Goal: Task Accomplishment & Management: Use online tool/utility

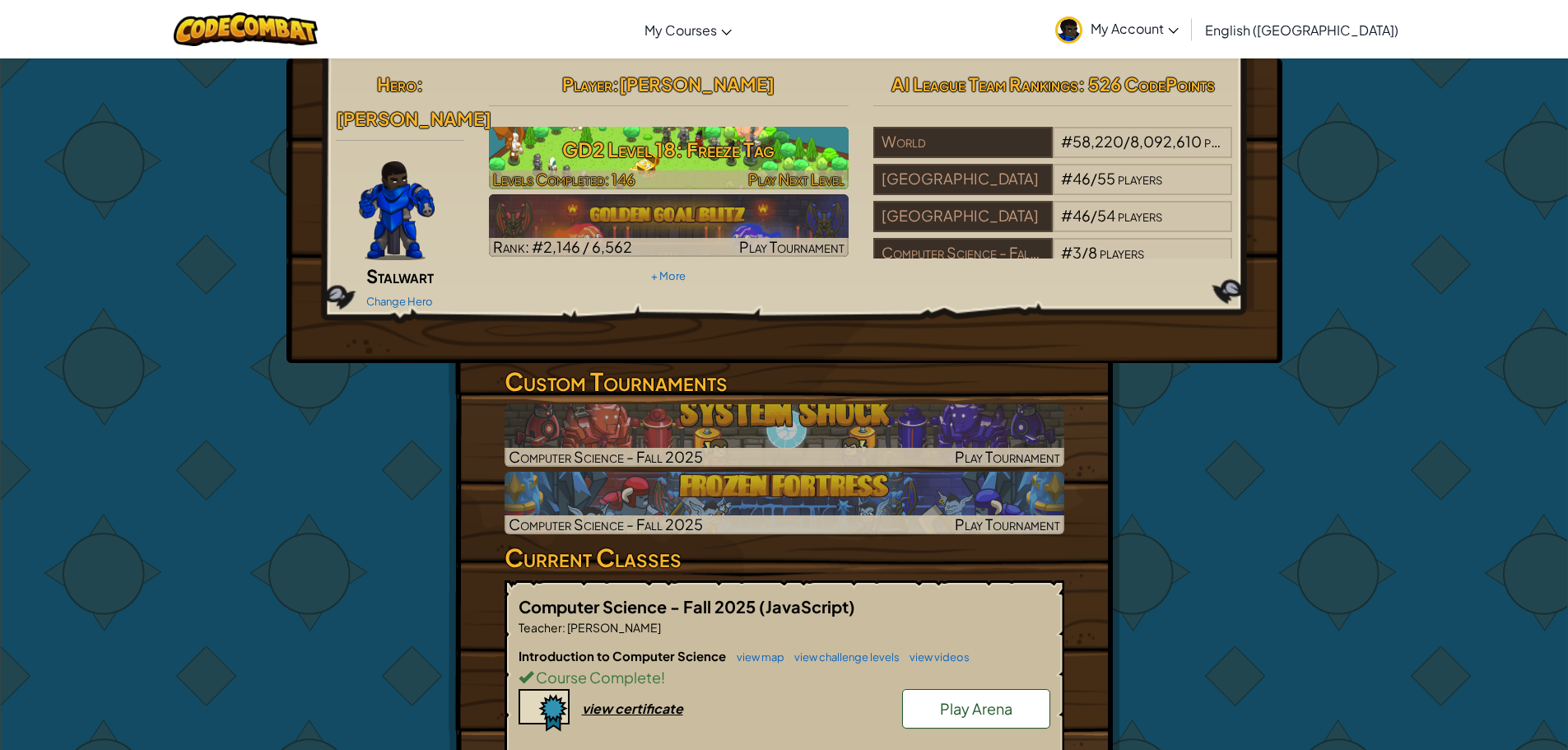
click at [650, 145] on h3 "GD2 Level 18: Freeze Tag" at bounding box center [669, 149] width 359 height 37
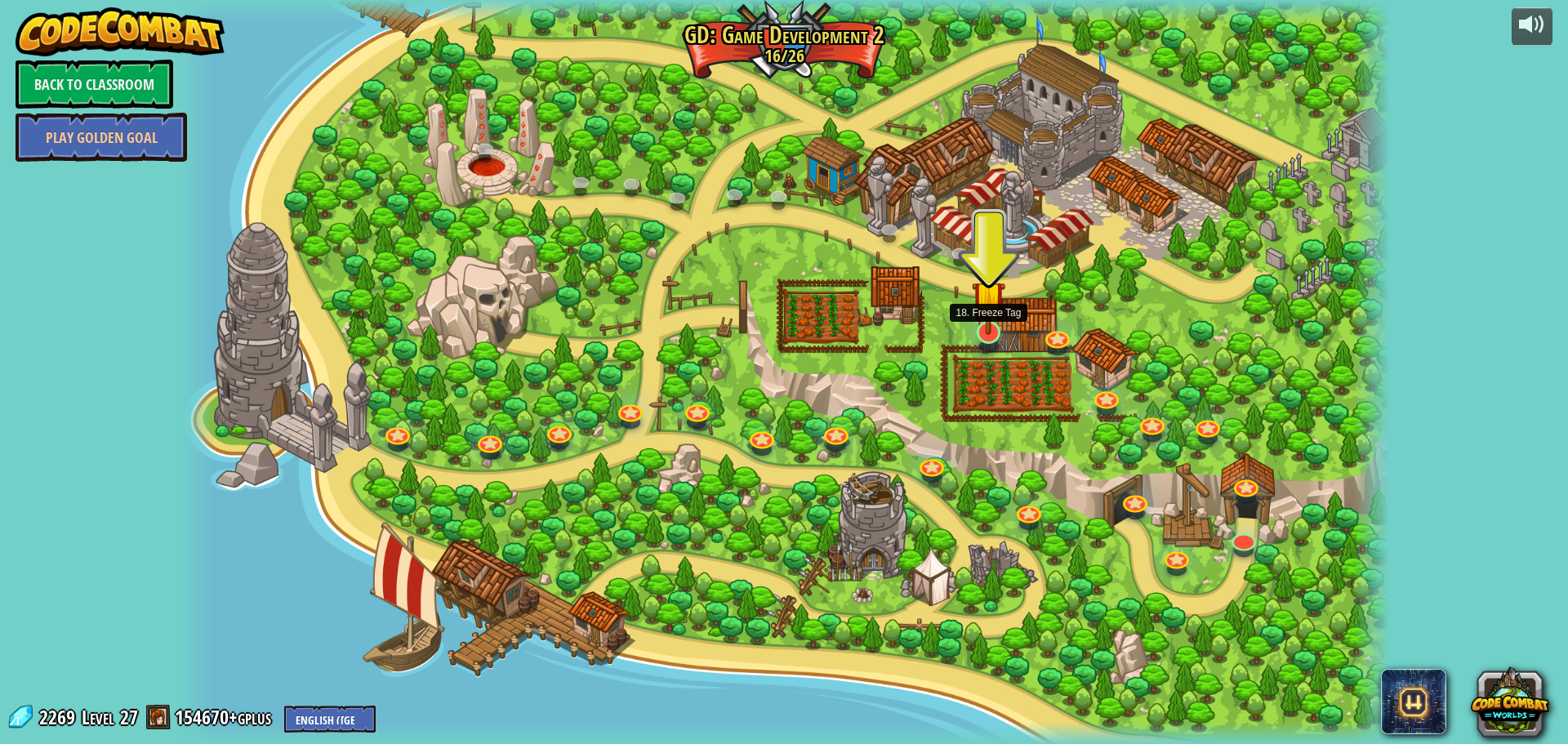
click at [979, 330] on img at bounding box center [988, 297] width 33 height 76
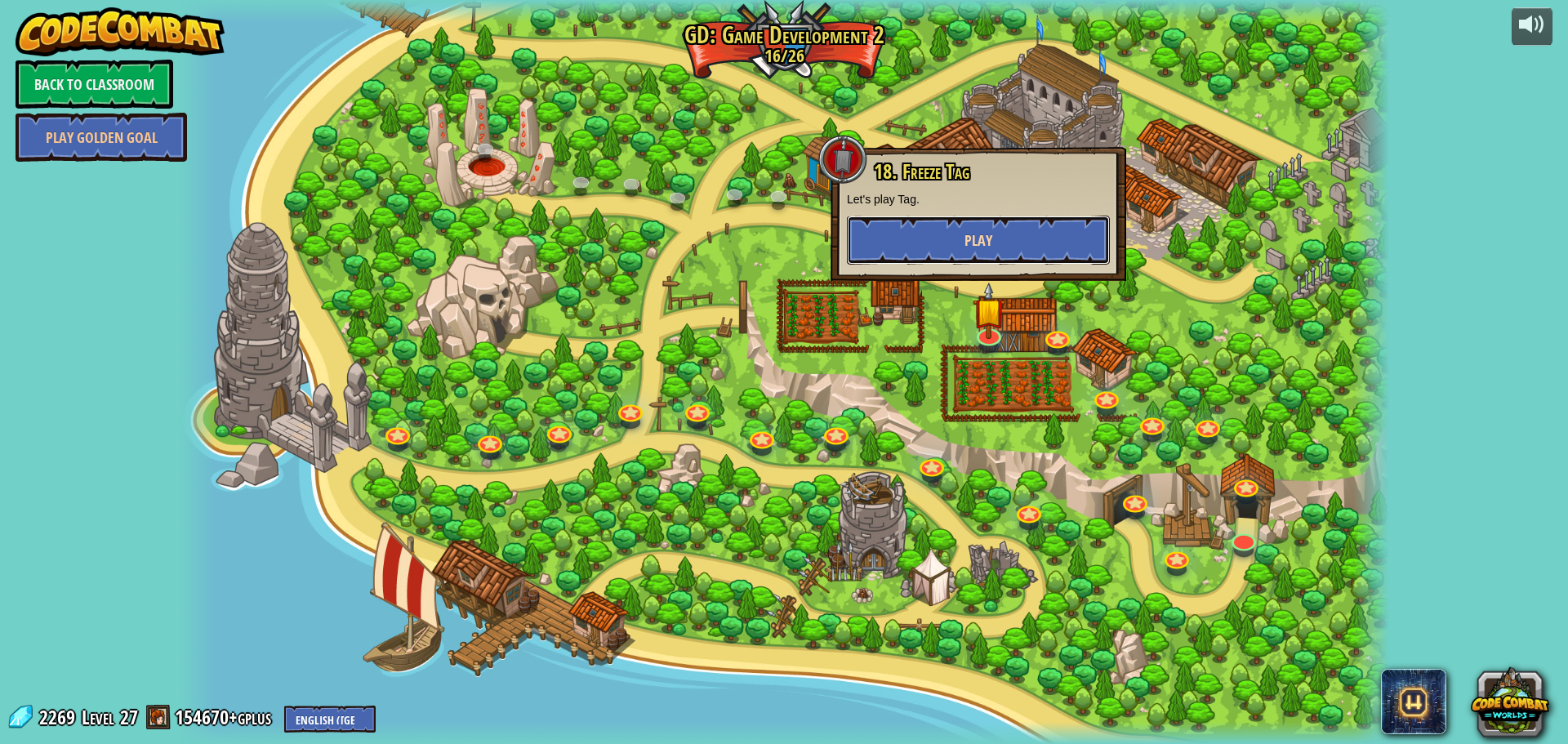
click at [970, 247] on span "Play" at bounding box center [978, 240] width 28 height 20
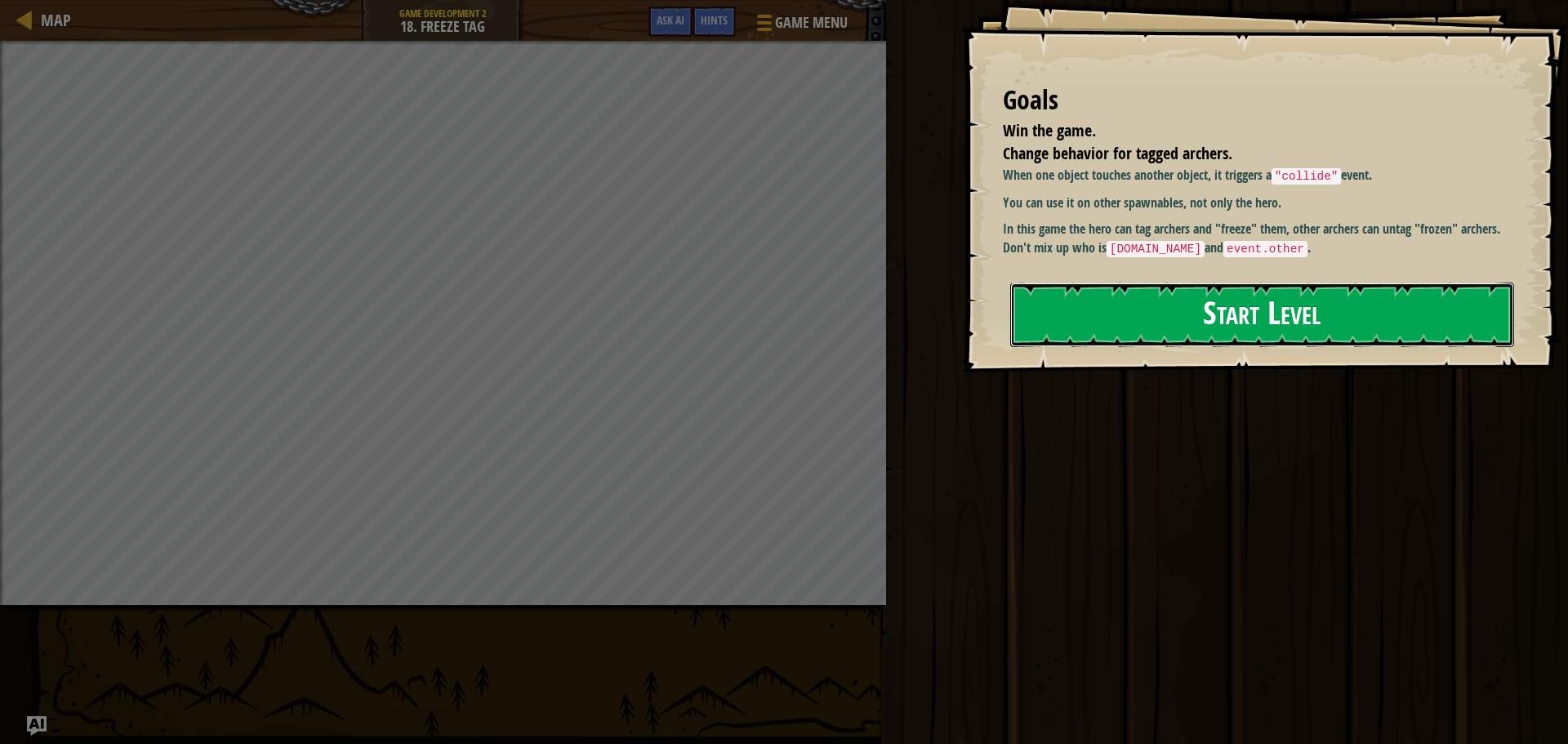
click at [1174, 292] on button "Start Level" at bounding box center [1263, 315] width 504 height 65
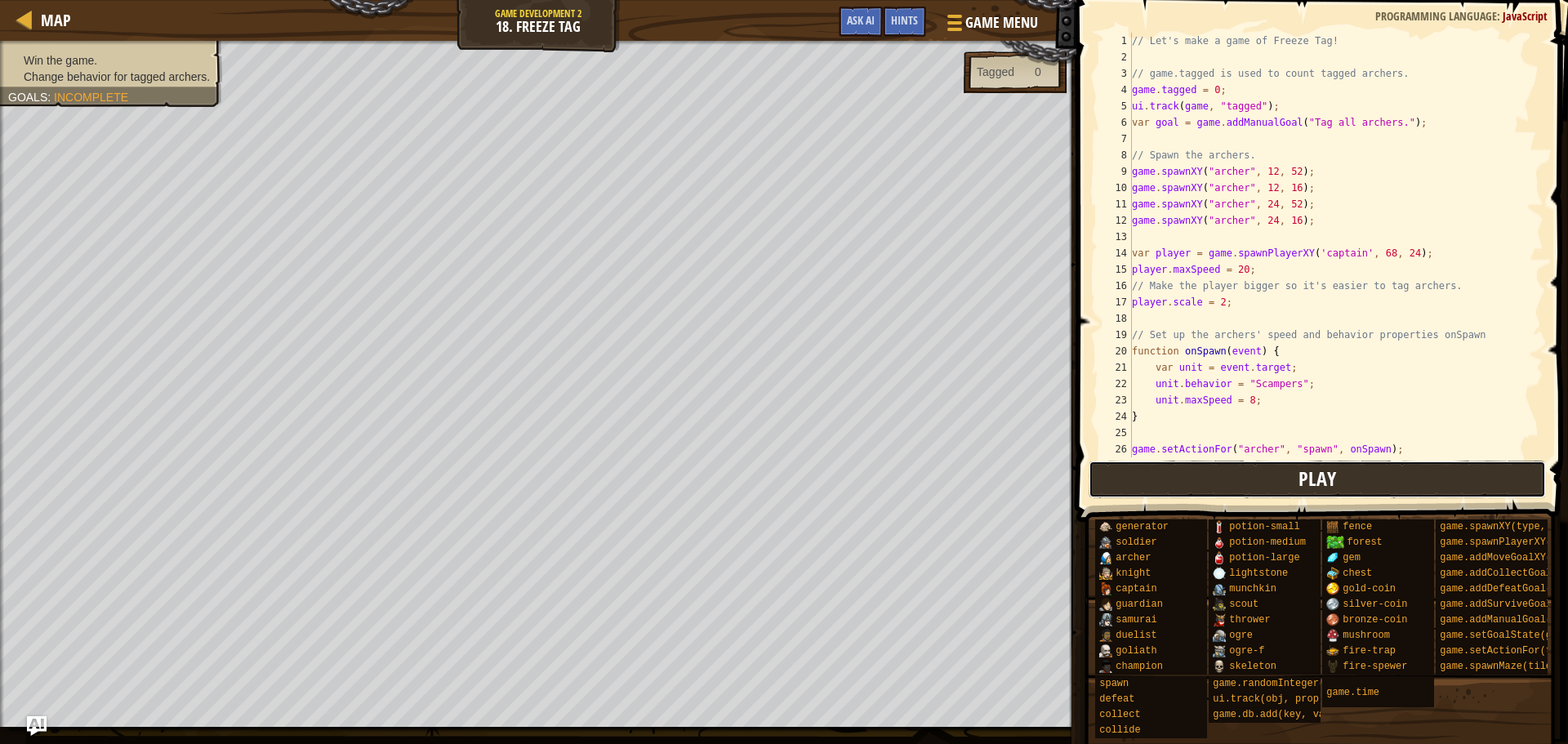
click at [1280, 467] on button "Play" at bounding box center [1318, 479] width 458 height 38
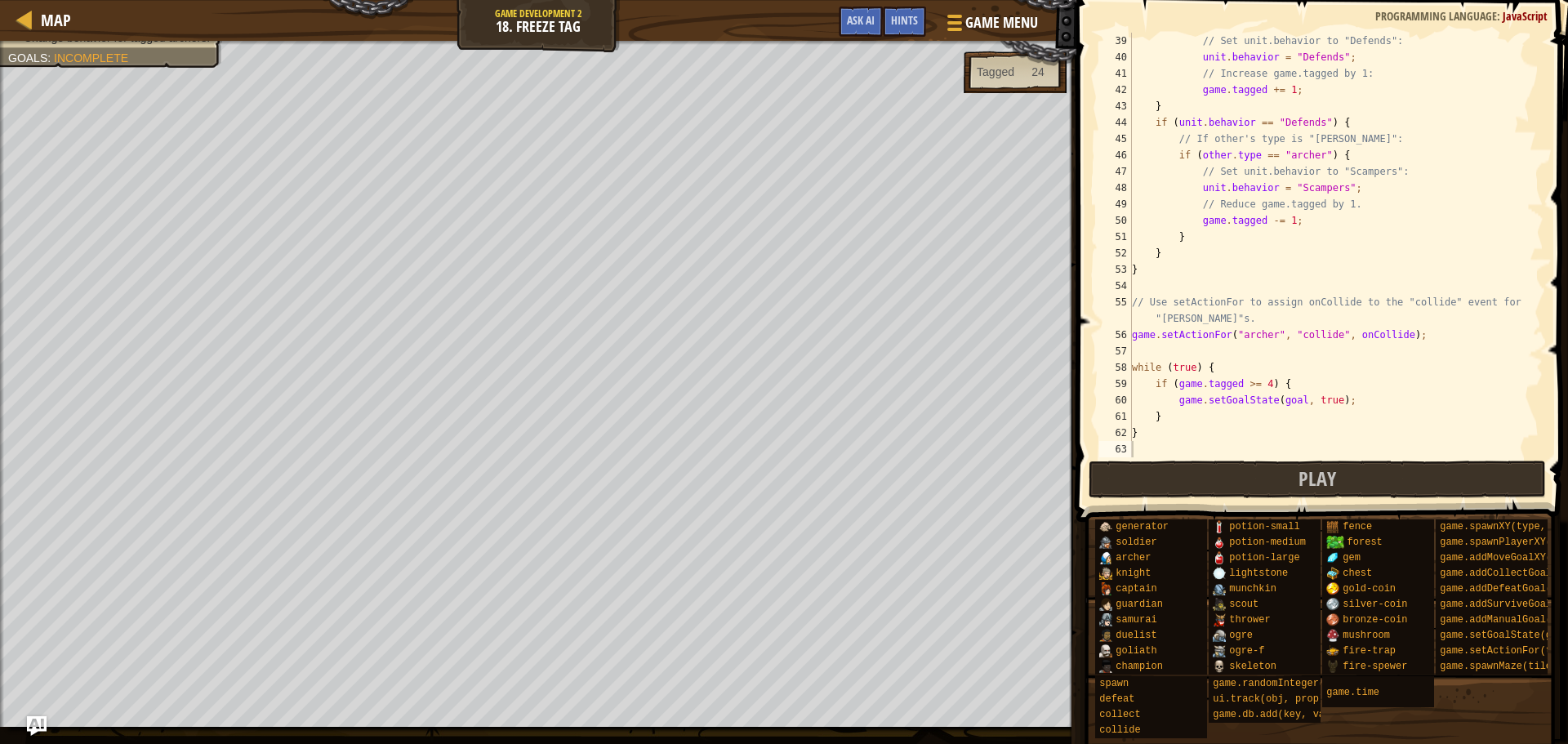
scroll to position [621, 0]
click at [1246, 336] on div "// Set unit.behavior to "Defends": unit . behavior = "Defends" ; // Increase ga…" at bounding box center [1331, 262] width 403 height 457
click at [1251, 335] on div "// Set unit.behavior to "Defends": unit . behavior = "Defends" ; // Increase ga…" at bounding box center [1331, 262] width 403 height 457
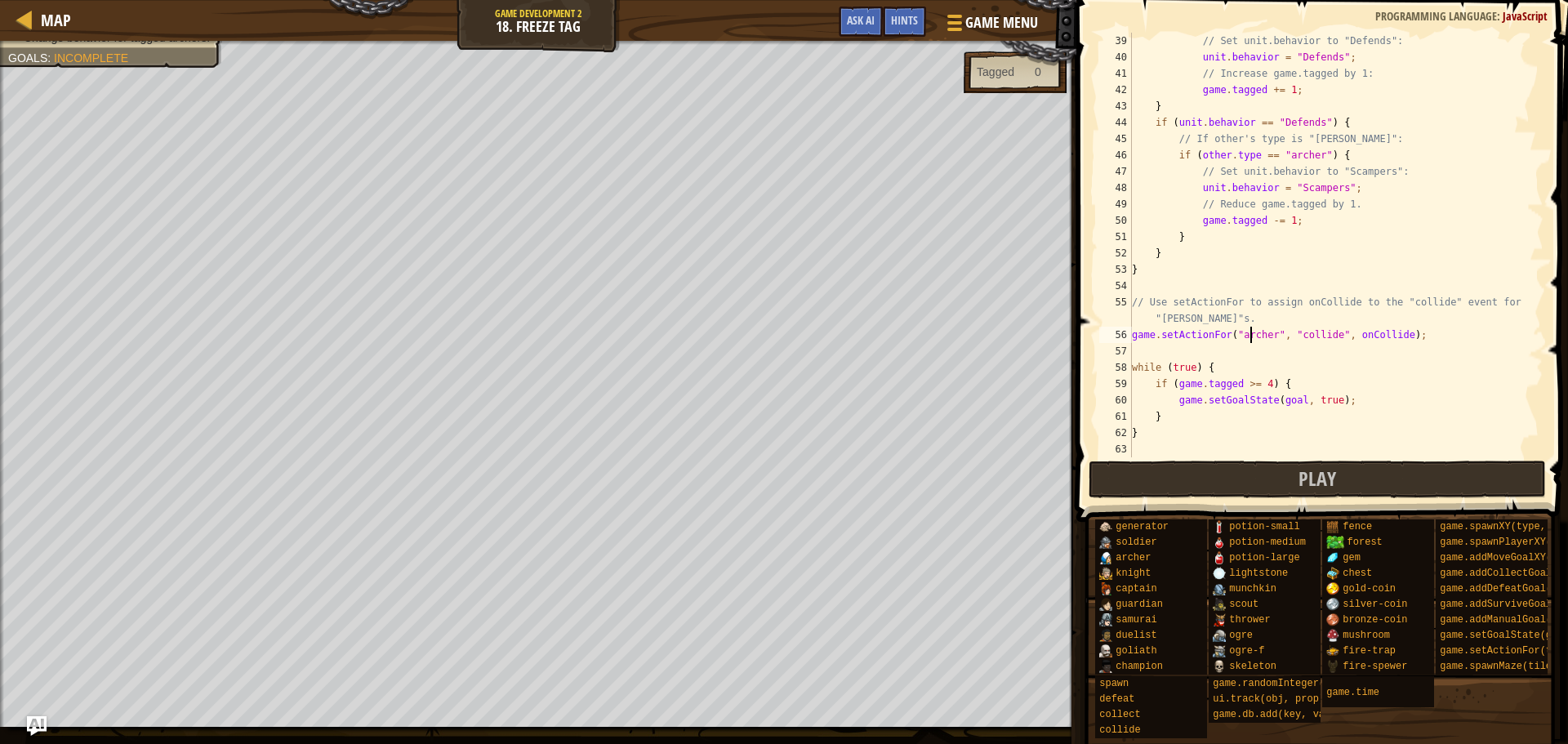
click at [1252, 335] on div "// Set unit.behavior to "Defends": unit . behavior = "Defends" ; // Increase ga…" at bounding box center [1331, 262] width 403 height 457
click at [1298, 492] on button "Play" at bounding box center [1318, 479] width 458 height 38
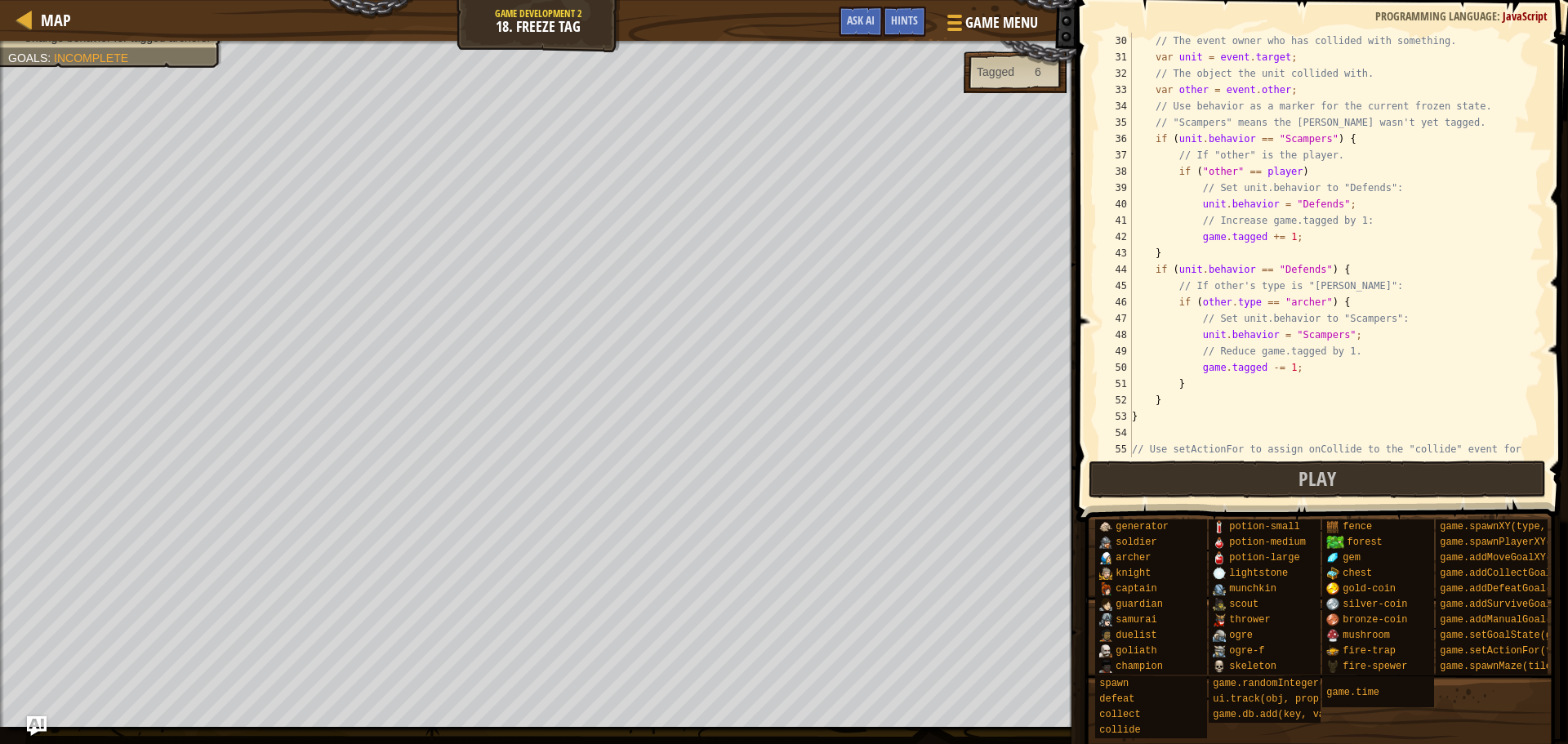
scroll to position [8, 2]
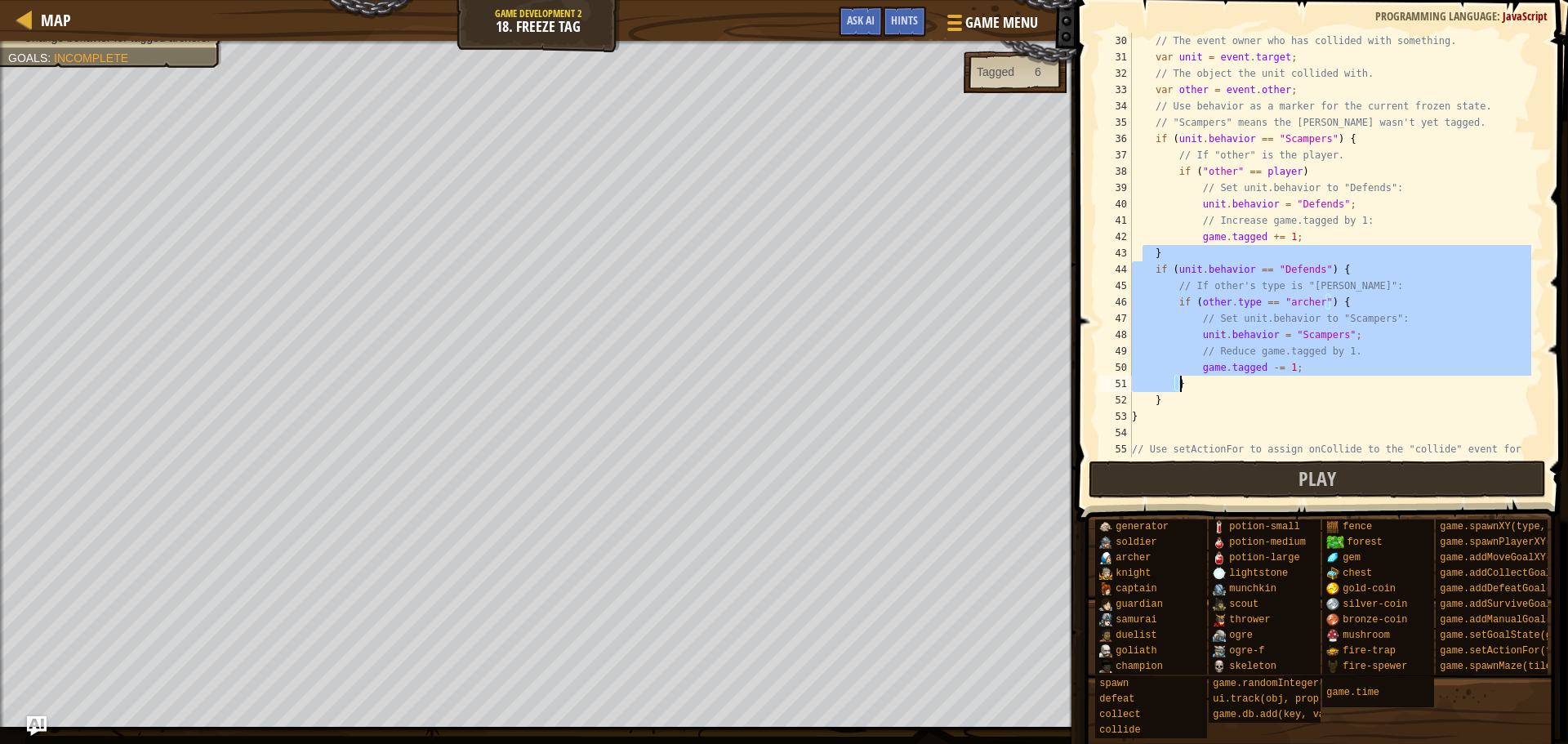
drag, startPoint x: 1141, startPoint y: 257, endPoint x: 1315, endPoint y: 378, distance: 211.9
click at [1315, 378] on div "// The event owner who has collided with something. var unit = event . target ;…" at bounding box center [1331, 269] width 403 height 474
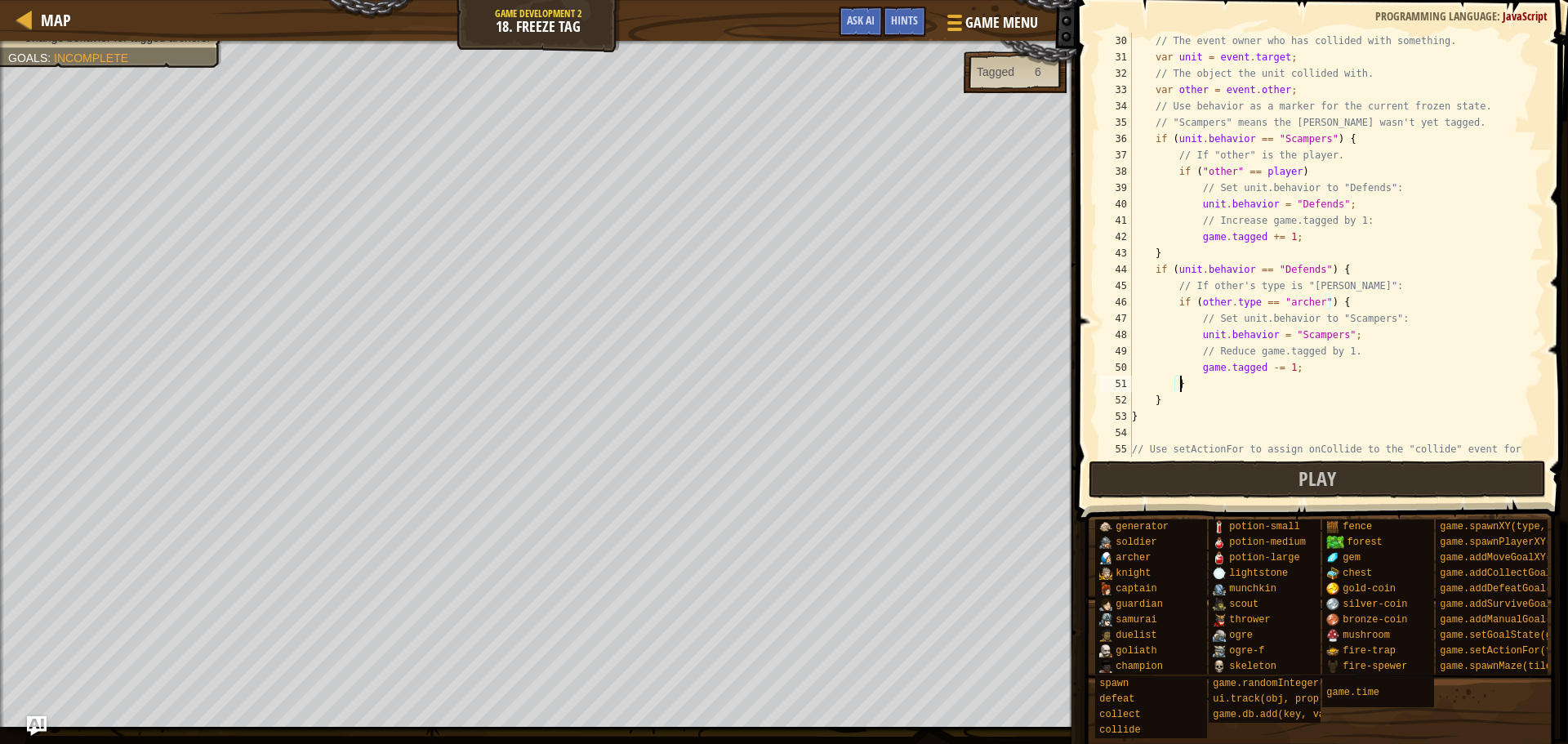
click at [1316, 389] on div "// The event owner who has collided with something. var unit = event . target ;…" at bounding box center [1331, 269] width 403 height 474
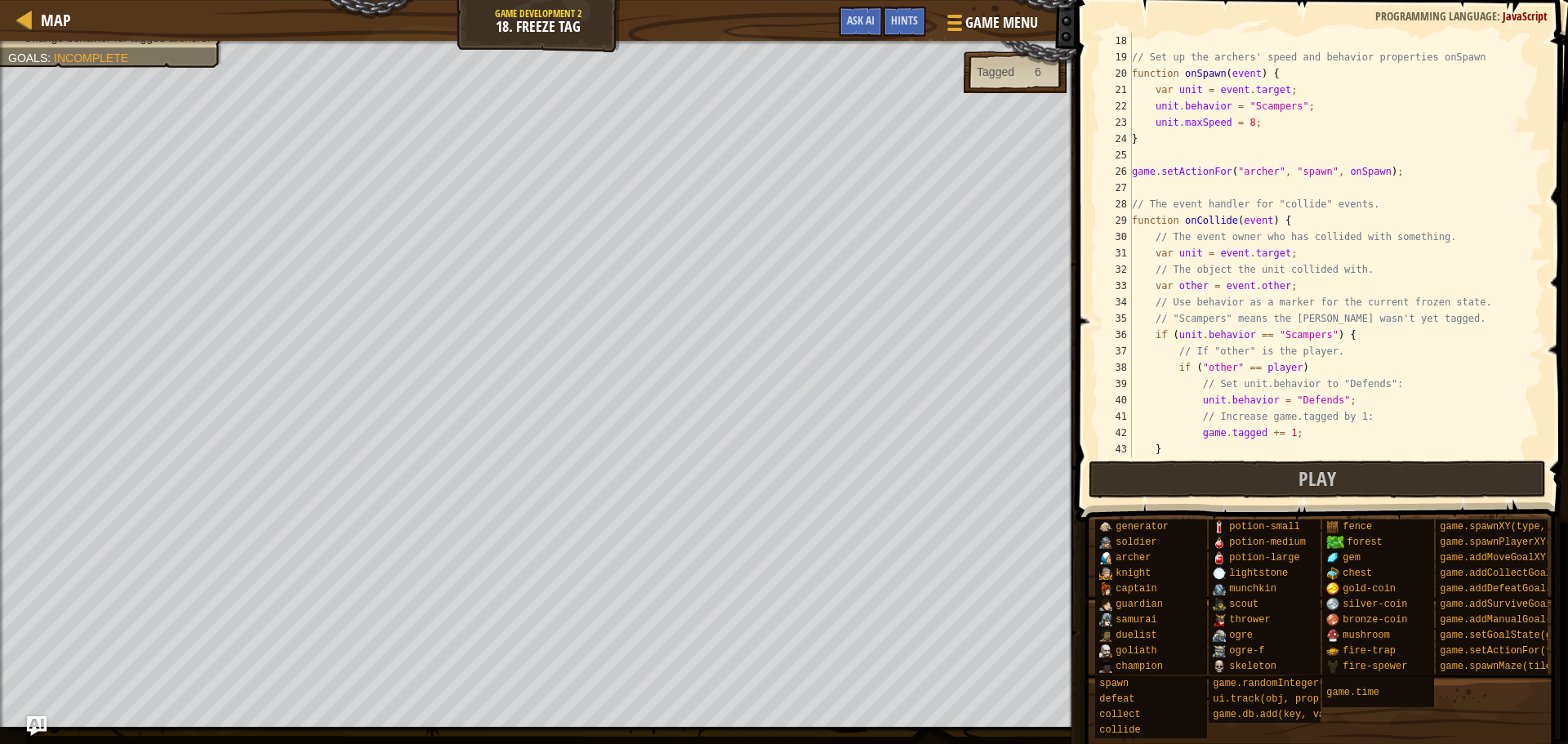
scroll to position [326, 0]
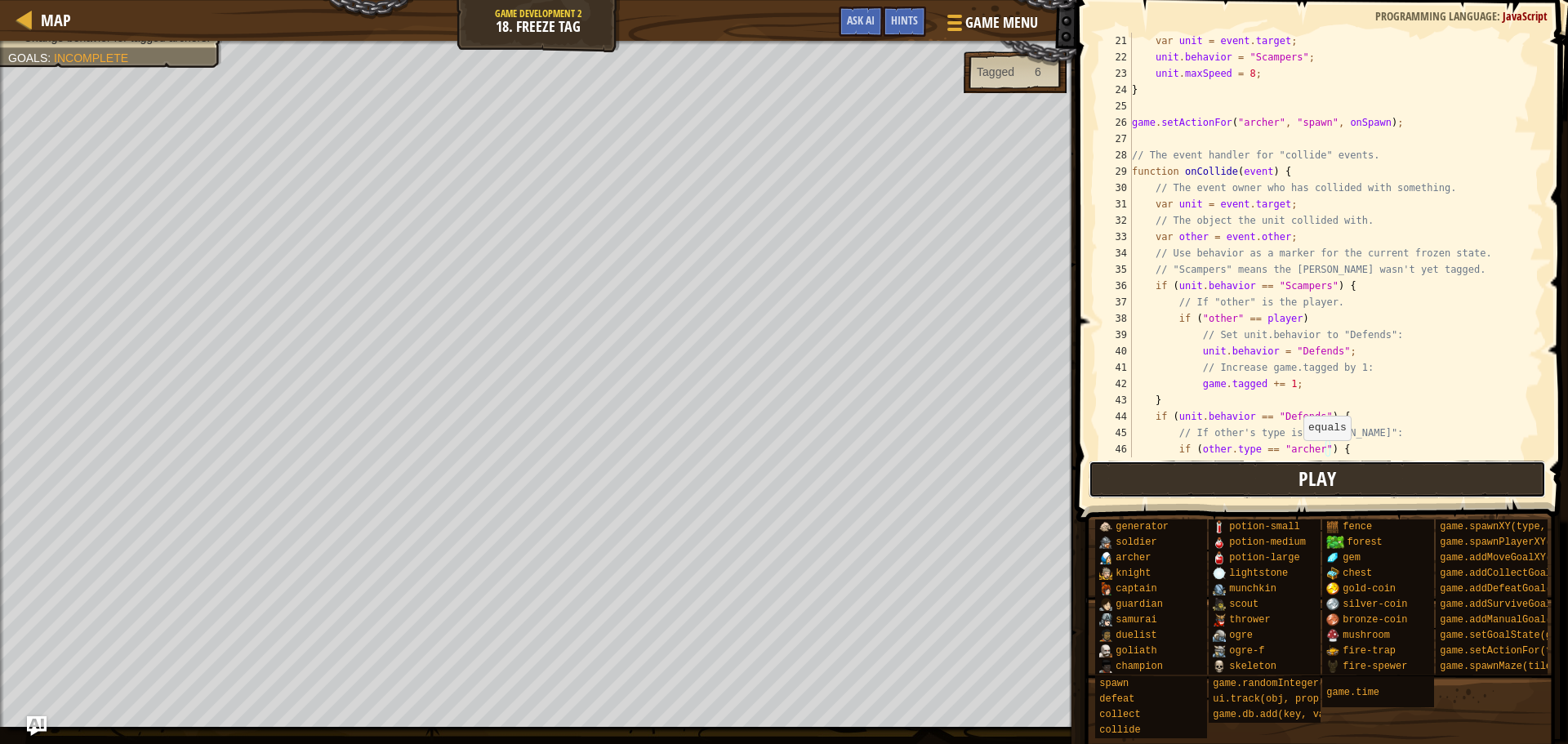
click at [1304, 472] on span "Play" at bounding box center [1317, 478] width 38 height 26
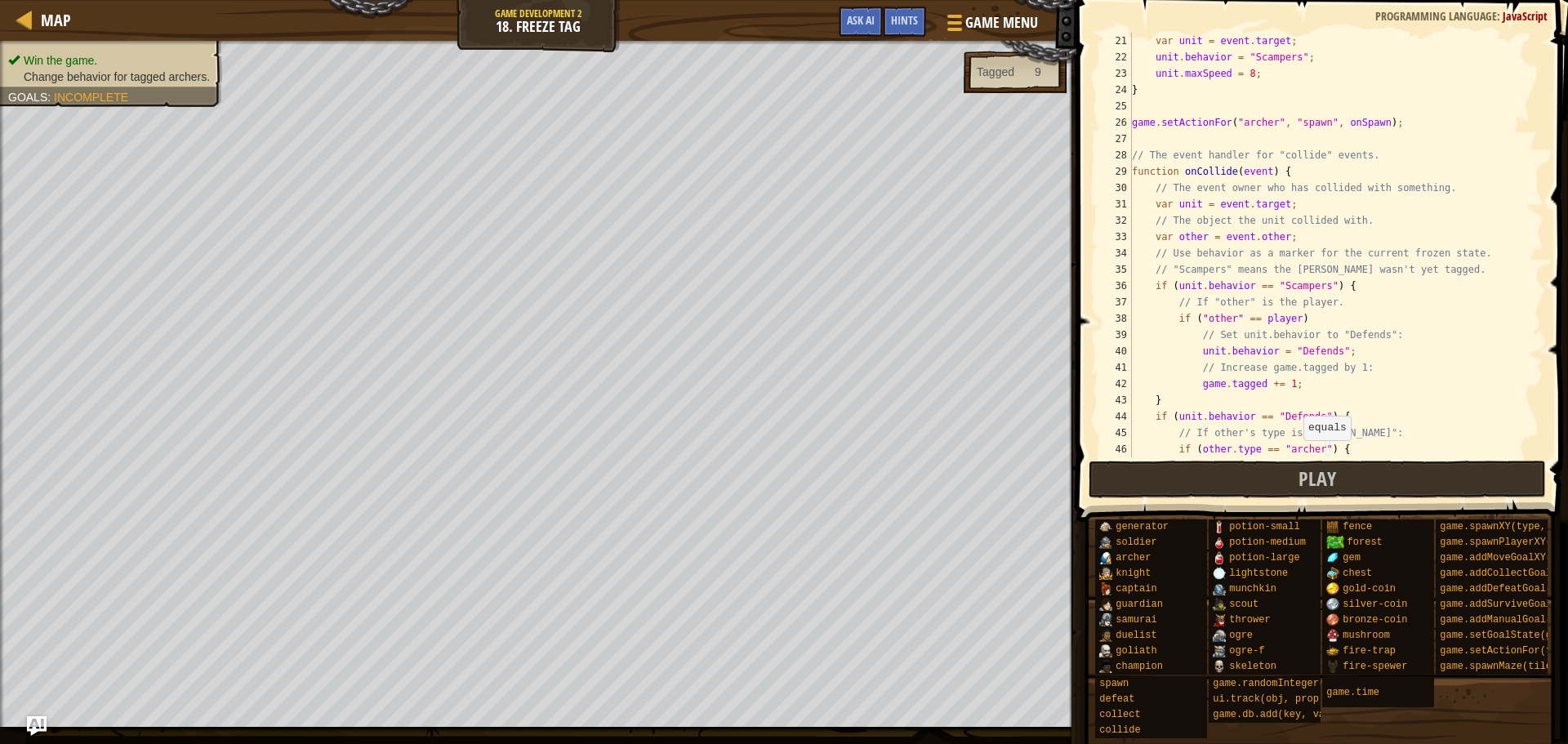
drag, startPoint x: 131, startPoint y: 73, endPoint x: 187, endPoint y: 78, distance: 56.2
click at [187, 78] on span "Change behavior for tagged archers." at bounding box center [116, 76] width 186 height 13
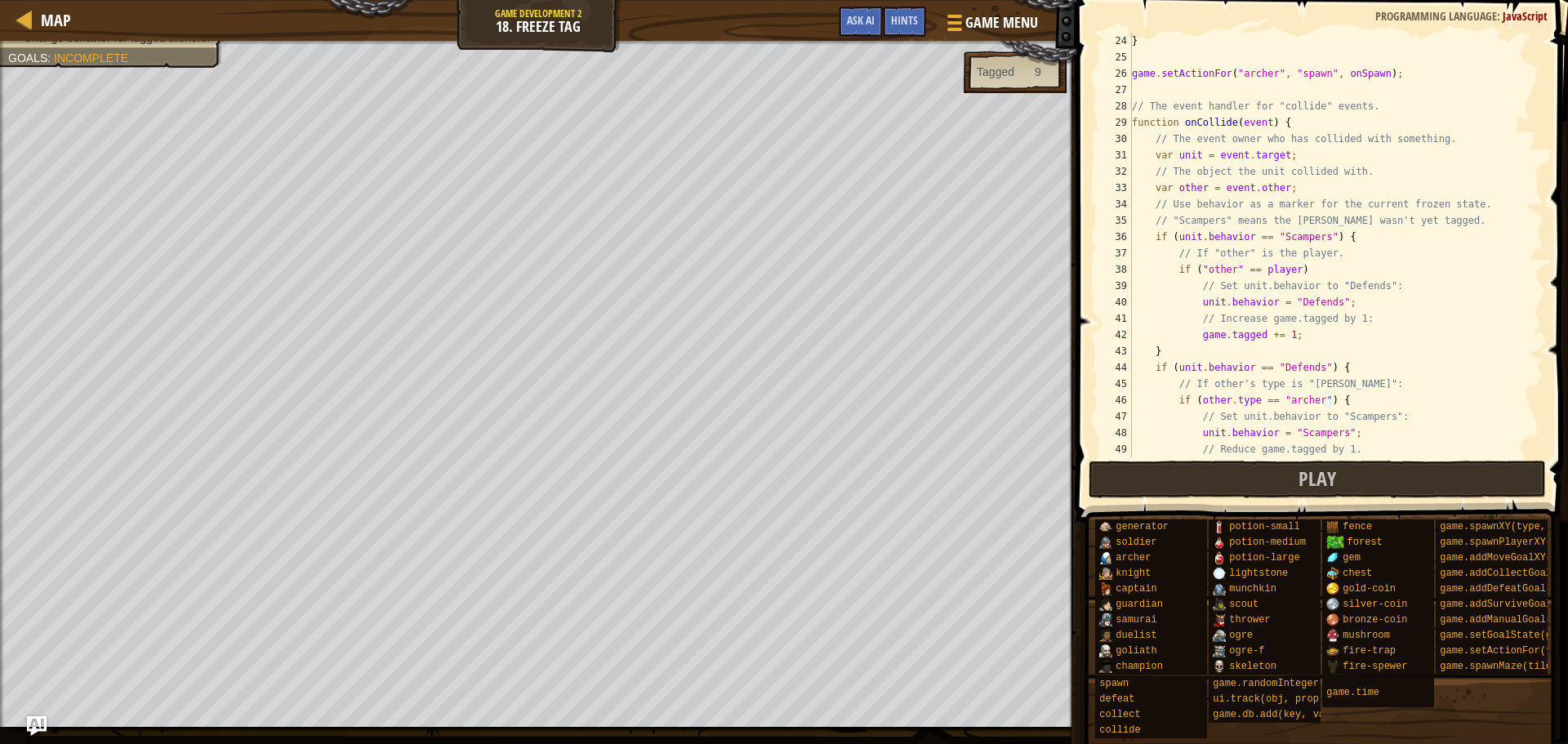
scroll to position [424, 0]
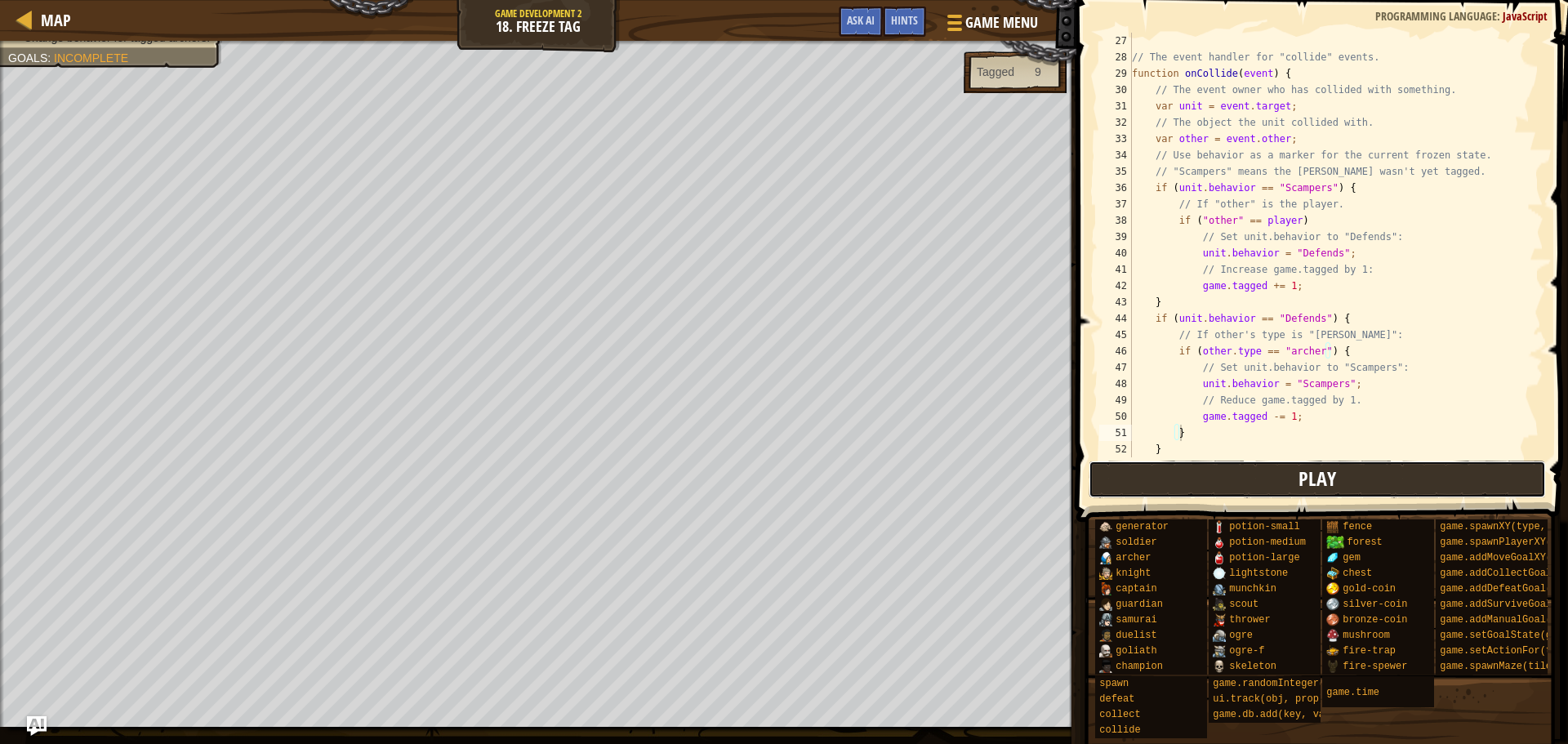
click at [1283, 486] on button "Play" at bounding box center [1318, 479] width 458 height 38
drag, startPoint x: 1143, startPoint y: 480, endPoint x: 1108, endPoint y: 473, distance: 35.7
click at [1144, 480] on button "Play" at bounding box center [1318, 479] width 458 height 38
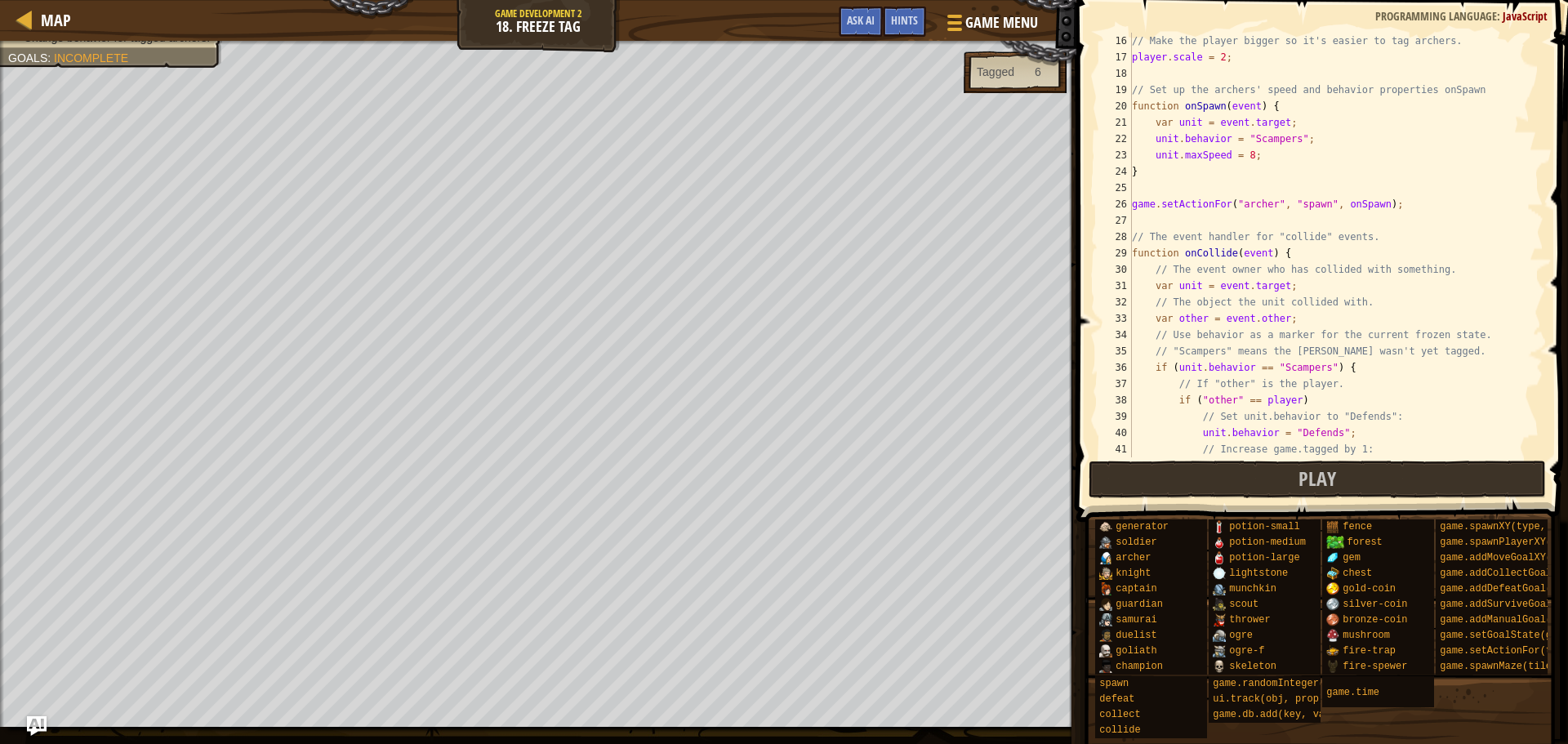
scroll to position [294, 0]
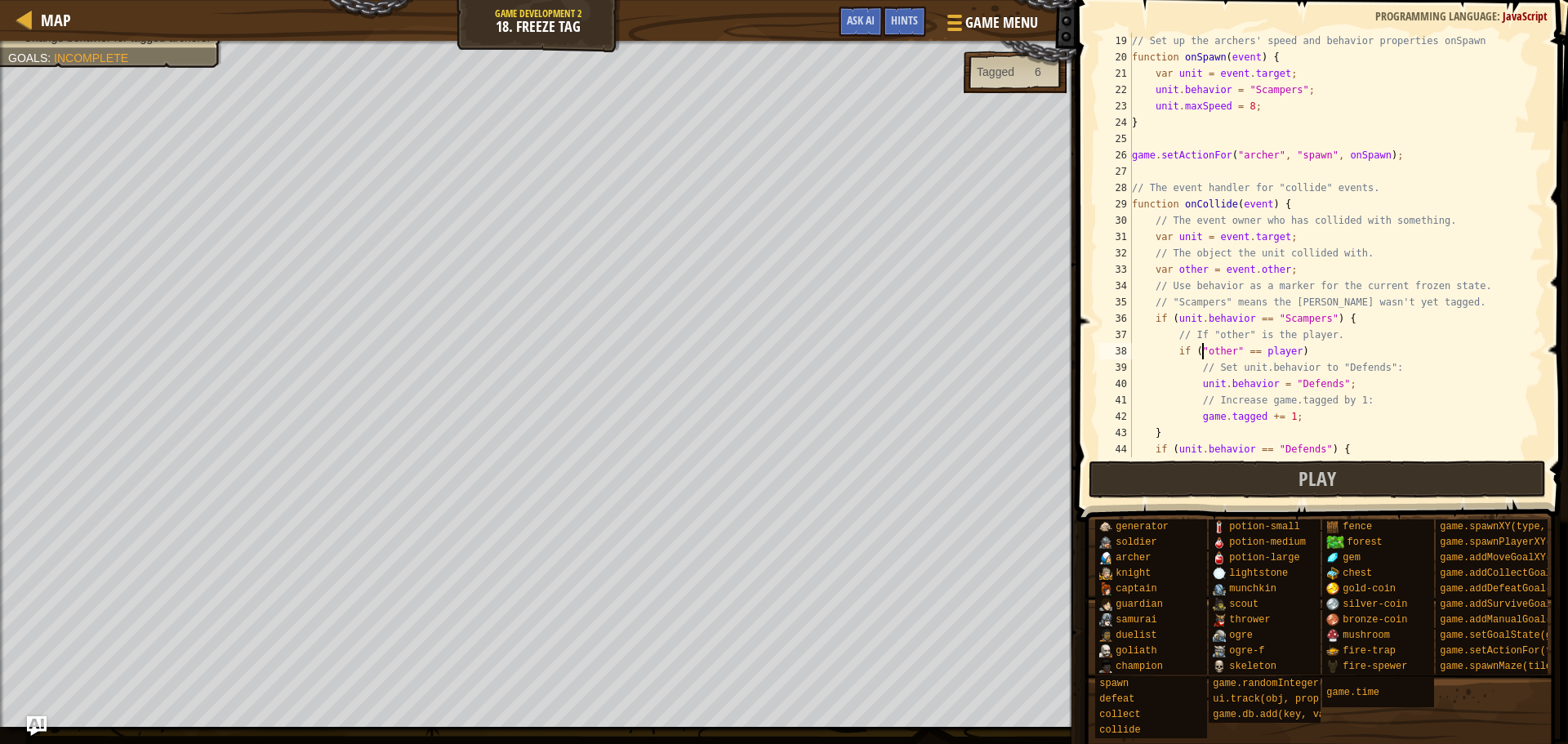
click at [1200, 349] on div "// Set up the archers' speed and behavior properties onSpawn function onSpawn (…" at bounding box center [1331, 262] width 403 height 457
click at [1225, 353] on div "// Set up the archers' speed and behavior properties onSpawn function onSpawn (…" at bounding box center [1331, 262] width 403 height 457
type textarea "if (other == player)"
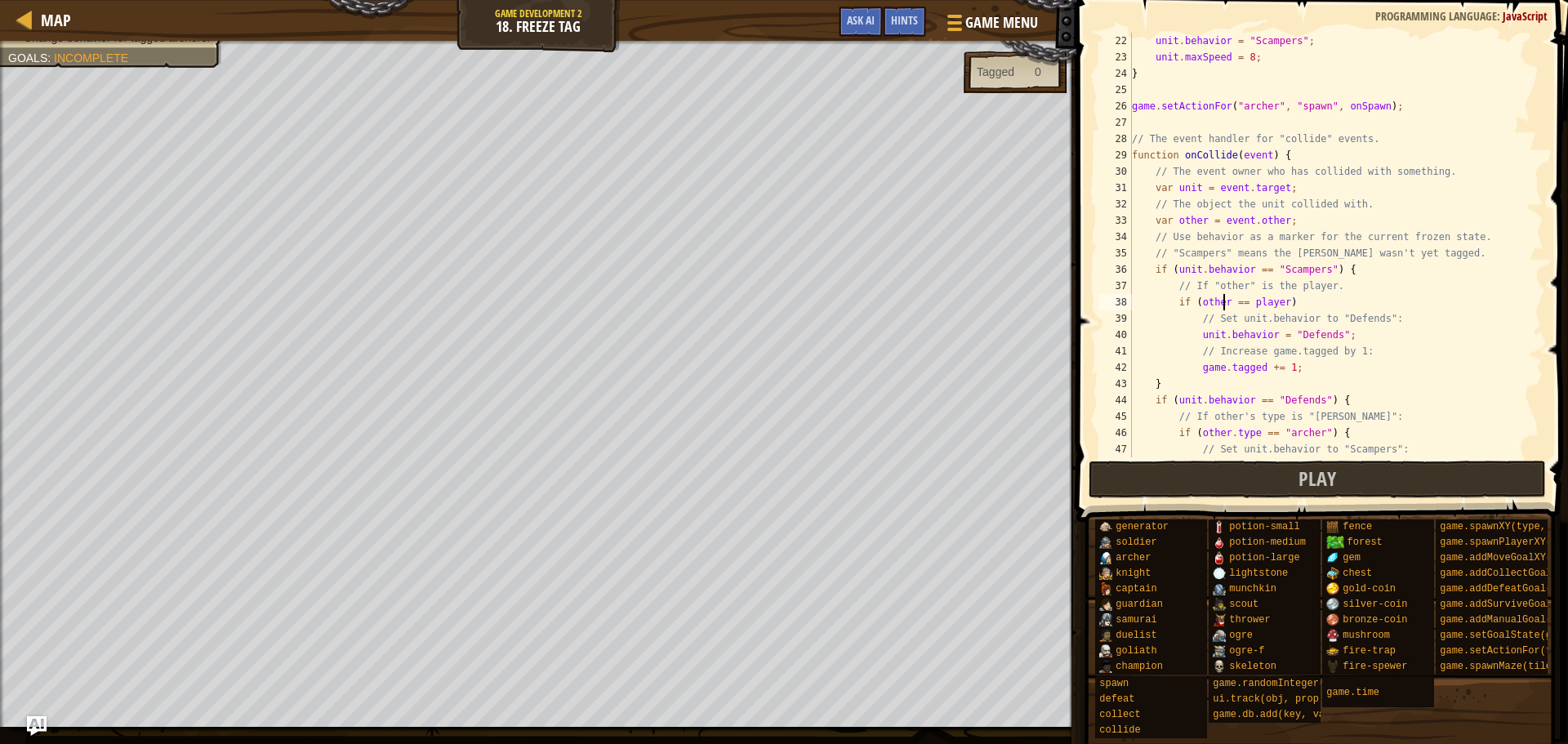
scroll to position [441, 0]
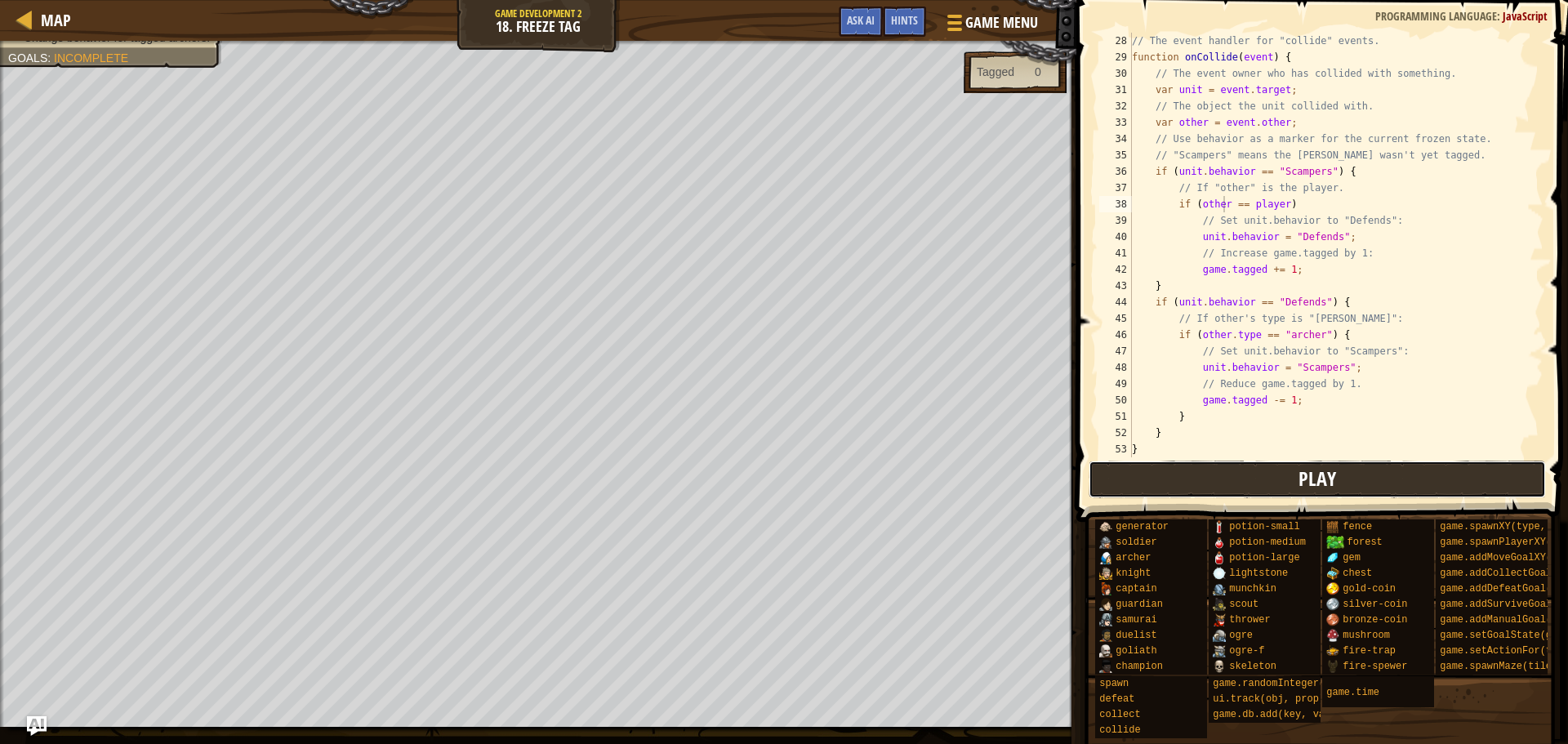
click at [1187, 476] on button "Play" at bounding box center [1318, 479] width 458 height 38
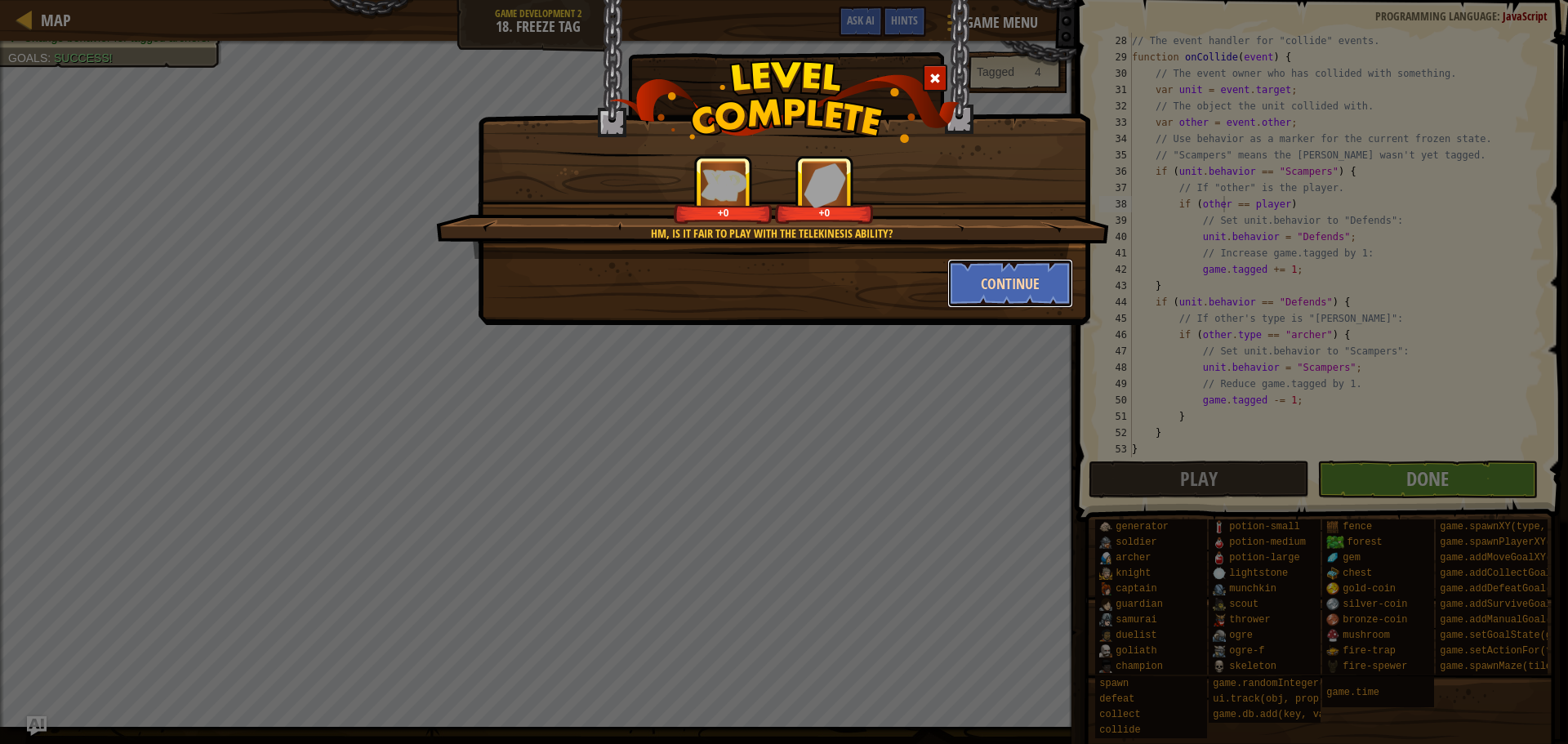
click at [950, 278] on button "Continue" at bounding box center [1011, 283] width 127 height 49
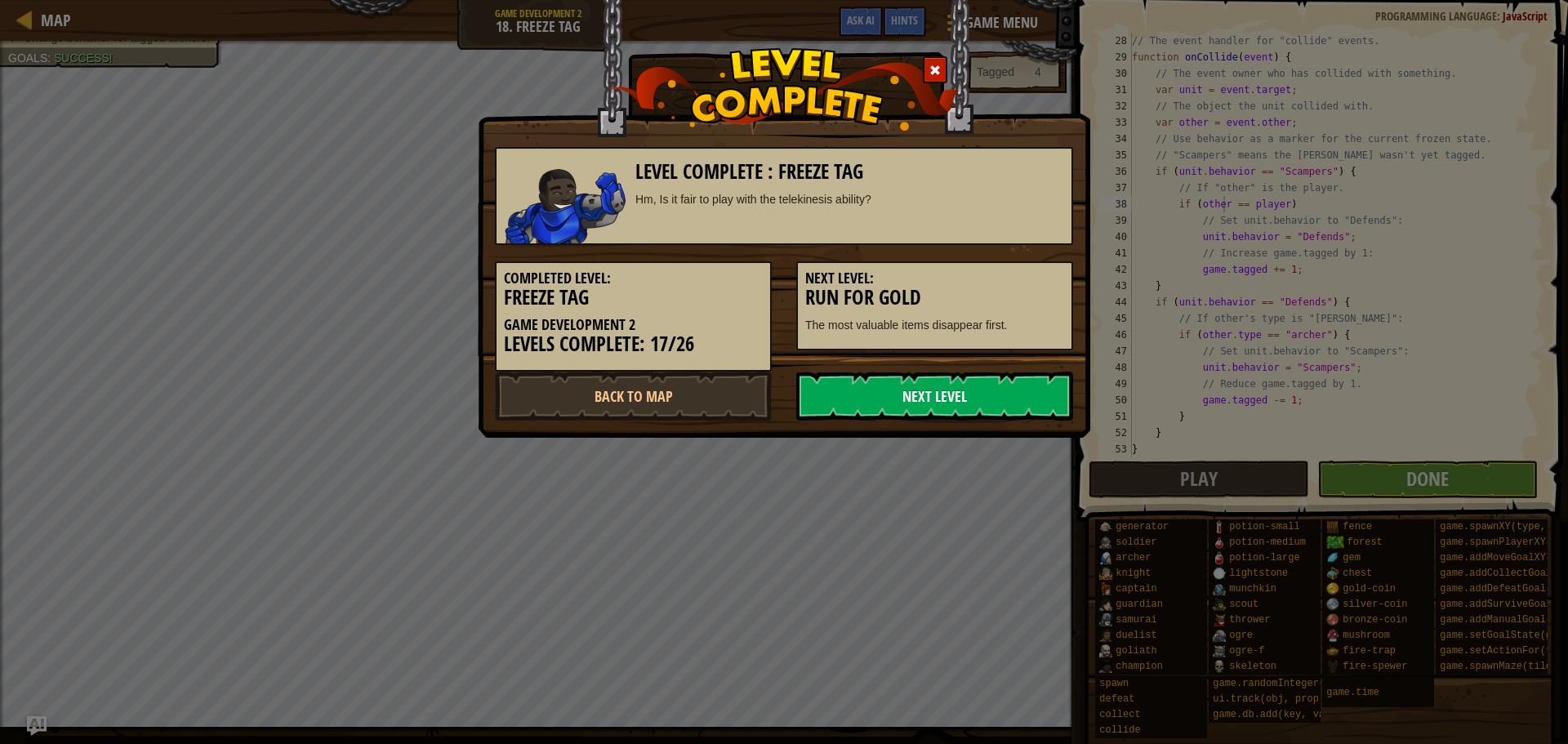
click at [970, 405] on link "Next Level" at bounding box center [935, 396] width 277 height 49
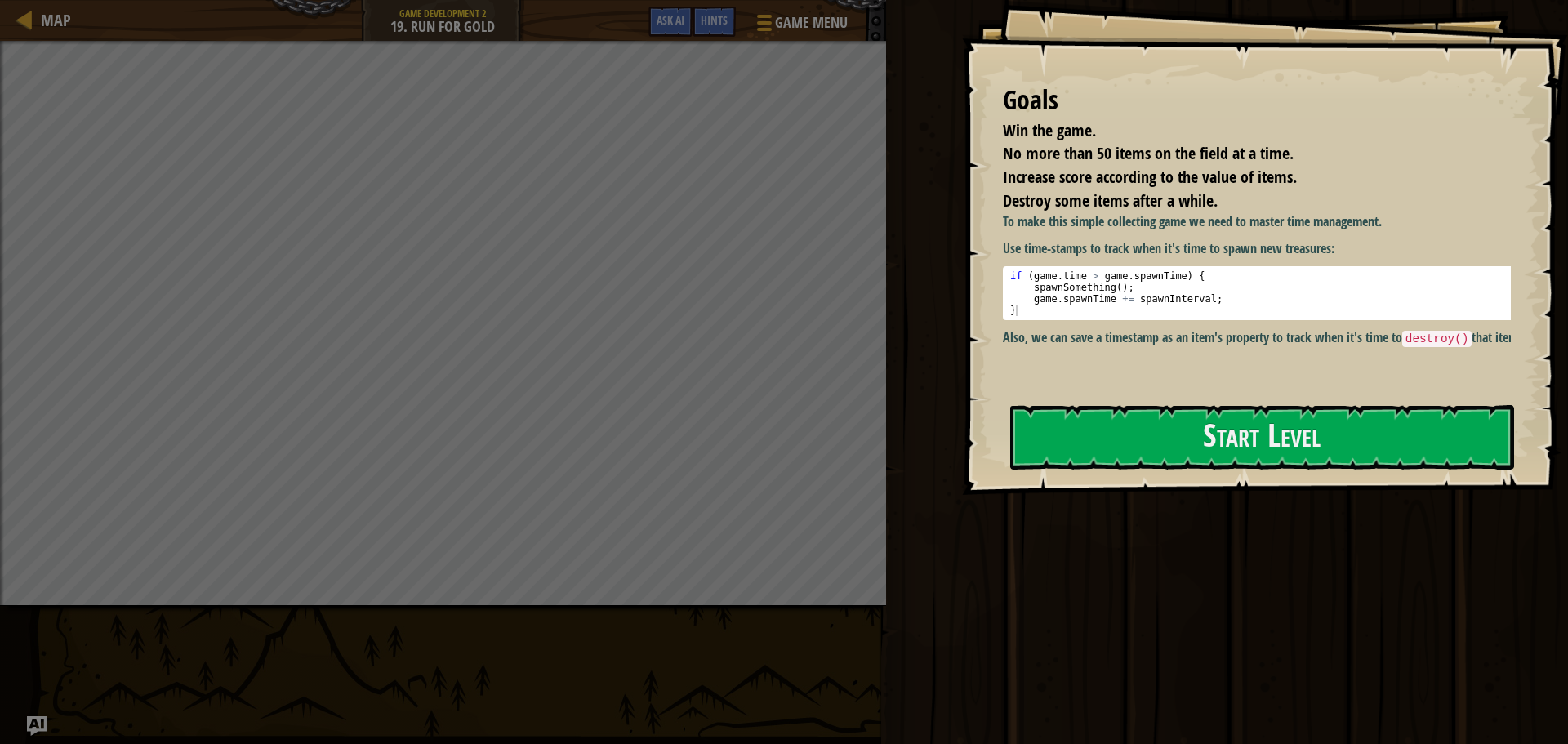
click at [1152, 403] on div "Goals Win the game. No more than 50 items on the field at a time. Increase scor…" at bounding box center [1265, 247] width 606 height 495
click at [1152, 414] on button "Start Level" at bounding box center [1263, 437] width 504 height 65
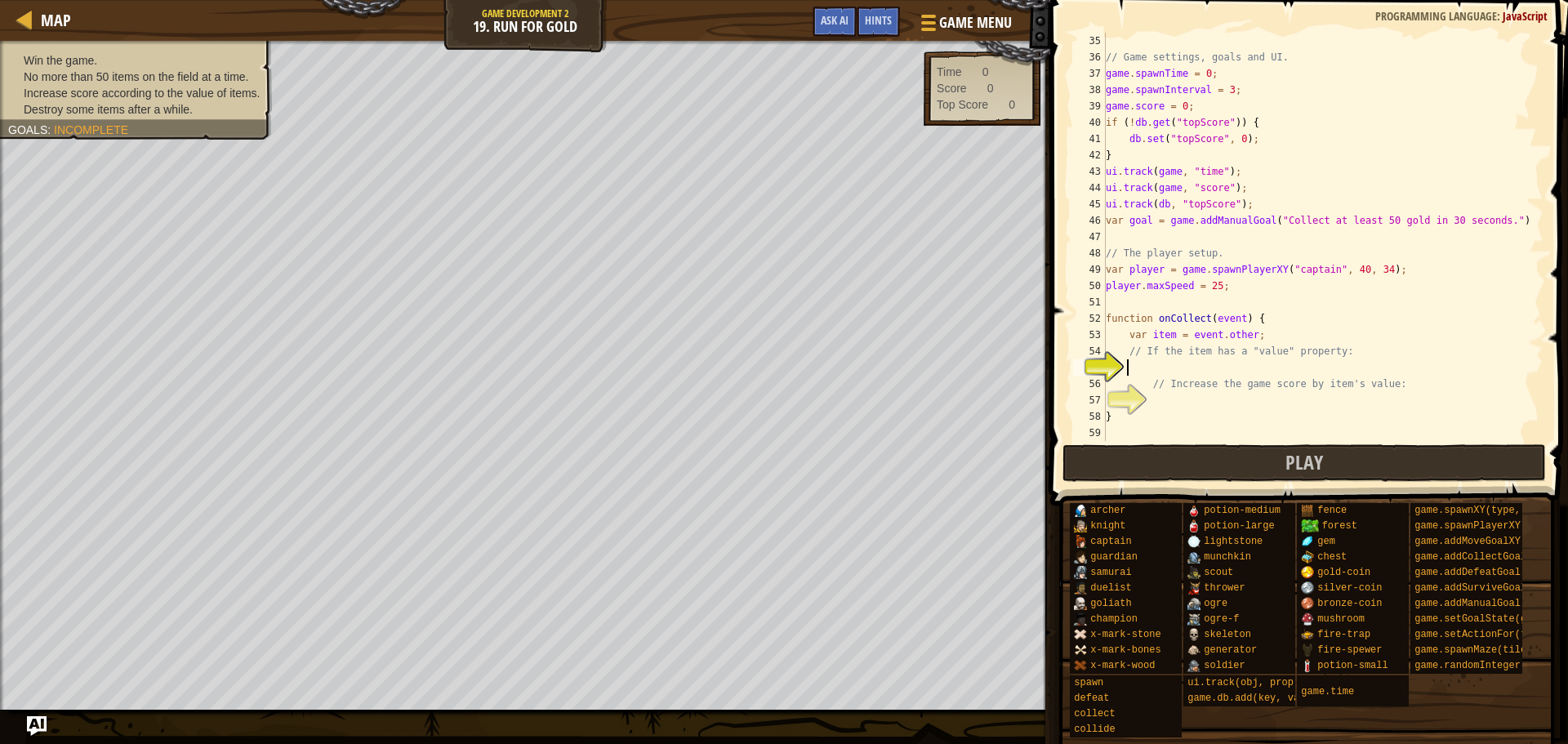
scroll to position [653, 0]
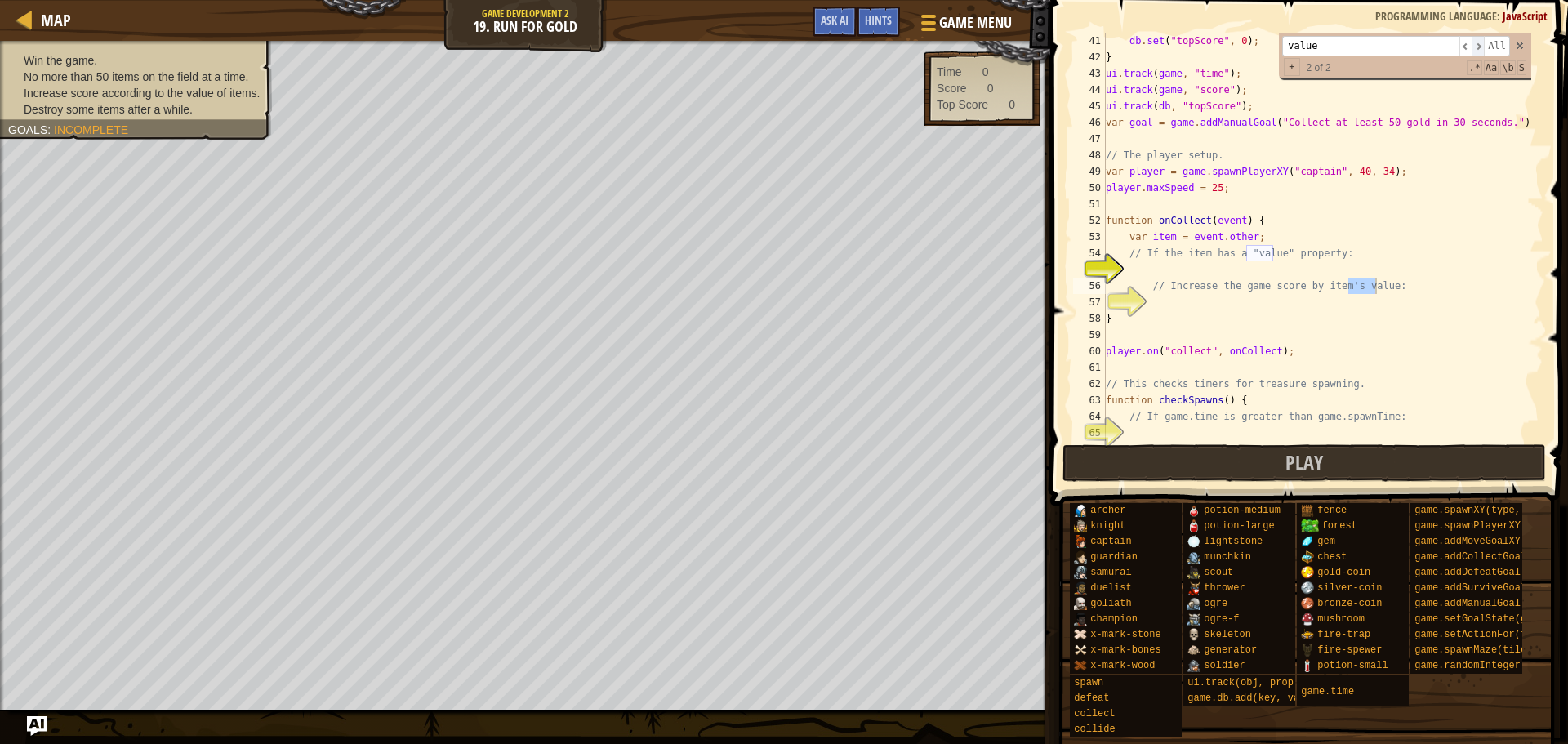
type input "value"
click at [1483, 50] on span "​" at bounding box center [1478, 46] width 13 height 20
click at [1521, 47] on span at bounding box center [1521, 46] width 12 height 12
type textarea "// If the item has a "value" property:"
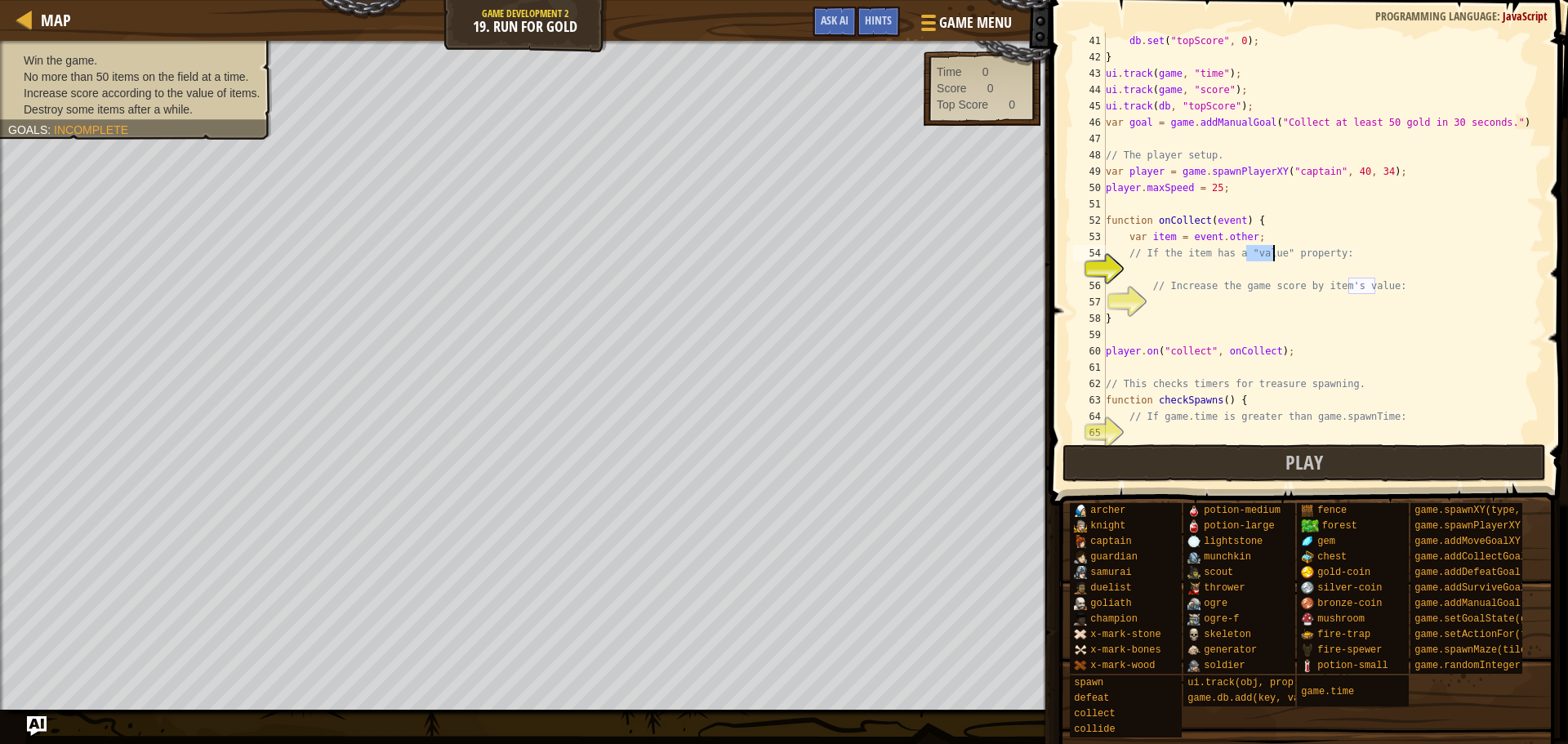
click at [1344, 266] on div "db . set ( "topScore" , 0 ) ; } ui . track ( game , "time" ) ; ui . track ( gam…" at bounding box center [1317, 253] width 429 height 441
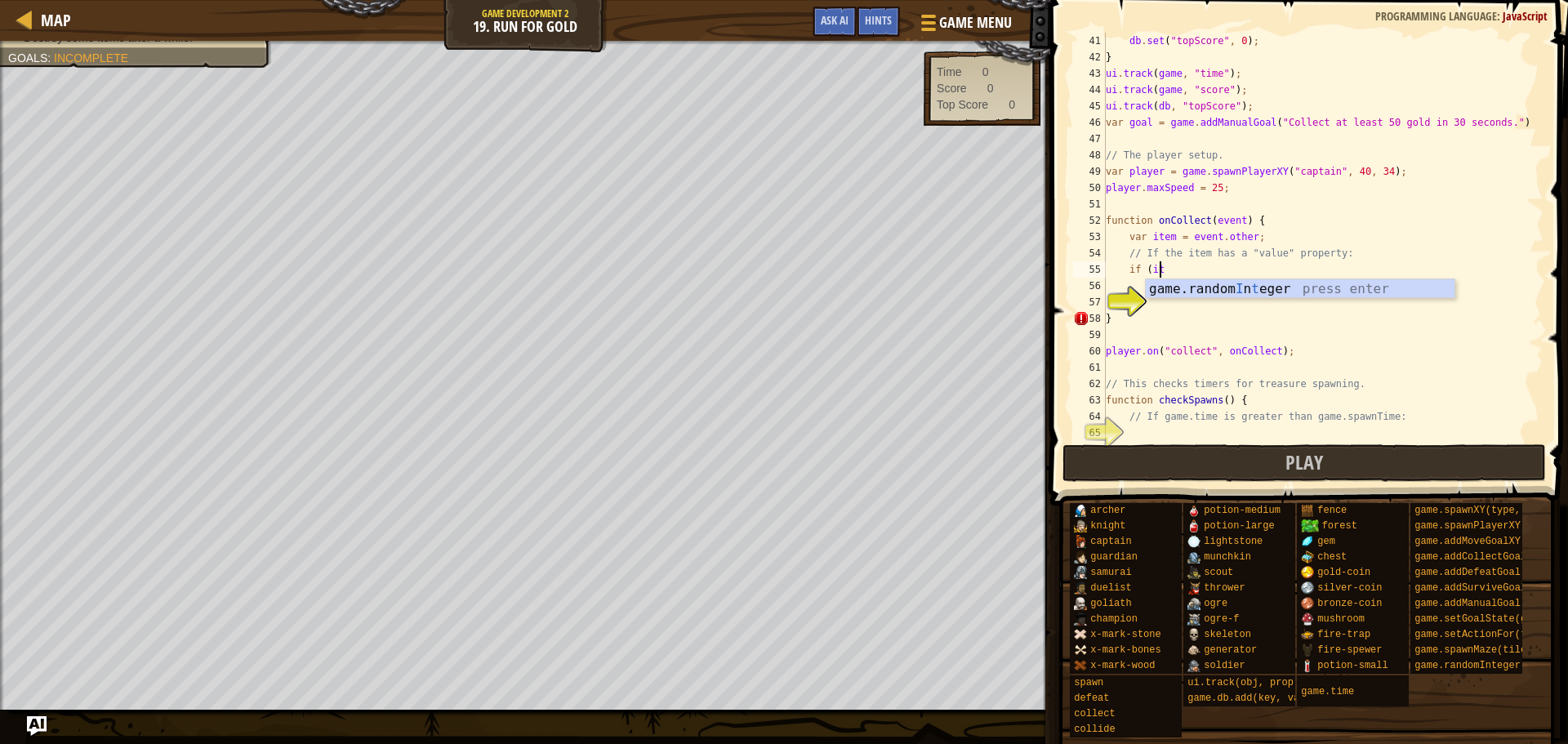
scroll to position [8, 5]
type textarea "if (item)"
click at [1287, 308] on div "db . set ( "topScore" , 0 ) ; } ui . track ( game , "time" ) ; ui . track ( gam…" at bounding box center [1317, 253] width 429 height 441
click at [1183, 269] on div "db . set ( "topScore" , 0 ) ; } ui . track ( game , "time" ) ; ui . track ( gam…" at bounding box center [1317, 253] width 429 height 441
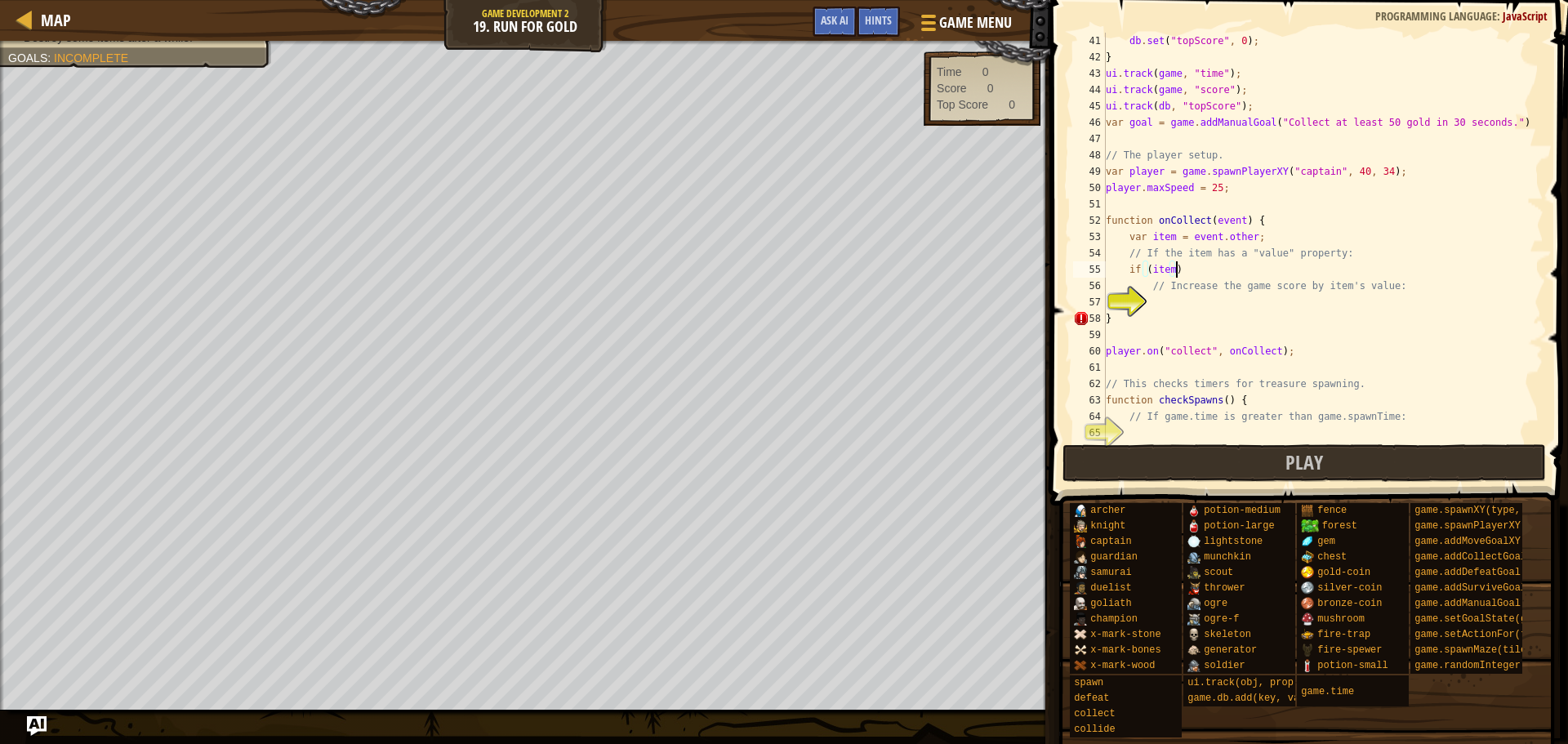
scroll to position [8, 7]
type textarea "// Increase the game score by item's value:"
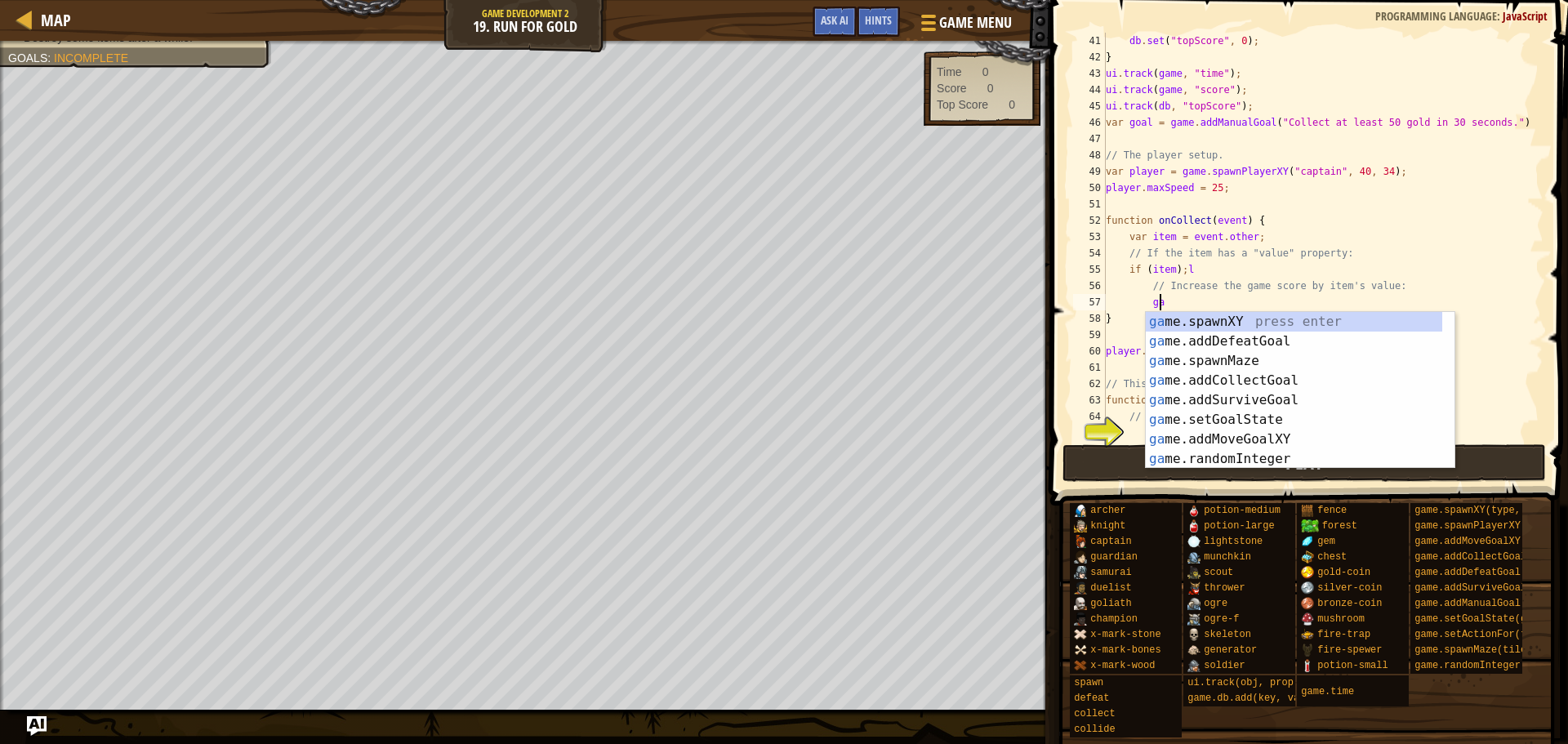
scroll to position [8, 5]
type textarea "g"
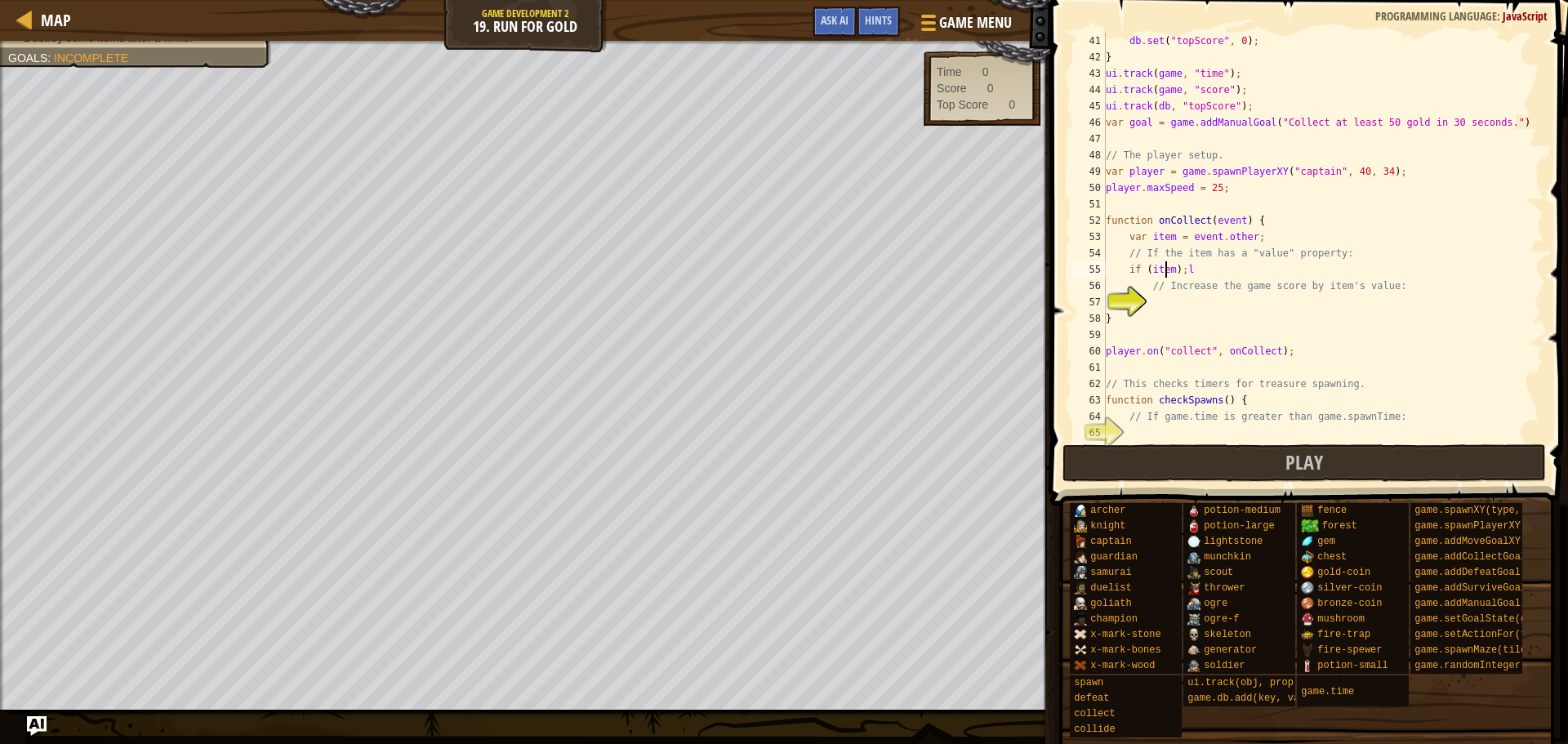
click at [1168, 275] on div "db . set ( "topScore" , 0 ) ; } ui . track ( game , "time" ) ; ui . track ( gam…" at bounding box center [1317, 253] width 429 height 441
click at [1235, 294] on div "db . set ( "topScore" , 0 ) ; } ui . track ( game , "time" ) ; ui . track ( gam…" at bounding box center [1317, 253] width 429 height 441
type textarea "// Increase the game score by item's value:"
click at [1239, 307] on div "db . set ( "topScore" , 0 ) ; } ui . track ( game , "time" ) ; ui . track ( gam…" at bounding box center [1317, 253] width 429 height 441
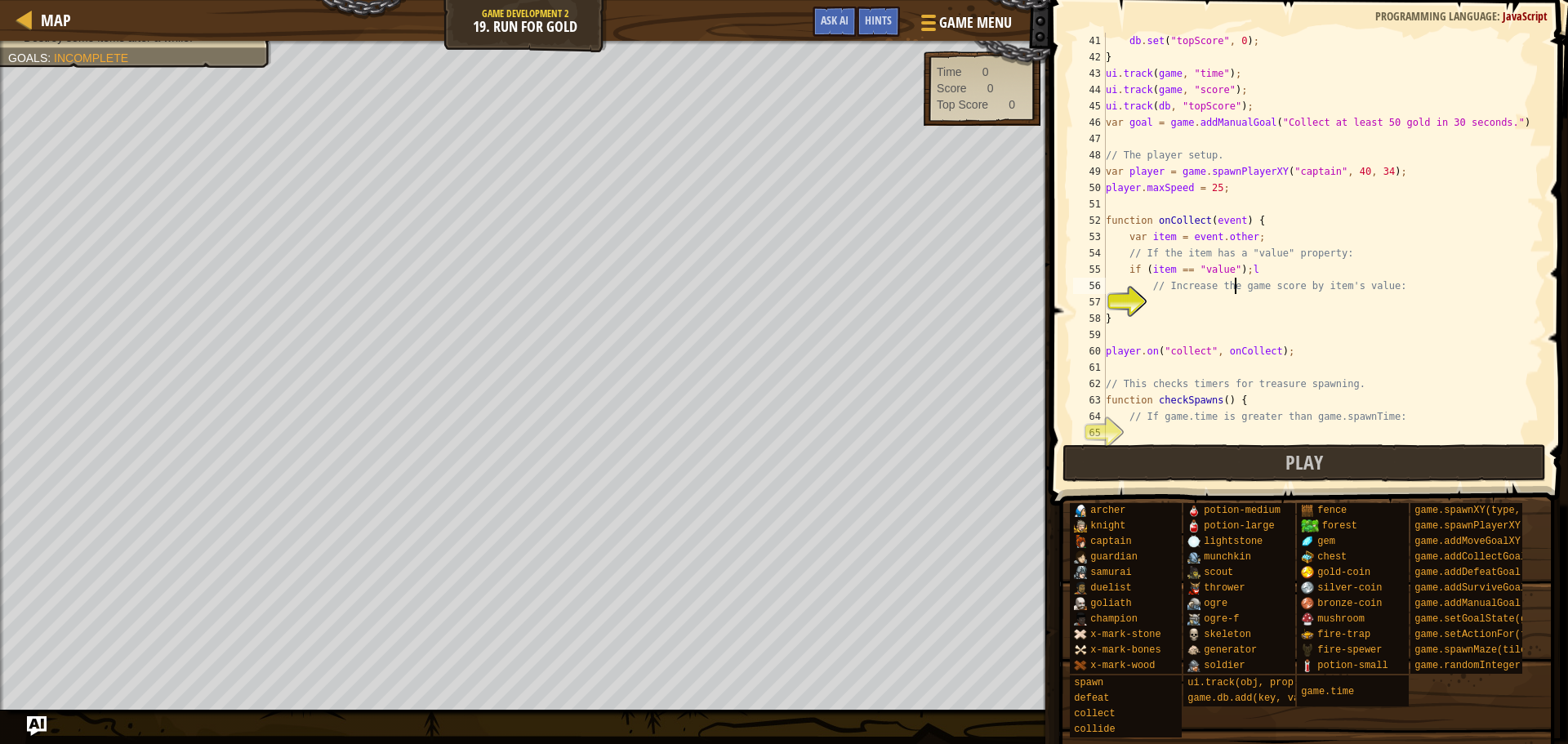
scroll to position [8, 3]
type textarea "s"
click at [1276, 273] on div "db . set ( "topScore" , 0 ) ; } ui . track ( game , "time" ) ; ui . track ( gam…" at bounding box center [1317, 253] width 429 height 441
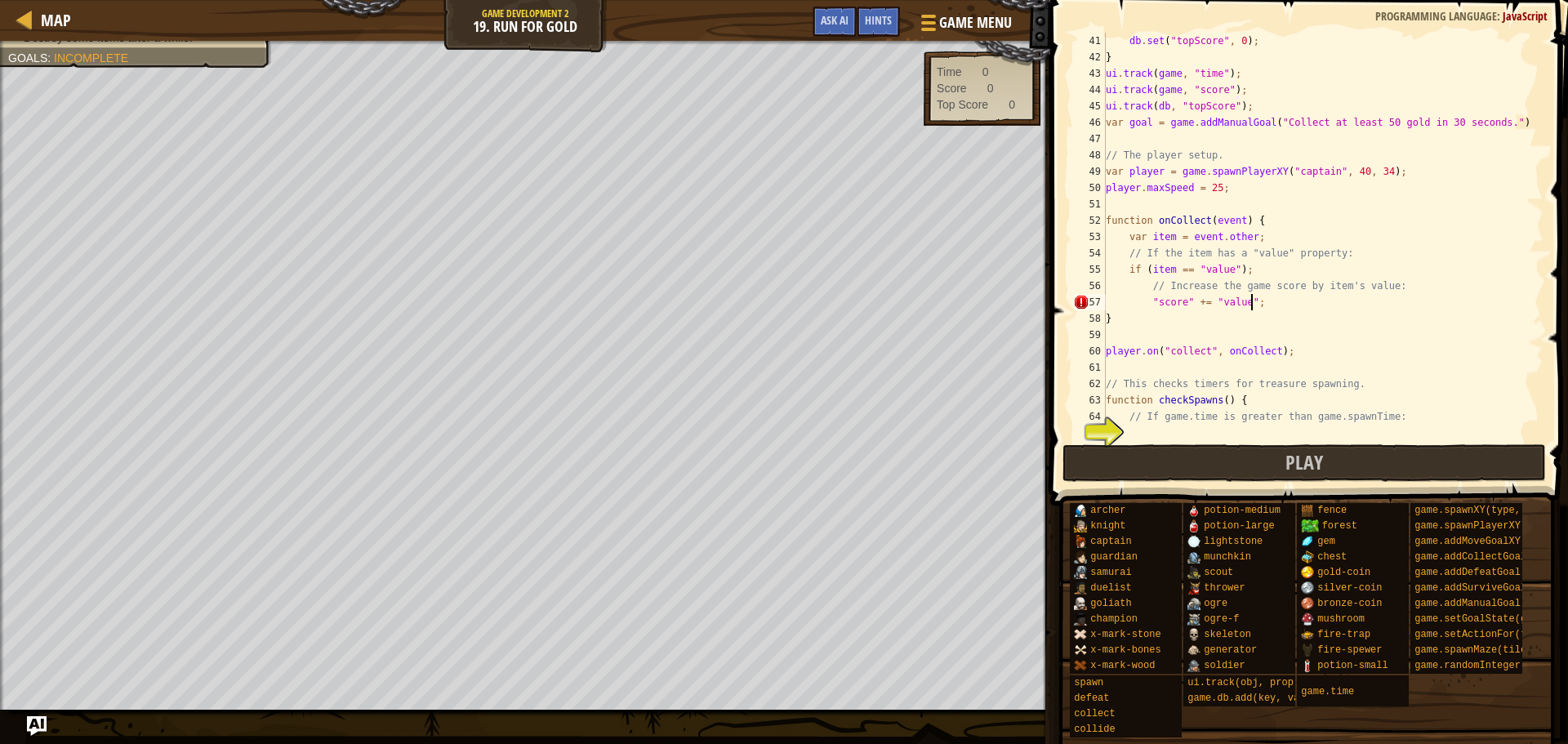
click at [1276, 299] on div "db . set ( "topScore" , 0 ) ; } ui . track ( game , "time" ) ; ui . track ( gam…" at bounding box center [1317, 253] width 429 height 441
click at [1262, 270] on div "db . set ( "topScore" , 0 ) ; } ui . track ( game , "time" ) ; ui . track ( gam…" at bounding box center [1317, 253] width 429 height 441
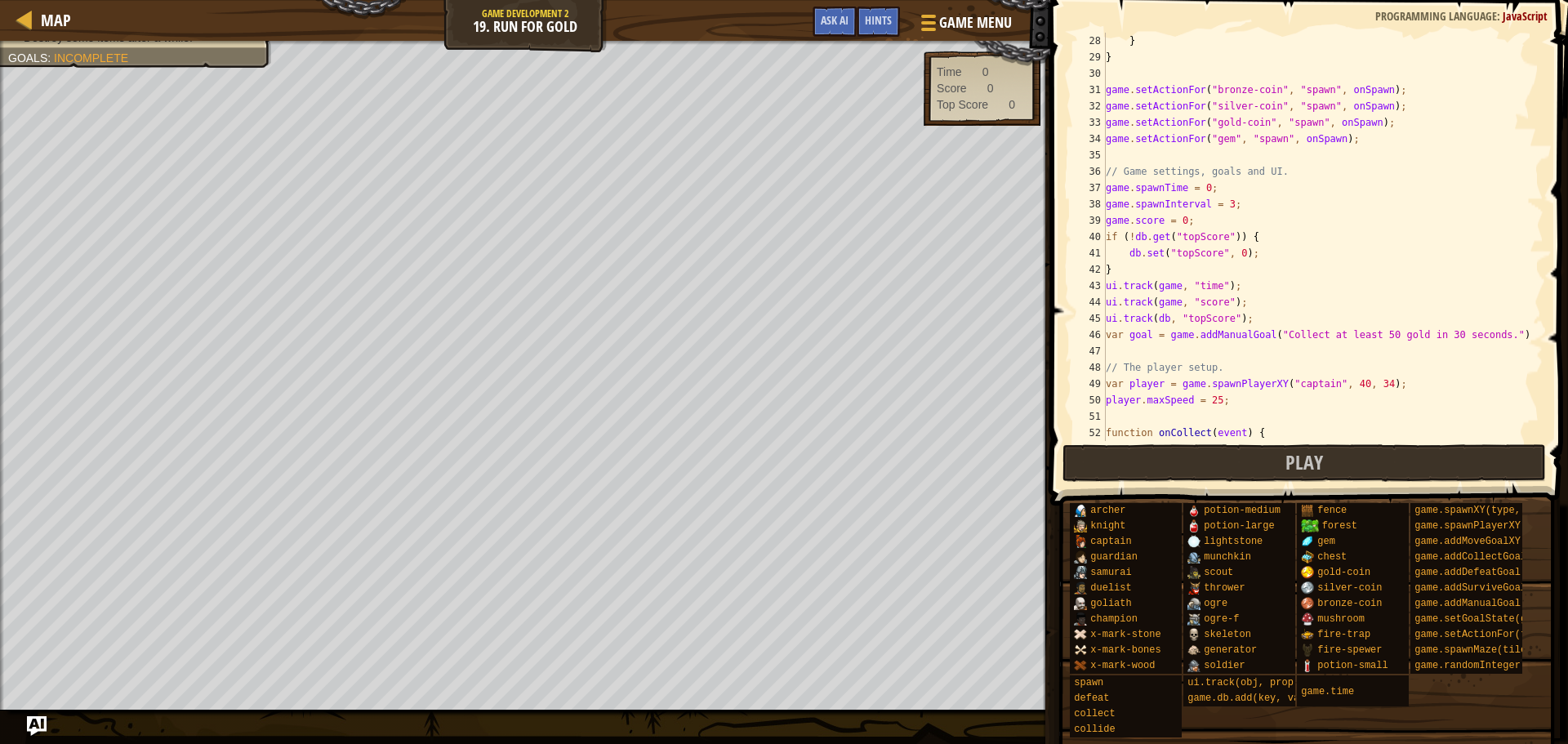
scroll to position [636, 0]
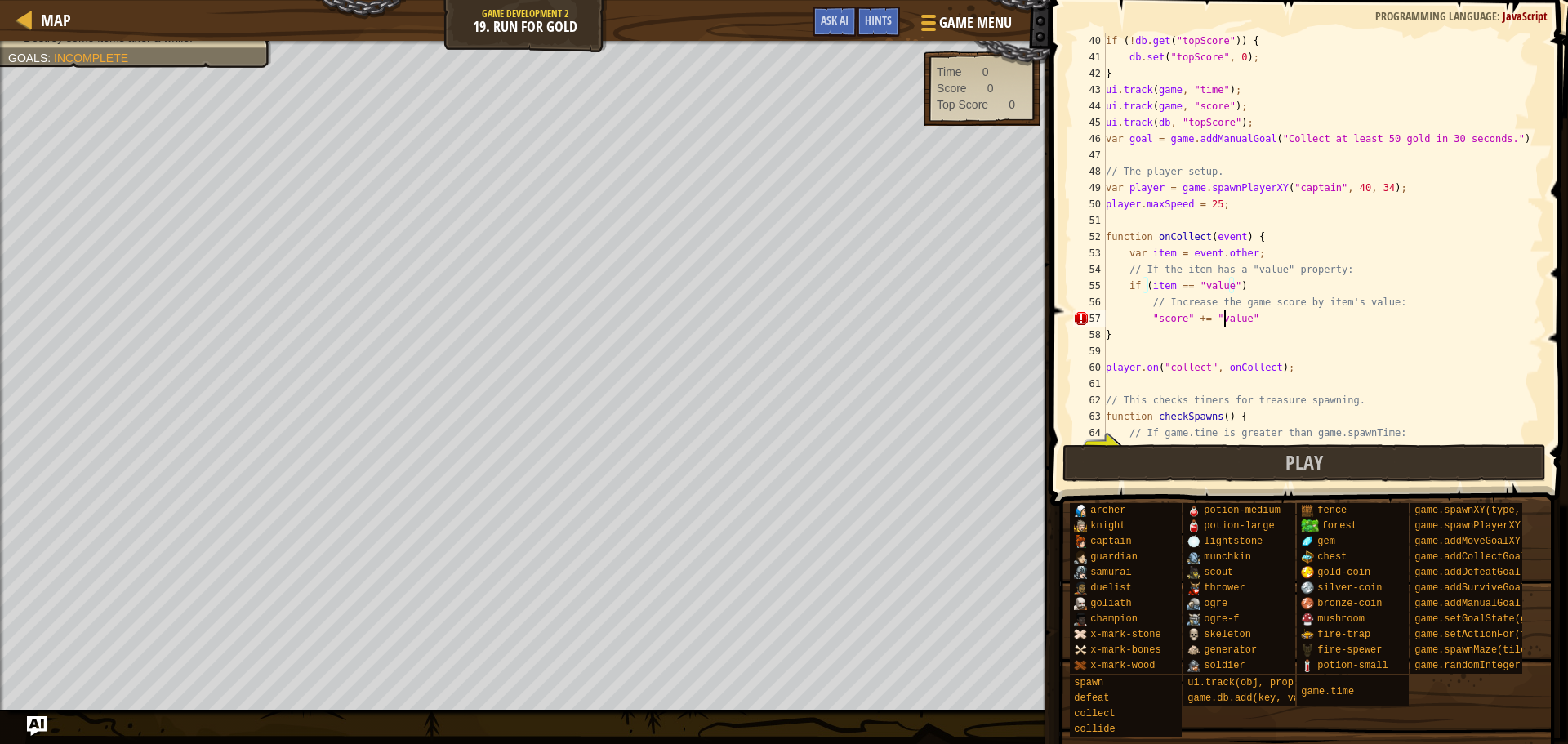
click at [1222, 319] on div "if ( ! db . get ( "topScore" )) { db . set ( "topScore" , 0 ) ; } ui . track ( …" at bounding box center [1317, 253] width 429 height 441
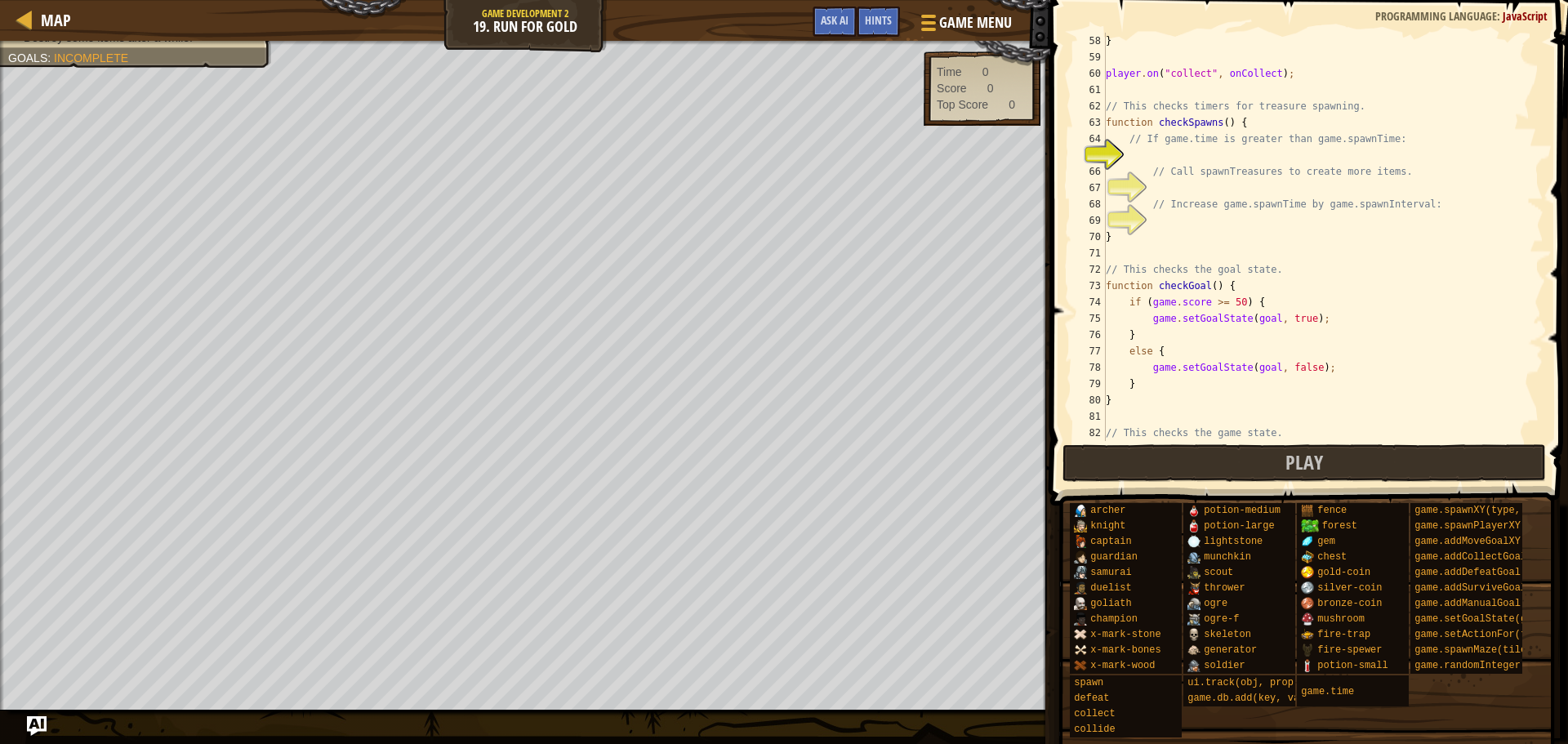
scroll to position [931, 0]
type textarea ""score" += item"
click at [1248, 155] on div "} player . on ( "collect" , onCollect ) ; // This checks timers for treasure sp…" at bounding box center [1317, 253] width 429 height 441
type textarea "if (game.time > game.spawnTime)"
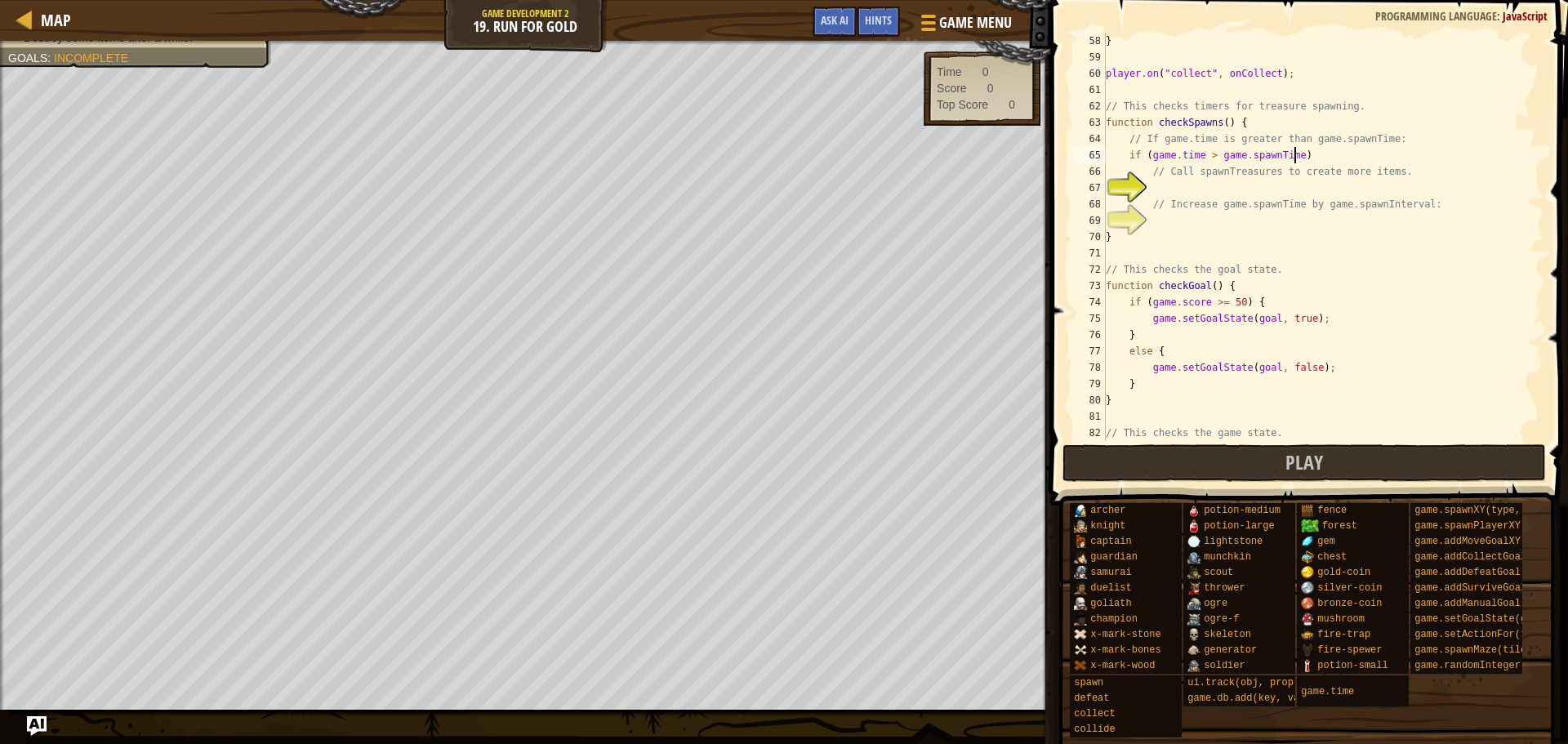
click at [1362, 187] on div "} player . on ( "collect" , onCollect ) ; // This checks timers for treasure sp…" at bounding box center [1317, 253] width 429 height 441
type textarea "spawnTreasures()"
click at [1343, 226] on div "} player . on ( "collect" , onCollect ) ; // This checks timers for treasure sp…" at bounding box center [1317, 253] width 429 height 441
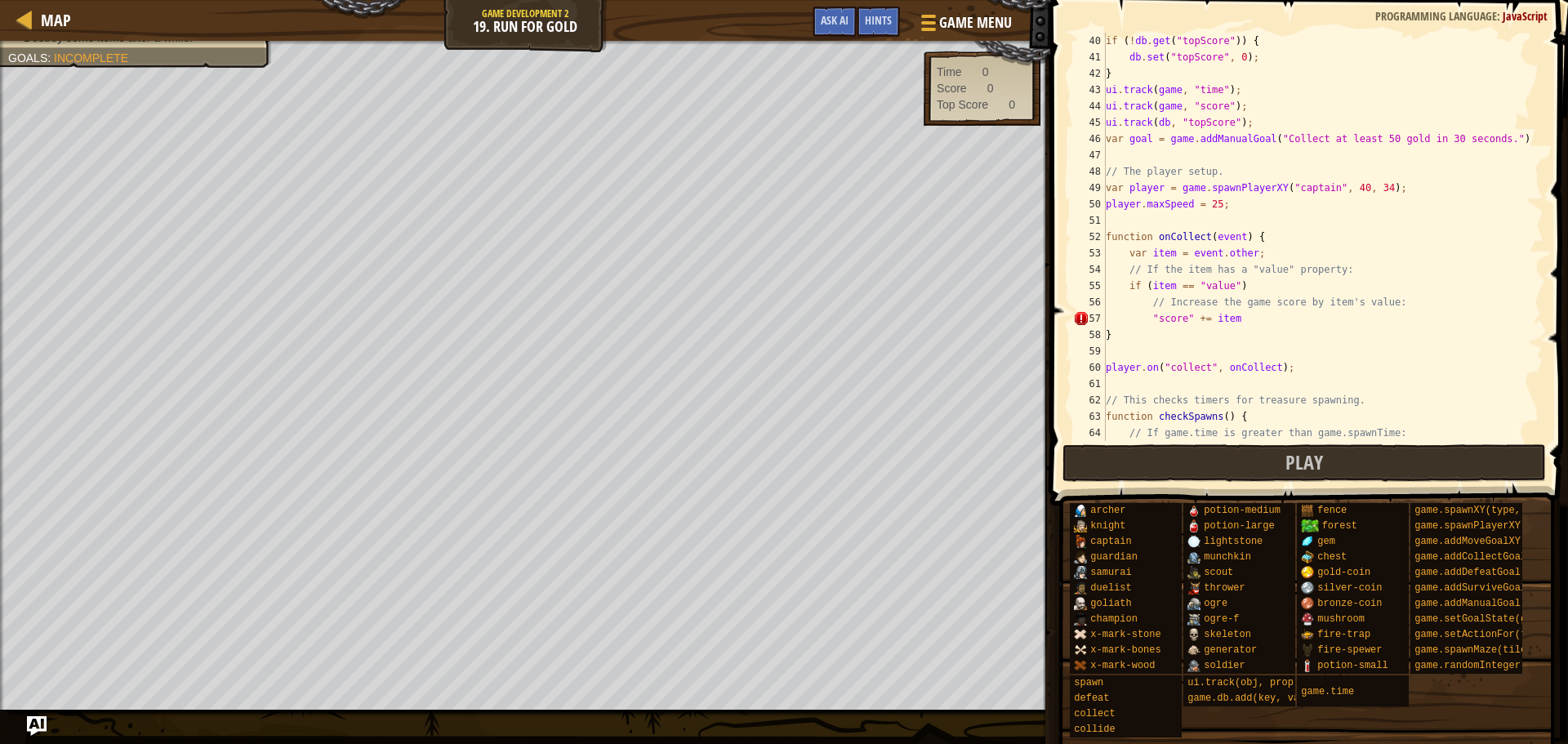
scroll to position [636, 0]
click at [1184, 317] on div "if ( ! db . get ( "topScore" )) { db . set ( "topScore" , 0 ) ; } ui . track ( …" at bounding box center [1317, 253] width 429 height 441
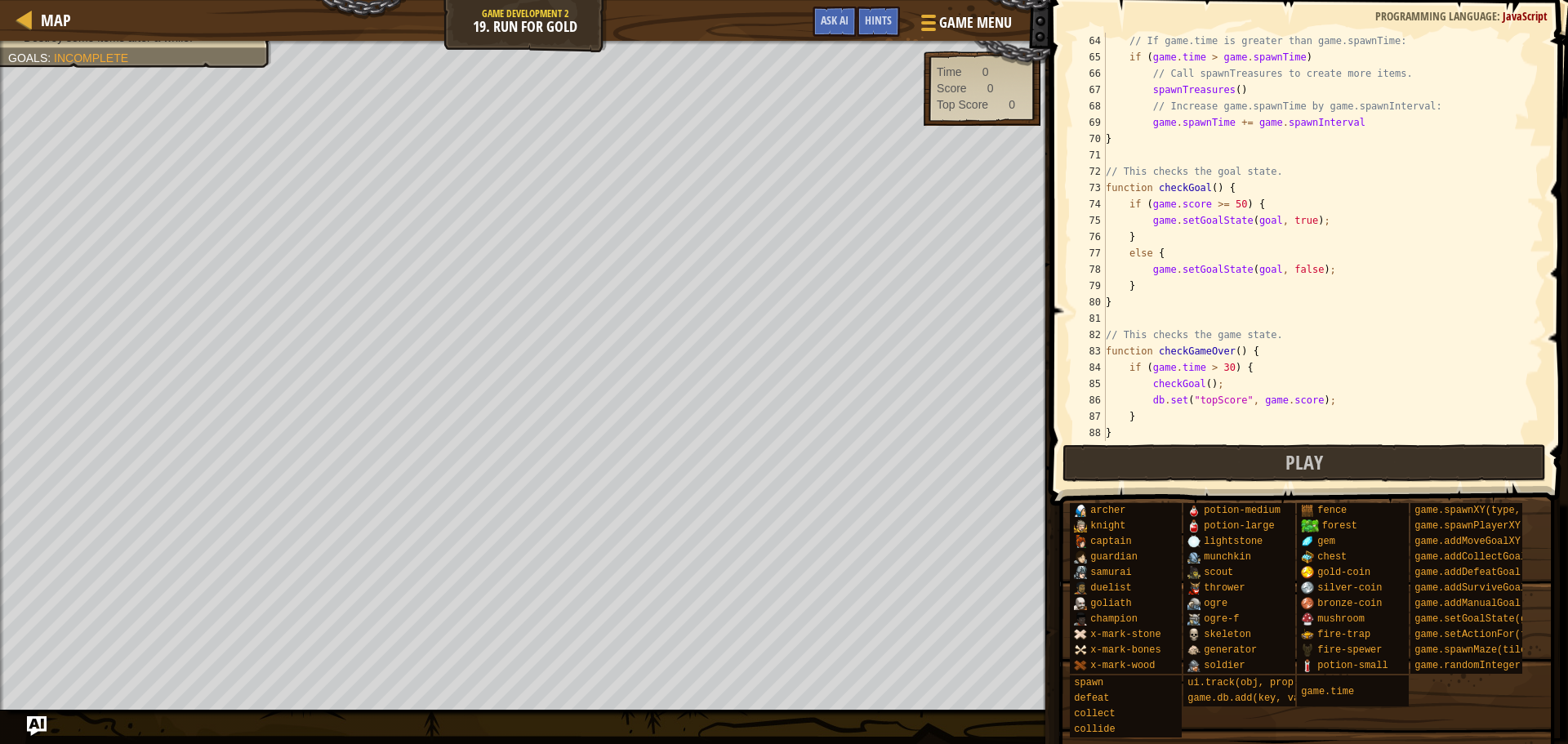
scroll to position [931, 0]
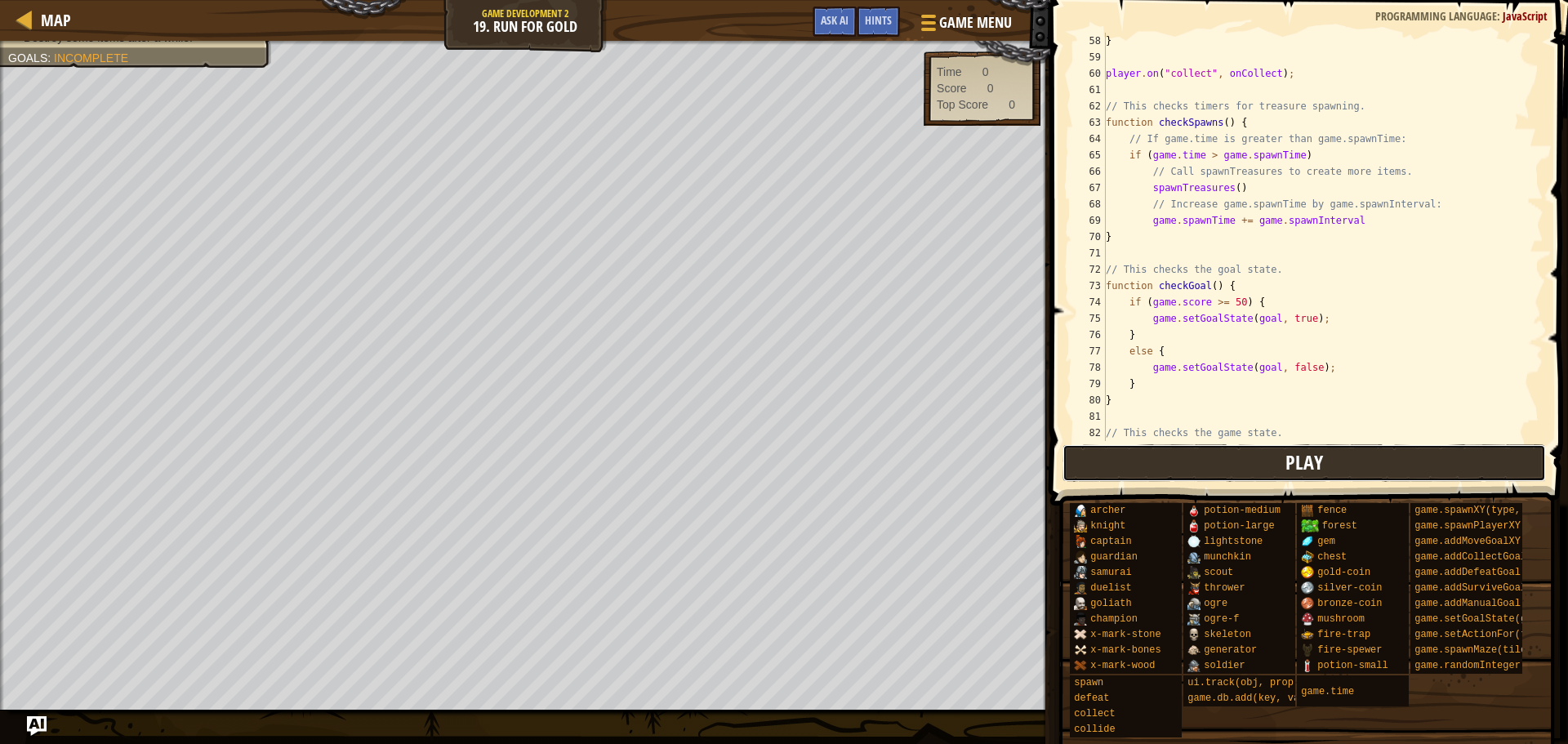
click at [1287, 455] on span "Play" at bounding box center [1304, 462] width 38 height 26
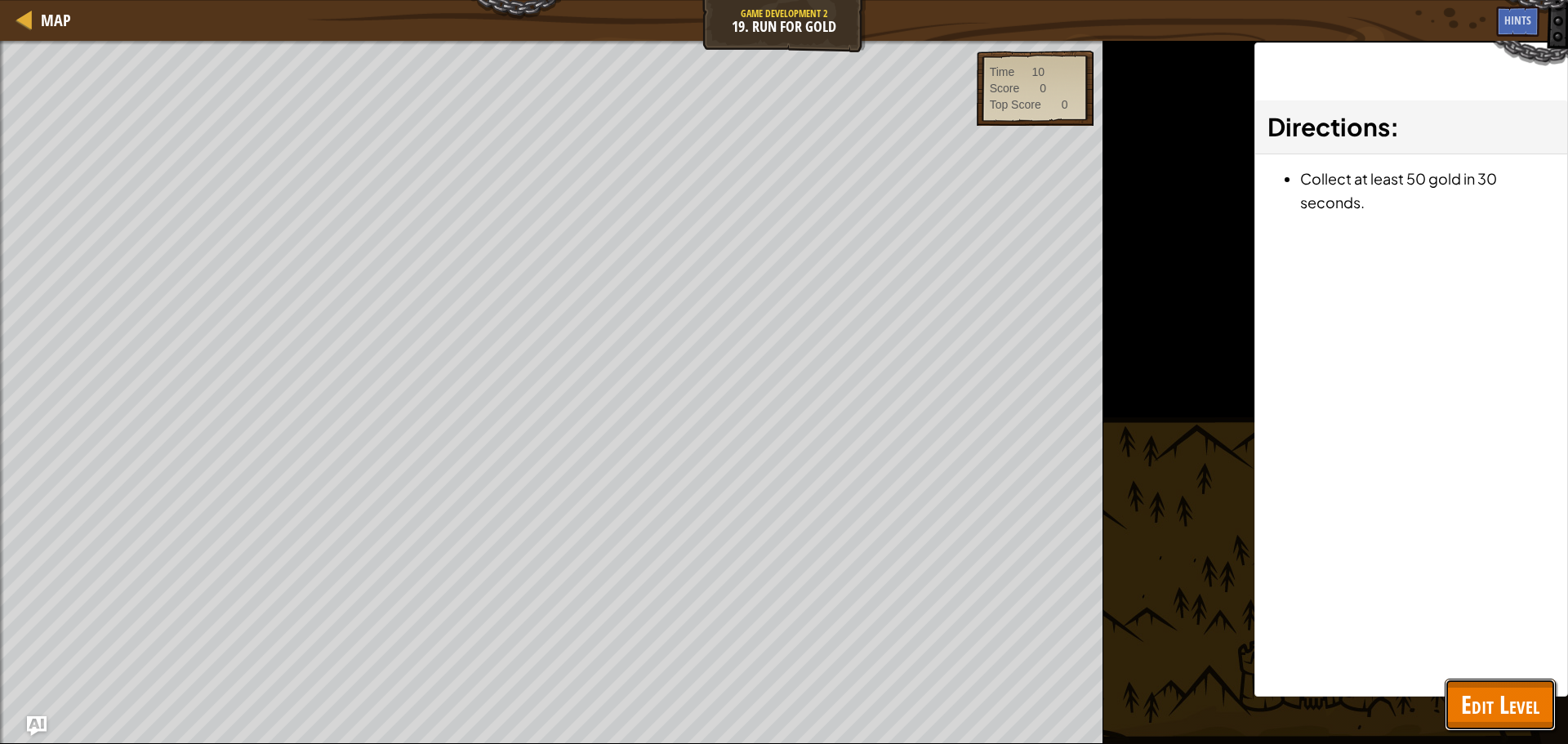
click at [1478, 700] on span "Edit Level" at bounding box center [1500, 704] width 78 height 34
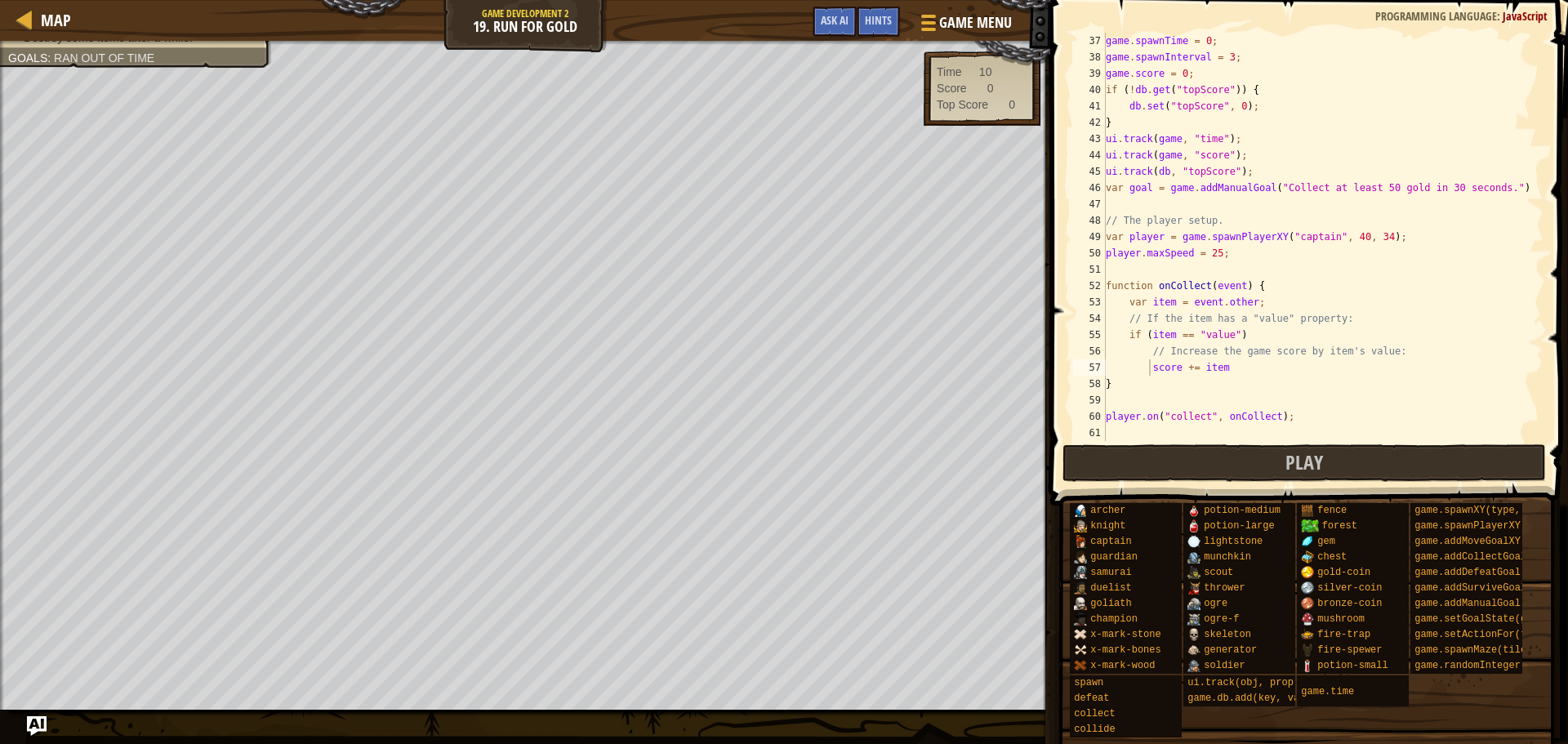
scroll to position [784, 0]
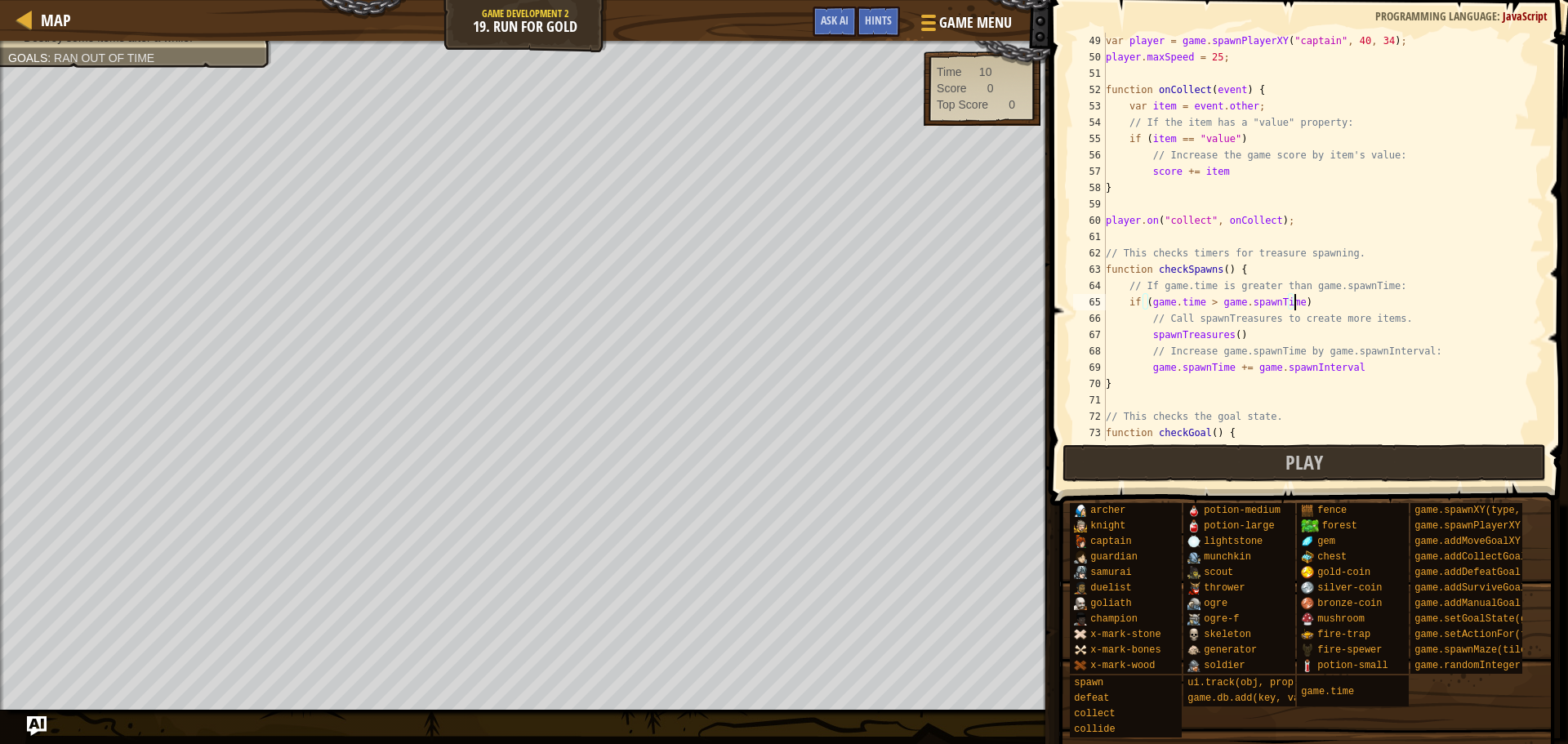
click at [1318, 296] on div "var player = game . spawnPlayerXY ( "captain" , 40 , 34 ) ; player . maxSpeed =…" at bounding box center [1317, 253] width 429 height 441
click at [1381, 365] on div "var player = game . spawnPlayerXY ( "captain" , 40 , 34 ) ; player . maxSpeed =…" at bounding box center [1317, 253] width 429 height 441
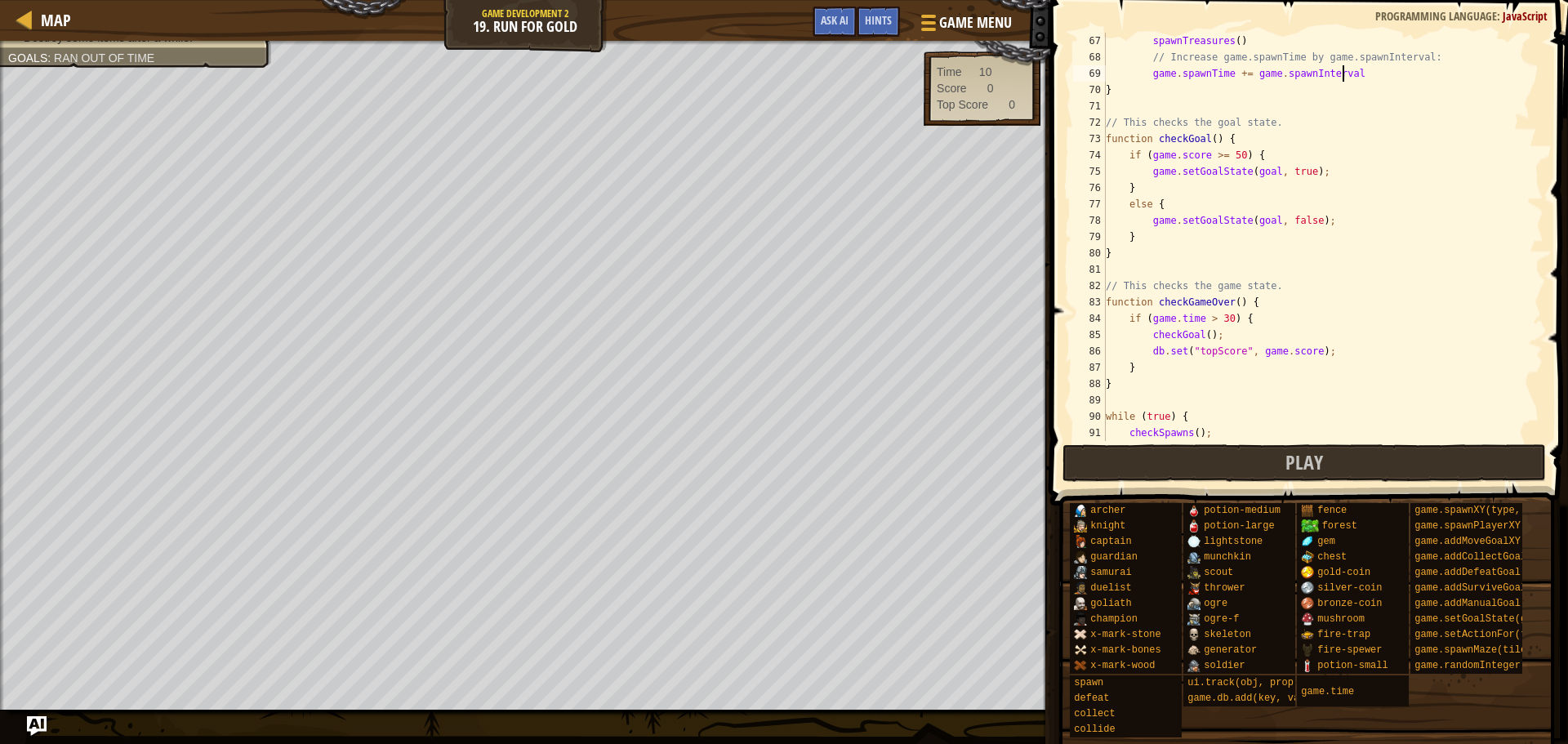
scroll to position [1127, 0]
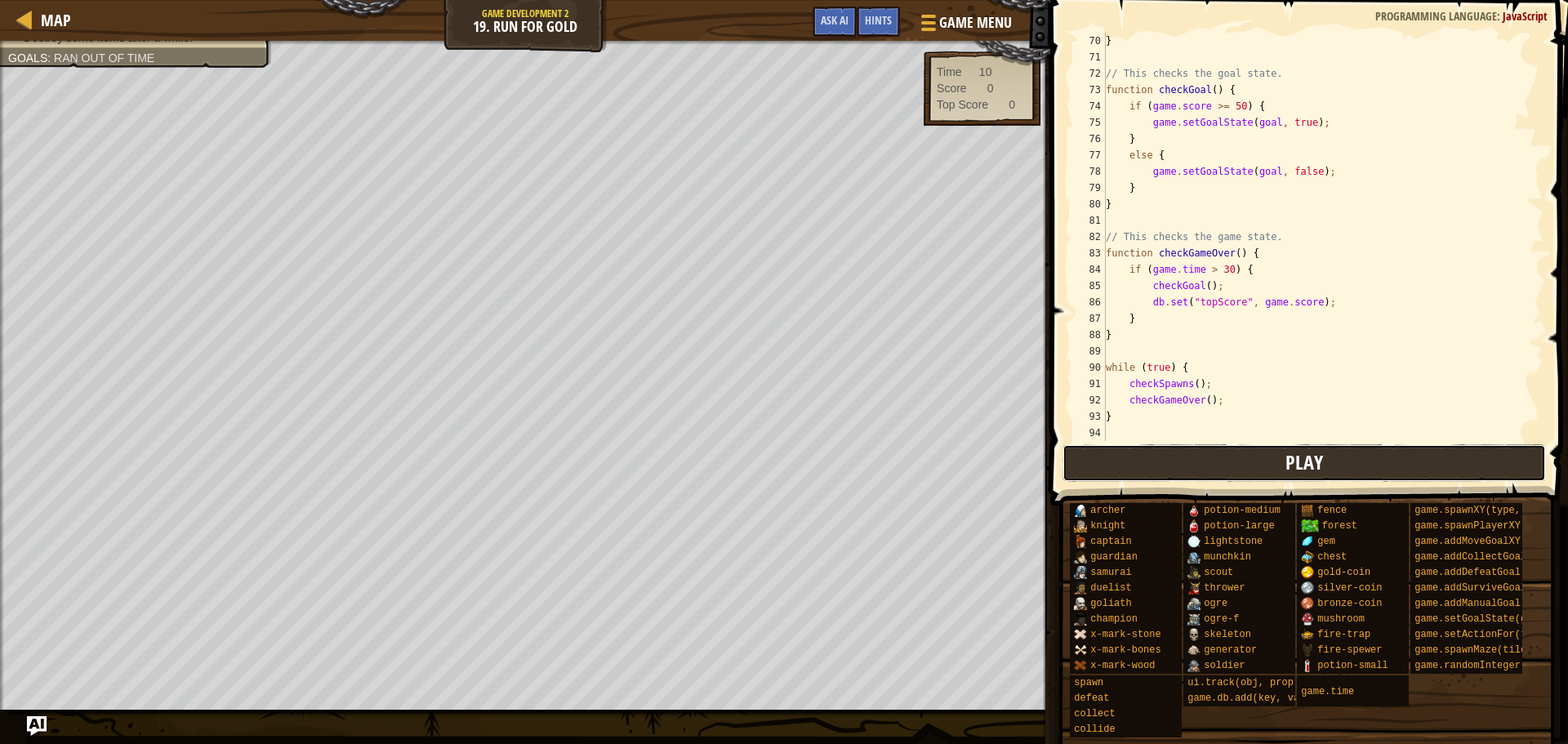
click at [1299, 450] on button "Play" at bounding box center [1304, 463] width 484 height 38
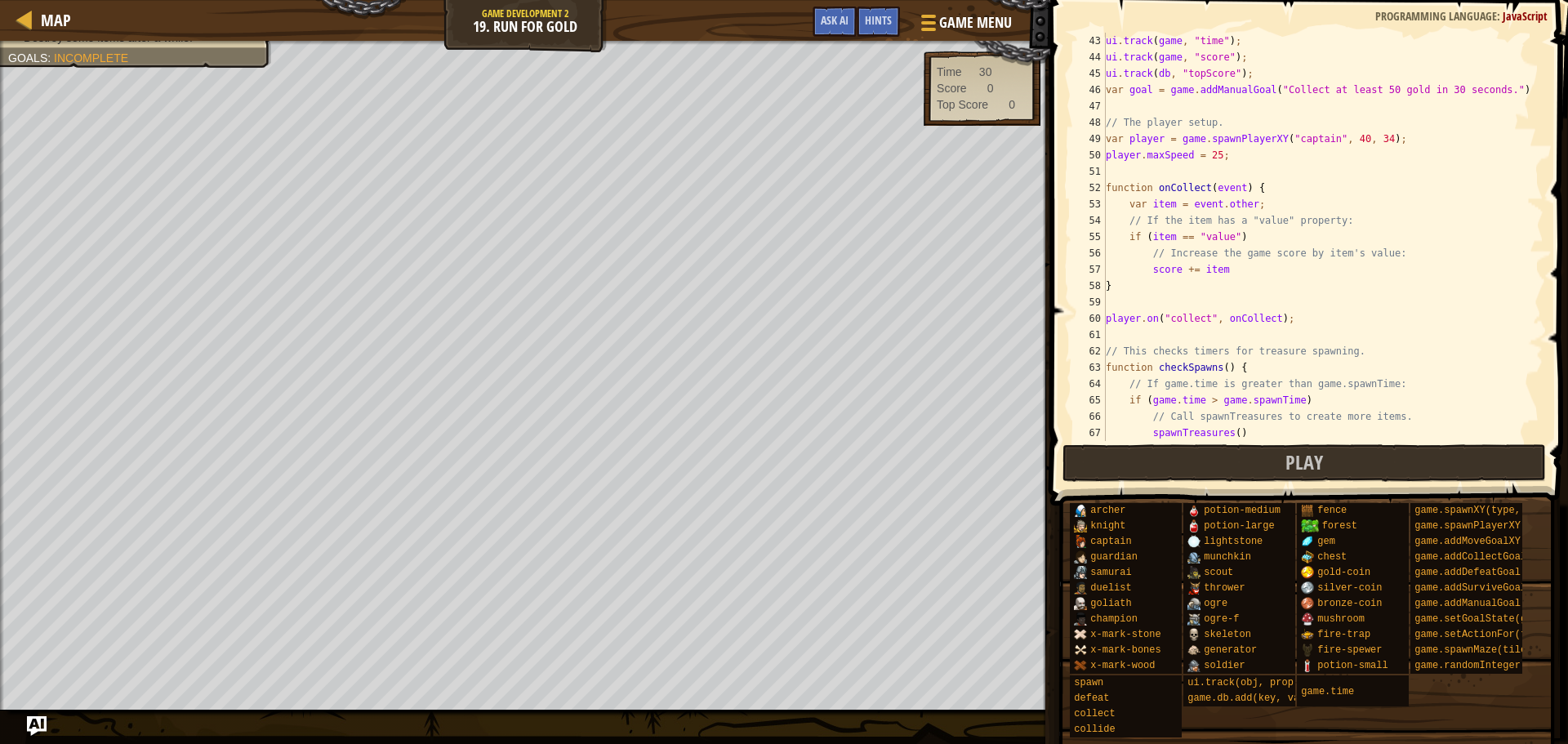
scroll to position [636, 0]
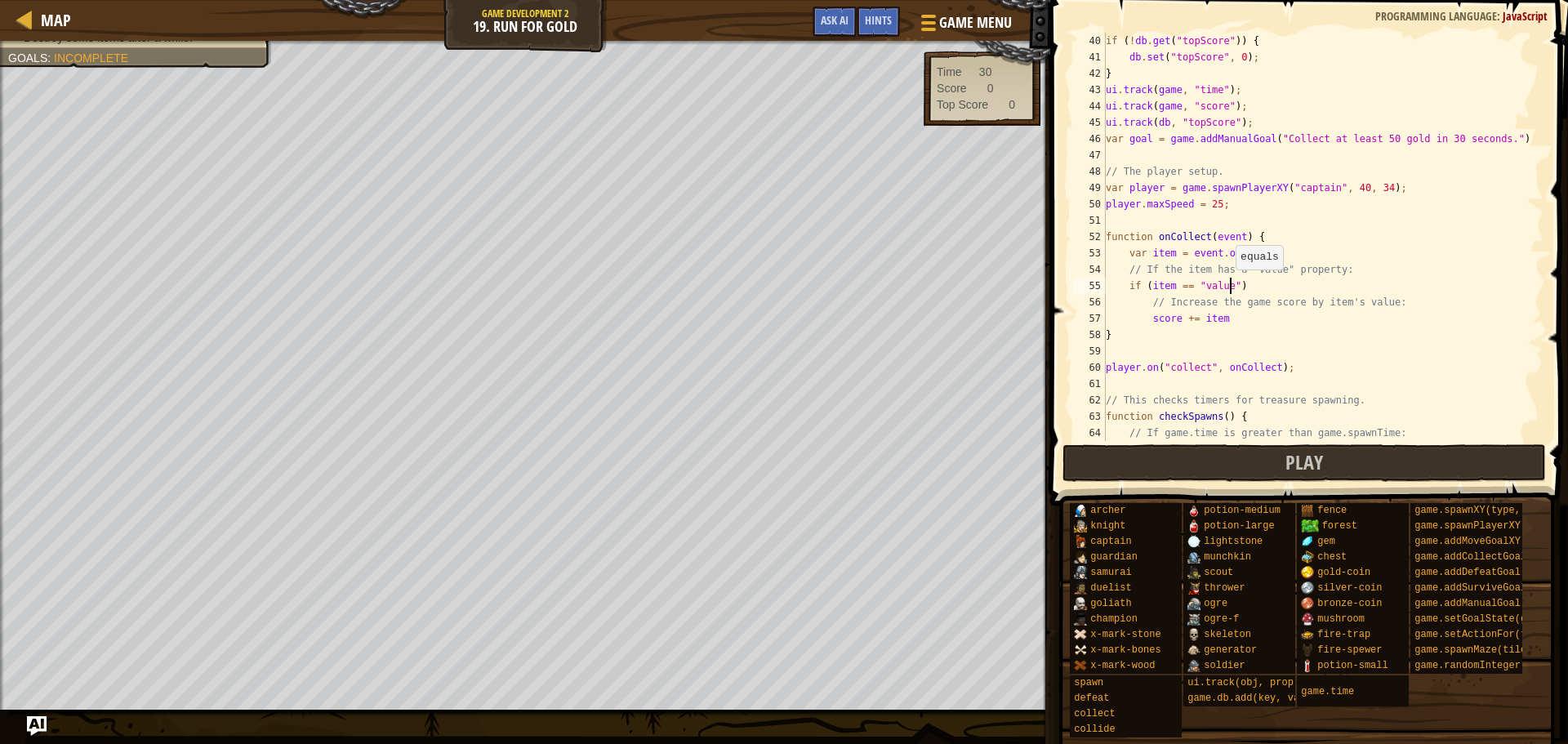
click at [1228, 286] on div "if ( ! db . get ( "topScore" )) { db . set ( "topScore" , 0 ) ; } ui . track ( …" at bounding box center [1317, 253] width 429 height 441
click at [1147, 318] on div "if ( ! db . get ( "topScore" )) { db . set ( "topScore" , 0 ) ; } ui . track ( …" at bounding box center [1317, 253] width 429 height 441
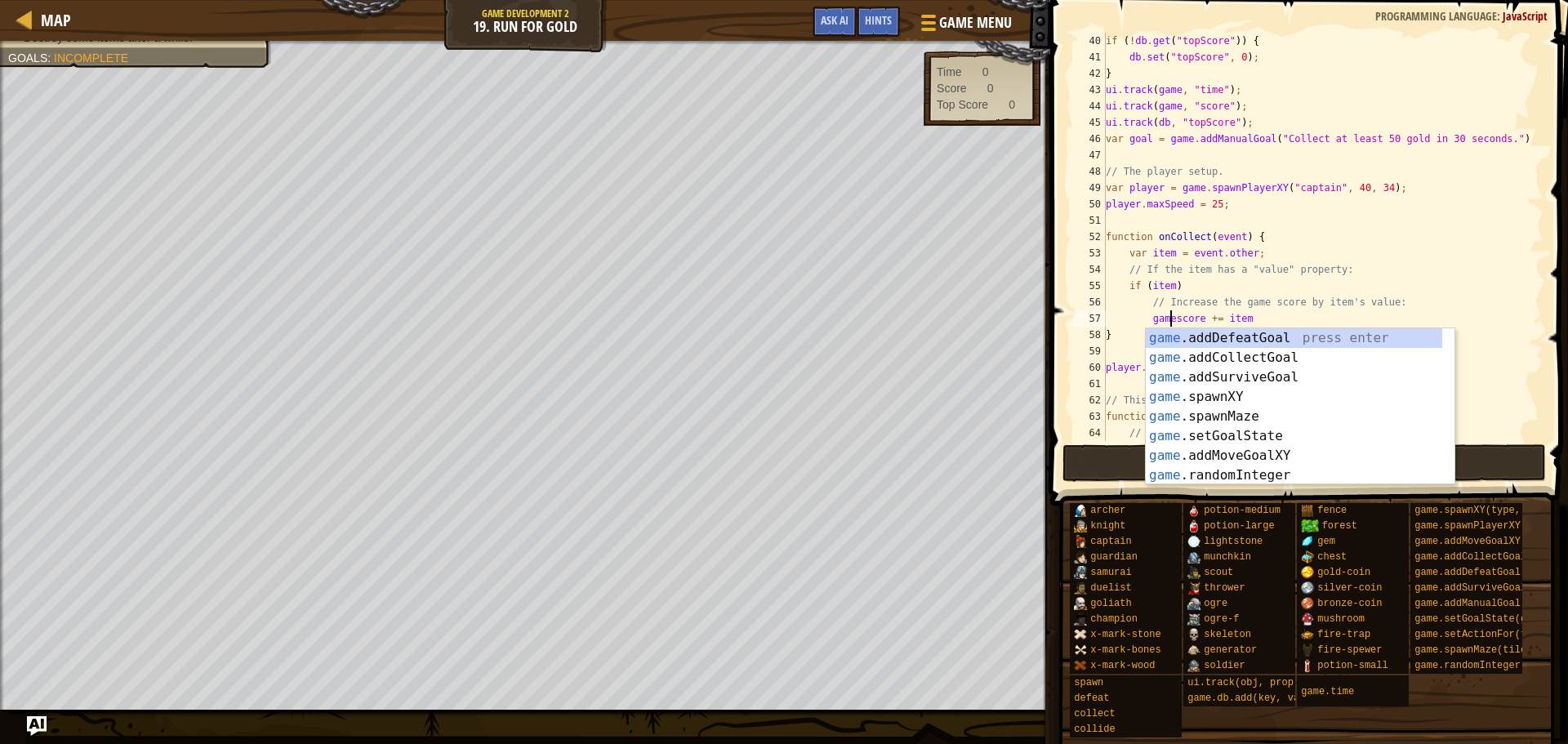
scroll to position [8, 7]
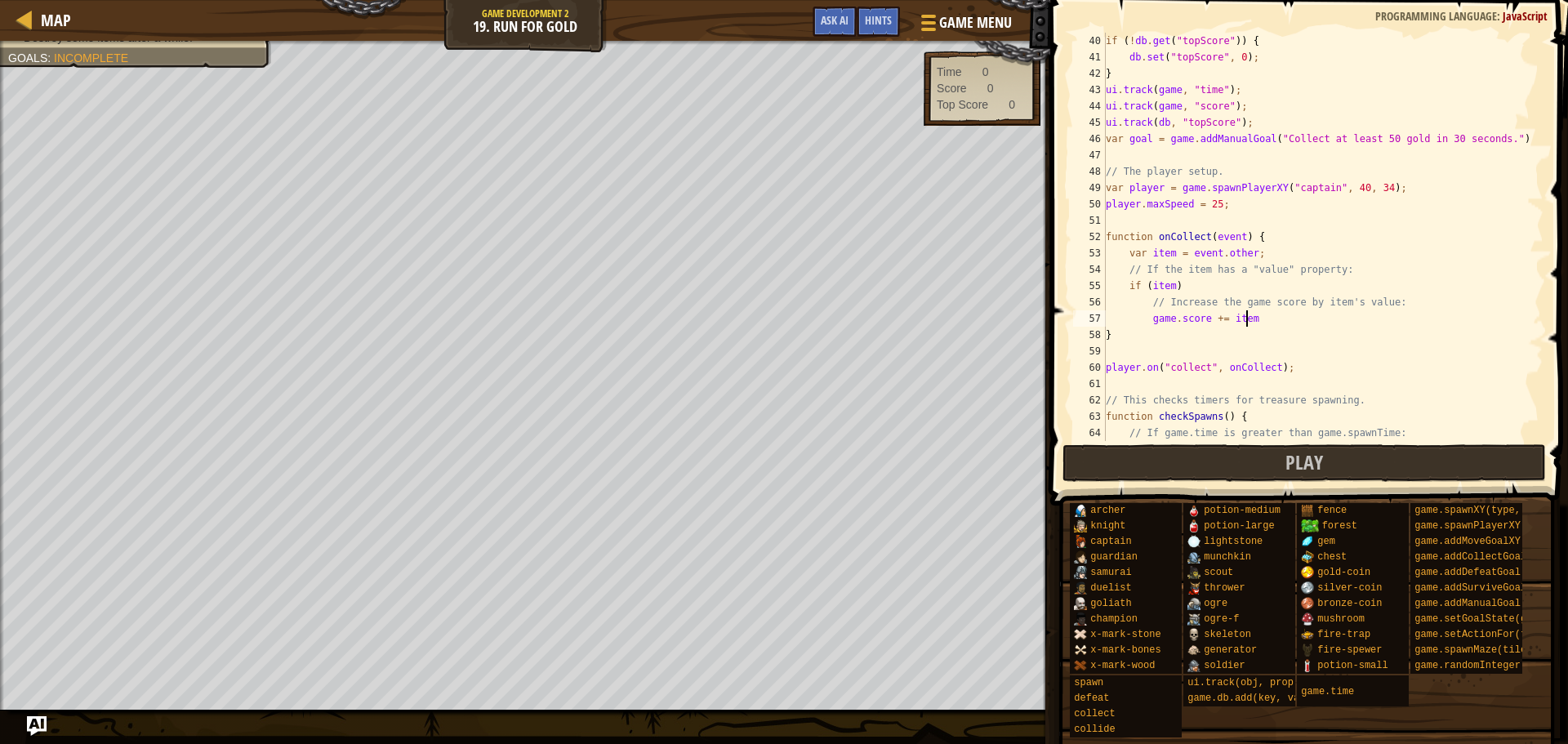
click at [1267, 314] on div "if ( ! db . get ( "topScore" )) { db . set ( "topScore" , 0 ) ; } ui . track ( …" at bounding box center [1317, 253] width 429 height 441
click at [1244, 450] on button "Play" at bounding box center [1304, 463] width 484 height 38
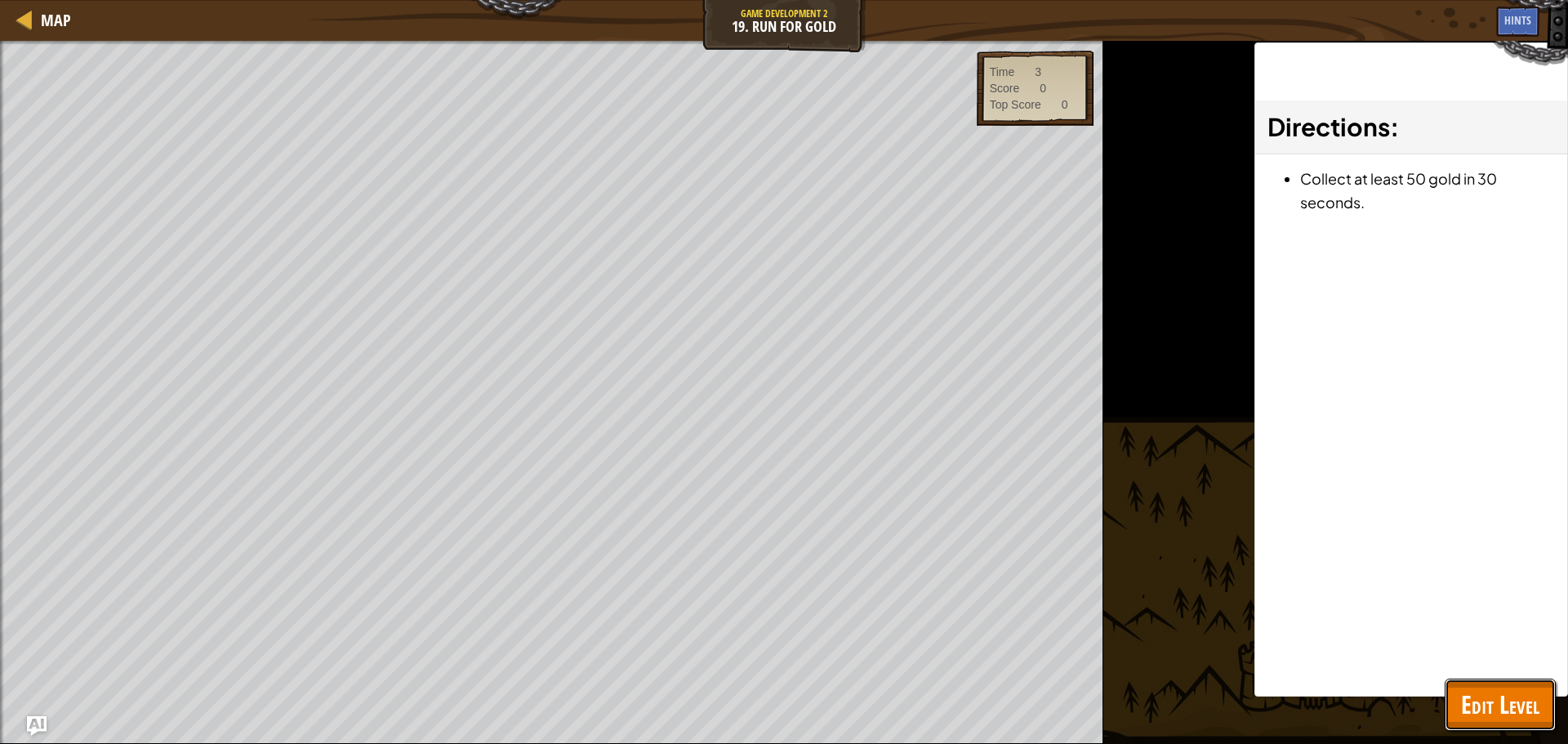
click at [1521, 686] on button "Edit Level" at bounding box center [1500, 704] width 111 height 52
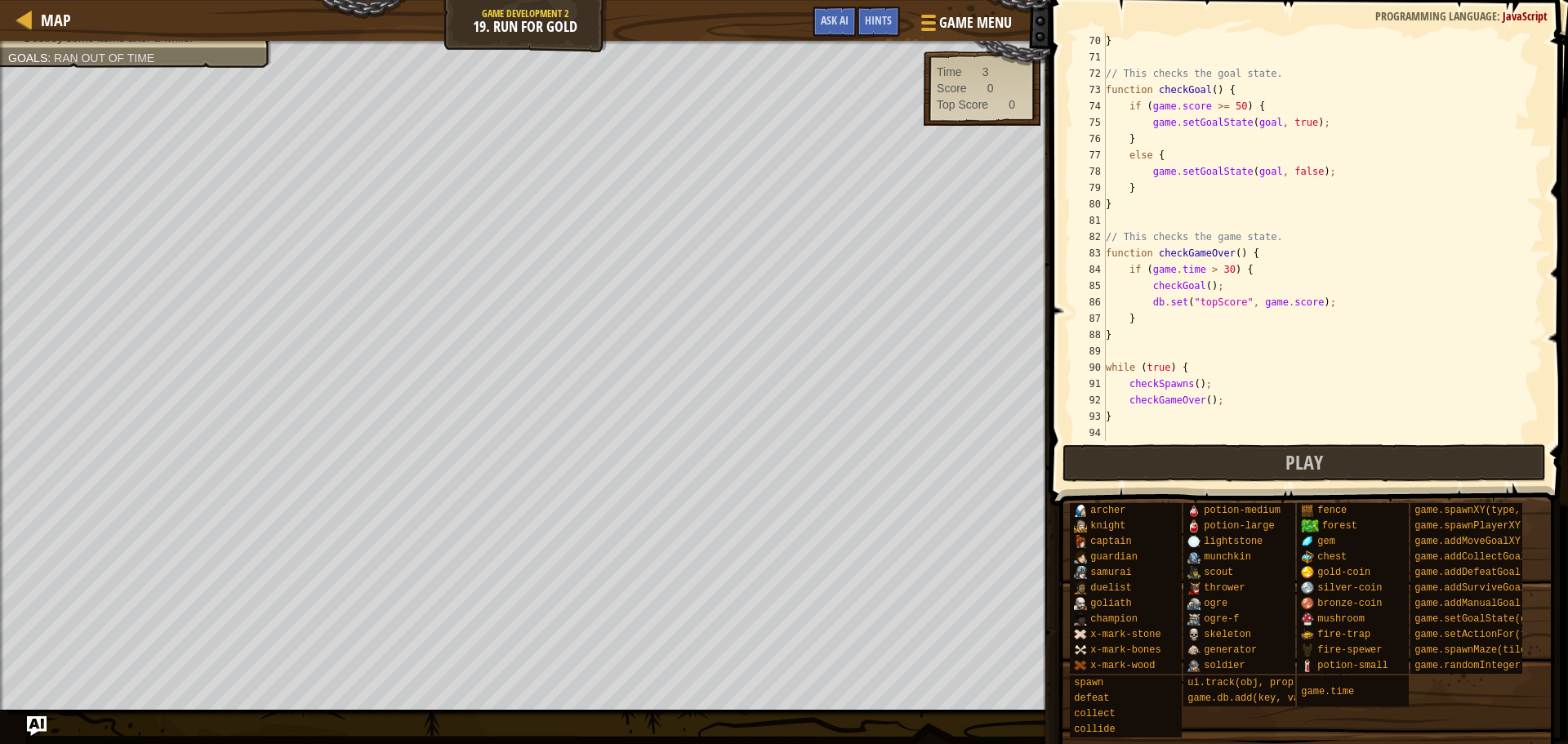
scroll to position [1127, 0]
click at [1279, 459] on button "Play" at bounding box center [1304, 463] width 484 height 38
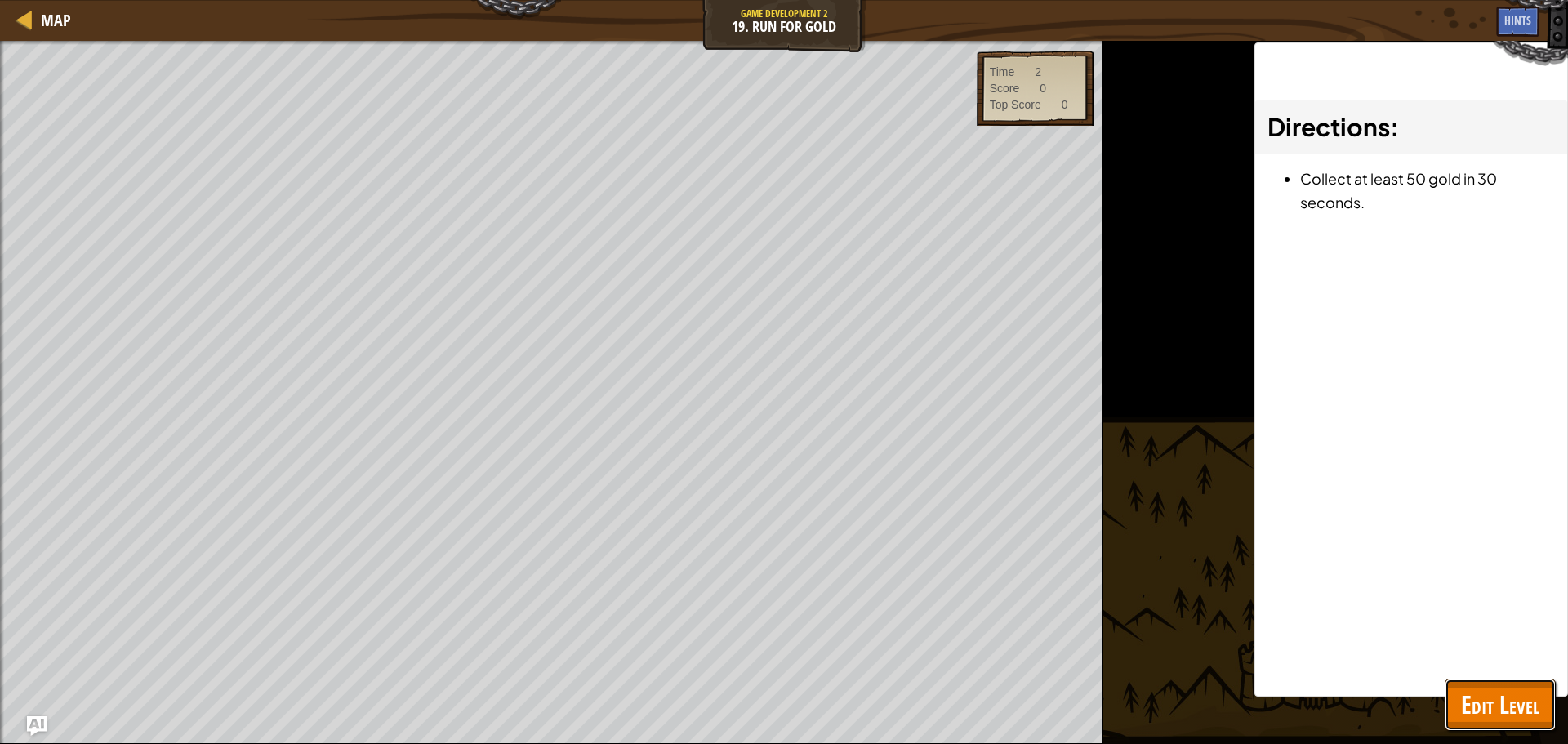
click at [1523, 684] on button "Edit Level" at bounding box center [1500, 704] width 111 height 52
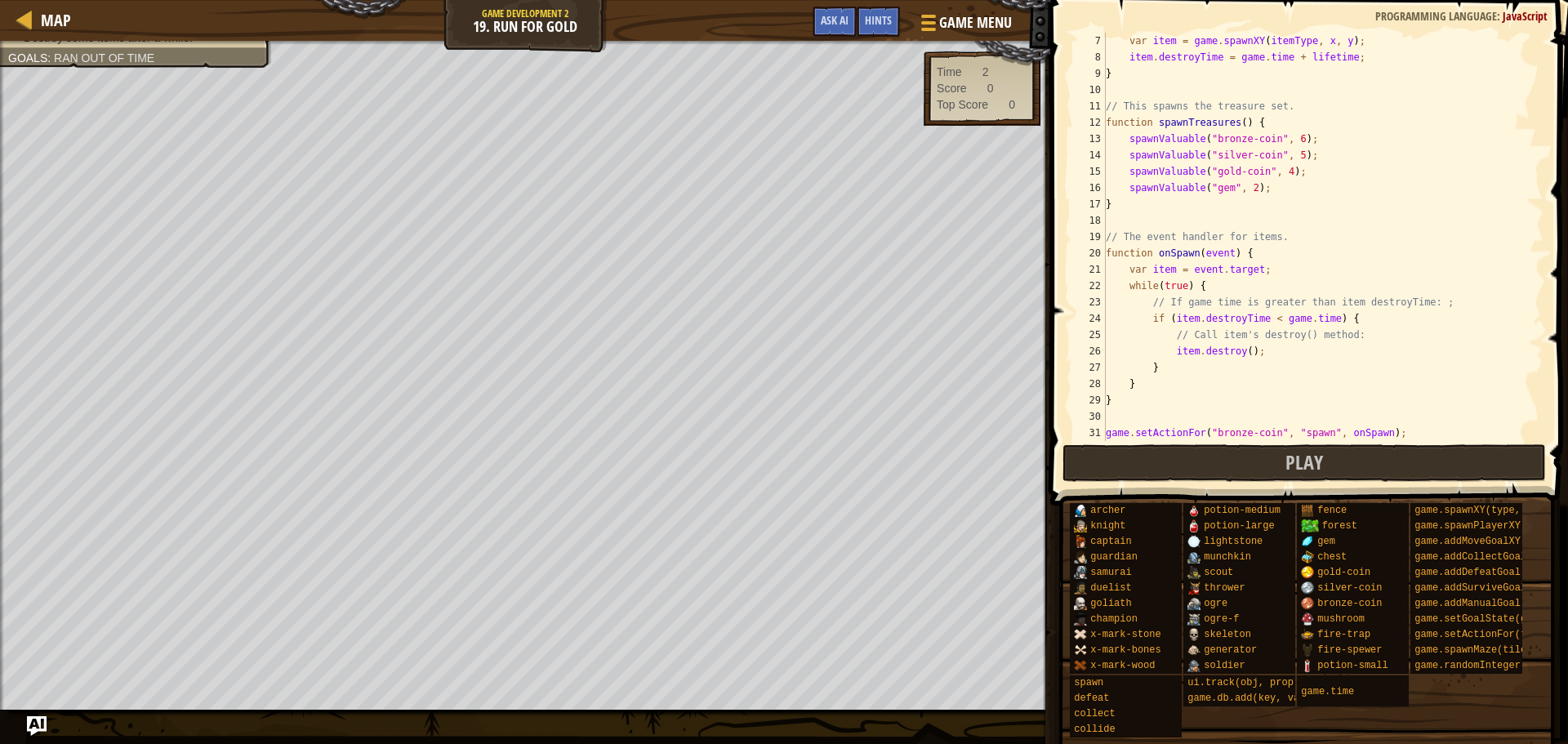
scroll to position [98, 0]
type textarea "function spawnTreasures() {"
click at [1273, 117] on div "var item = game . spawnXY ( itemType , x , y ) ; item . destroyTime = game . ti…" at bounding box center [1317, 253] width 429 height 441
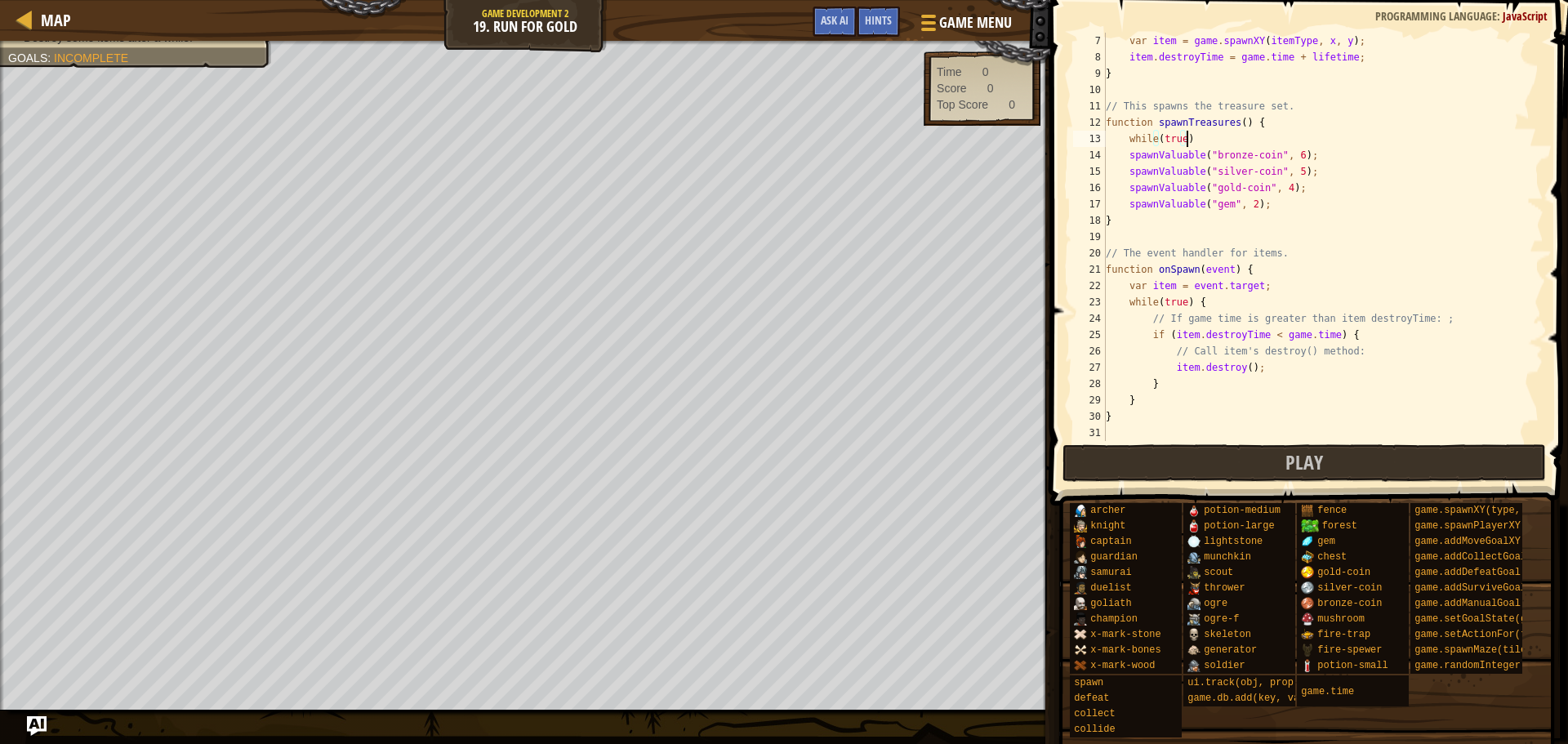
scroll to position [8, 7]
click at [1279, 203] on div "var item = game . spawnXY ( itemType , x , y ) ; item . destroyTime = game . ti…" at bounding box center [1317, 253] width 429 height 441
click at [1325, 450] on button "Play" at bounding box center [1304, 463] width 484 height 38
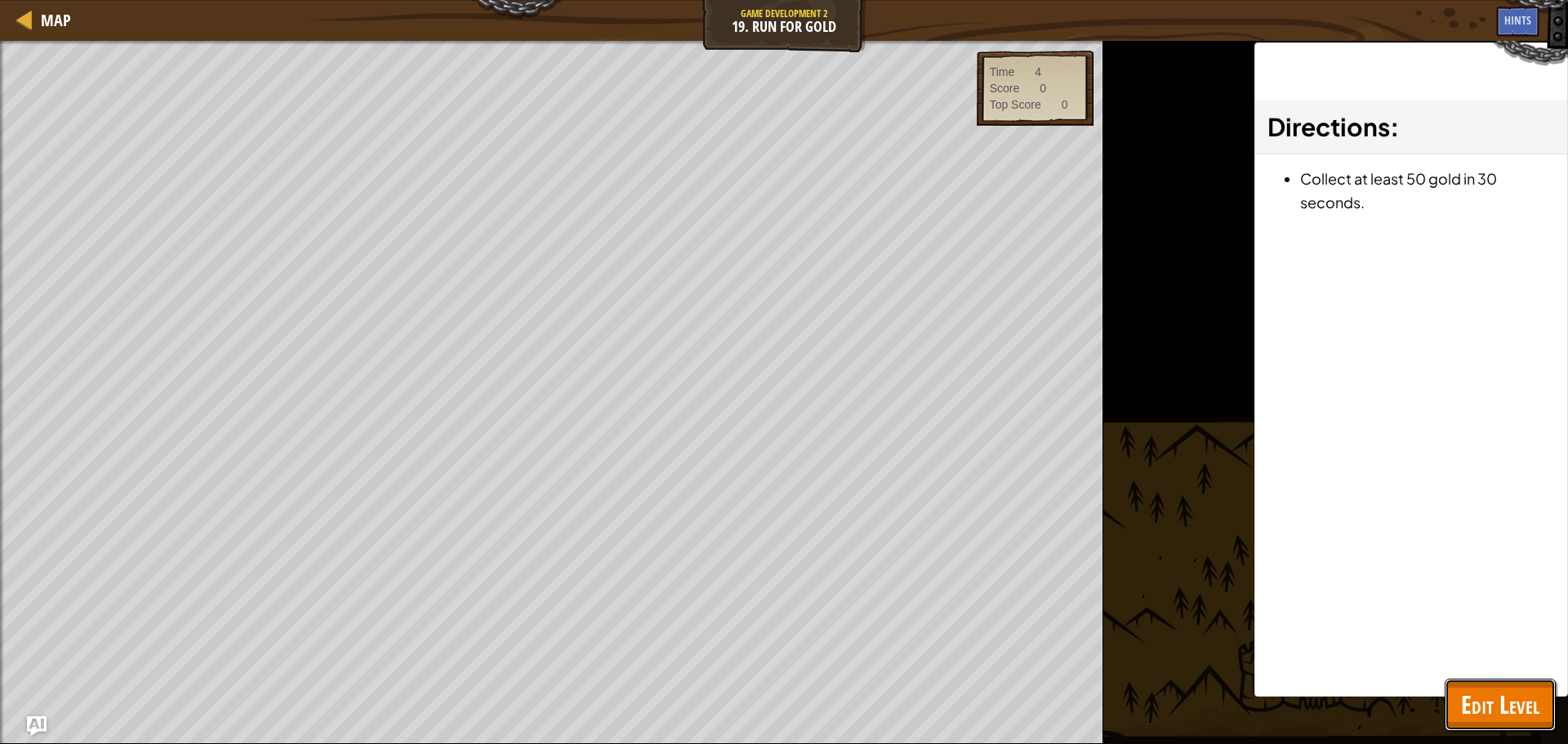
click at [1474, 712] on span "Edit Level" at bounding box center [1500, 704] width 78 height 34
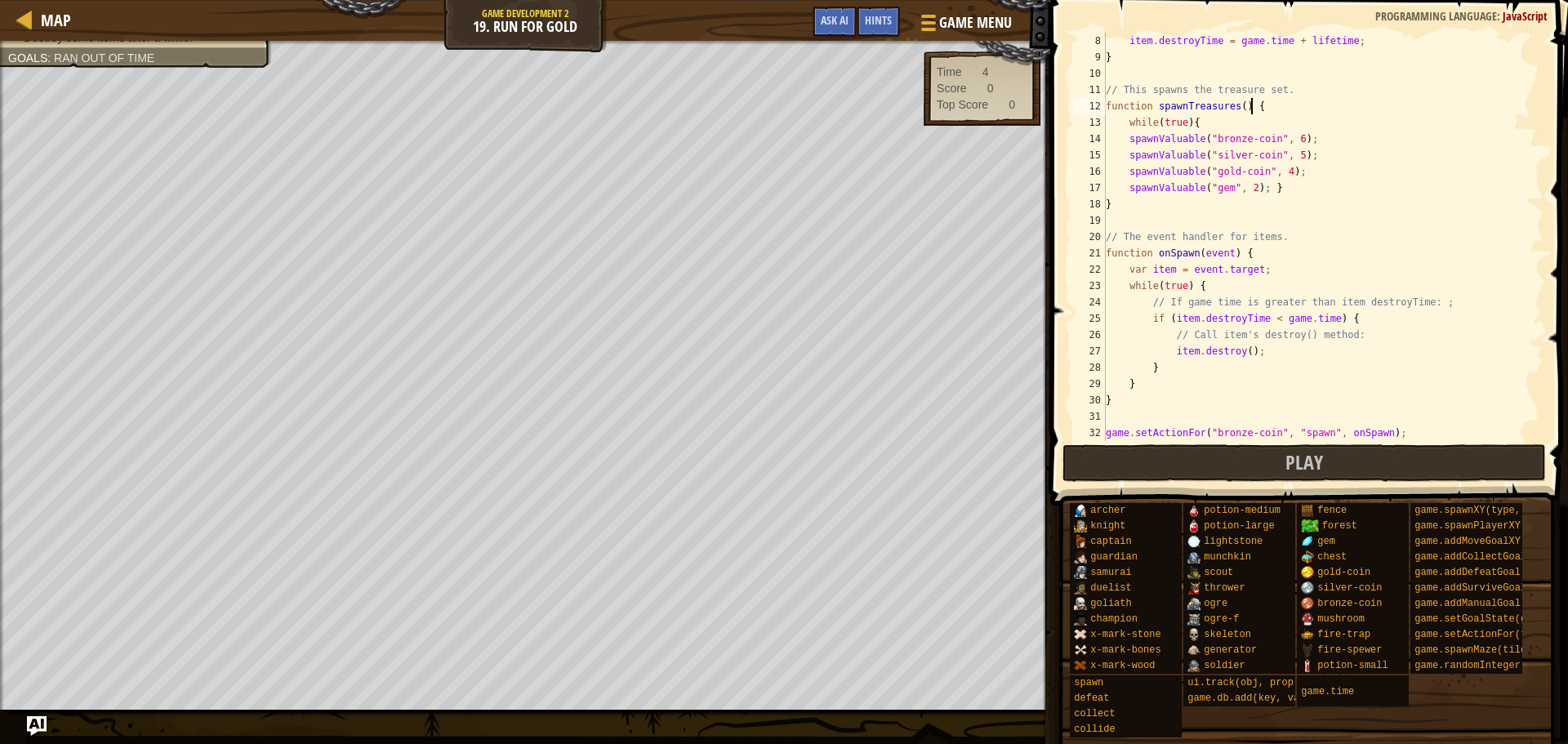
scroll to position [8, 12]
click at [1279, 105] on div "item . destroyTime = game . time + lifetime ; } // This spawns the treasure set…" at bounding box center [1317, 253] width 429 height 441
drag, startPoint x: 1239, startPoint y: 105, endPoint x: 1097, endPoint y: 104, distance: 142.0
click at [1097, 104] on div "function spawnTreasures() { 8 9 10 11 12 13 14 15 16 17 18 19 20 21 22 23 24 25…" at bounding box center [1306, 236] width 474 height 408
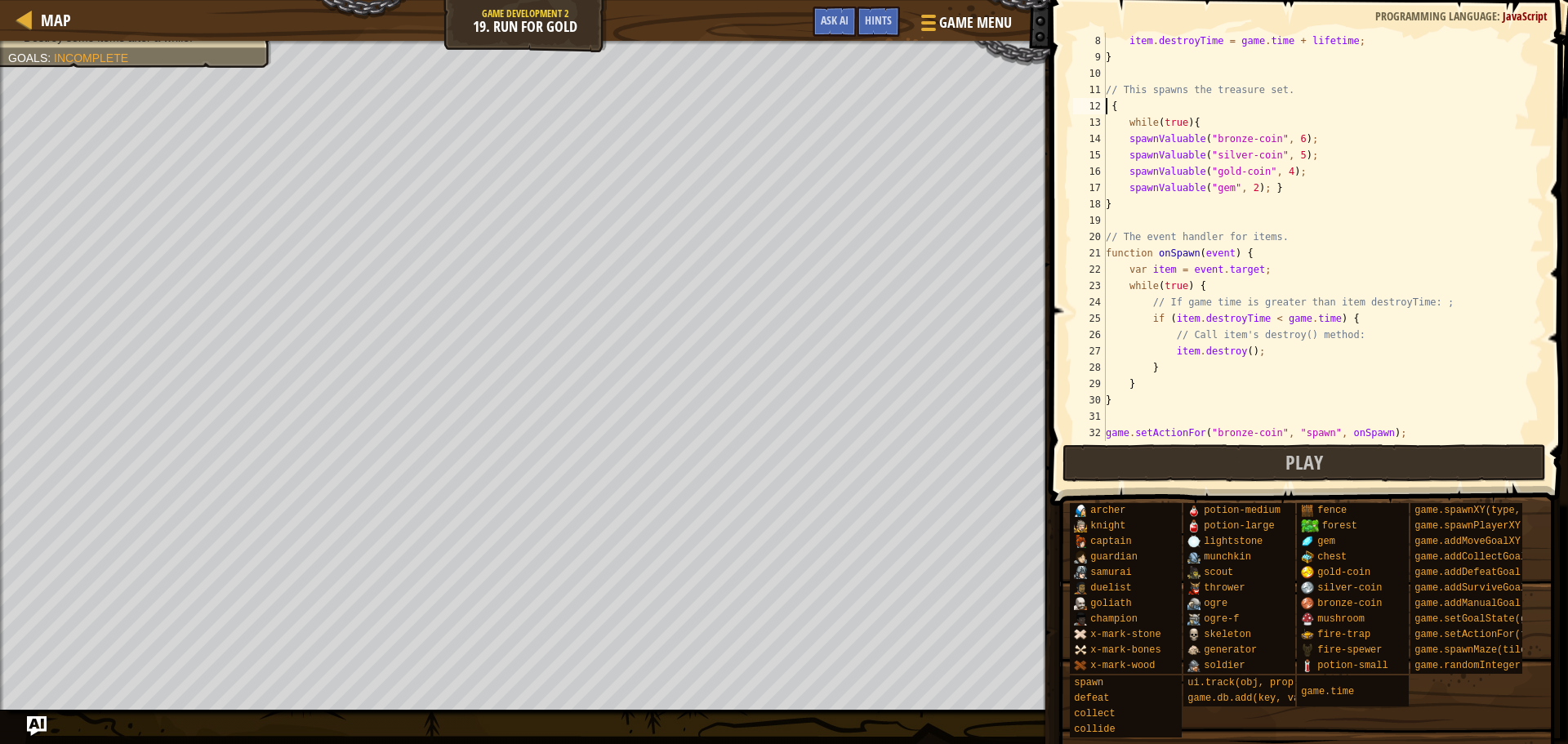
click at [1123, 209] on div "item . destroyTime = game . time + lifetime ; } // This spawns the treasure set…" at bounding box center [1317, 253] width 429 height 441
type textarea "}"
click at [1127, 110] on div "item . destroyTime = game . time + lifetime ; } // This spawns the treasure set…" at bounding box center [1317, 253] width 429 height 441
type textarea "{"
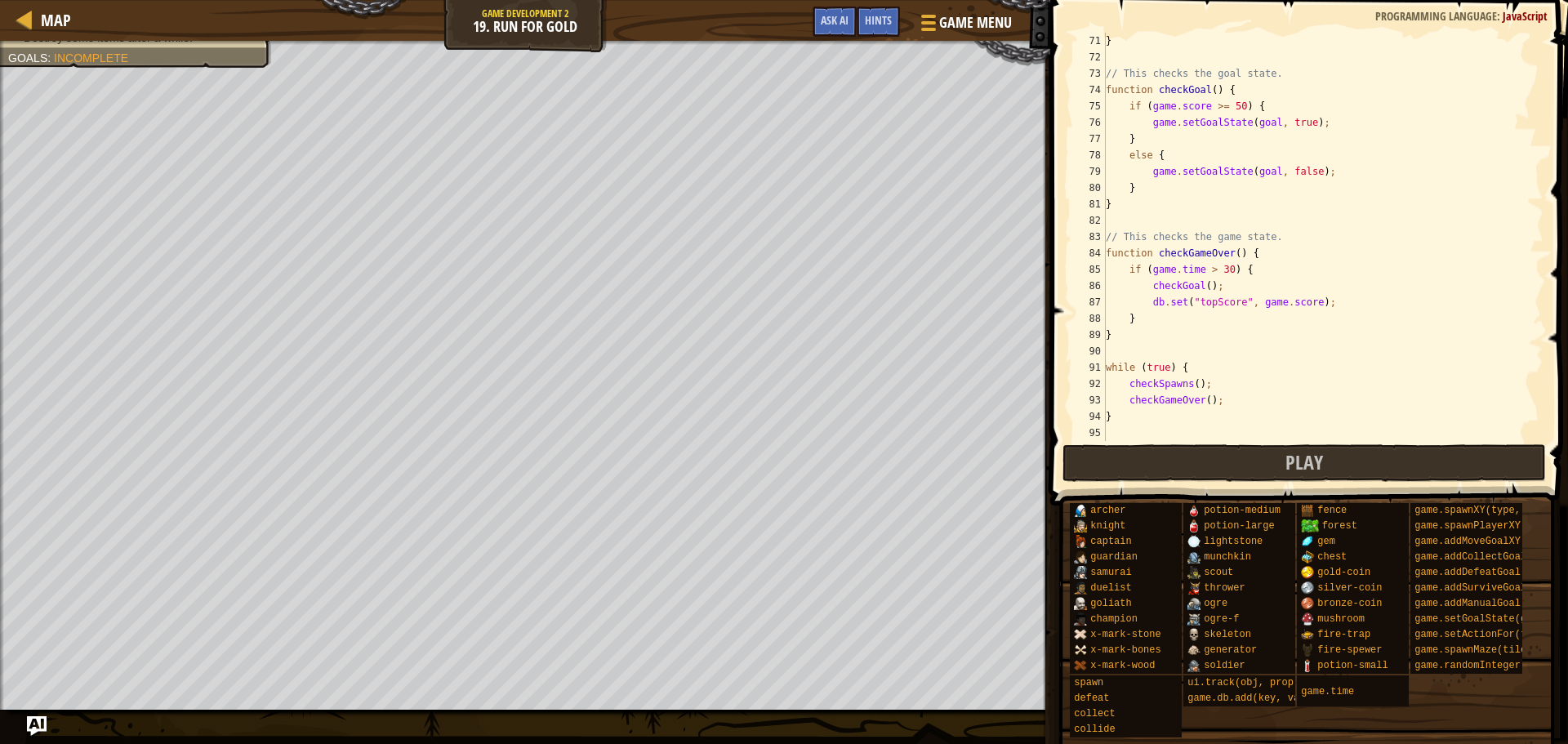
scroll to position [1045, 0]
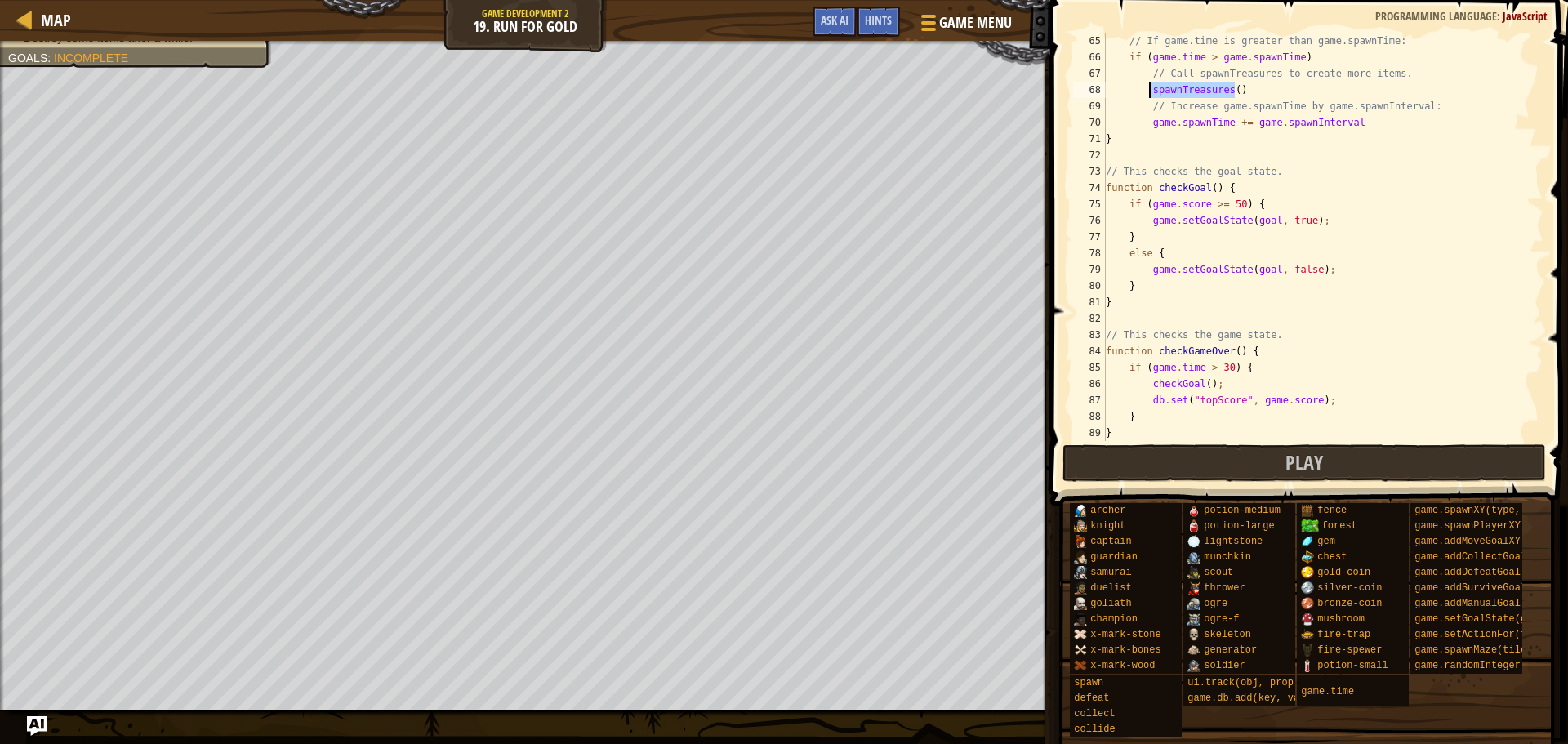
drag, startPoint x: 1236, startPoint y: 91, endPoint x: 1151, endPoint y: 96, distance: 85.1
click at [1151, 96] on div "// If game.time is greater than game.spawnTime: if ( game . time > game . spawn…" at bounding box center [1317, 253] width 429 height 441
type textarea "spawnTreasures()"
click at [1191, 450] on button "Play" at bounding box center [1304, 463] width 484 height 38
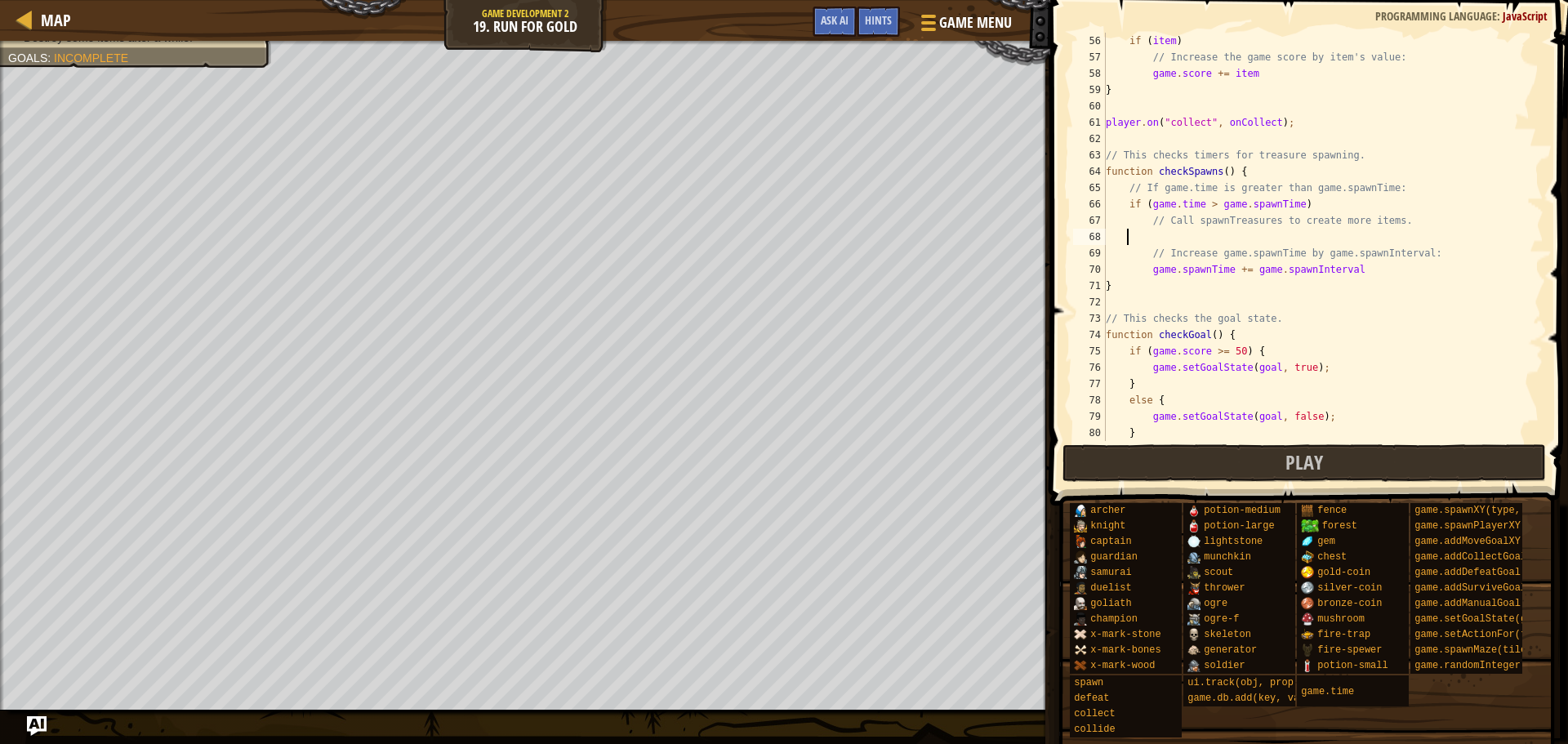
scroll to position [947, 0]
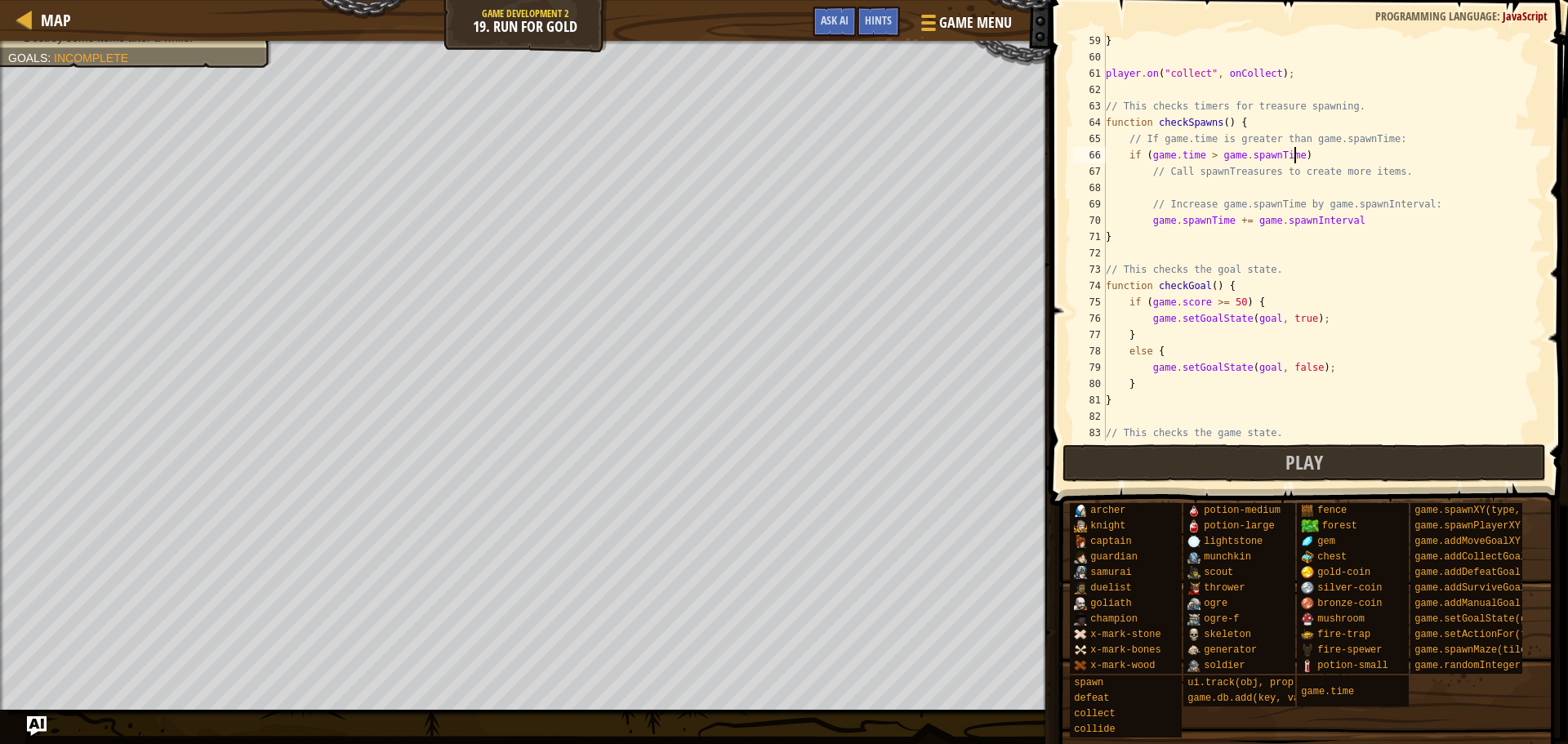
click at [1313, 159] on div "} player . on ( "collect" , onCollect ) ; // This checks timers for treasure sp…" at bounding box center [1317, 253] width 429 height 441
click at [1364, 218] on div "} player . on ( "collect" , onCollect ) ; // This checks timers for treasure sp…" at bounding box center [1317, 253] width 429 height 441
click at [1218, 176] on div "} player . on ( "collect" , onCollect ) ; // This checks timers for treasure sp…" at bounding box center [1317, 253] width 429 height 441
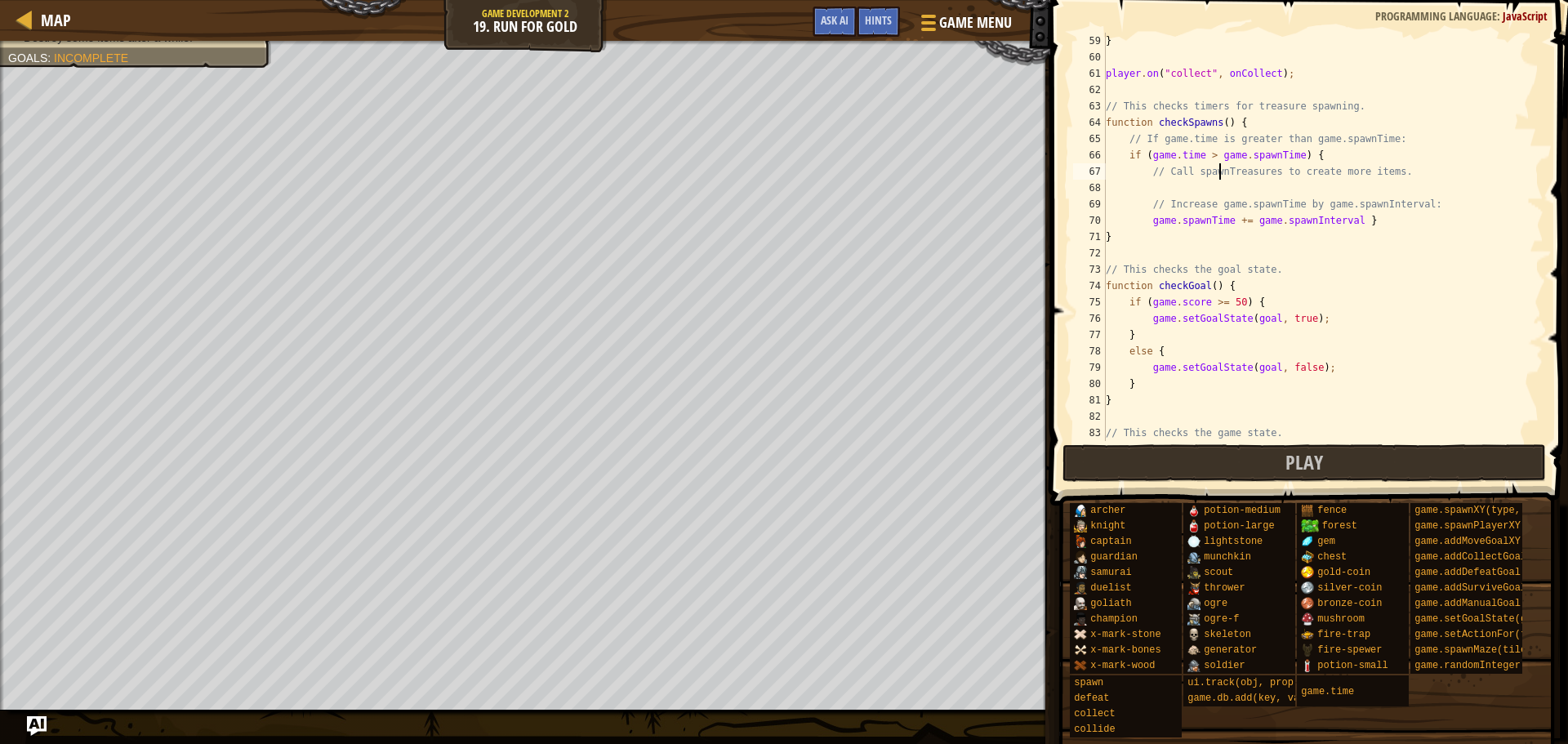
type textarea "// Call spawnTreasures to create more items."
click at [1219, 188] on div "} player . on ( "collect" , onCollect ) ; // This checks timers for treasure sp…" at bounding box center [1317, 253] width 429 height 441
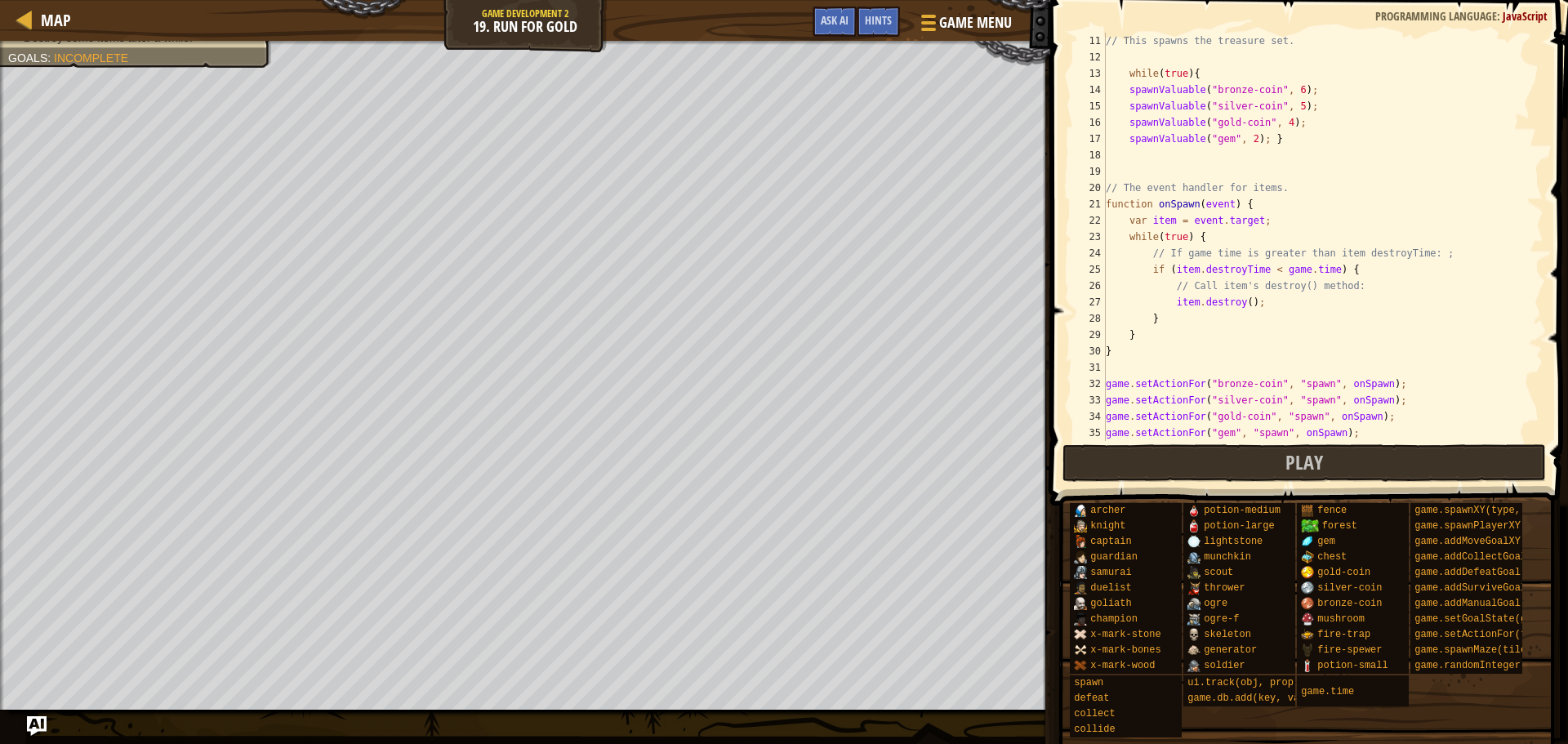
scroll to position [65, 0]
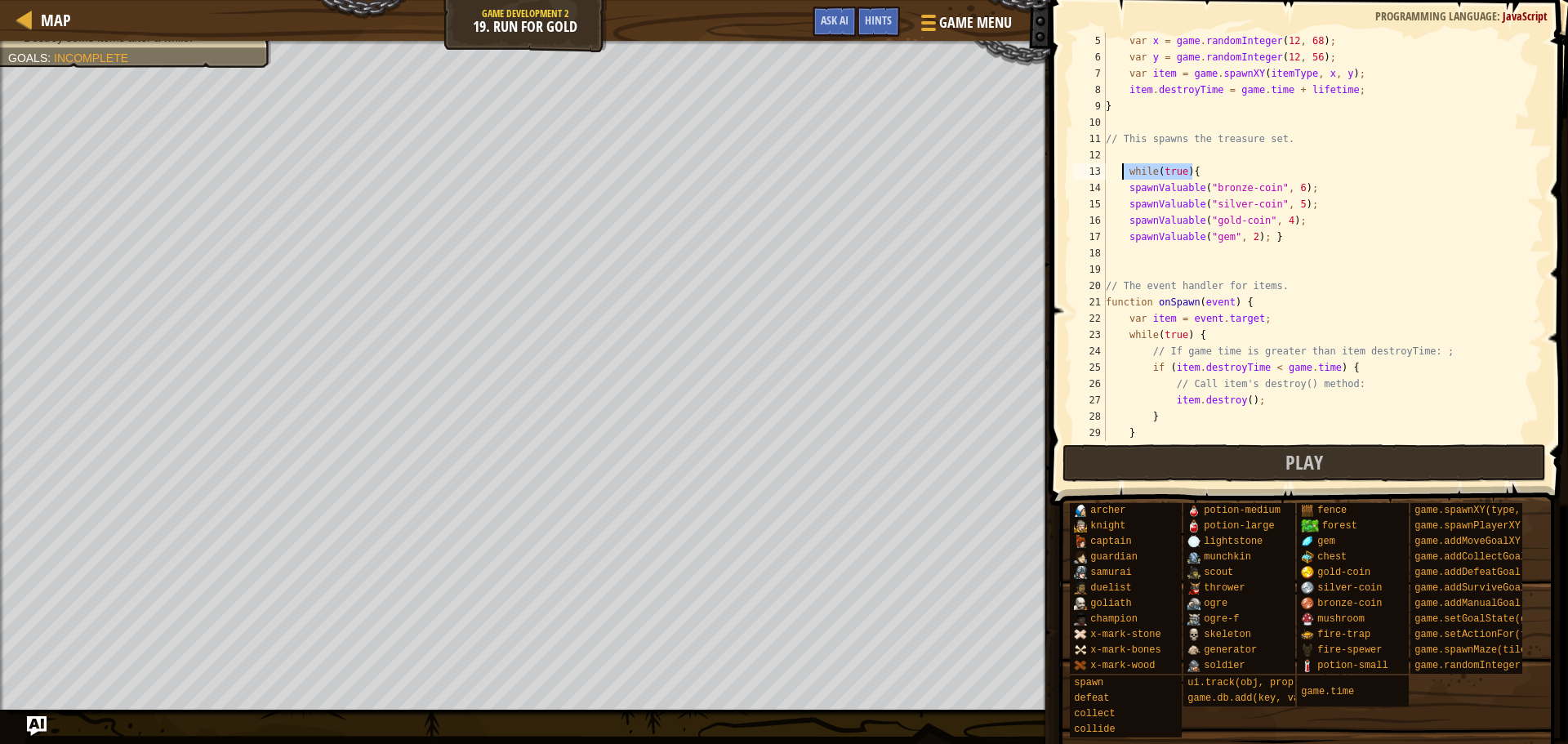
drag, startPoint x: 1202, startPoint y: 170, endPoint x: 1125, endPoint y: 169, distance: 77.0
click at [1125, 169] on div "var x = game . randomInteger ( 12 , 68 ) ; var y = game . randomInteger ( 12 , …" at bounding box center [1317, 253] width 429 height 441
click at [1183, 169] on div "var x = game . randomInteger ( 12 , 68 ) ; var y = game . randomInteger ( 12 , …" at bounding box center [1317, 253] width 429 height 441
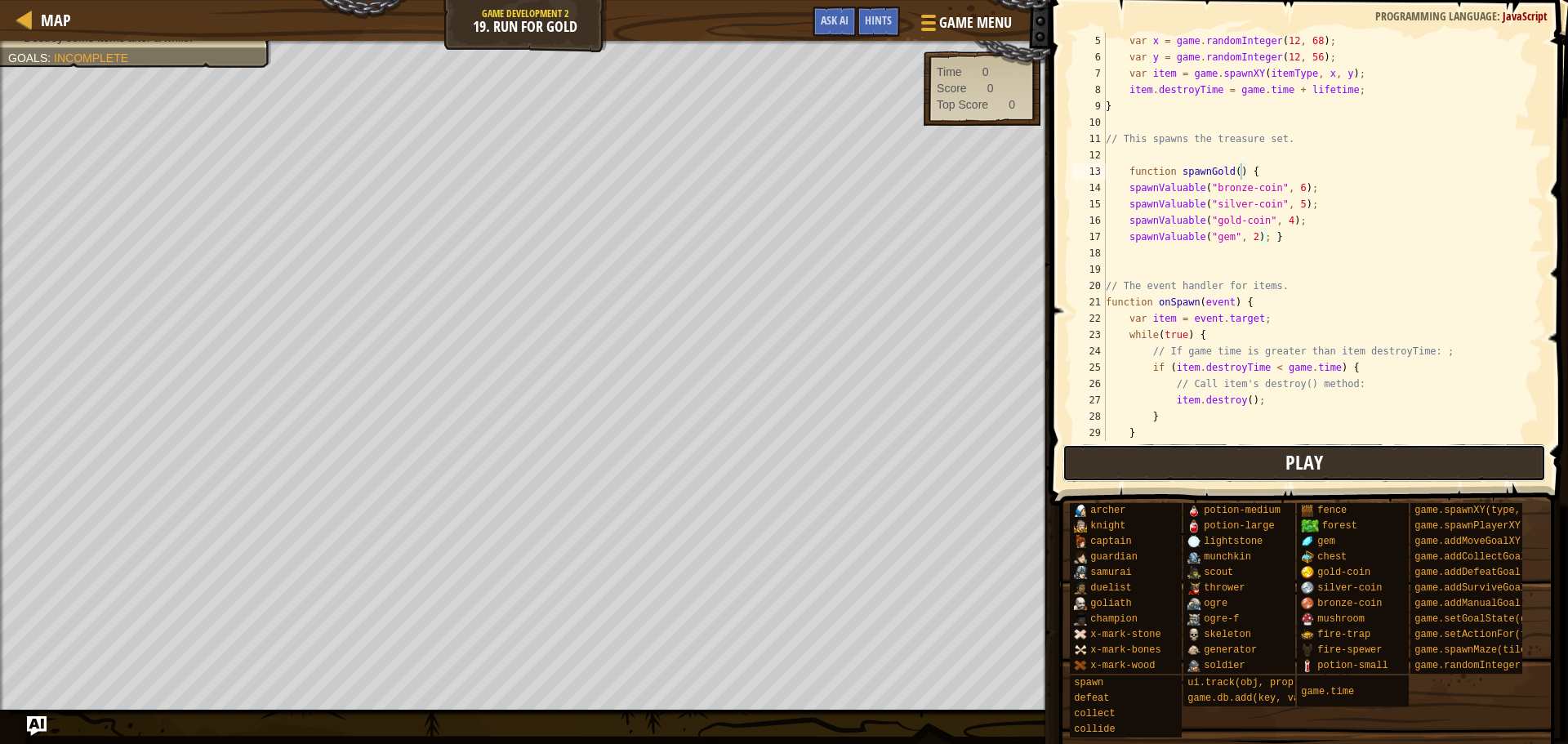
click at [1271, 468] on button "Play" at bounding box center [1304, 463] width 484 height 38
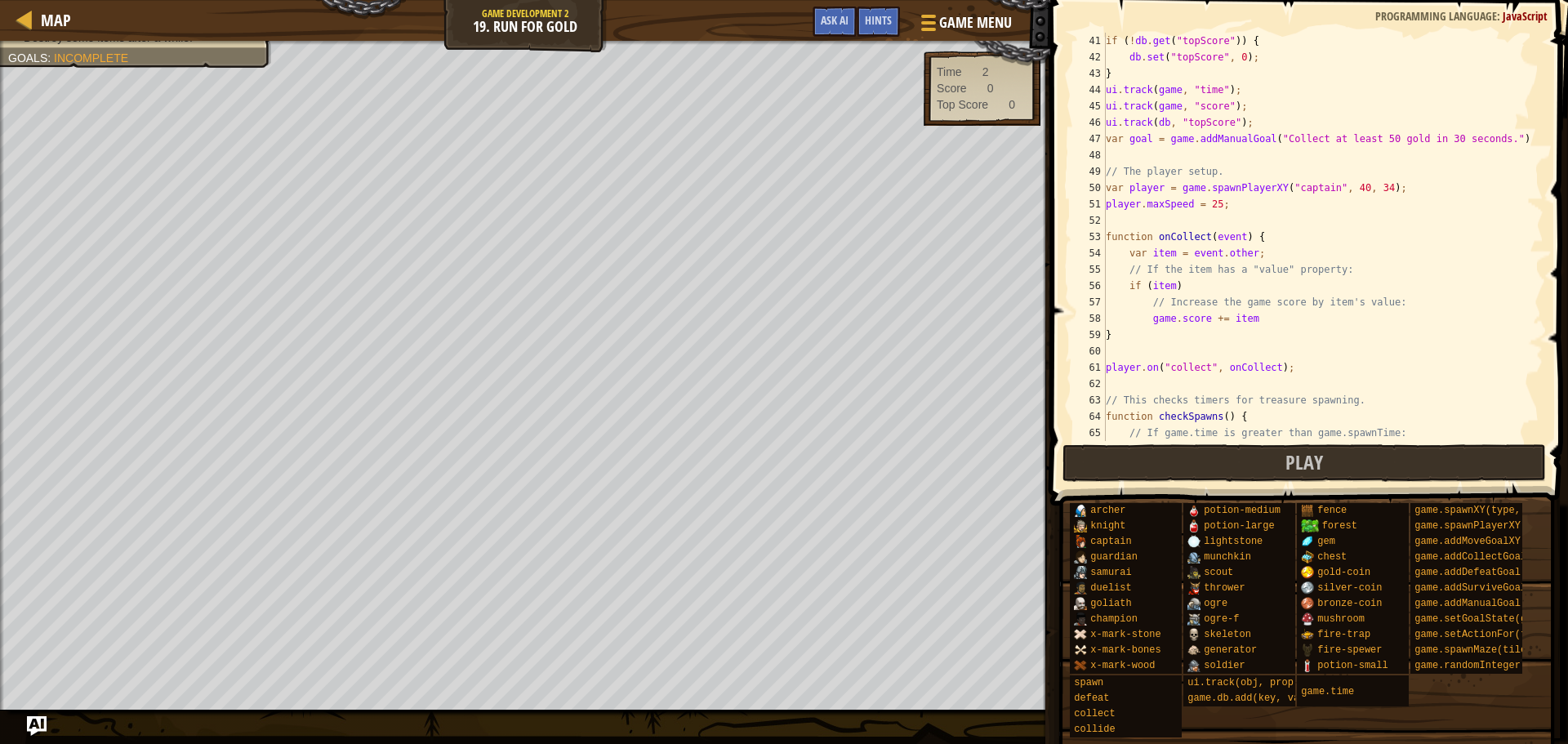
scroll to position [653, 0]
click at [1251, 318] on div "if ( ! db . get ( "topScore" )) { db . set ( "topScore" , 0 ) ; } ui . track ( …" at bounding box center [1317, 253] width 429 height 441
click at [1250, 448] on button "Play" at bounding box center [1304, 463] width 484 height 38
click at [632, 294] on img at bounding box center [599, 309] width 81 height 103
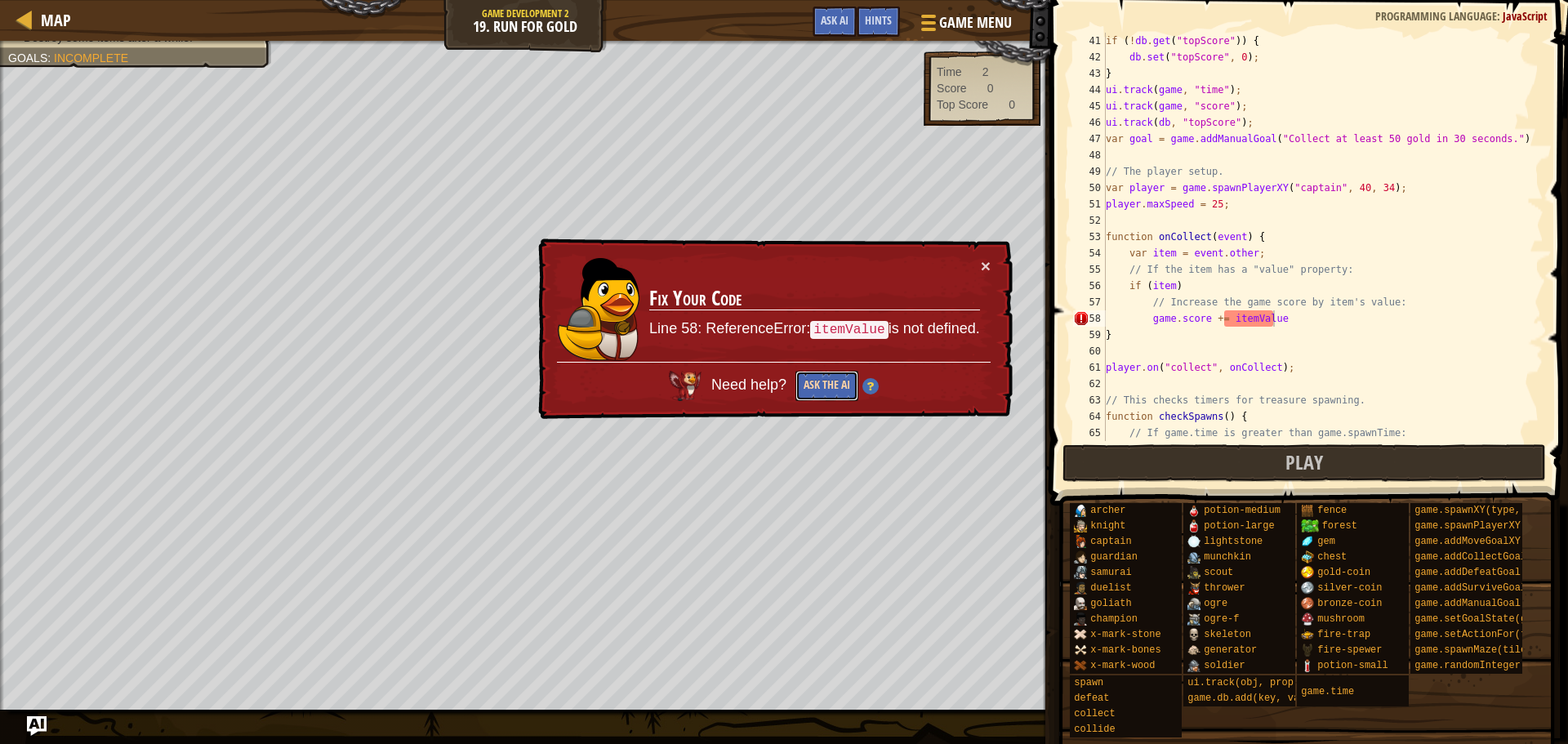
click at [821, 388] on button "Ask the AI" at bounding box center [827, 386] width 63 height 30
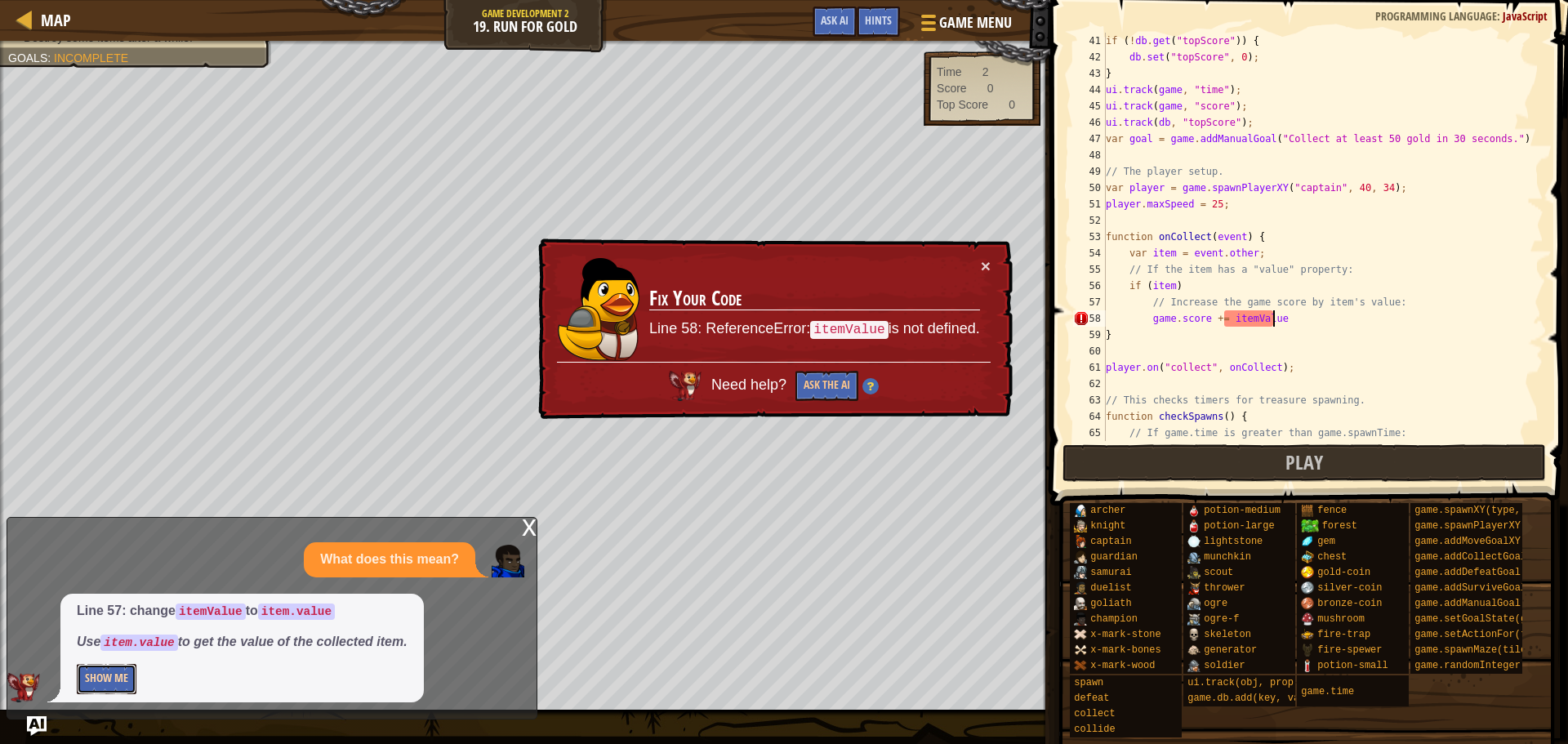
click at [118, 673] on button "Show Me" at bounding box center [107, 678] width 60 height 30
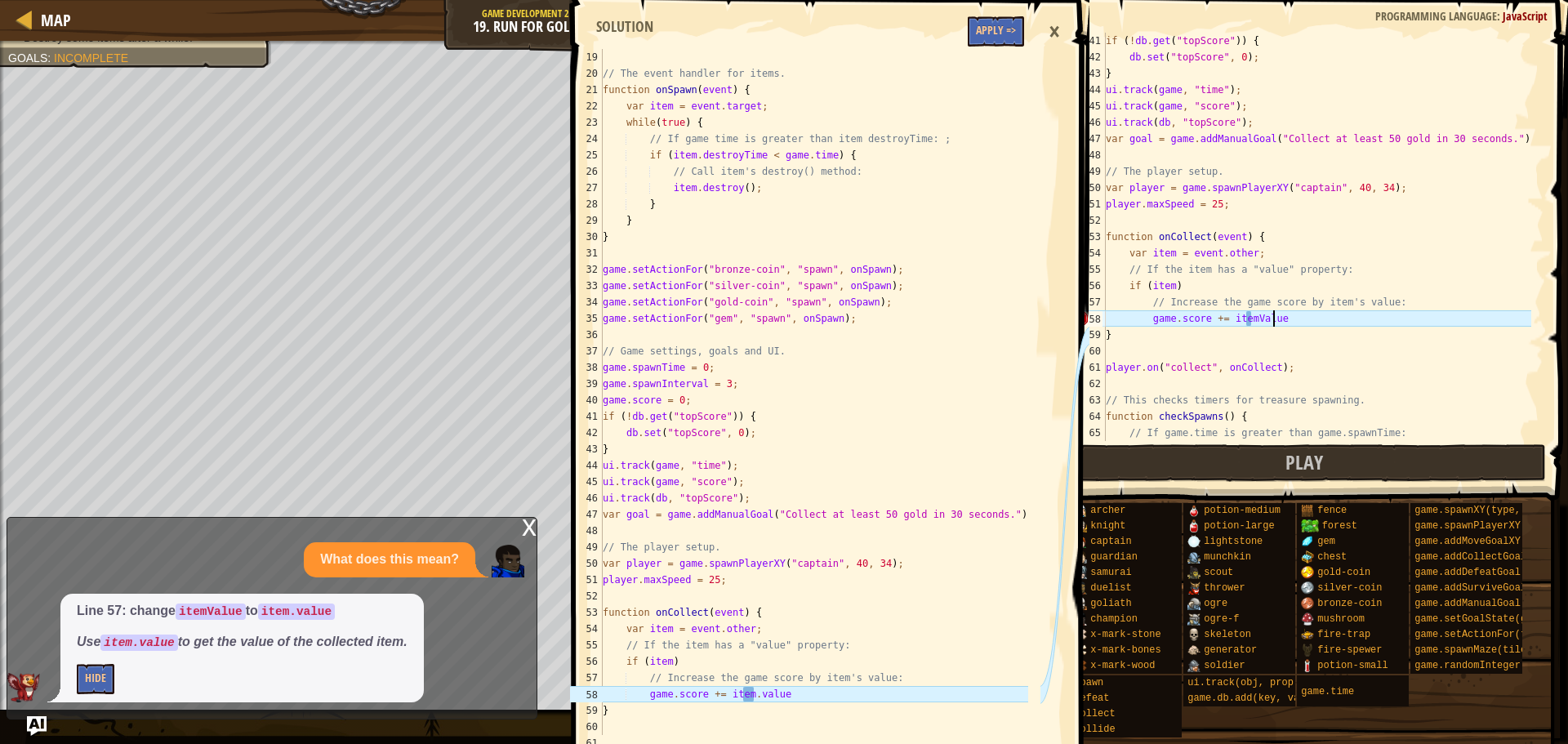
scroll to position [490, 0]
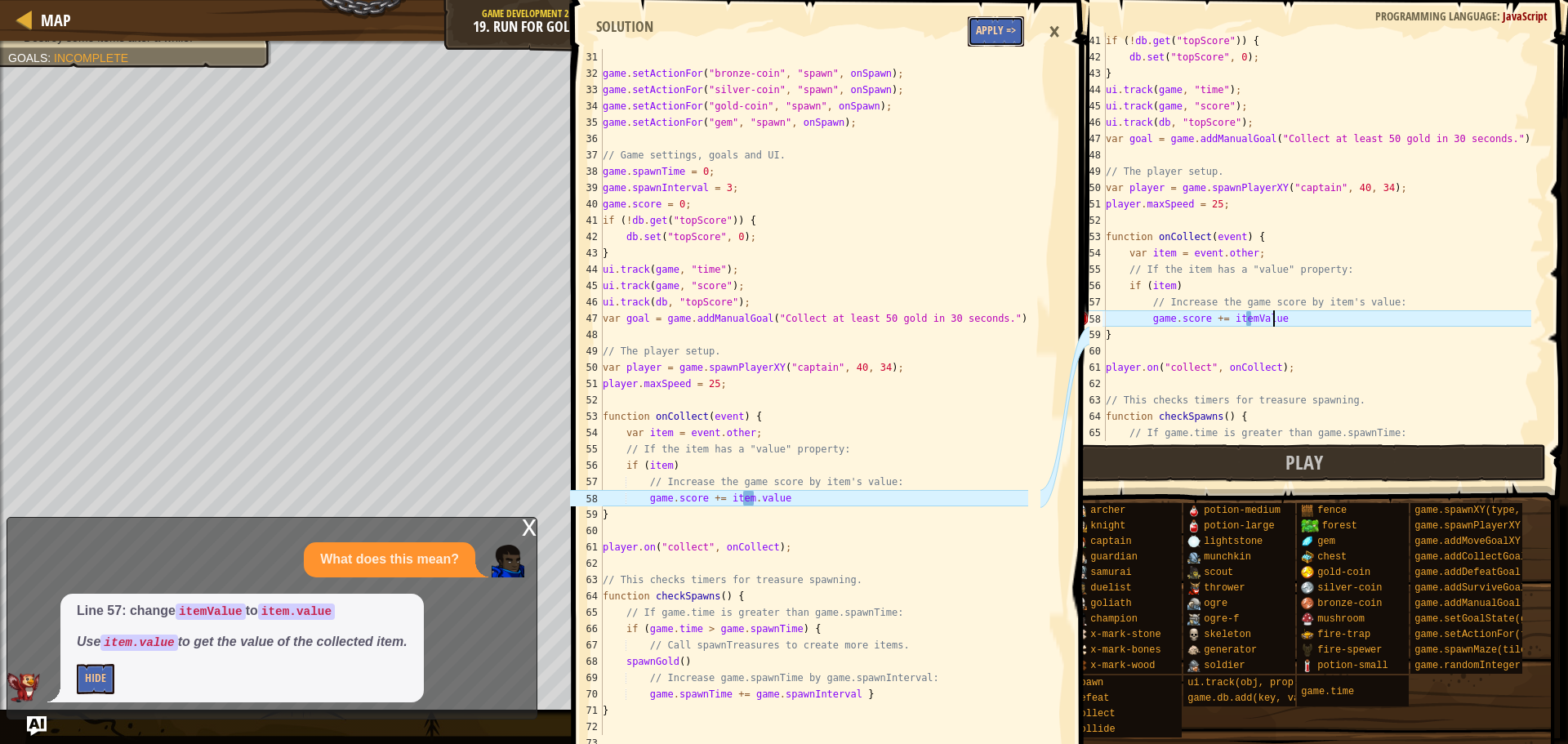
click at [996, 32] on button "Apply =>" at bounding box center [996, 31] width 56 height 30
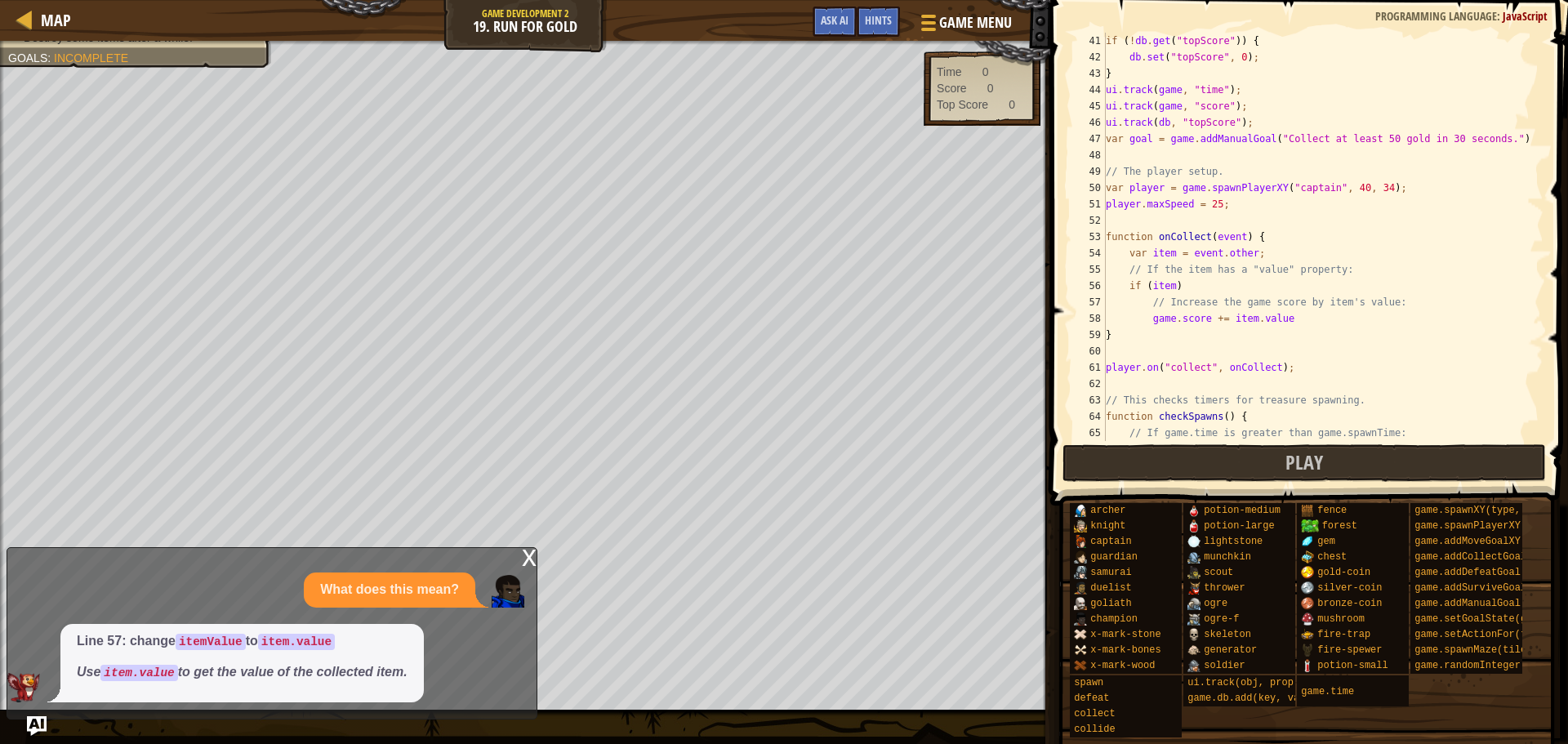
type textarea "if (item)"
click at [1172, 287] on div "if ( ! db . get ( "topScore" )) { db . set ( "topScore" , 0 ) ; } ui . track ( …" at bounding box center [1317, 253] width 429 height 441
click at [1137, 482] on span at bounding box center [1311, 229] width 531 height 553
drag, startPoint x: 1165, startPoint y: 465, endPoint x: 1146, endPoint y: 458, distance: 20.2
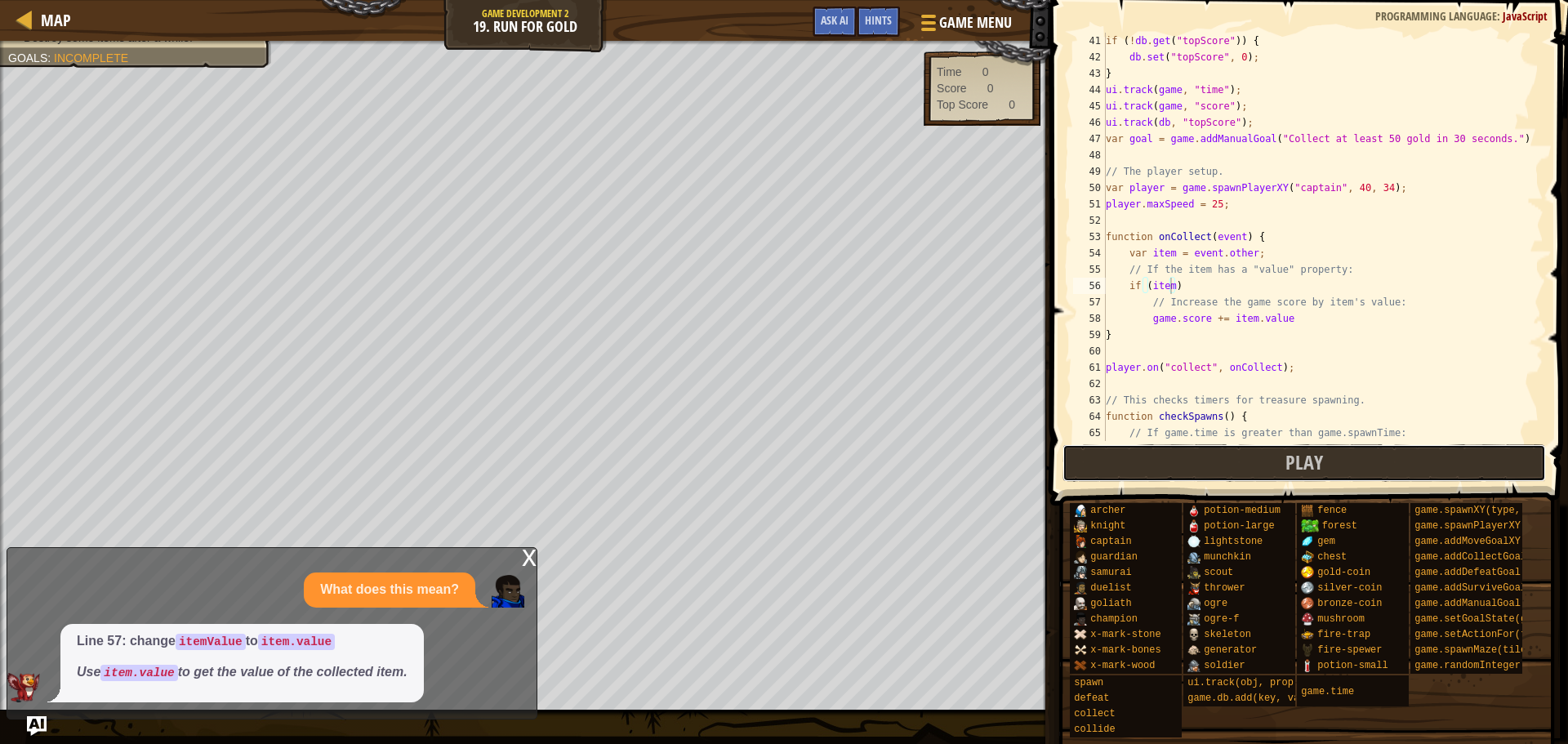
click at [1163, 465] on button "Play" at bounding box center [1304, 463] width 484 height 38
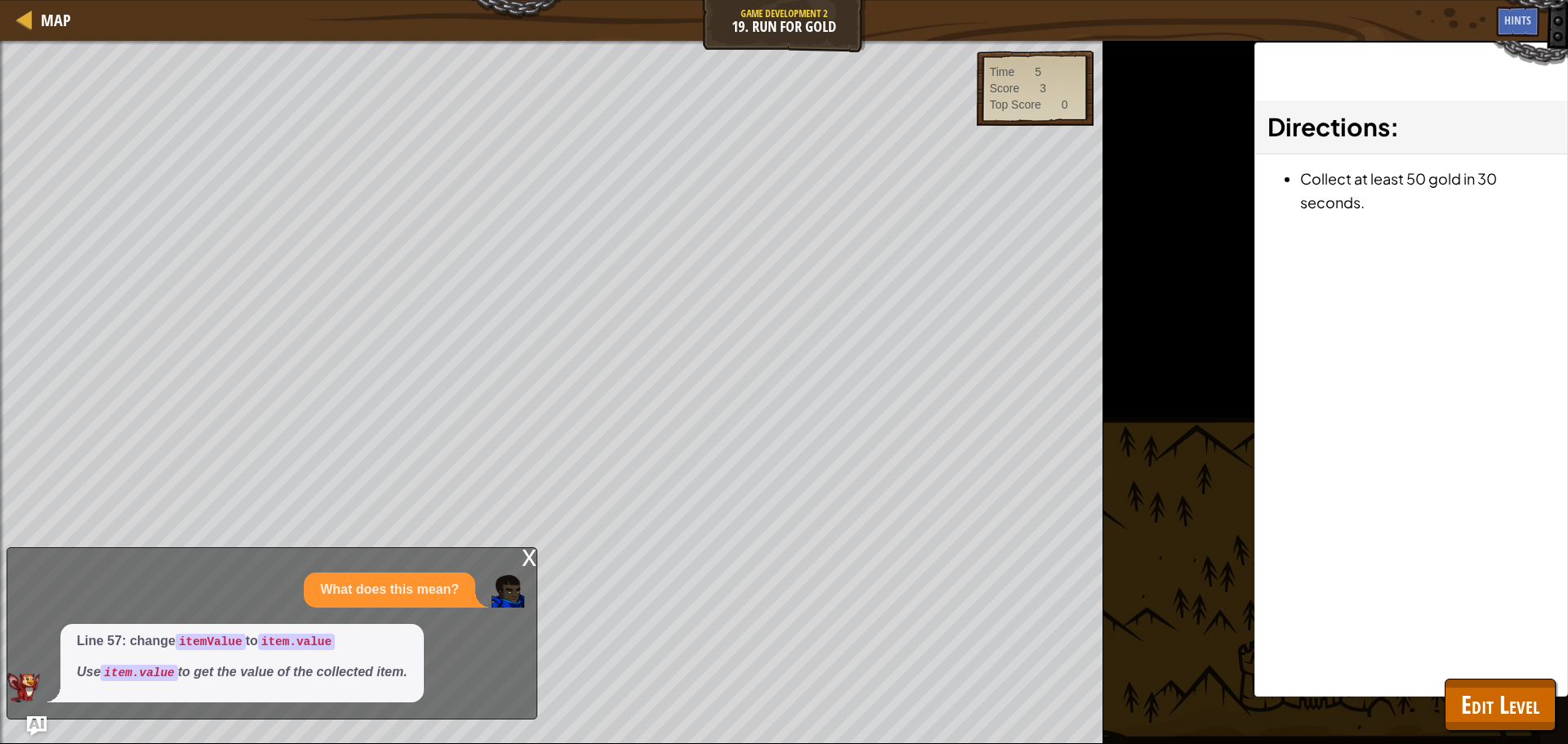
click at [517, 548] on div "x What does this mean? Line 57: change itemValue to item.value Use item.value t…" at bounding box center [272, 634] width 531 height 172
click at [520, 559] on div "x What does this mean? Line 57: change itemValue to item.value Use item.value t…" at bounding box center [272, 634] width 531 height 172
click at [528, 559] on div "x" at bounding box center [529, 556] width 15 height 16
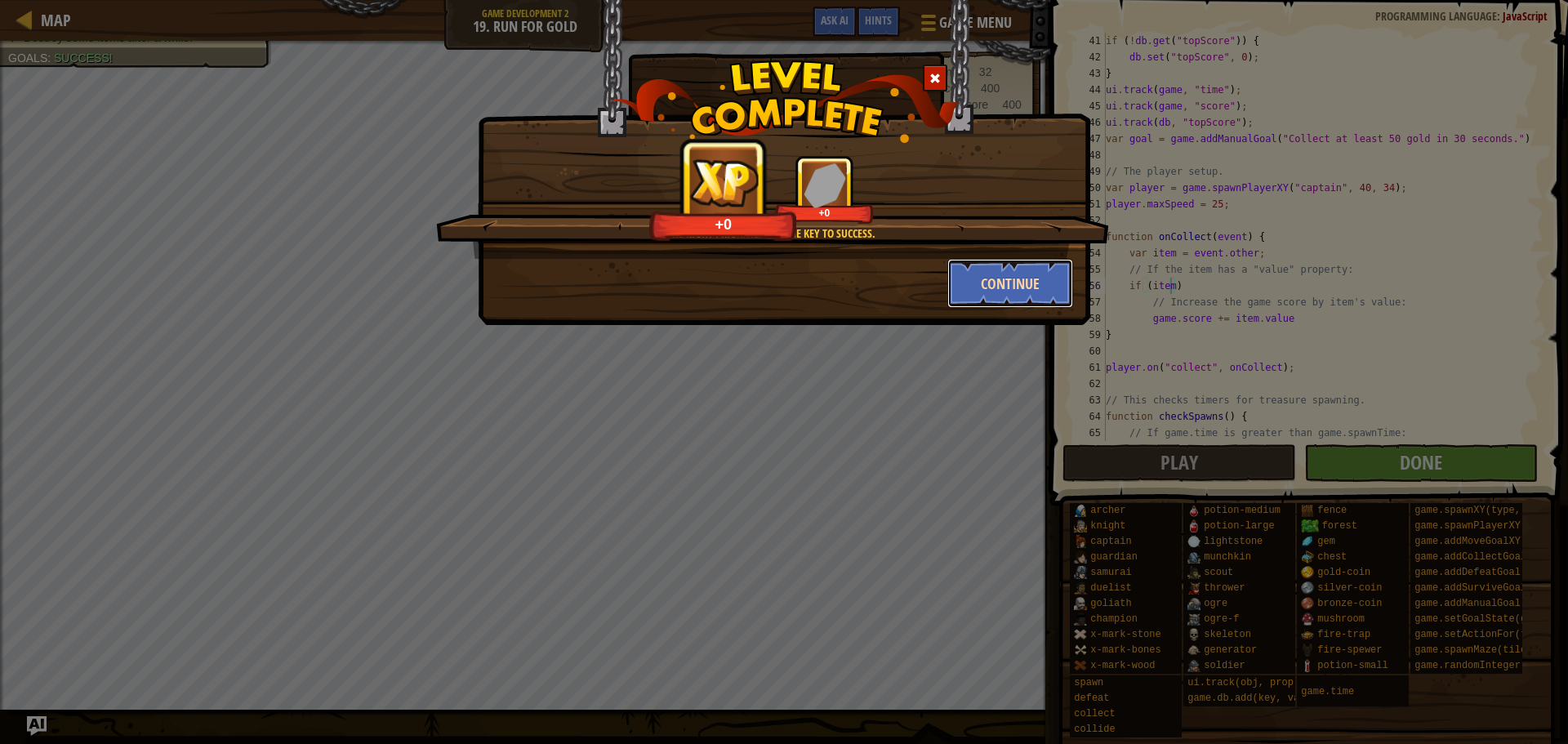
click at [976, 294] on button "Continue" at bounding box center [1011, 283] width 127 height 49
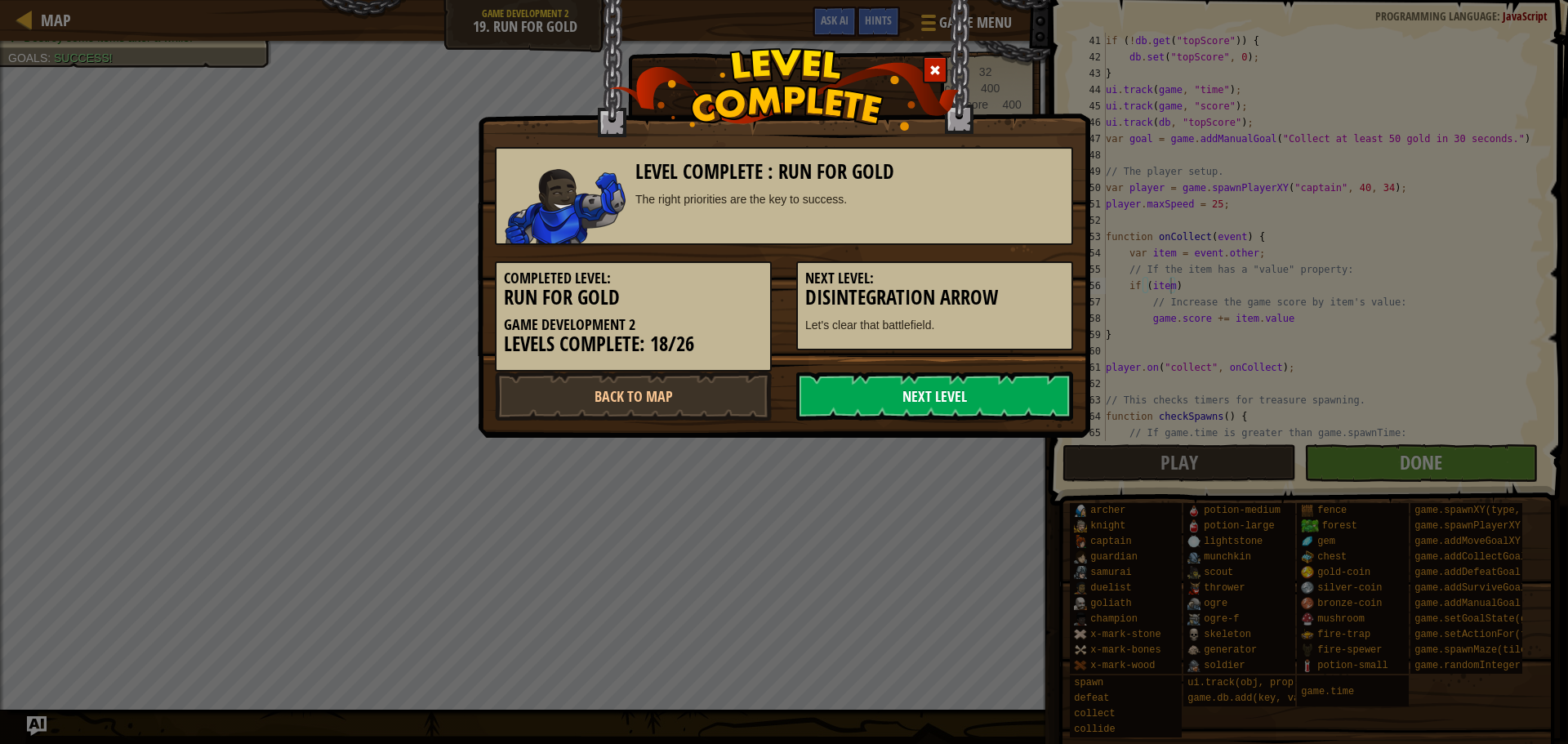
click at [930, 402] on link "Next Level" at bounding box center [935, 396] width 277 height 49
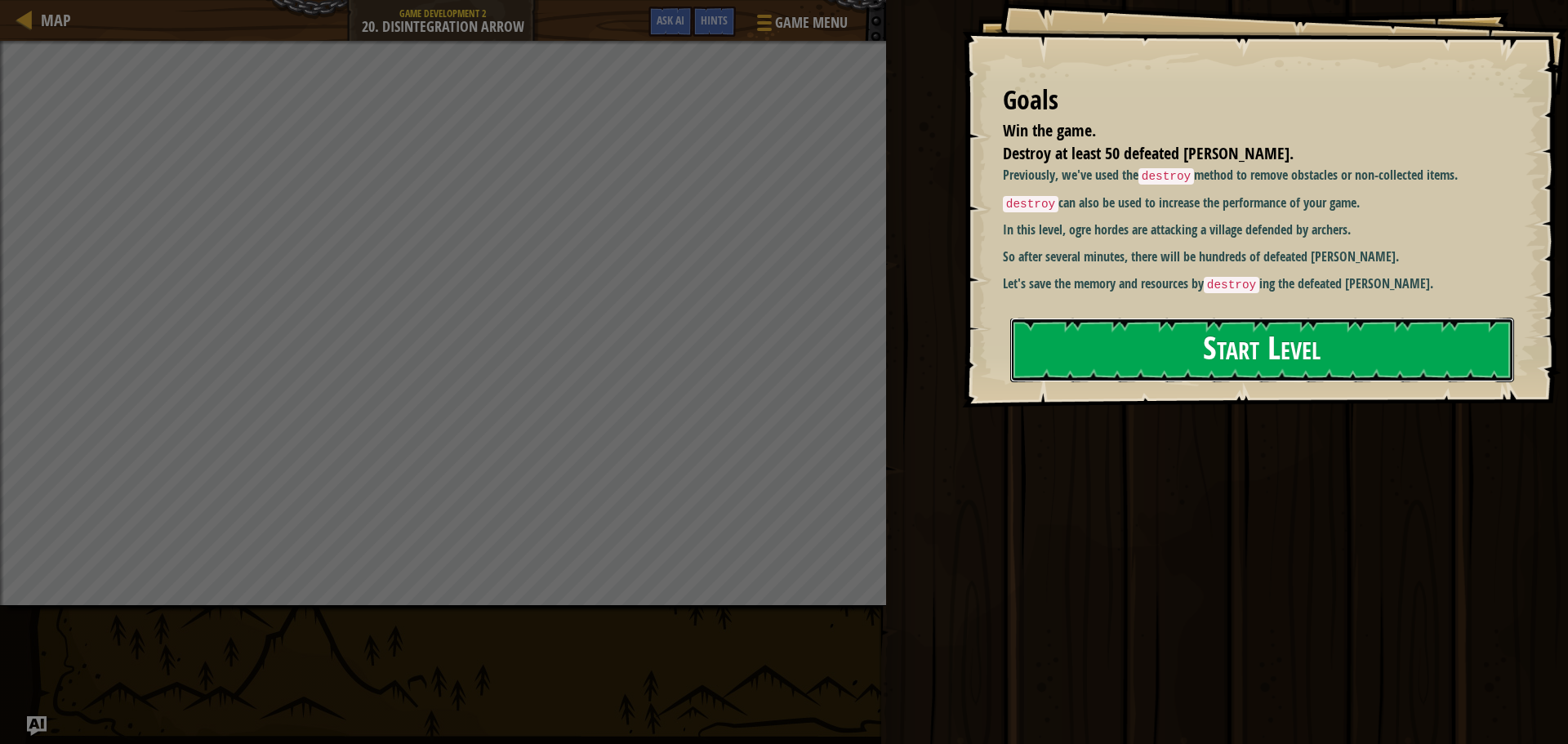
click at [1080, 361] on button "Start Level" at bounding box center [1263, 350] width 504 height 65
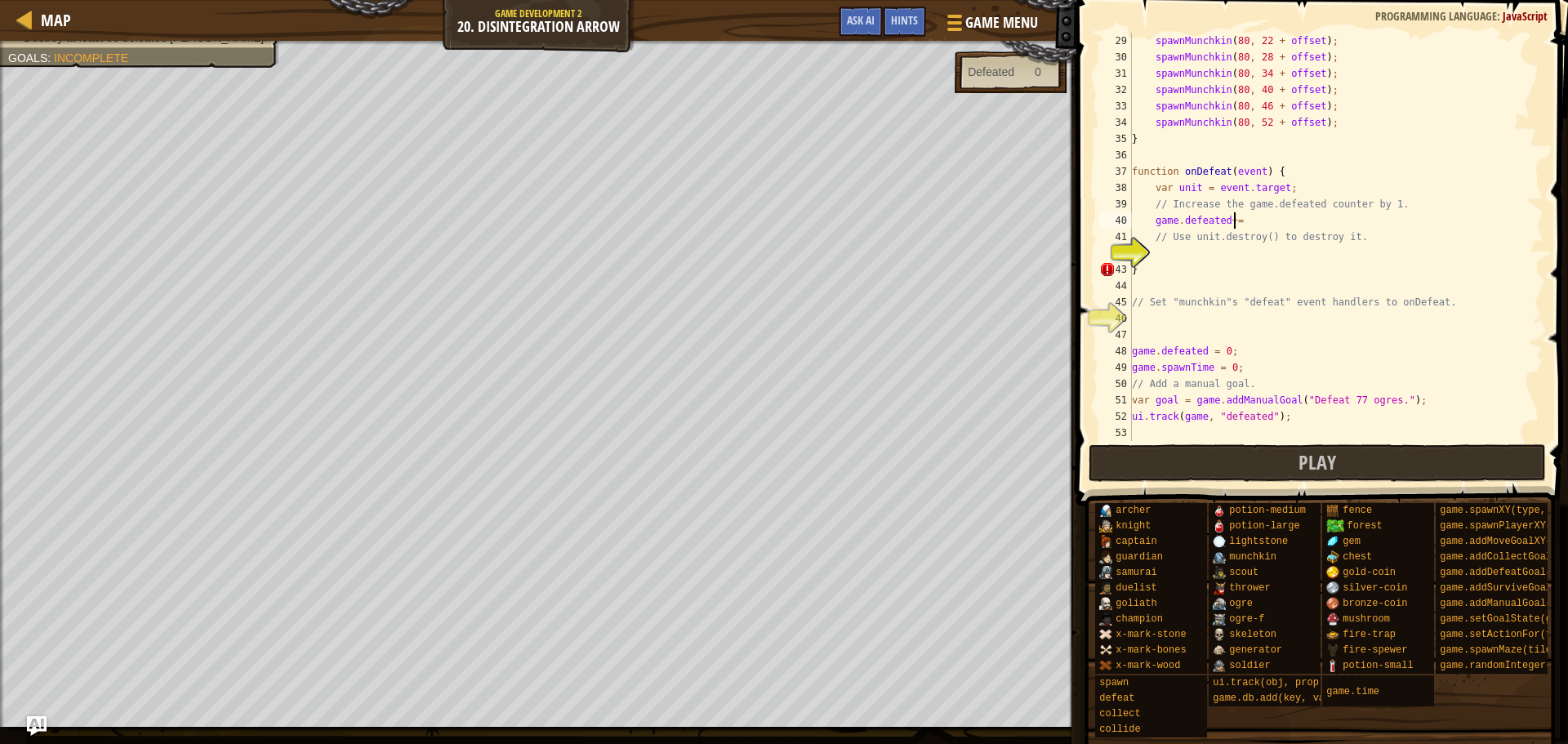
scroll to position [8, 8]
type textarea "game.defeated += 1"
click at [1195, 257] on div "spawnMunchkin ( 80 , 22 + offset ) ; spawnMunchkin ( 80 , 28 + offset ) ; spawn…" at bounding box center [1331, 253] width 403 height 441
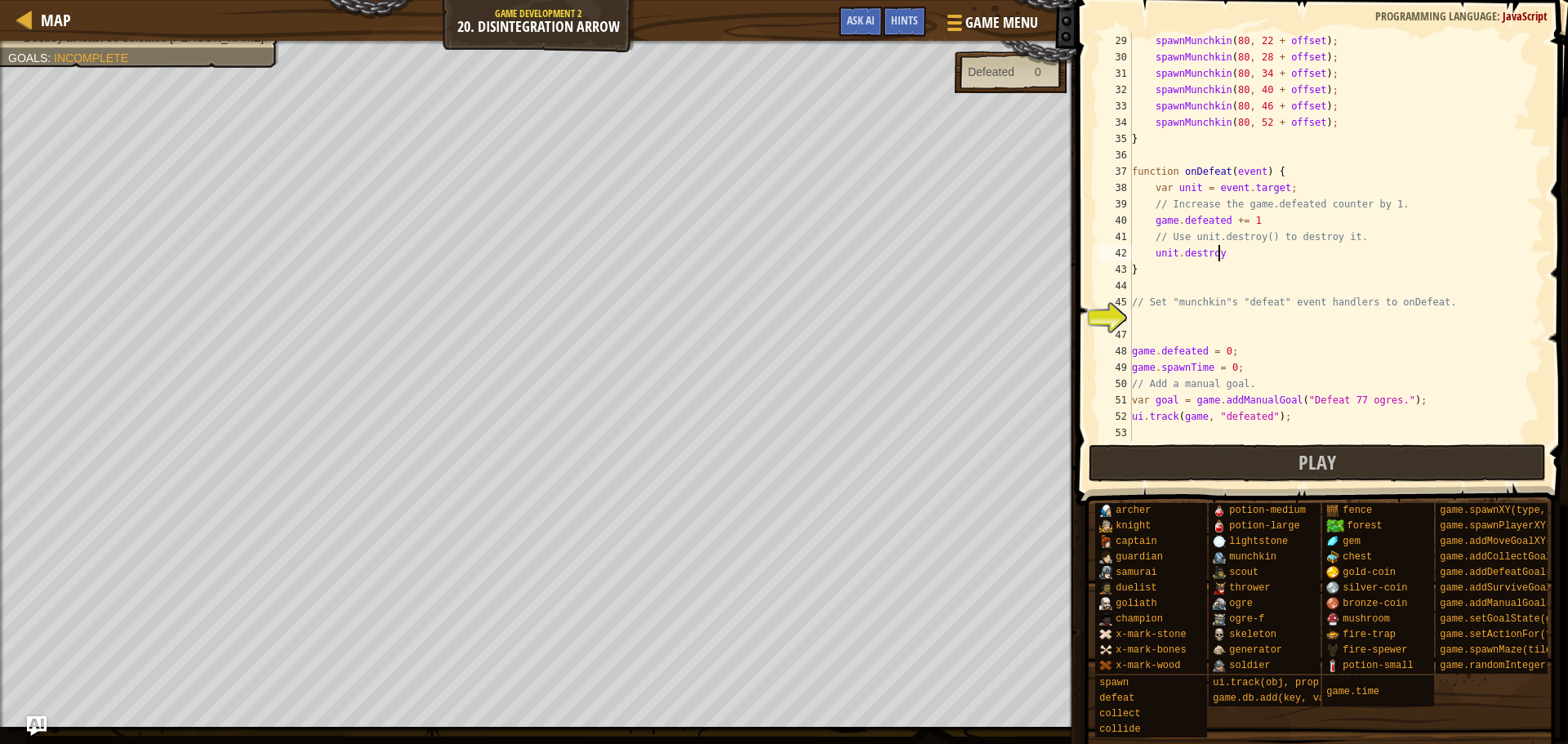
type textarea "unit.destroy()"
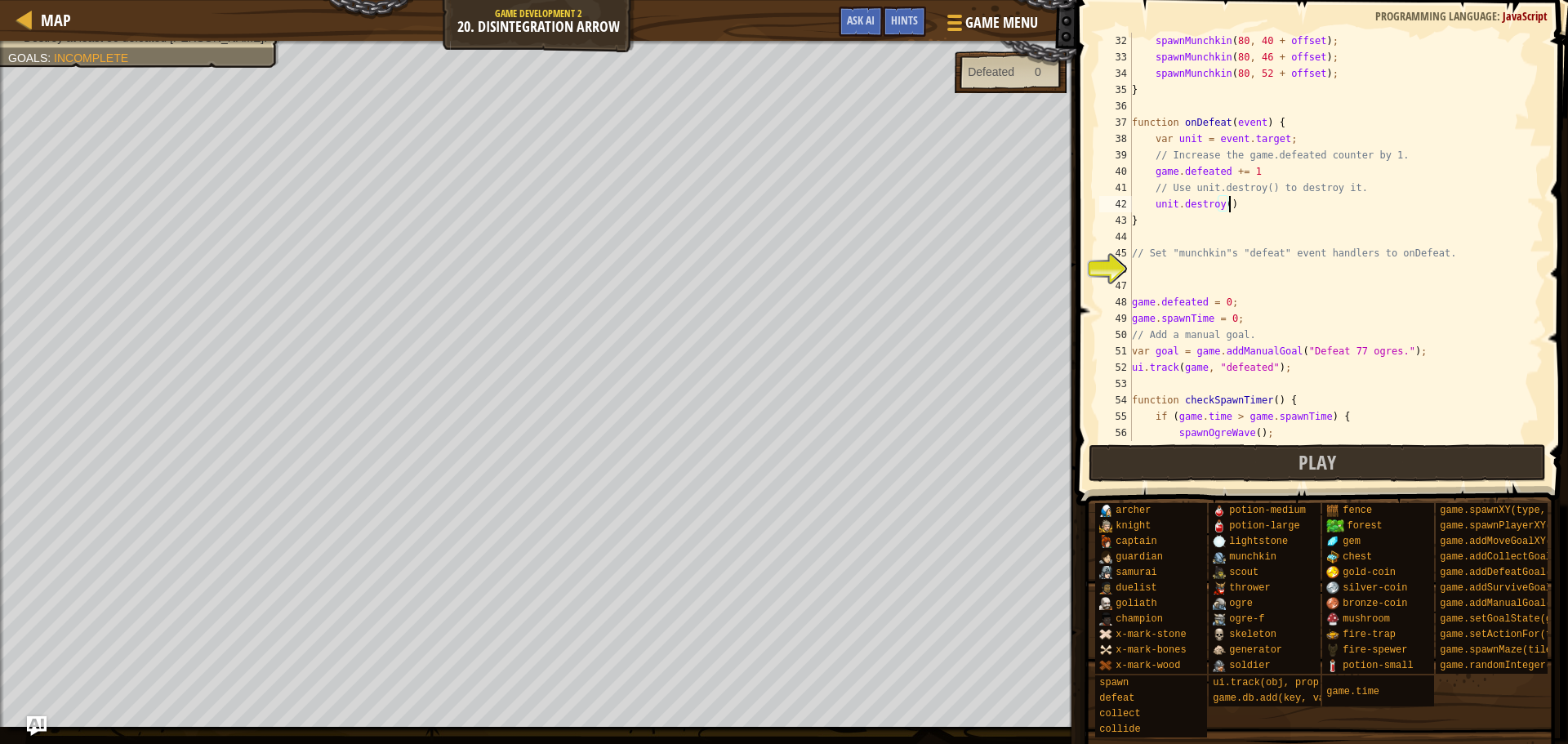
scroll to position [507, 0]
click at [1261, 284] on div "spawnMunchkin ( 80 , 40 + offset ) ; spawnMunchkin ( 80 , 46 + offset ) ; spawn…" at bounding box center [1331, 253] width 403 height 441
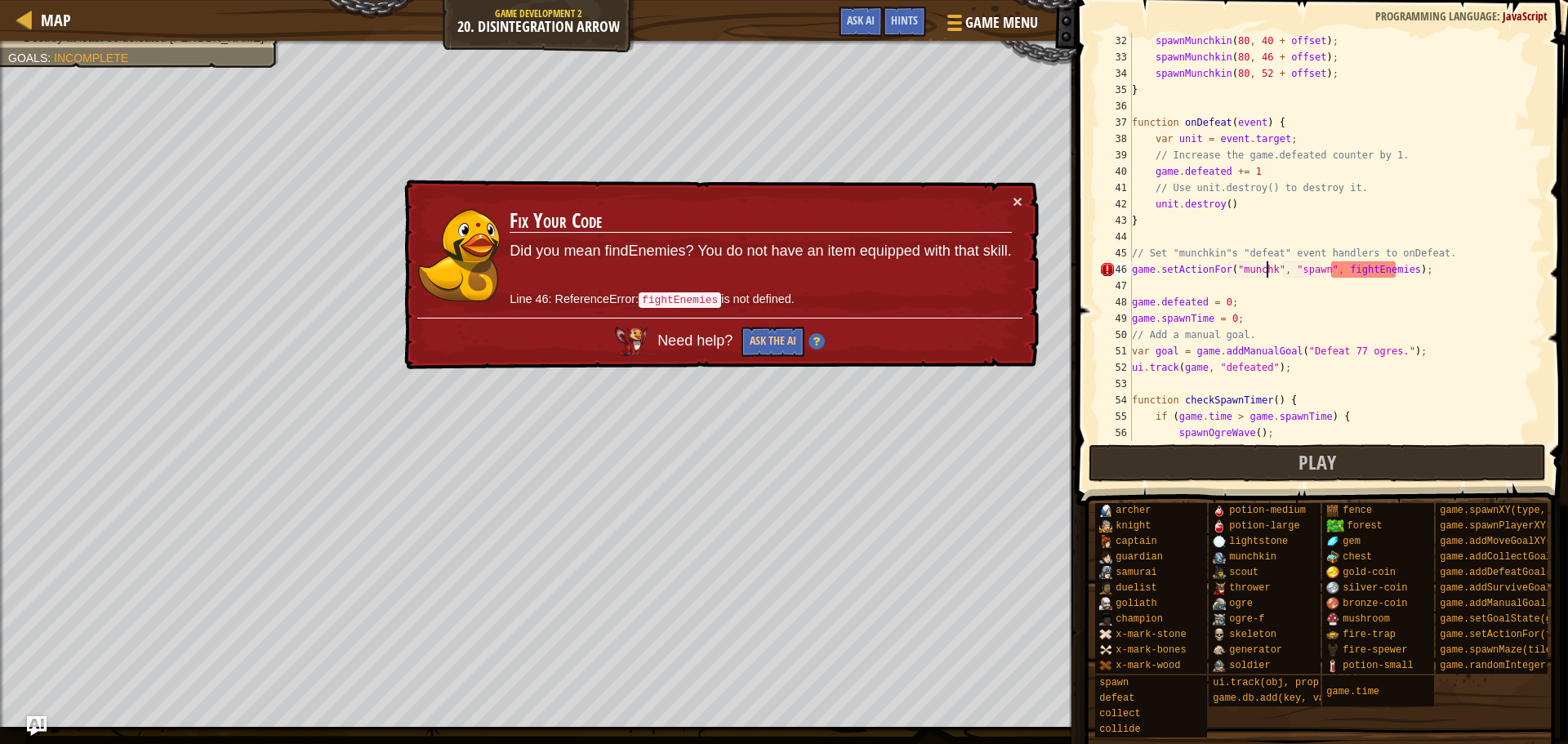
scroll to position [8, 12]
click at [1318, 273] on div "spawnMunchkin ( 80 , 40 + offset ) ; spawnMunchkin ( 80 , 46 + offset ) ; spawn…" at bounding box center [1331, 253] width 403 height 441
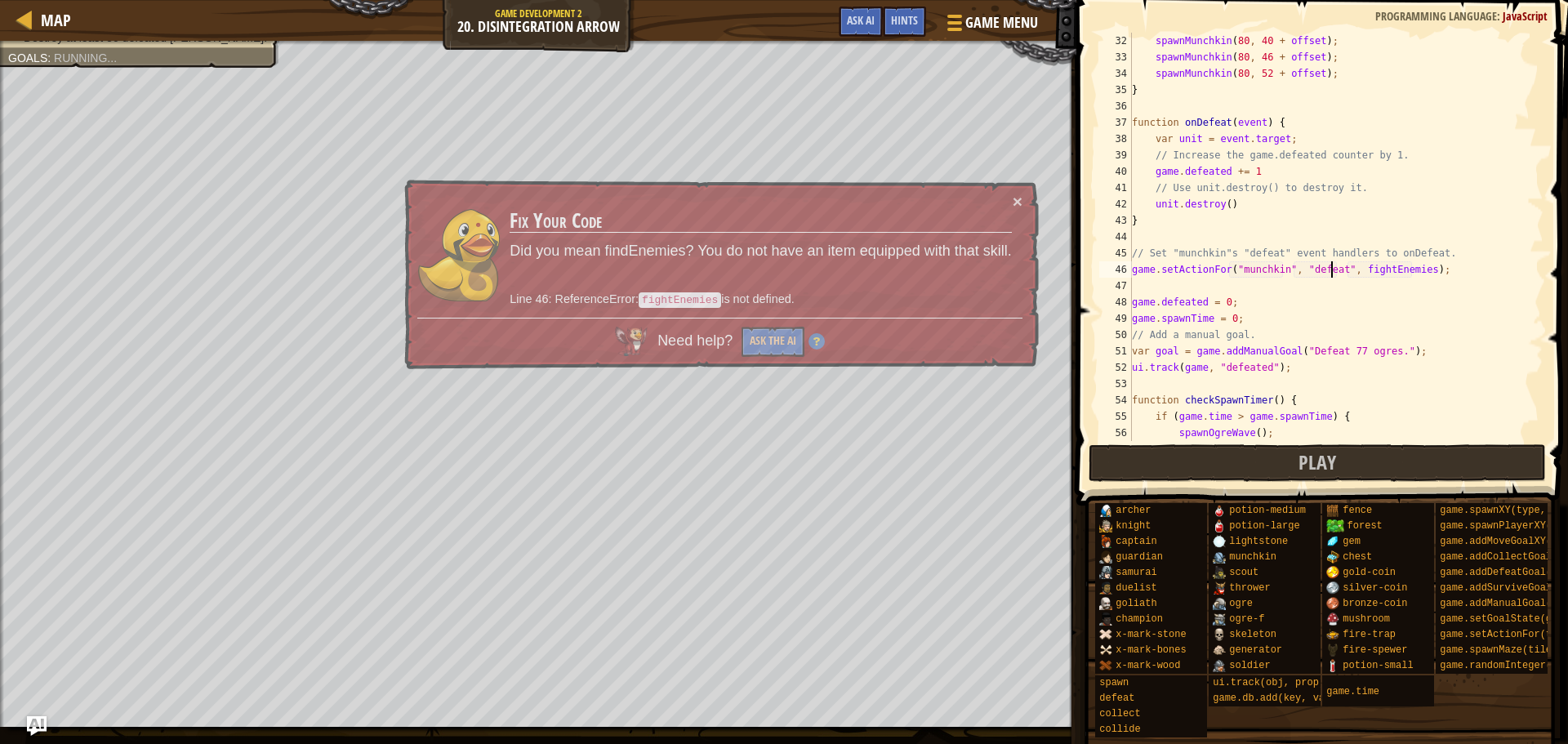
scroll to position [8, 16]
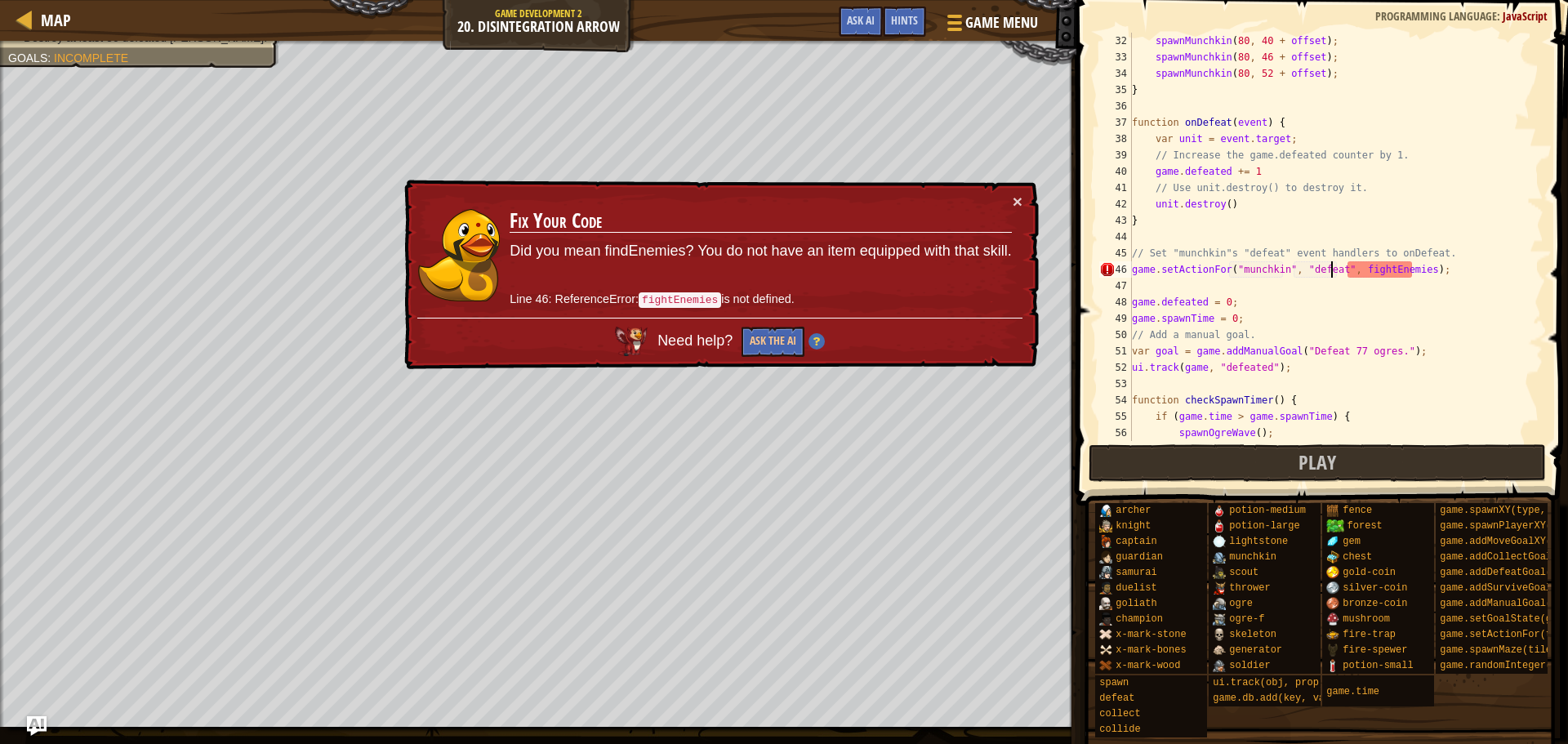
click at [1370, 263] on div "spawnMunchkin ( 80 , 40 + offset ) ; spawnMunchkin ( 80 , 46 + offset ) ; spawn…" at bounding box center [1331, 253] width 403 height 441
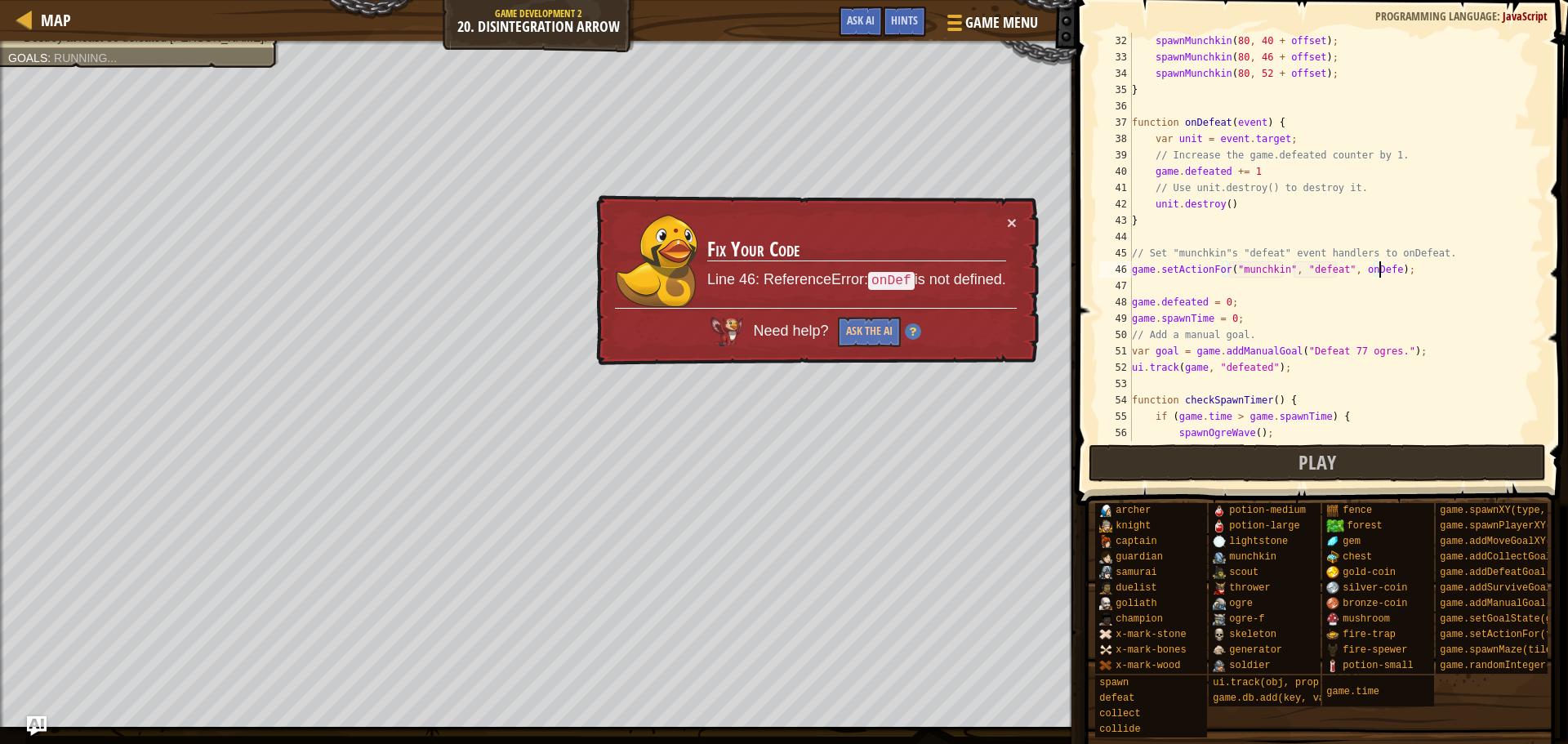
type textarea "game.setActionFor("munchkin", "defeat", onDefeat);"
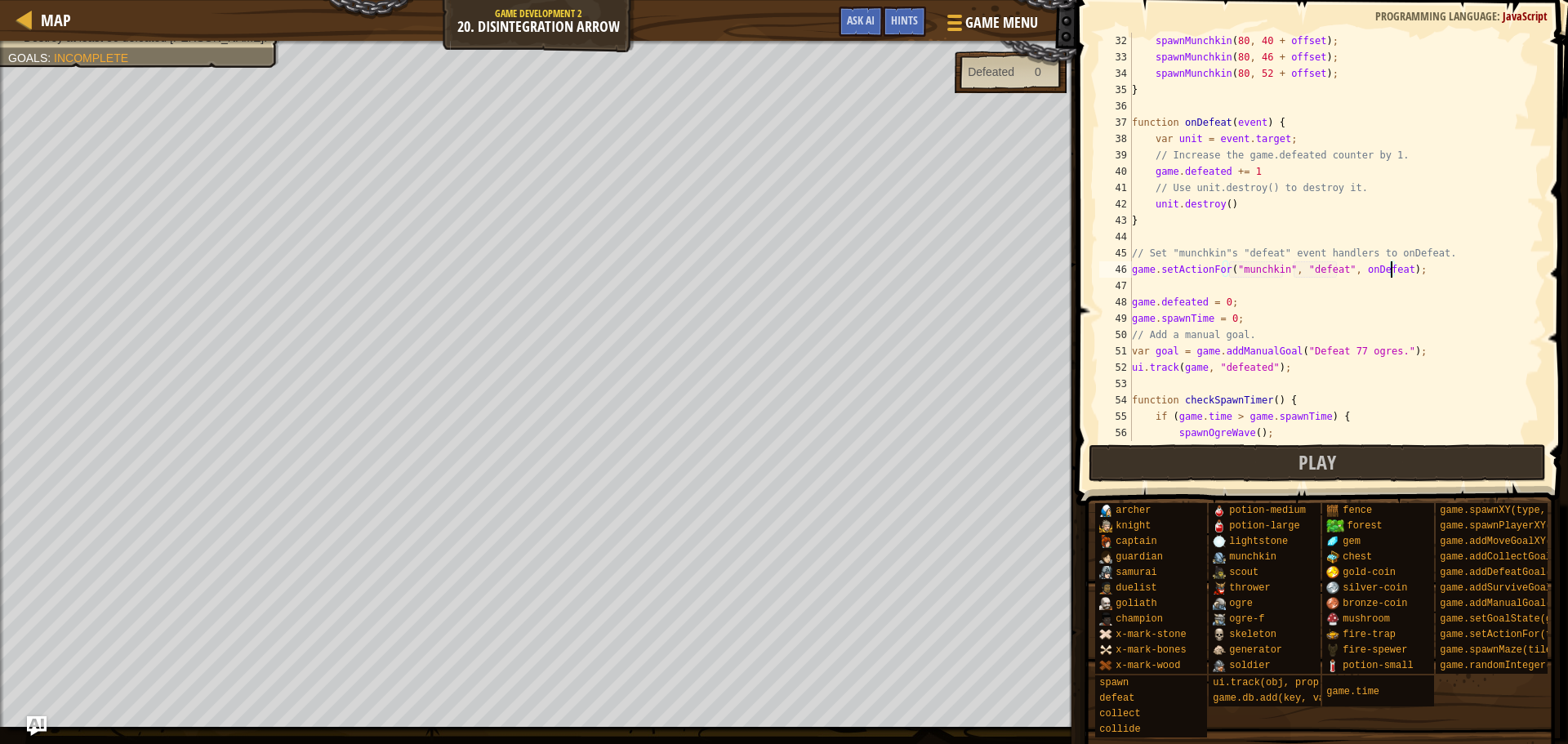
scroll to position [784, 0]
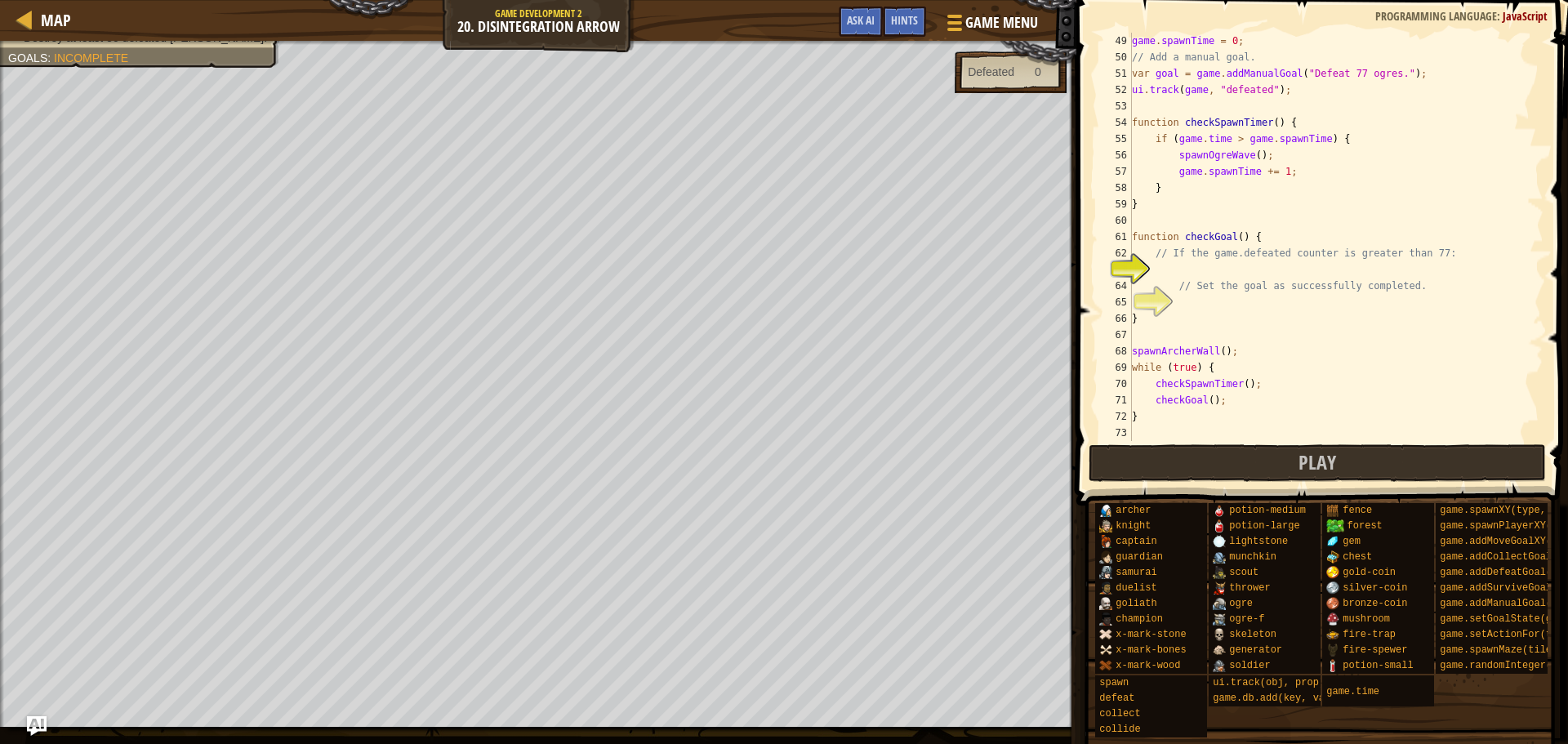
click at [1273, 271] on div "game . spawnTime = 0 ; // Add a manual goal. var goal = game . addManualGoal ( …" at bounding box center [1331, 253] width 403 height 441
click at [1317, 310] on div "game . spawnTime = 0 ; // Add a manual goal. var goal = game . addManualGoal ( …" at bounding box center [1331, 253] width 403 height 441
type textarea "}"
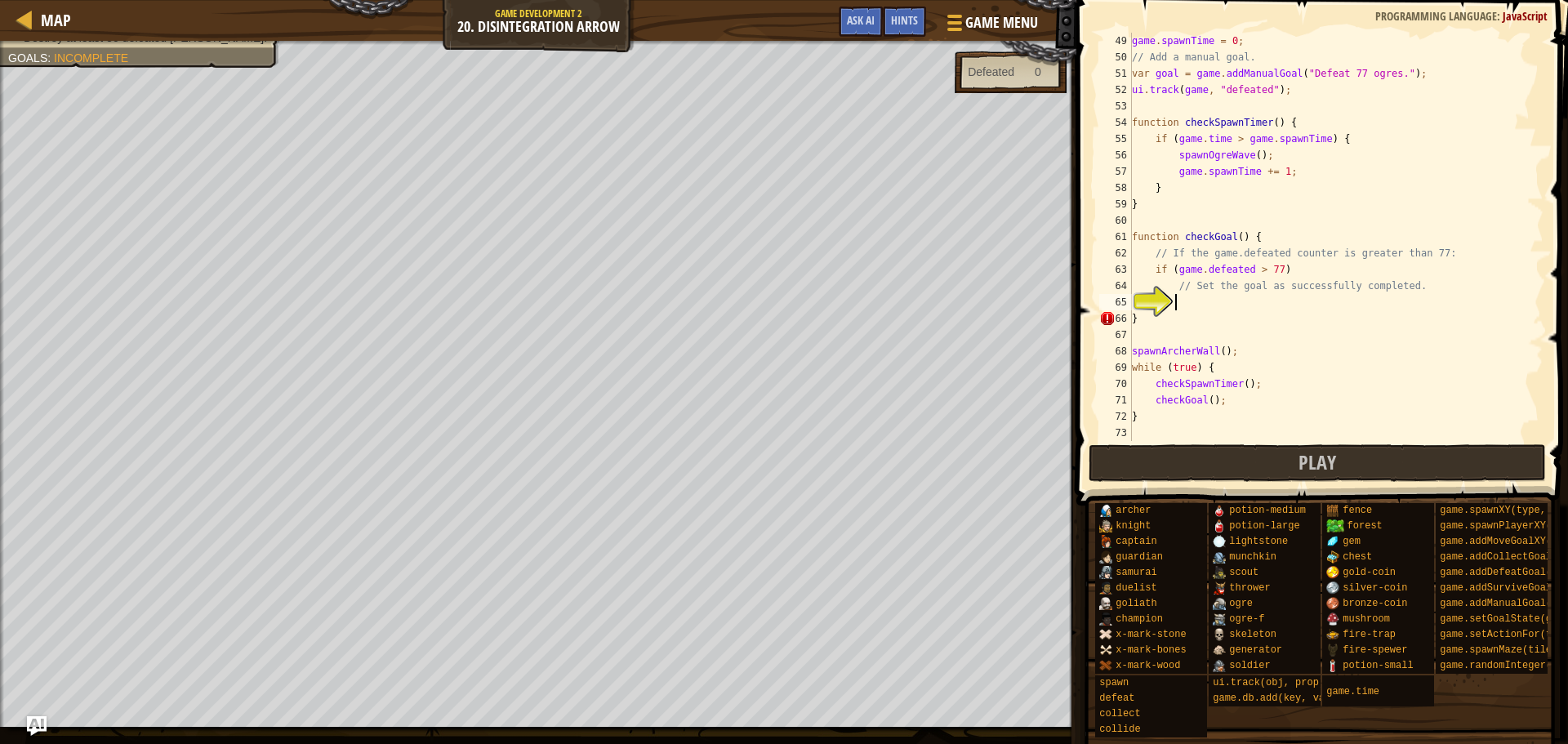
click at [1316, 299] on div "game . spawnTime = 0 ; // Add a manual goal. var goal = game . addManualGoal ( …" at bounding box center [1331, 253] width 403 height 441
type textarea "g"
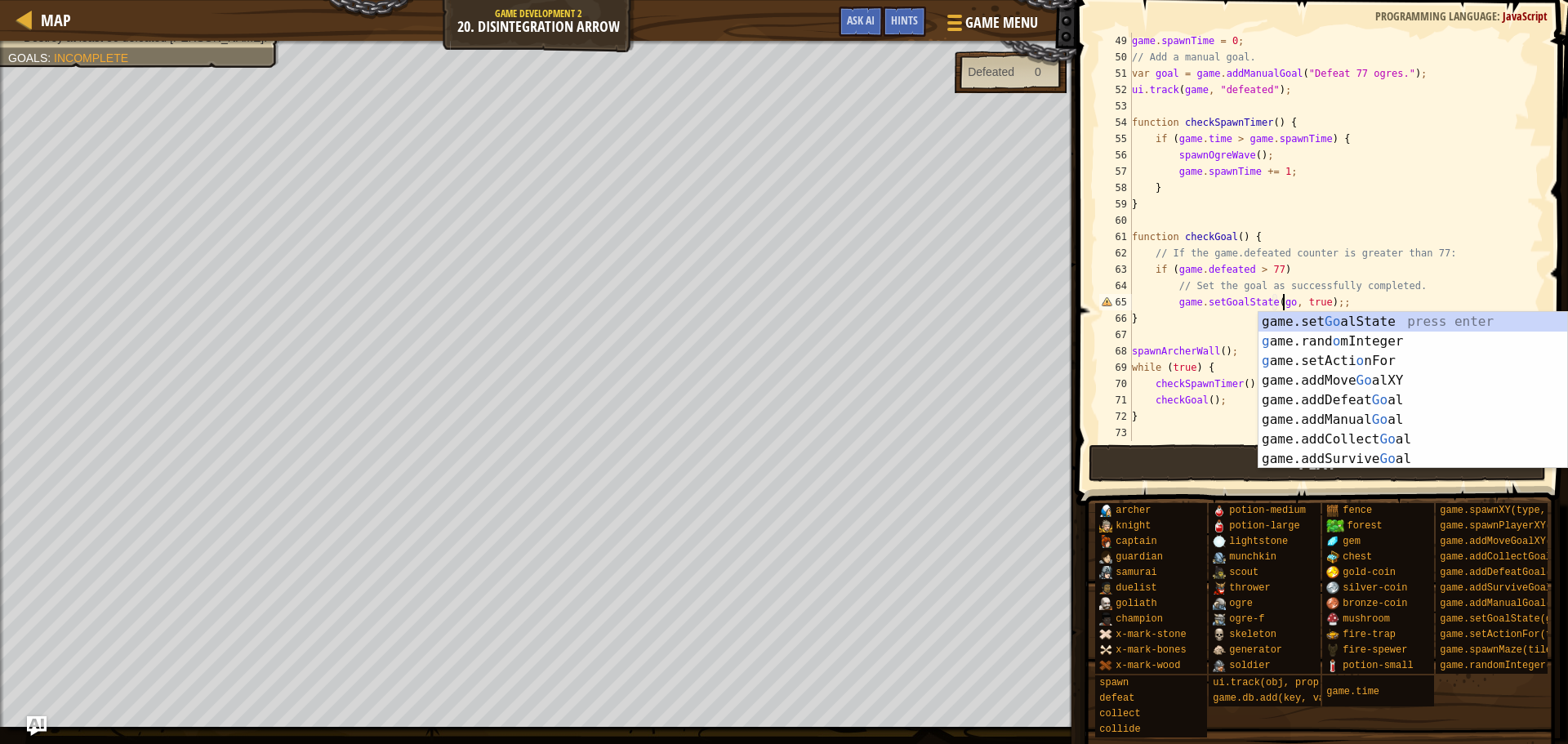
scroll to position [8, 13]
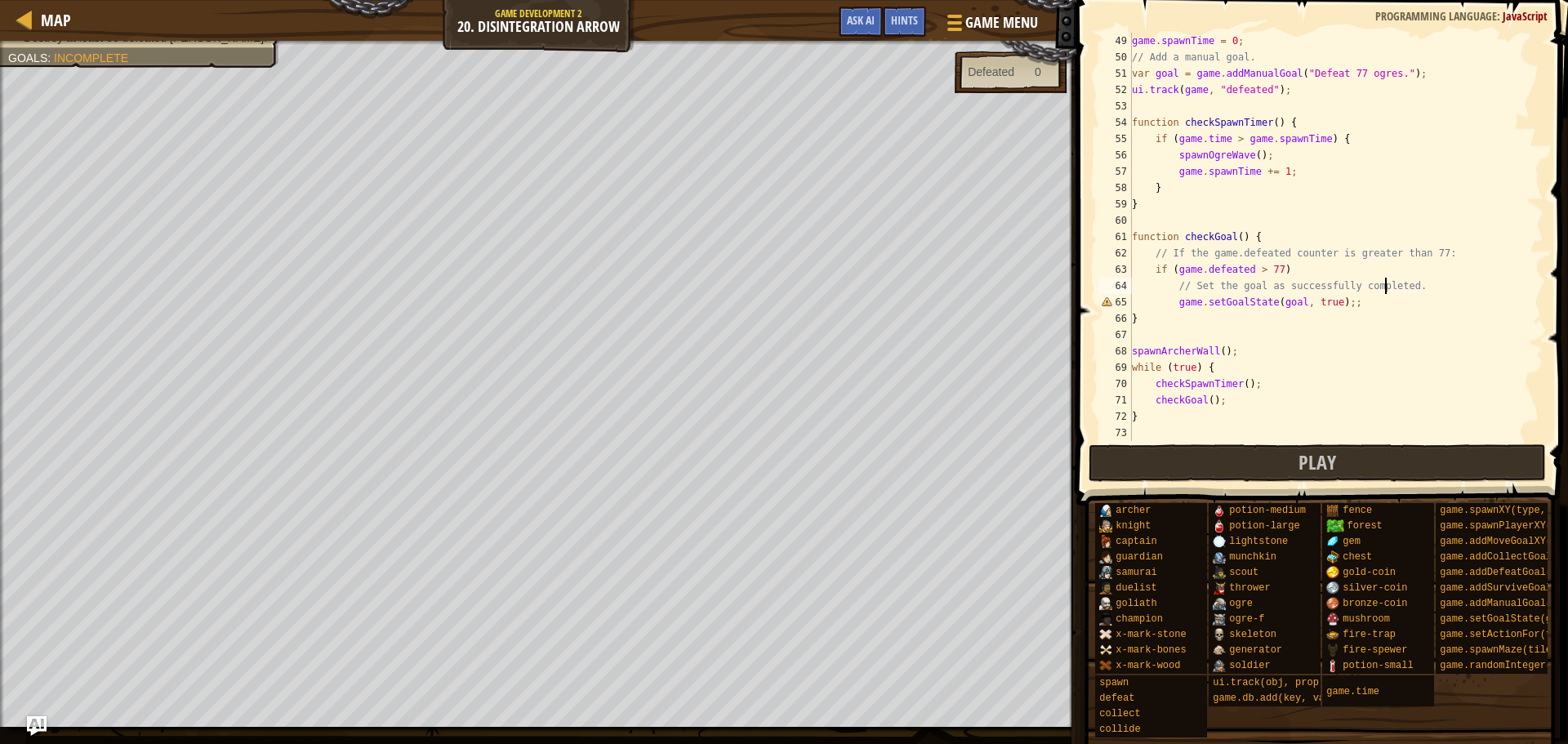
click at [1385, 294] on div "game . spawnTime = 0 ; // Add a manual goal. var goal = game . addManualGoal ( …" at bounding box center [1331, 253] width 403 height 441
click at [1352, 309] on div "game . spawnTime = 0 ; // Add a manual goal. var goal = game . addManualGoal ( …" at bounding box center [1331, 253] width 403 height 441
type textarea "game.setGoalState(goal, true);"
click at [1304, 450] on span "Play" at bounding box center [1317, 462] width 38 height 26
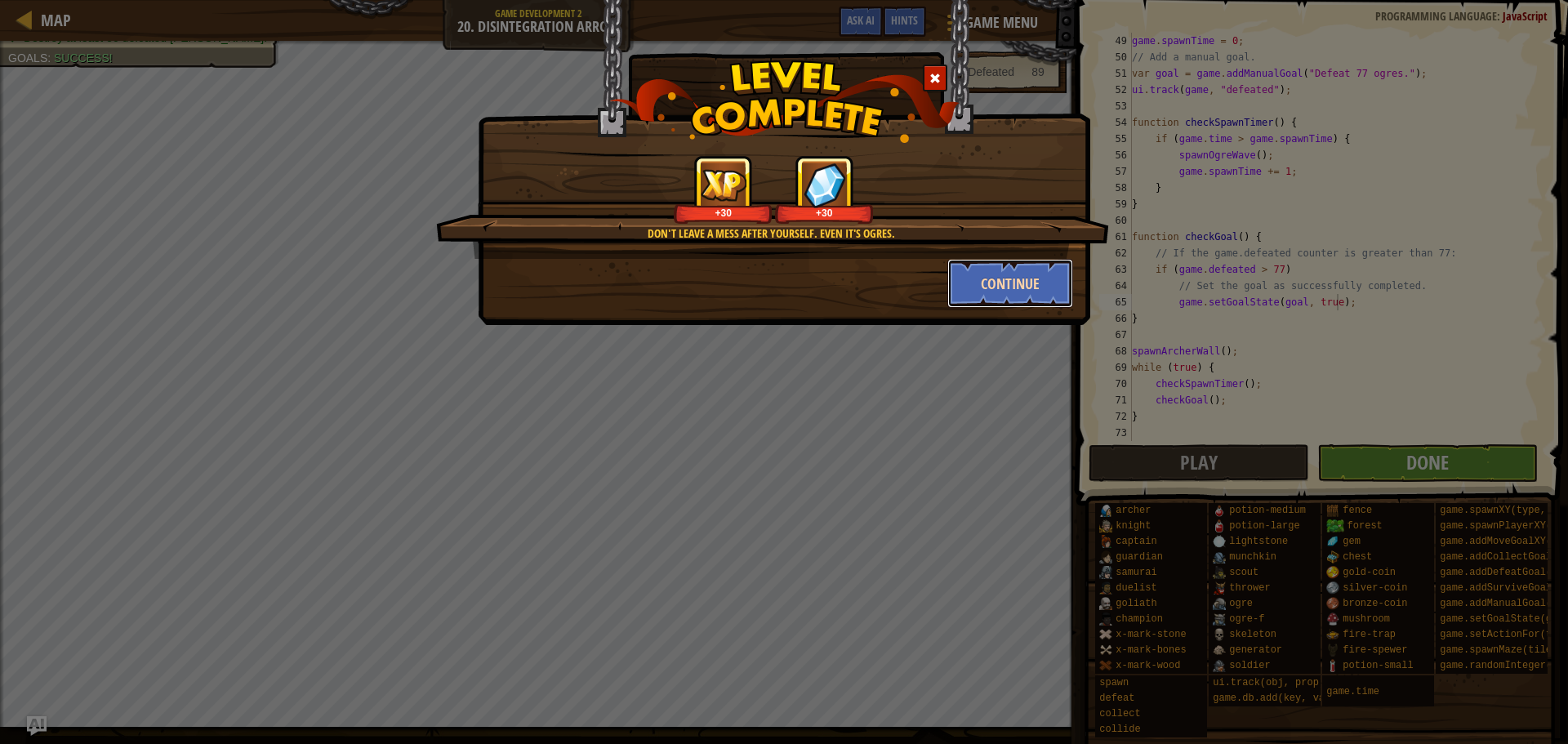
click at [990, 277] on button "Continue" at bounding box center [1011, 283] width 127 height 49
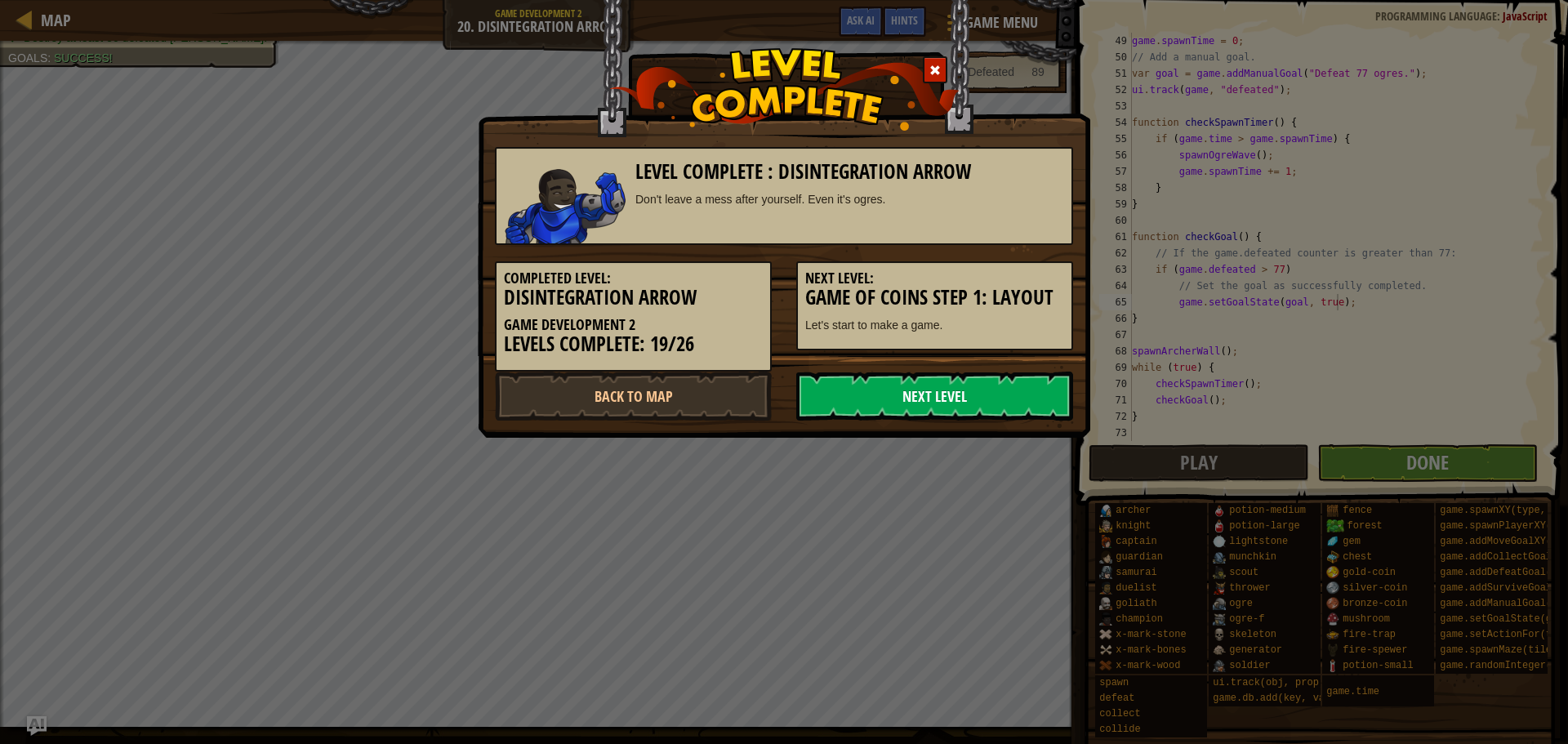
click at [992, 405] on link "Next Level" at bounding box center [935, 396] width 277 height 49
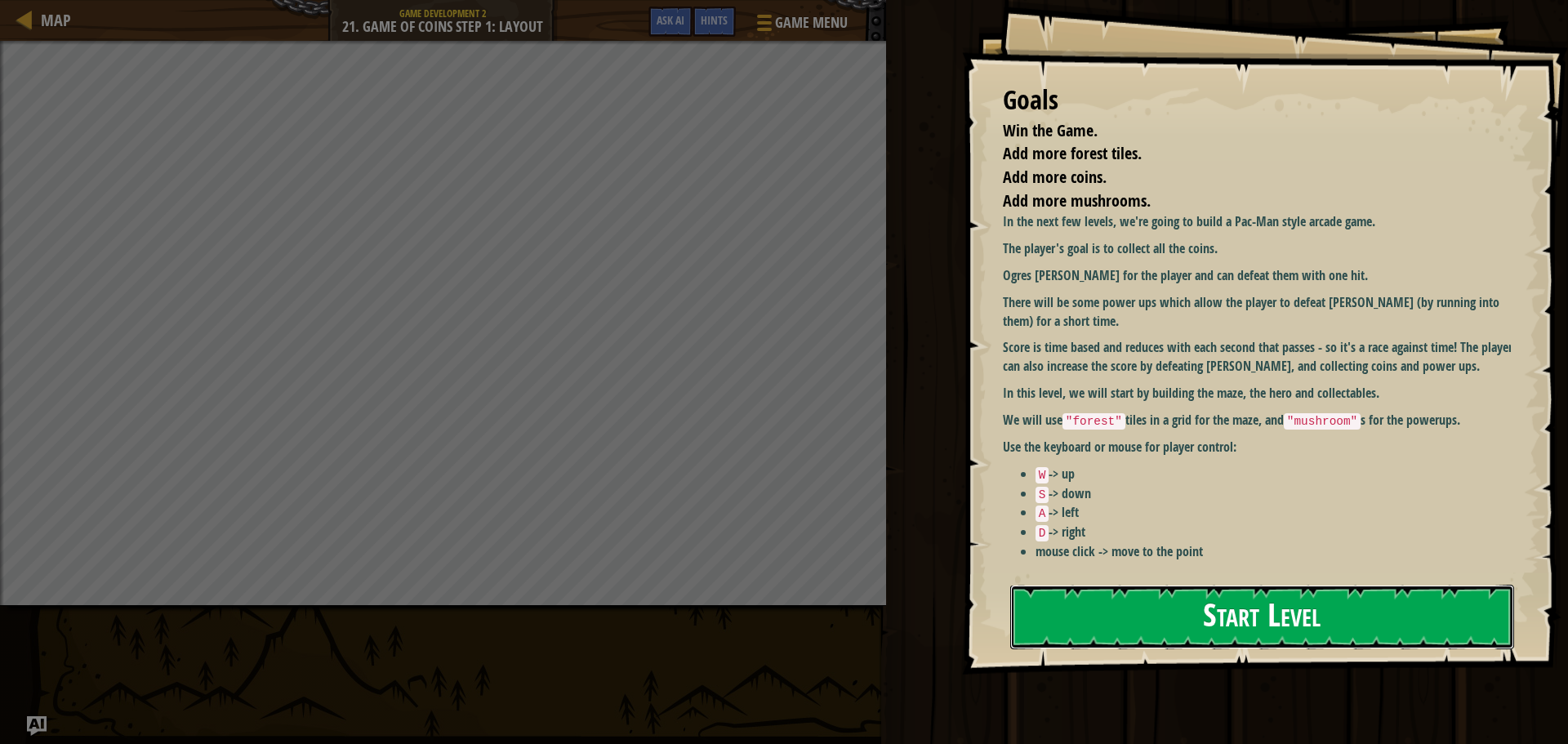
click at [1145, 602] on button "Start Level" at bounding box center [1263, 617] width 504 height 65
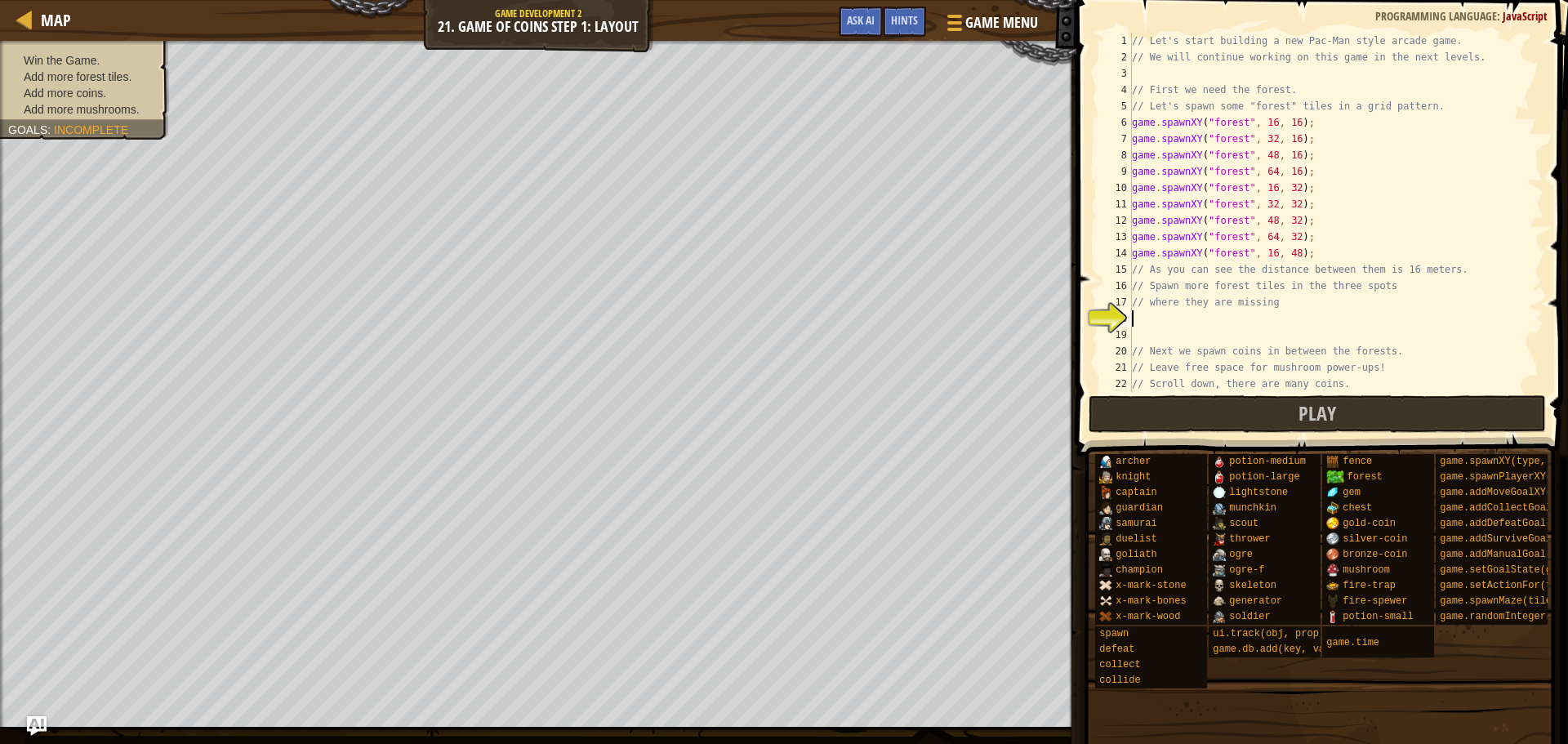
scroll to position [98, 0]
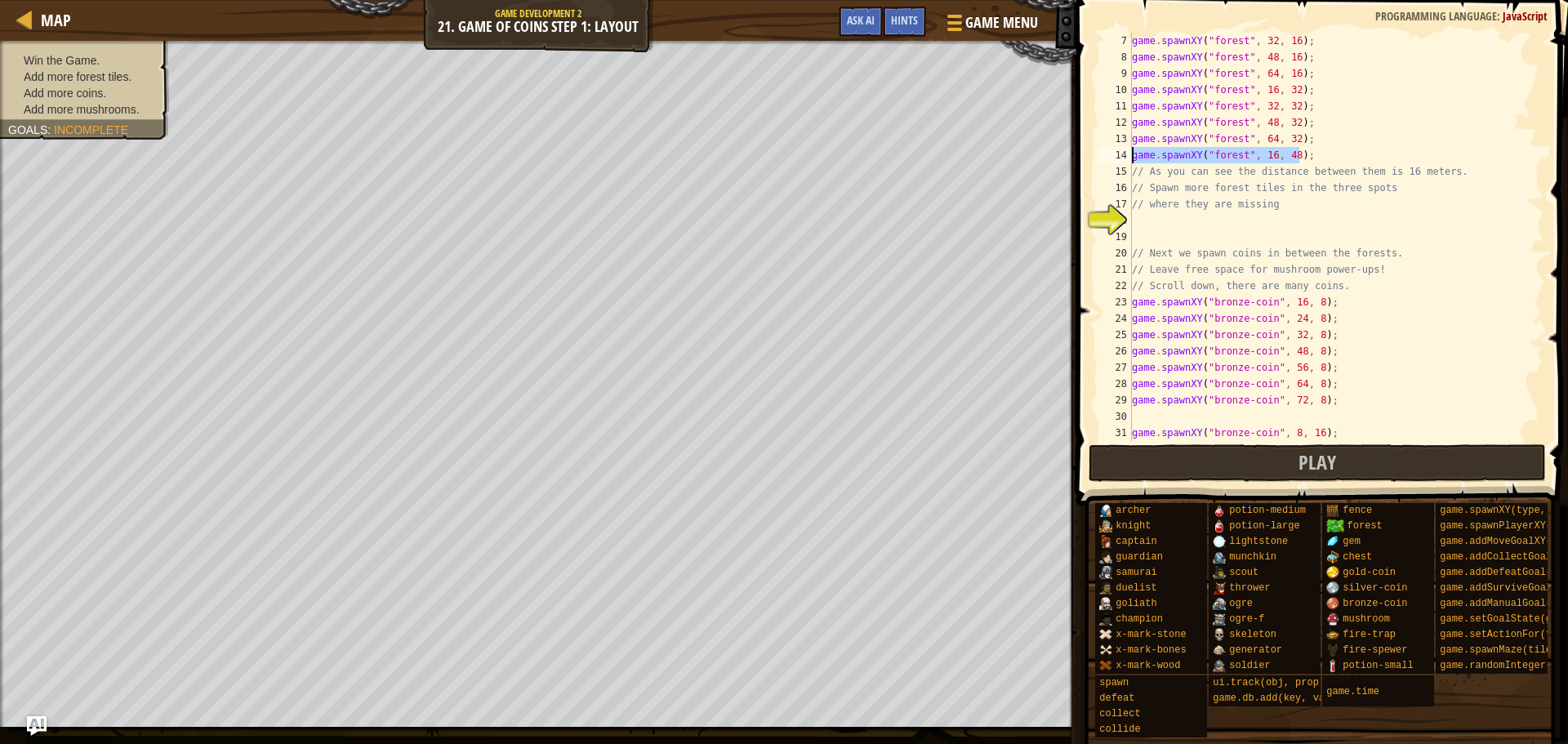
drag, startPoint x: 1304, startPoint y: 153, endPoint x: 1106, endPoint y: 155, distance: 198.0
click at [1106, 155] on div "7 8 9 10 11 12 13 14 15 16 17 18 19 20 21 22 23 24 25 26 27 28 29 30 31 32 game…" at bounding box center [1320, 236] width 448 height 408
type textarea "game.spawnXY("forest", 16, 48);"
click at [1172, 221] on div "game . spawnXY ( "forest" , 32 , 16 ) ; game . spawnXY ( "forest" , 48 , 16 ) ;…" at bounding box center [1331, 253] width 403 height 441
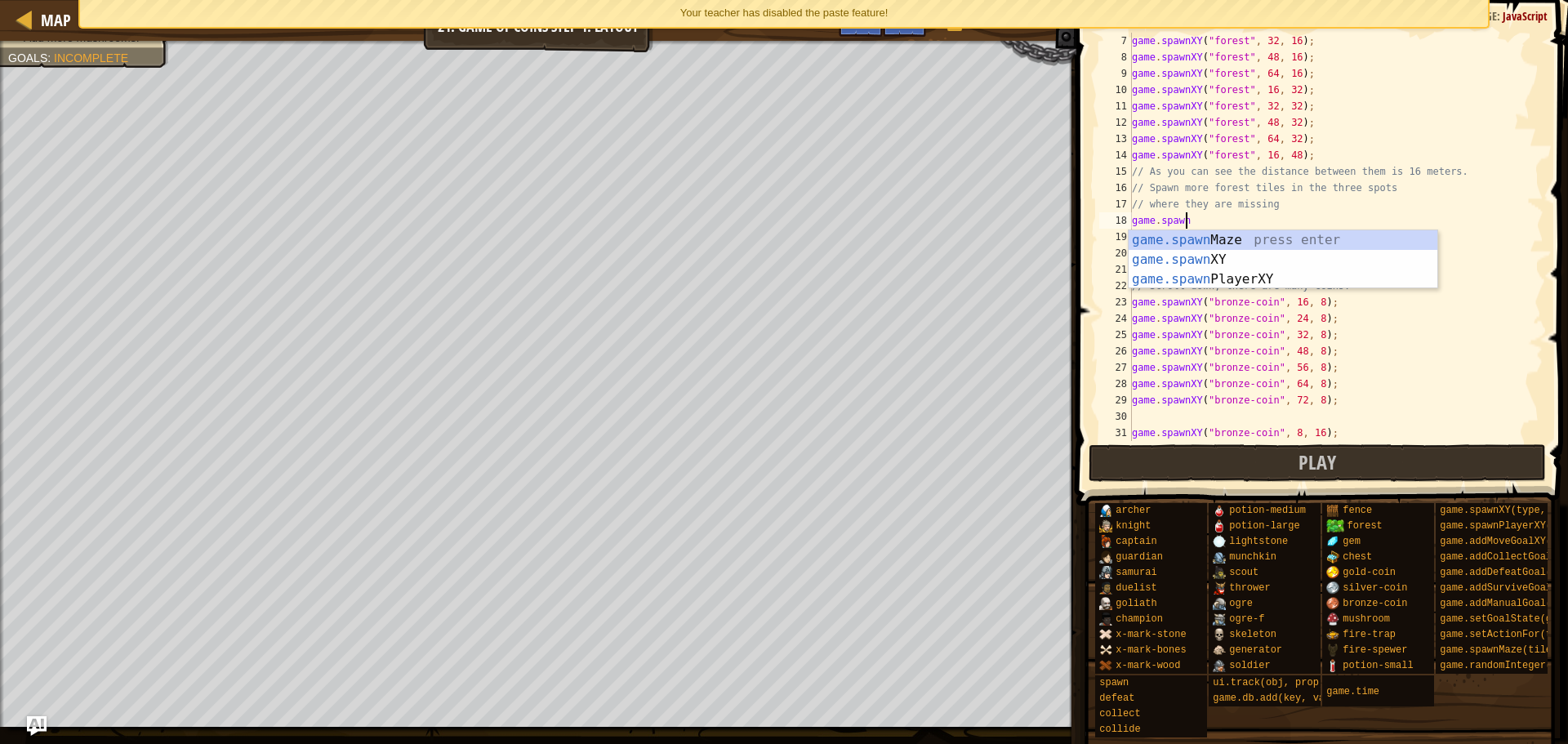
scroll to position [8, 4]
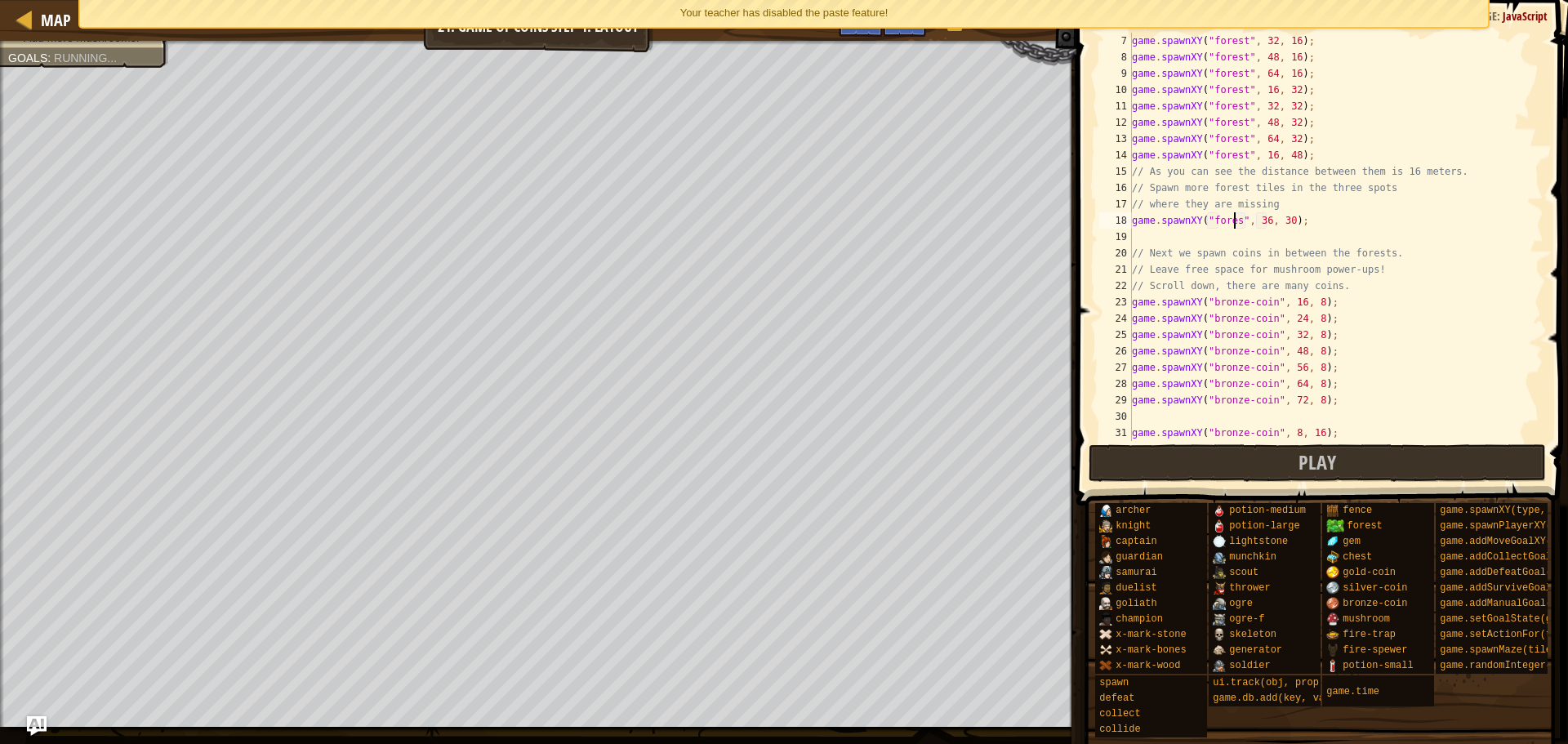
type textarea "game.spawnXY("forest", 36, 30);"
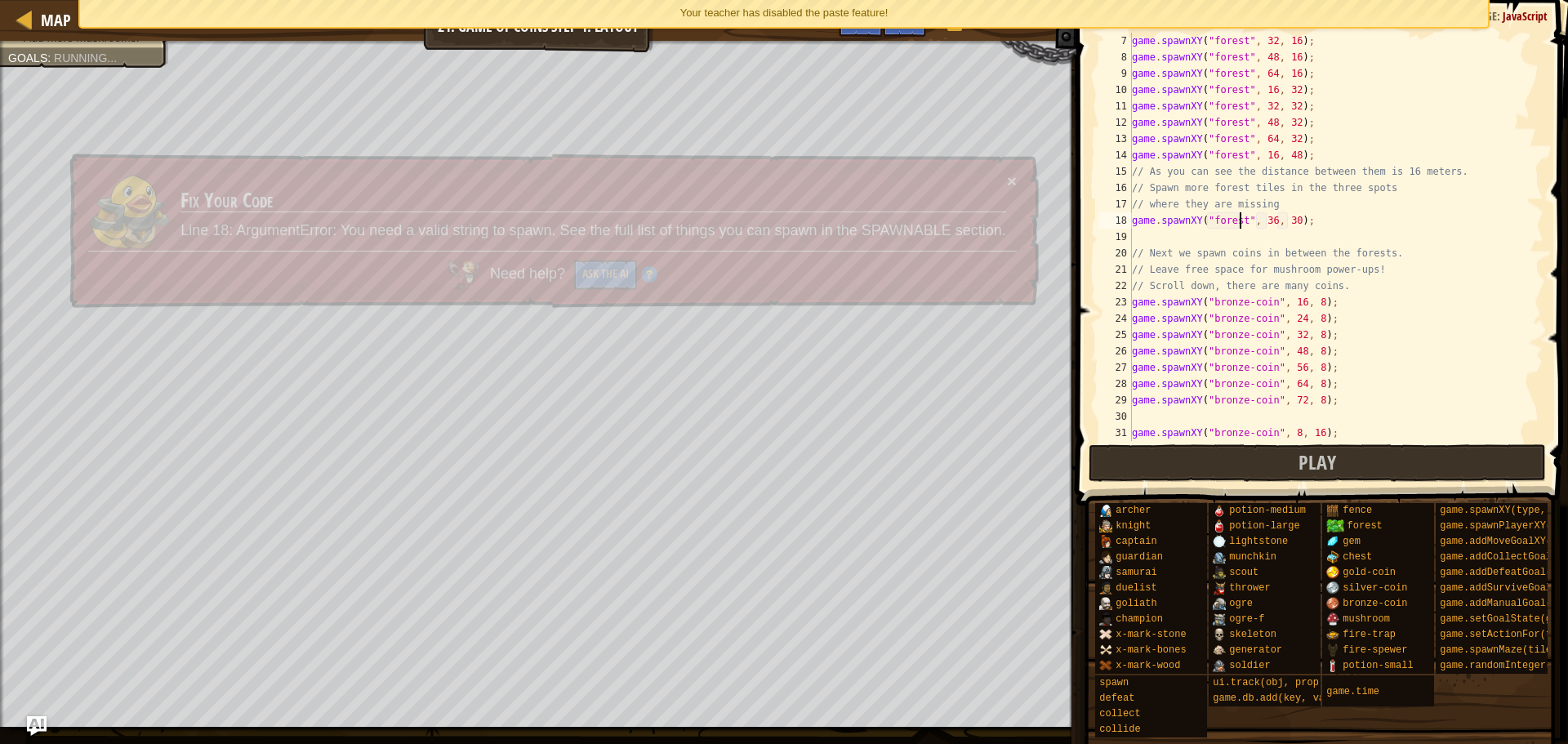
scroll to position [8, 9]
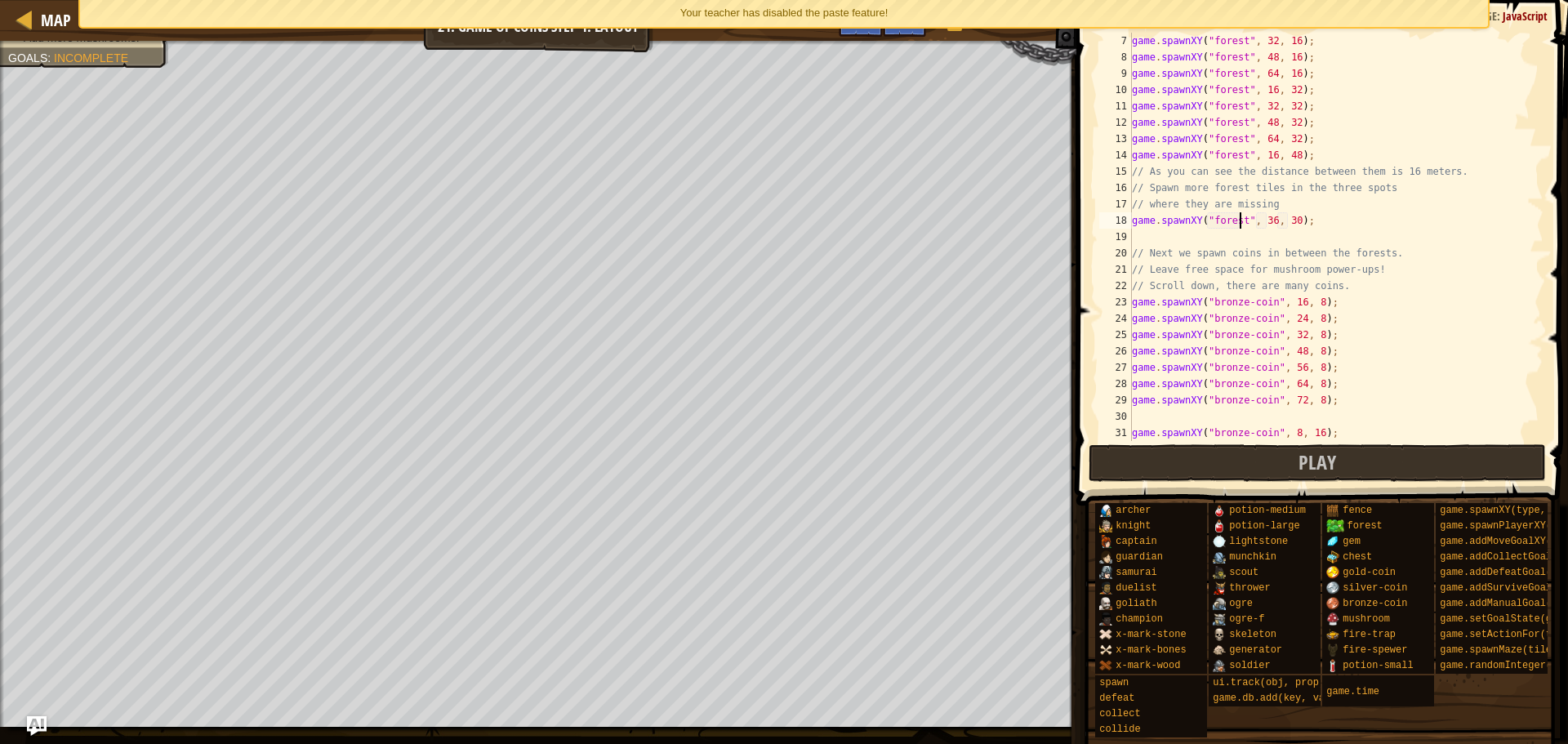
click at [1322, 225] on div "game . spawnXY ( "forest" , 32 , 16 ) ; game . spawnXY ( "forest" , 48 , 16 ) ;…" at bounding box center [1331, 253] width 403 height 441
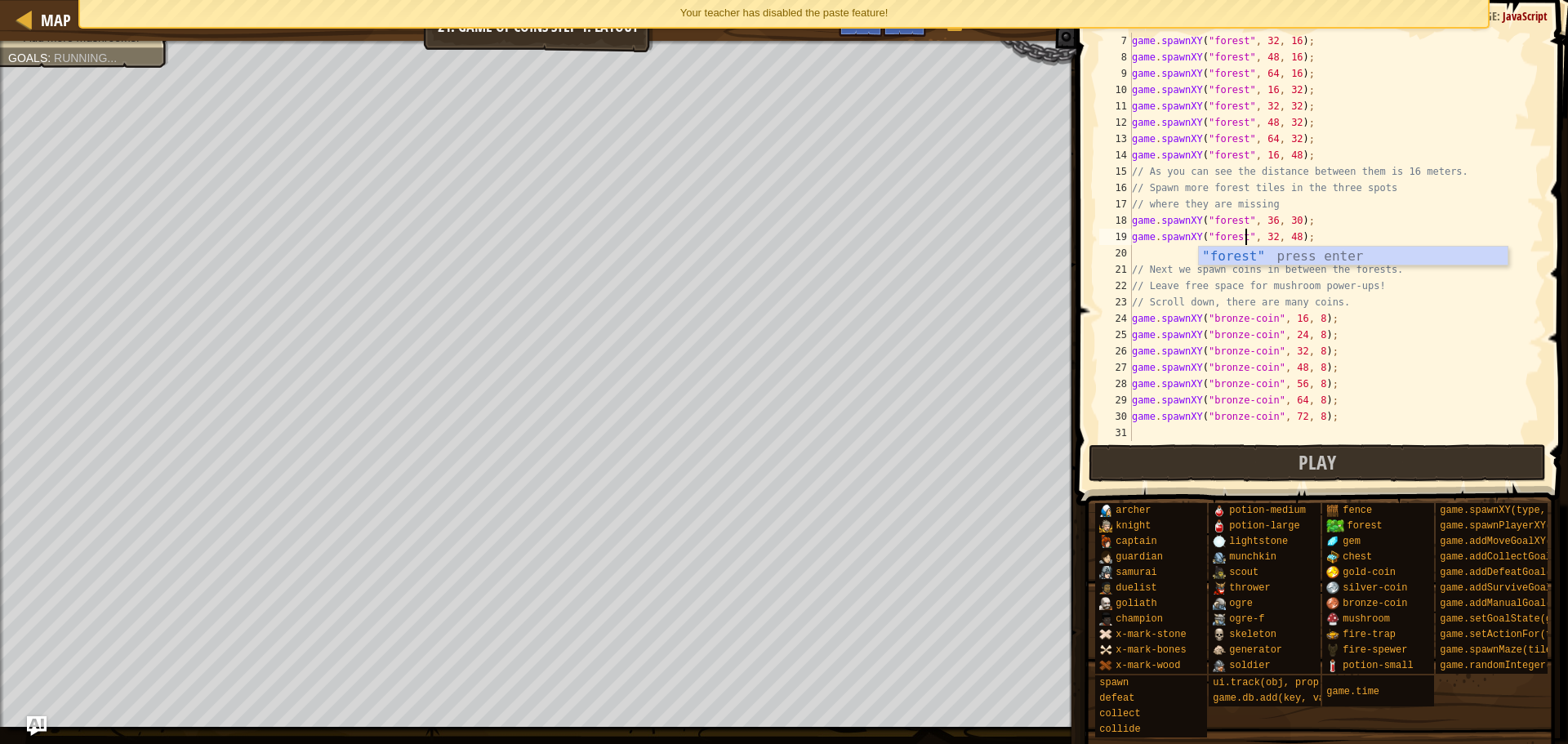
scroll to position [8, 10]
click at [1266, 221] on div "game . spawnXY ( "forest" , 32 , 16 ) ; game . spawnXY ( "forest" , 48 , 16 ) ;…" at bounding box center [1331, 253] width 403 height 441
click at [1277, 219] on div "game . spawnXY ( "forest" , 32 , 16 ) ; game . spawnXY ( "forest" , 48 , 16 ) ;…" at bounding box center [1331, 253] width 403 height 441
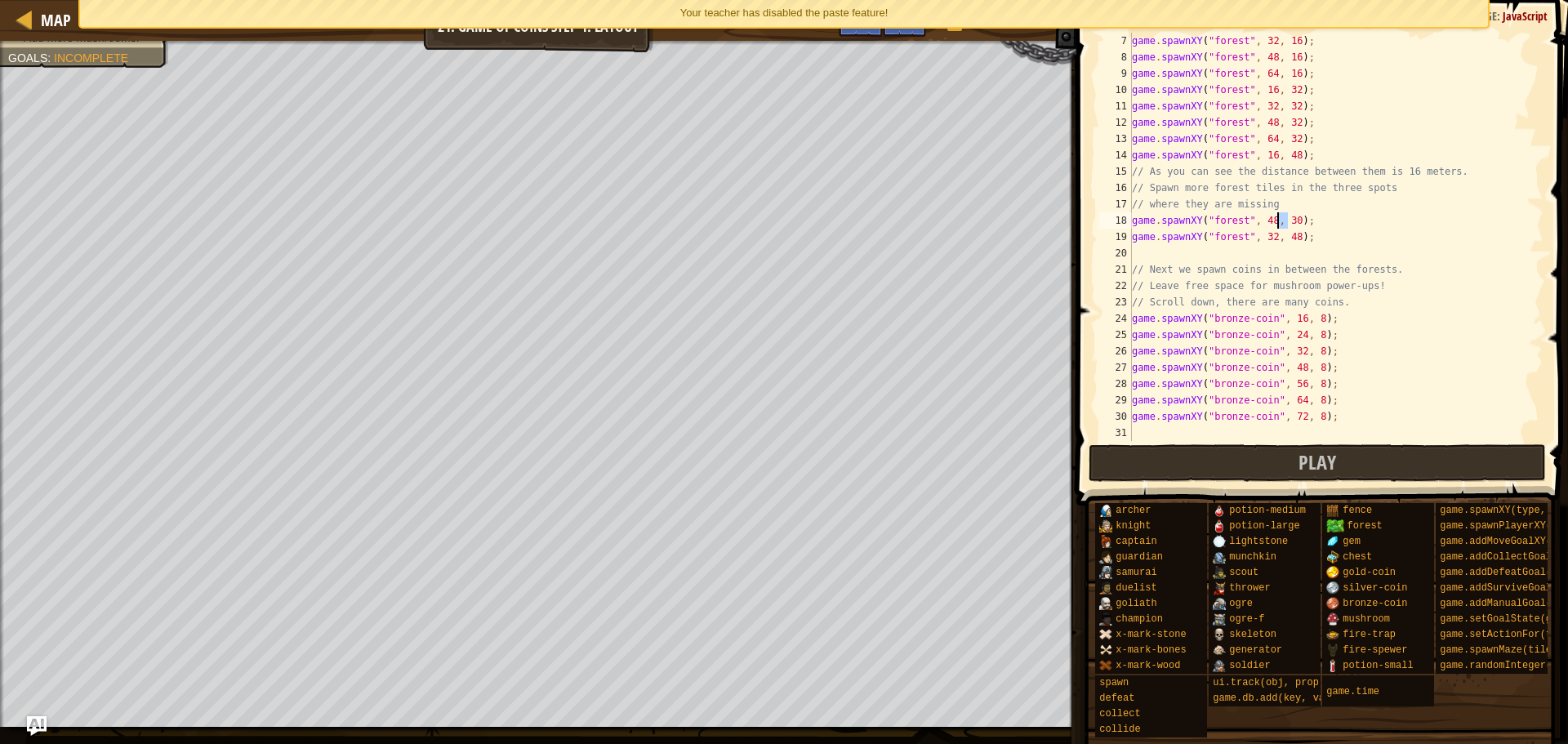
scroll to position [8, 13]
click at [1334, 240] on div "game . spawnXY ( "forest" , 32 , 16 ) ; game . spawnXY ( "forest" , 48 , 16 ) ;…" at bounding box center [1331, 253] width 403 height 441
type textarea "game.spawnXY("forest", 32, 48);"
type textarea "game.spawnXY("forest", 64, 48);"
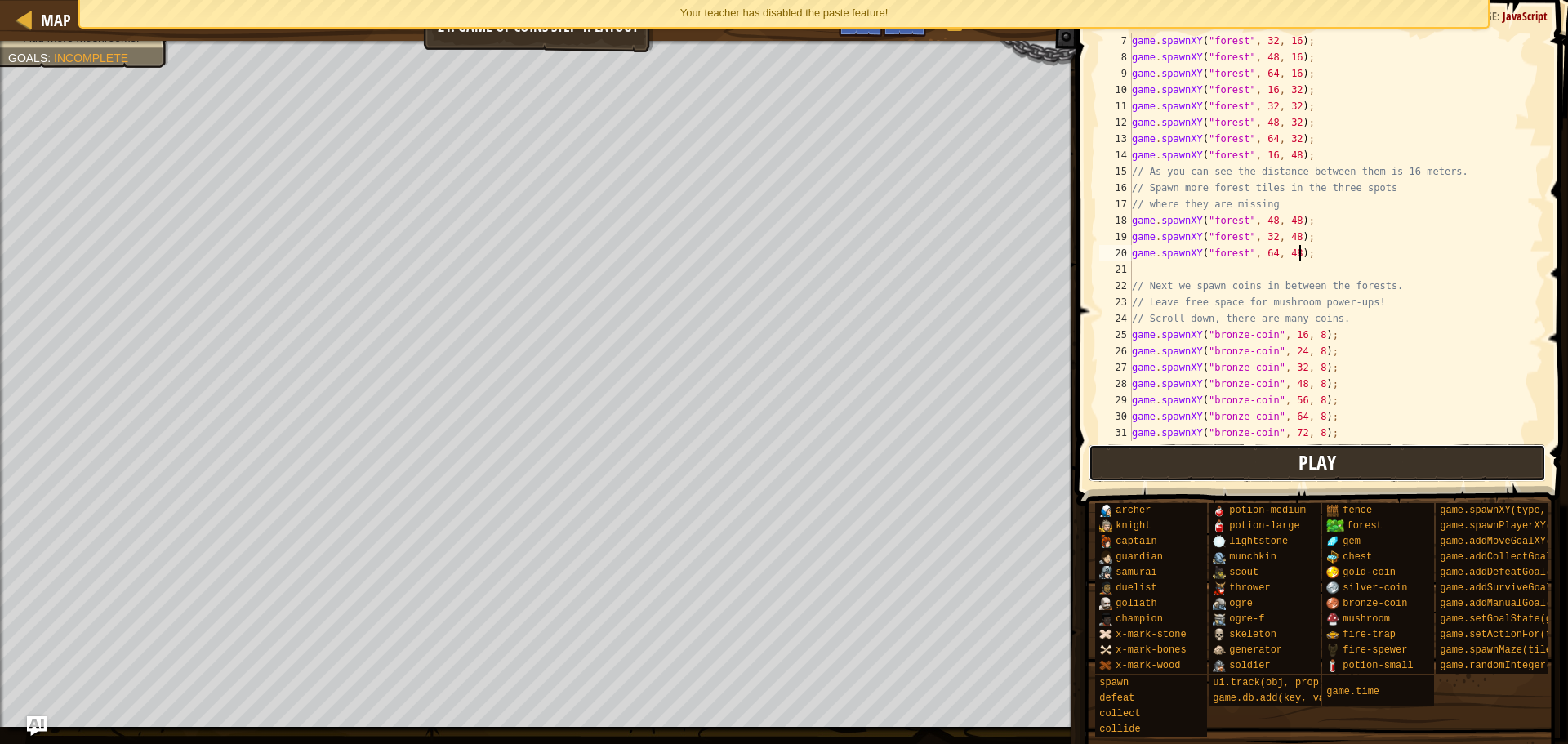
click at [1219, 449] on button "Play" at bounding box center [1318, 463] width 458 height 38
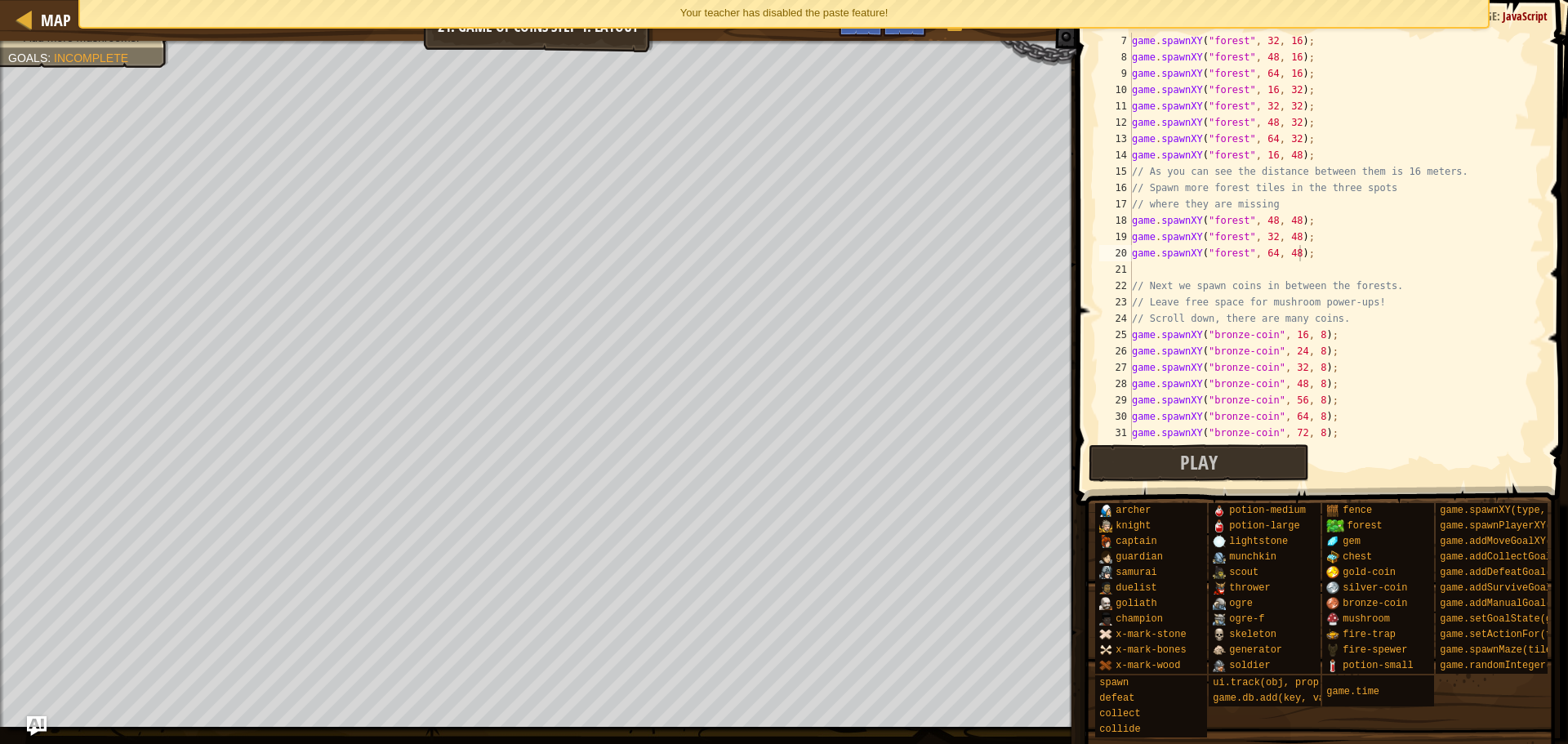
click at [504, 21] on div "Your teacher has disabled the paste feature!" at bounding box center [784, 14] width 1408 height 27
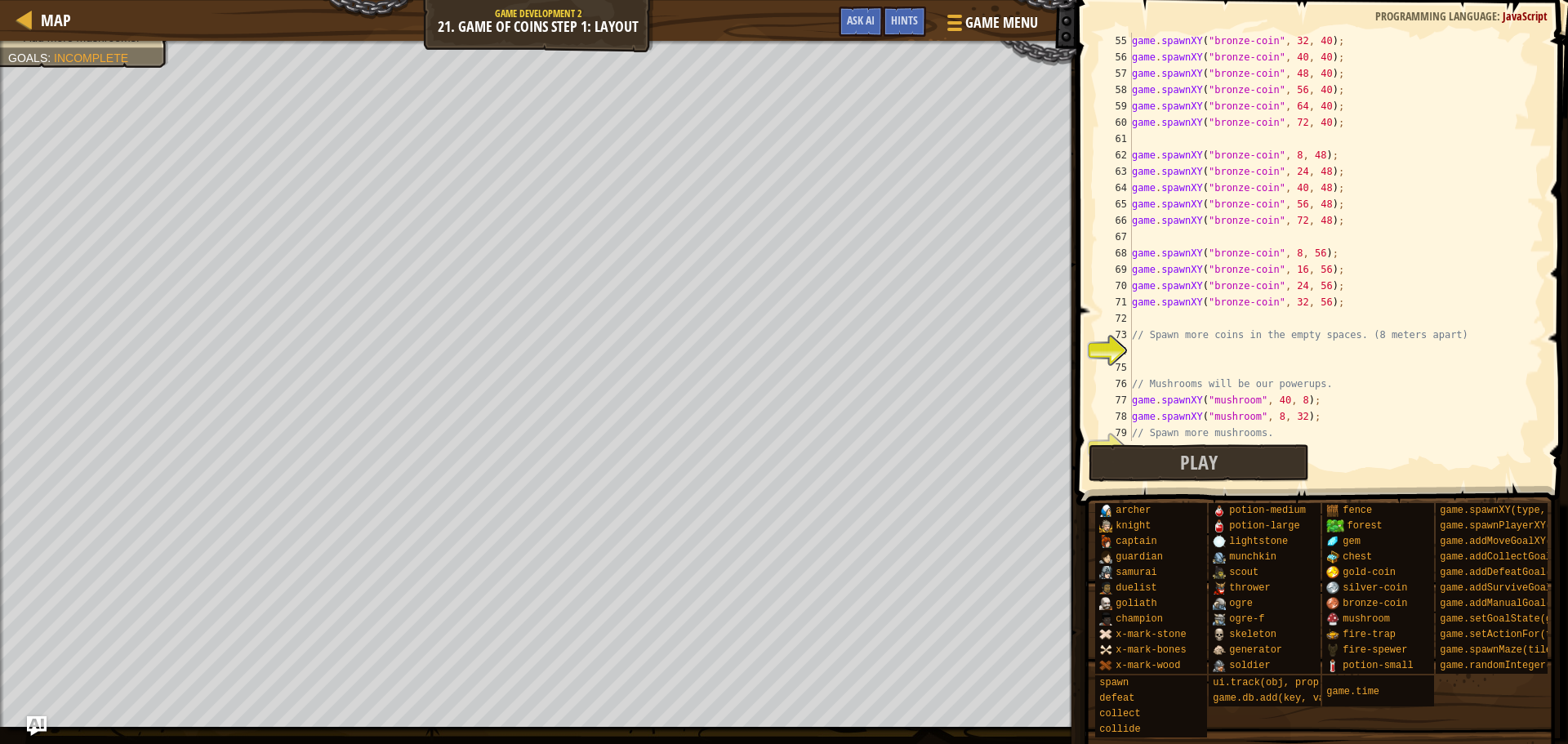
scroll to position [882, 0]
click at [1272, 466] on button "Play" at bounding box center [1200, 463] width 221 height 38
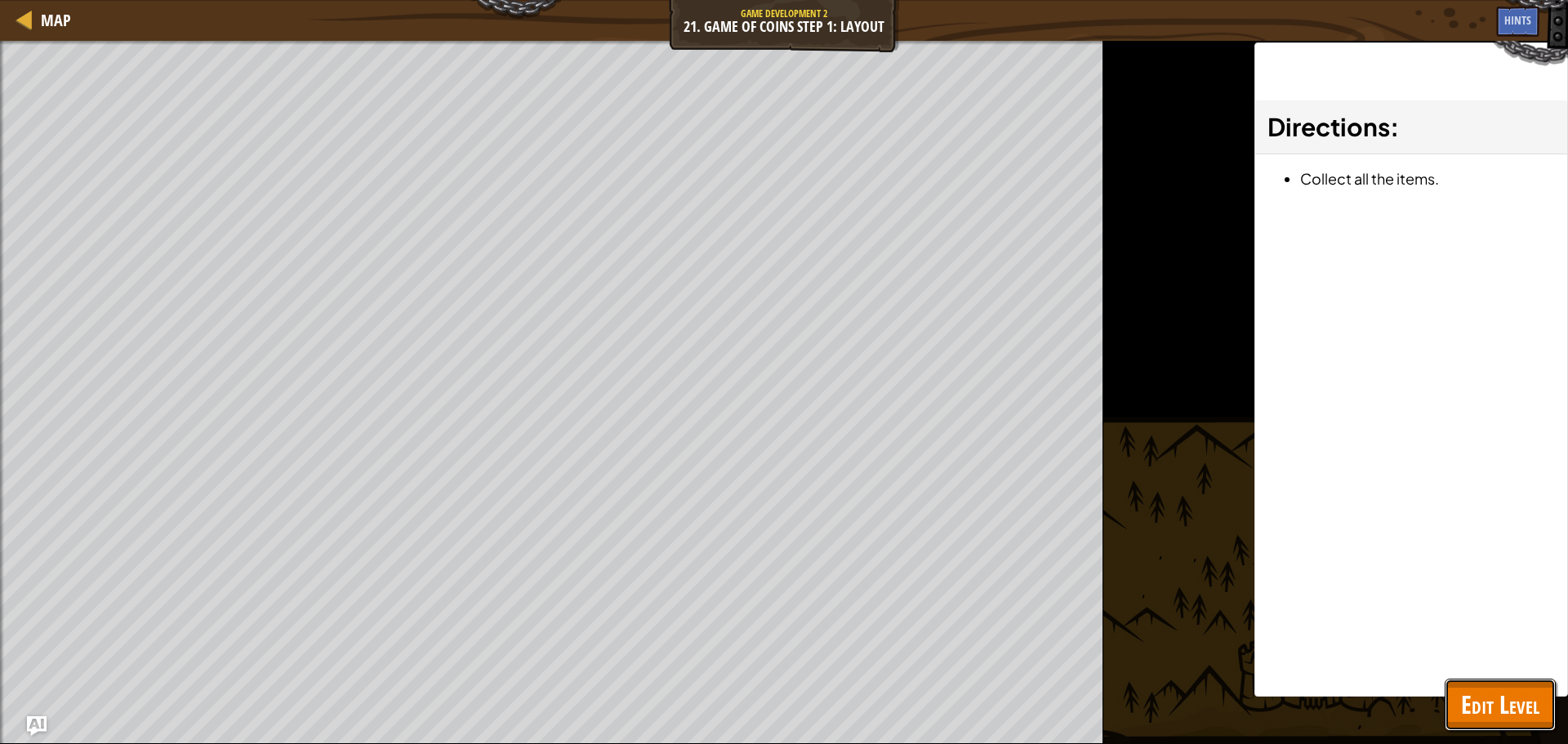
click at [1500, 704] on span "Edit Level" at bounding box center [1500, 704] width 78 height 34
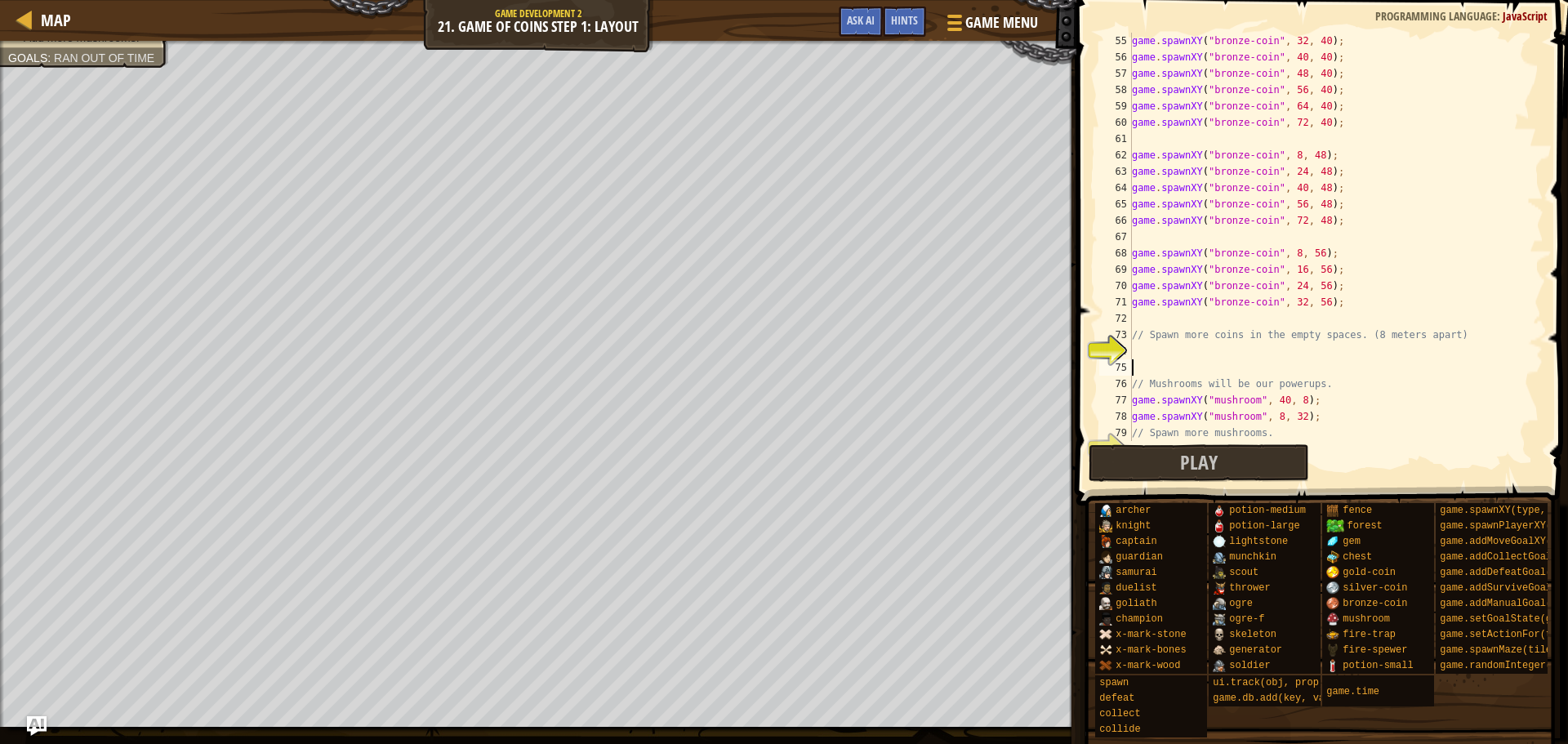
click at [1240, 368] on div "game . spawnXY ( "bronze-coin" , 32 , 40 ) ; game . spawnXY ( "bronze-coin" , 4…" at bounding box center [1331, 253] width 403 height 441
click at [1243, 356] on div "game . spawnXY ( "bronze-coin" , 32 , 40 ) ; game . spawnXY ( "bronze-coin" , 4…" at bounding box center [1331, 253] width 403 height 441
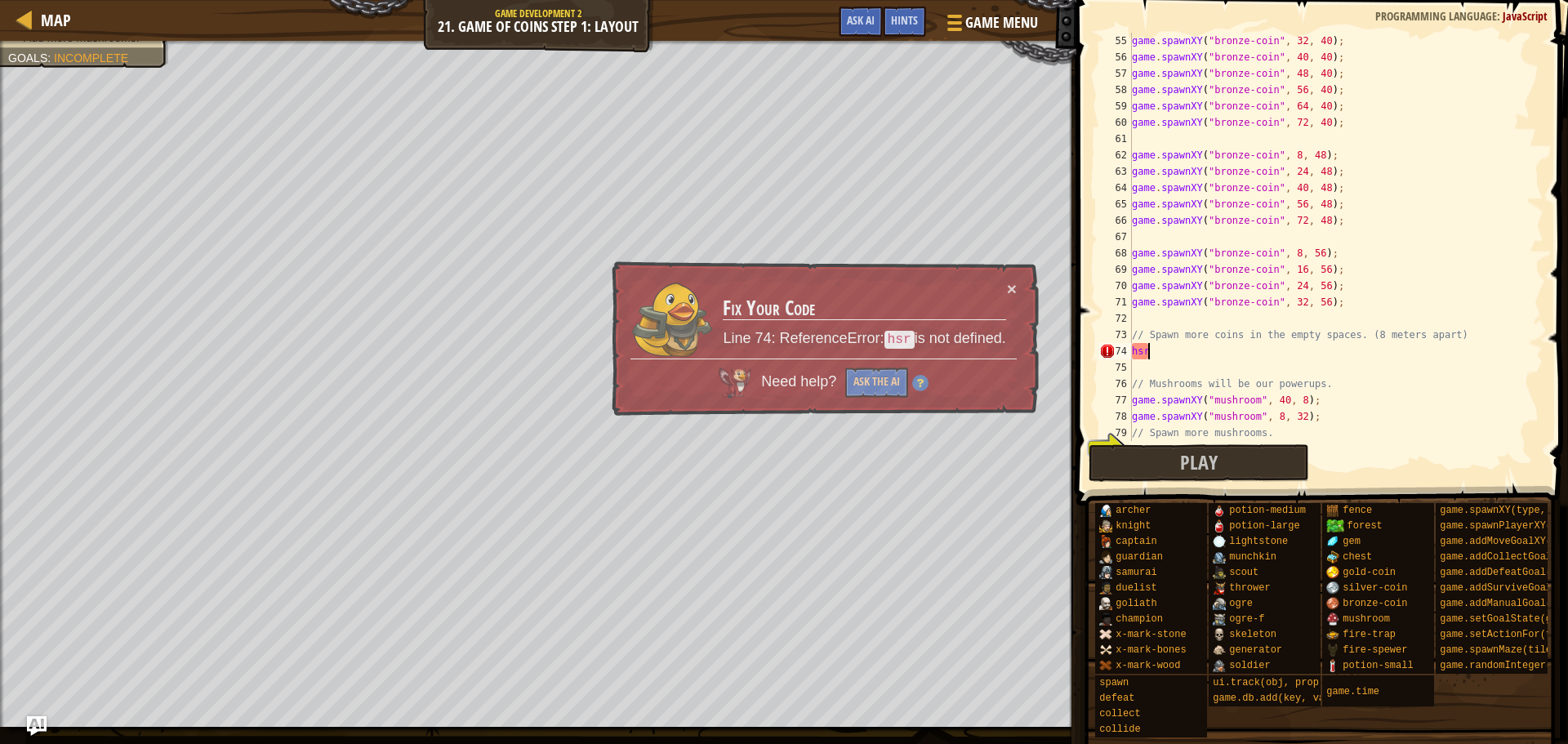
type textarea "h"
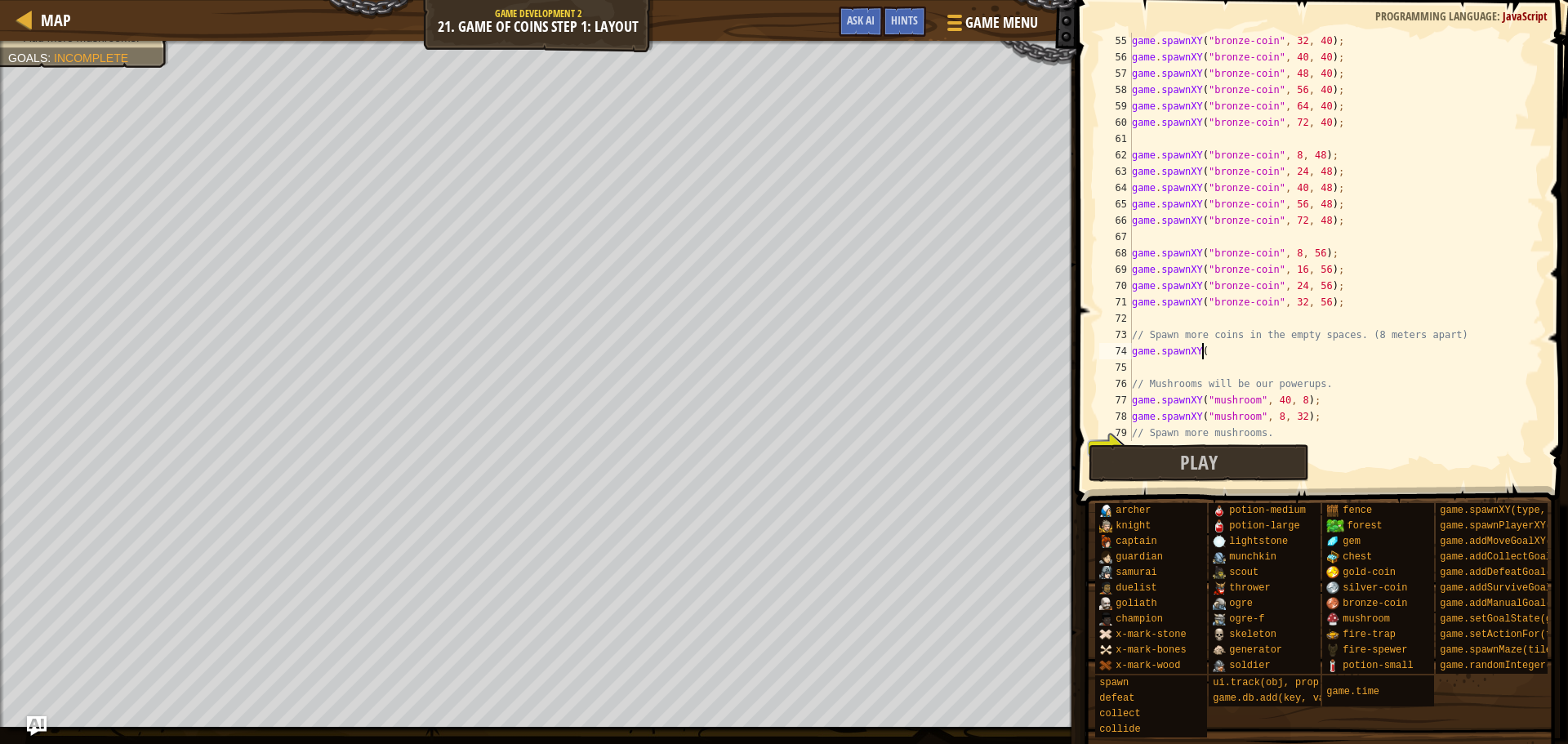
scroll to position [8, 5]
type textarea "game.spawnXY()"
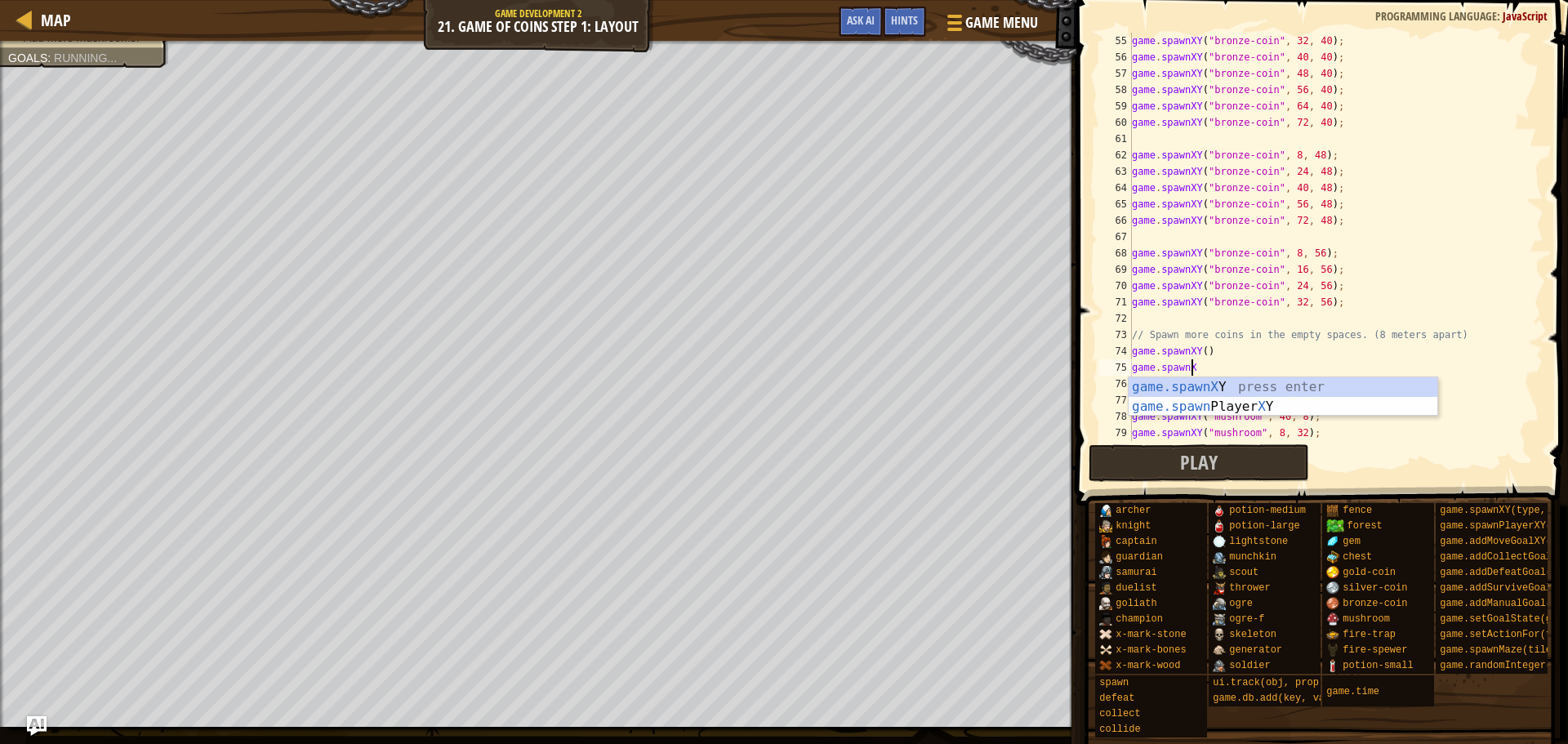
scroll to position [8, 4]
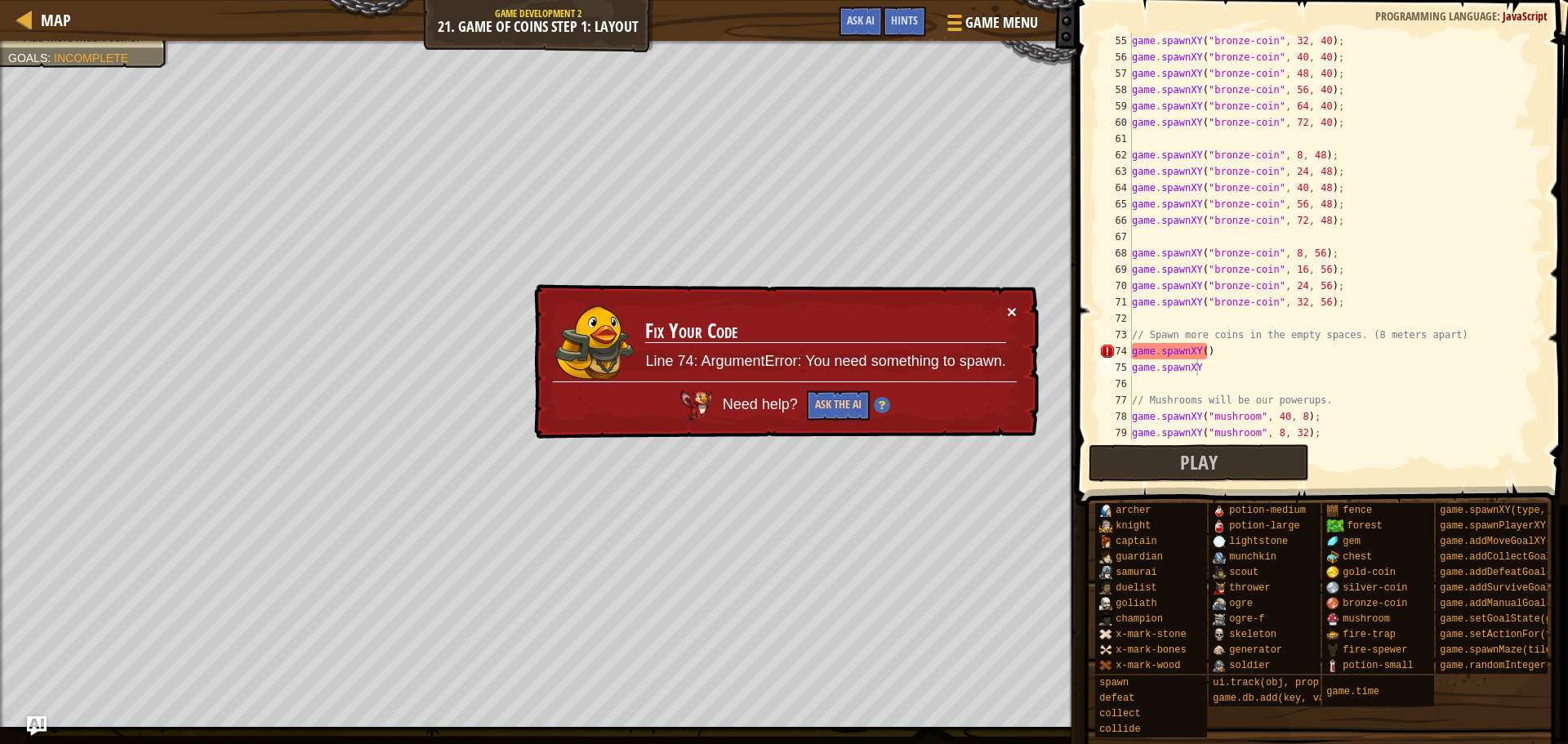
click at [1012, 306] on button "×" at bounding box center [1012, 312] width 10 height 17
click at [1201, 350] on div "game . spawnXY ( "bronze-coin" , 32 , 40 ) ; game . spawnXY ( "bronze-coin" , 4…" at bounding box center [1331, 253] width 403 height 441
click at [1007, 306] on button "×" at bounding box center [1012, 312] width 10 height 17
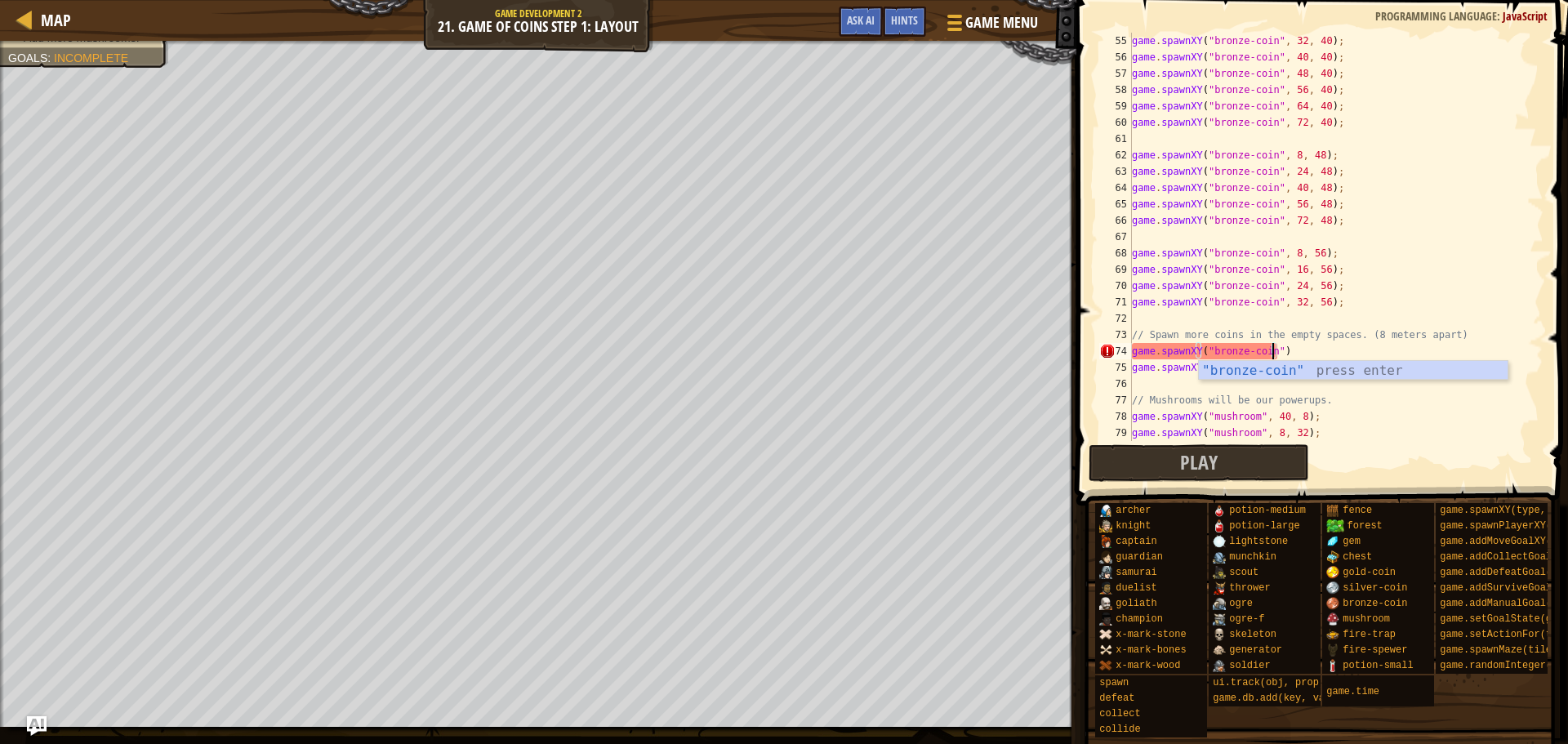
scroll to position [8, 12]
type textarea "game.spawnXY("bronze-coin", 72, 32)"
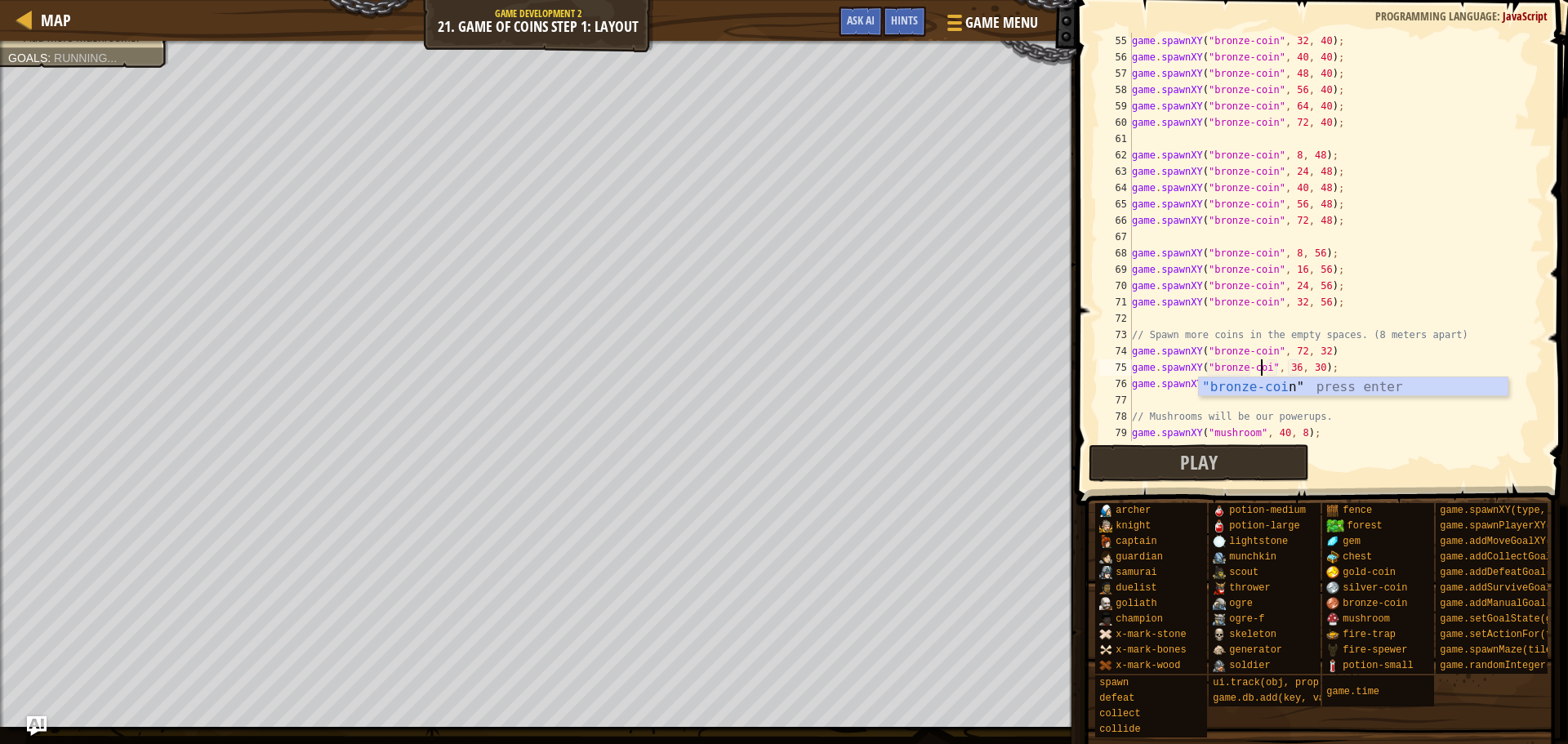
scroll to position [8, 11]
click at [1293, 368] on div "game . spawnXY ( "bronze-coin" , 32 , 40 ) ; game . spawnXY ( "bronze-coin" , 4…" at bounding box center [1331, 253] width 403 height 441
click at [1311, 363] on div "game . spawnXY ( "bronze-coin" , 32 , 40 ) ; game . spawnXY ( "bronze-coin" , 4…" at bounding box center [1331, 253] width 403 height 441
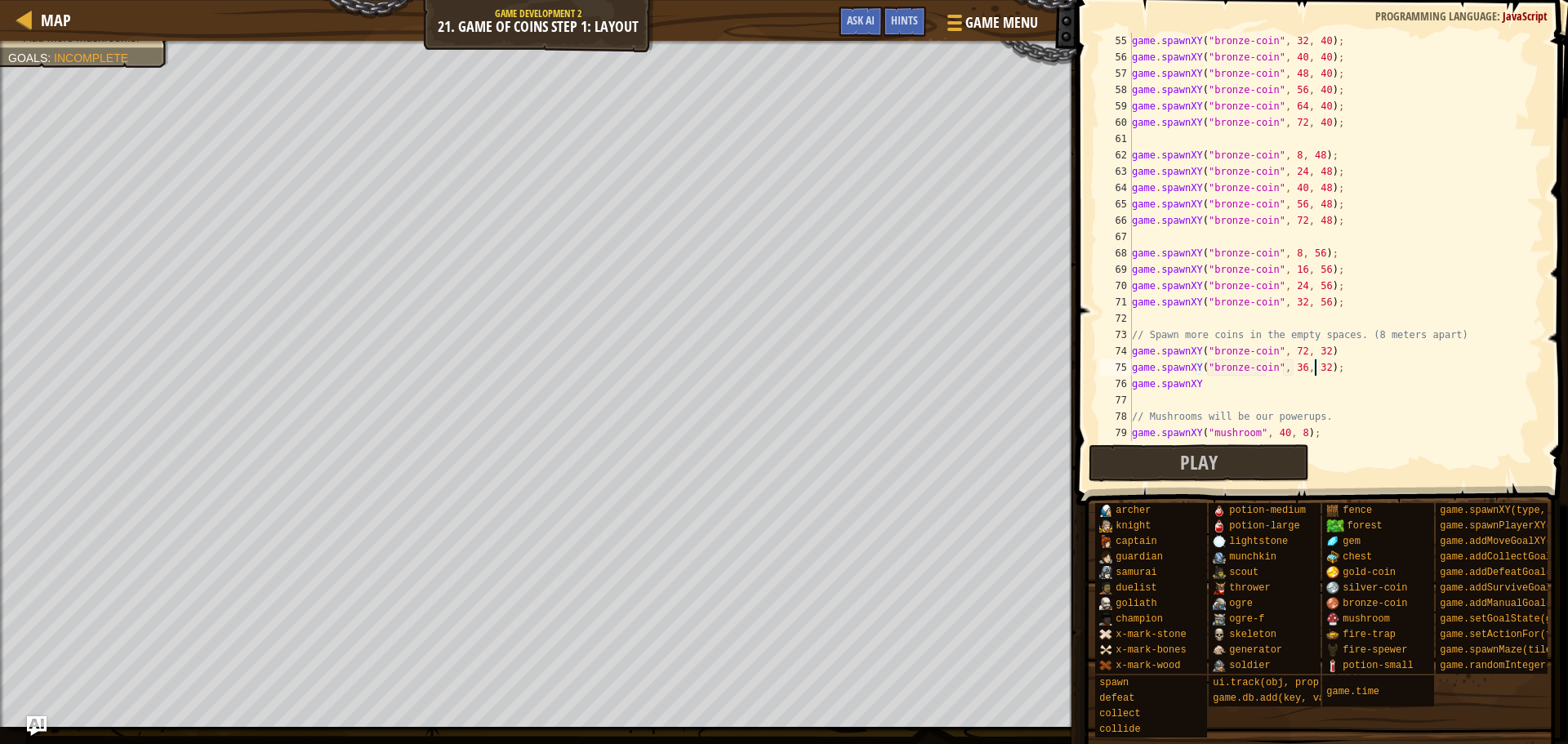
click at [1287, 370] on div "game . spawnXY ( "bronze-coin" , 32 , 40 ) ; game . spawnXY ( "bronze-coin" , 4…" at bounding box center [1331, 253] width 403 height 441
click at [1227, 350] on div "game . spawnXY ( "bronze-coin" , 32 , 40 ) ; game . spawnXY ( "bronze-coin" , 4…" at bounding box center [1331, 253] width 403 height 441
click at [1226, 350] on div "game . spawnXY ( "bronze-coin" , 32 , 40 ) ; game . spawnXY ( "bronze-coin" , 4…" at bounding box center [1331, 253] width 403 height 441
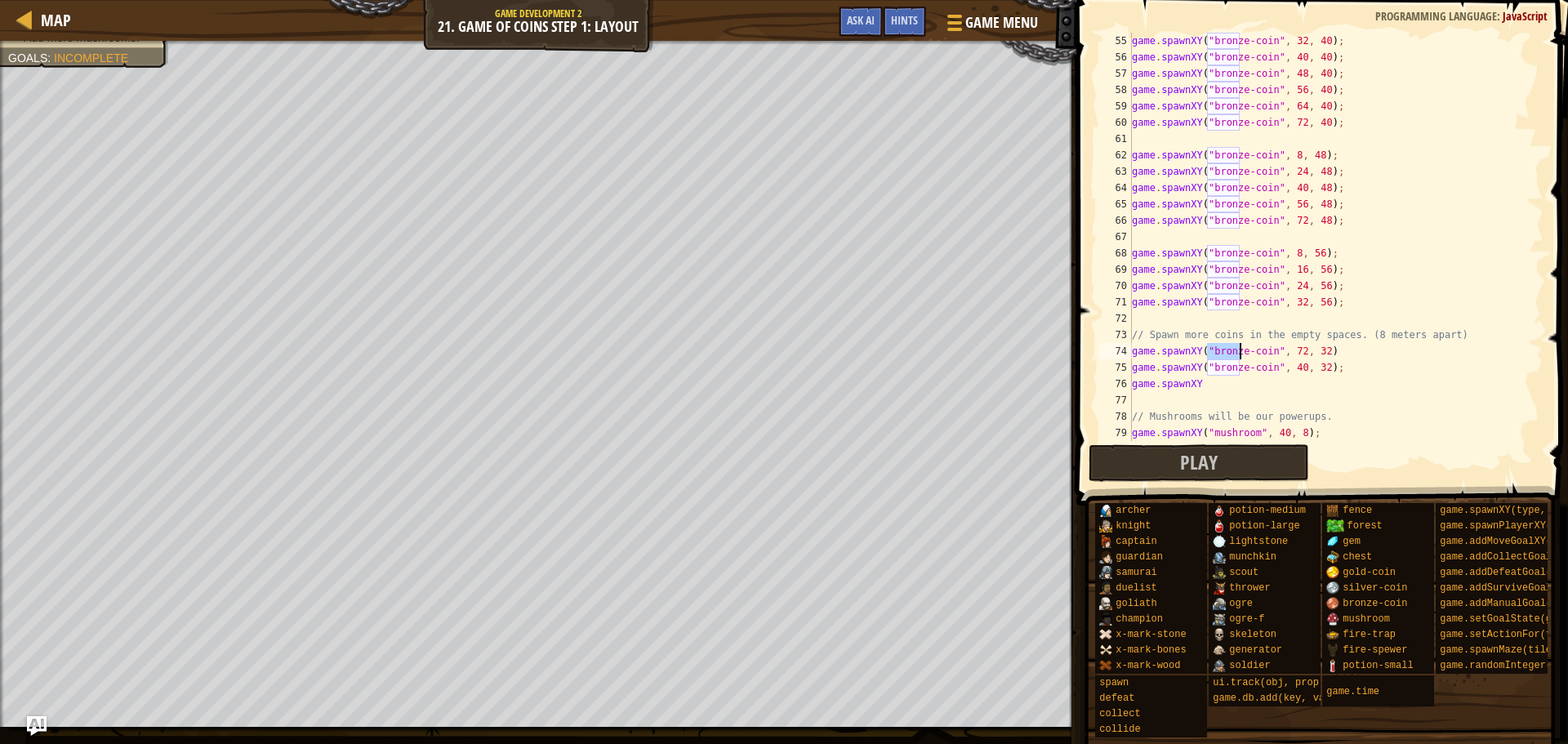
click at [1226, 350] on div "game . spawnXY ( "bronze-coin" , 32 , 40 ) ; game . spawnXY ( "bronze-coin" , 4…" at bounding box center [1331, 253] width 403 height 441
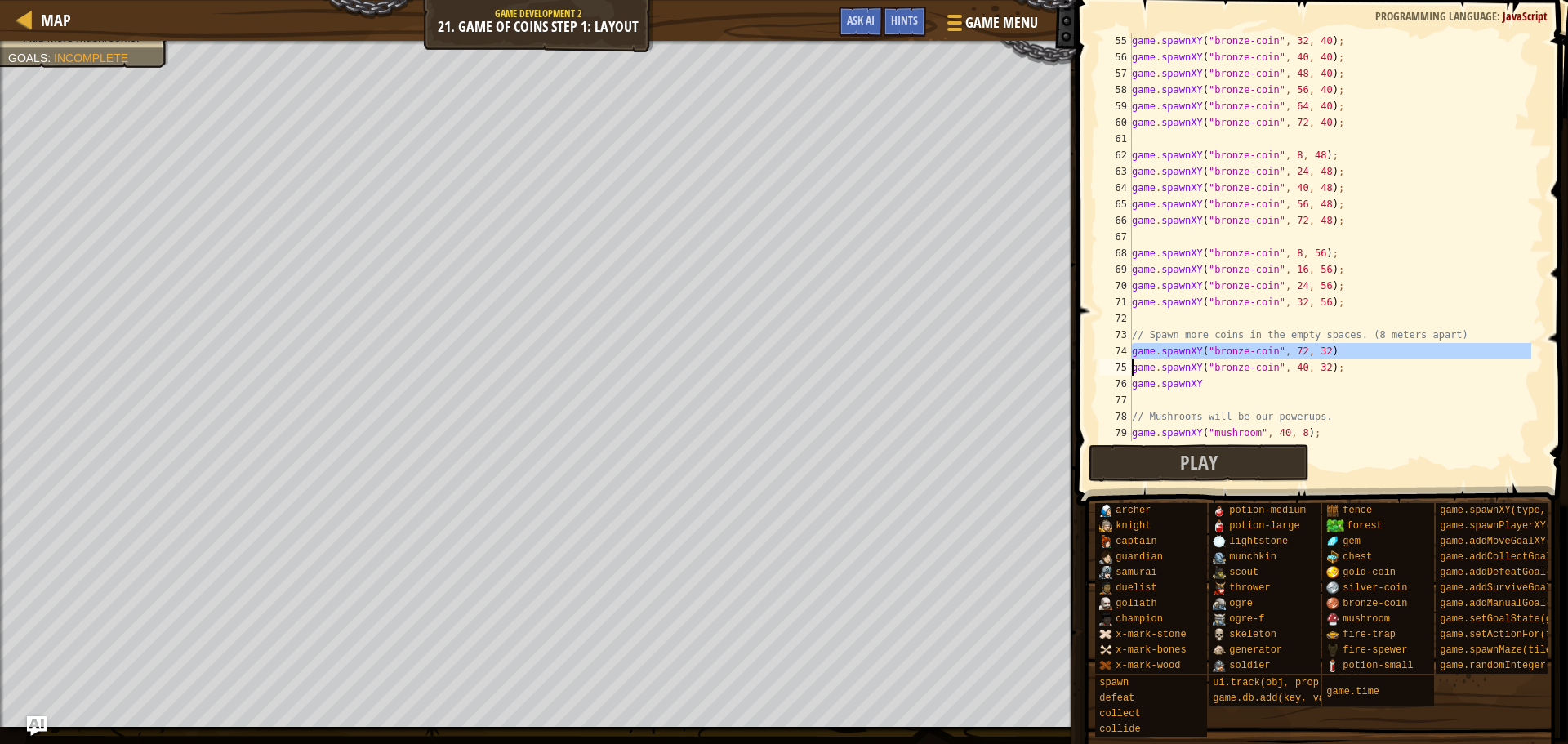
click at [1226, 350] on div "game . spawnXY ( "bronze-coin" , 32 , 40 ) ; game . spawnXY ( "bronze-coin" , 4…" at bounding box center [1331, 253] width 403 height 441
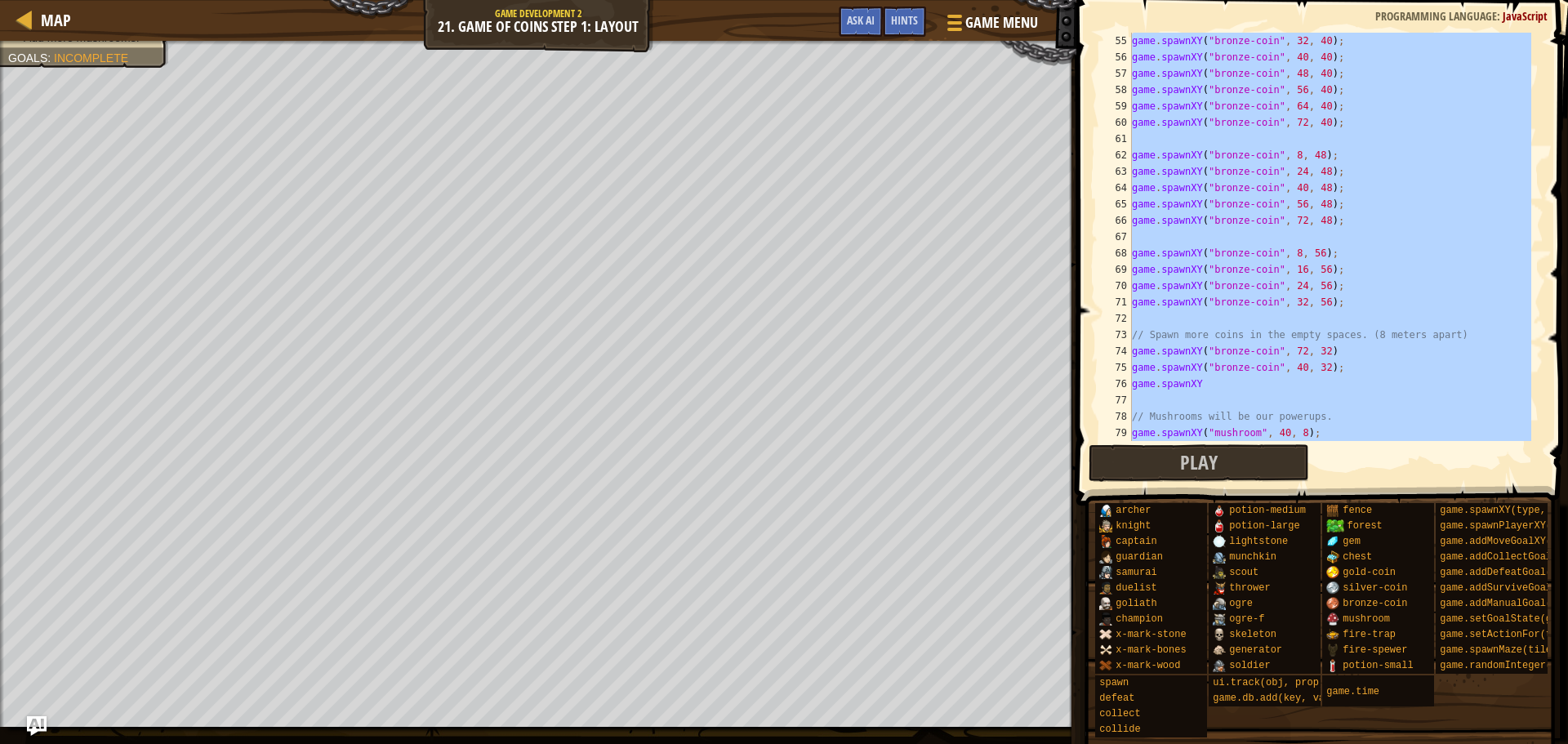
click at [1226, 350] on div "game . spawnXY ( "bronze-coin" , 32 , 40 ) ; game . spawnXY ( "bronze-coin" , 4…" at bounding box center [1331, 253] width 403 height 441
click at [1233, 350] on div "game . spawnXY ( "bronze-coin" , 32 , 40 ) ; game . spawnXY ( "bronze-coin" , 4…" at bounding box center [1331, 253] width 403 height 441
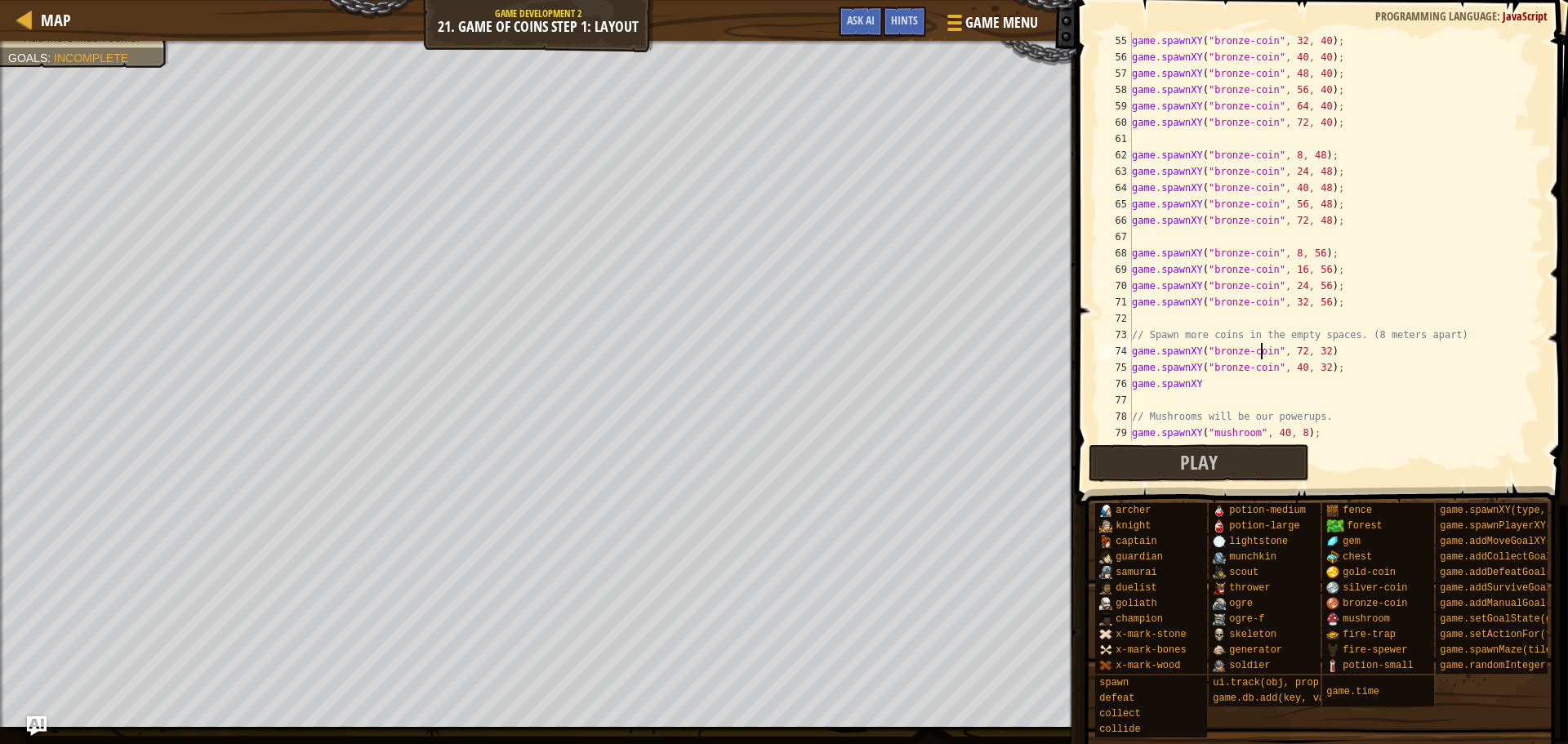
click at [1263, 348] on div "game . spawnXY ( "bronze-coin" , 32 , 40 ) ; game . spawnXY ( "bronze-coin" , 4…" at bounding box center [1331, 253] width 403 height 441
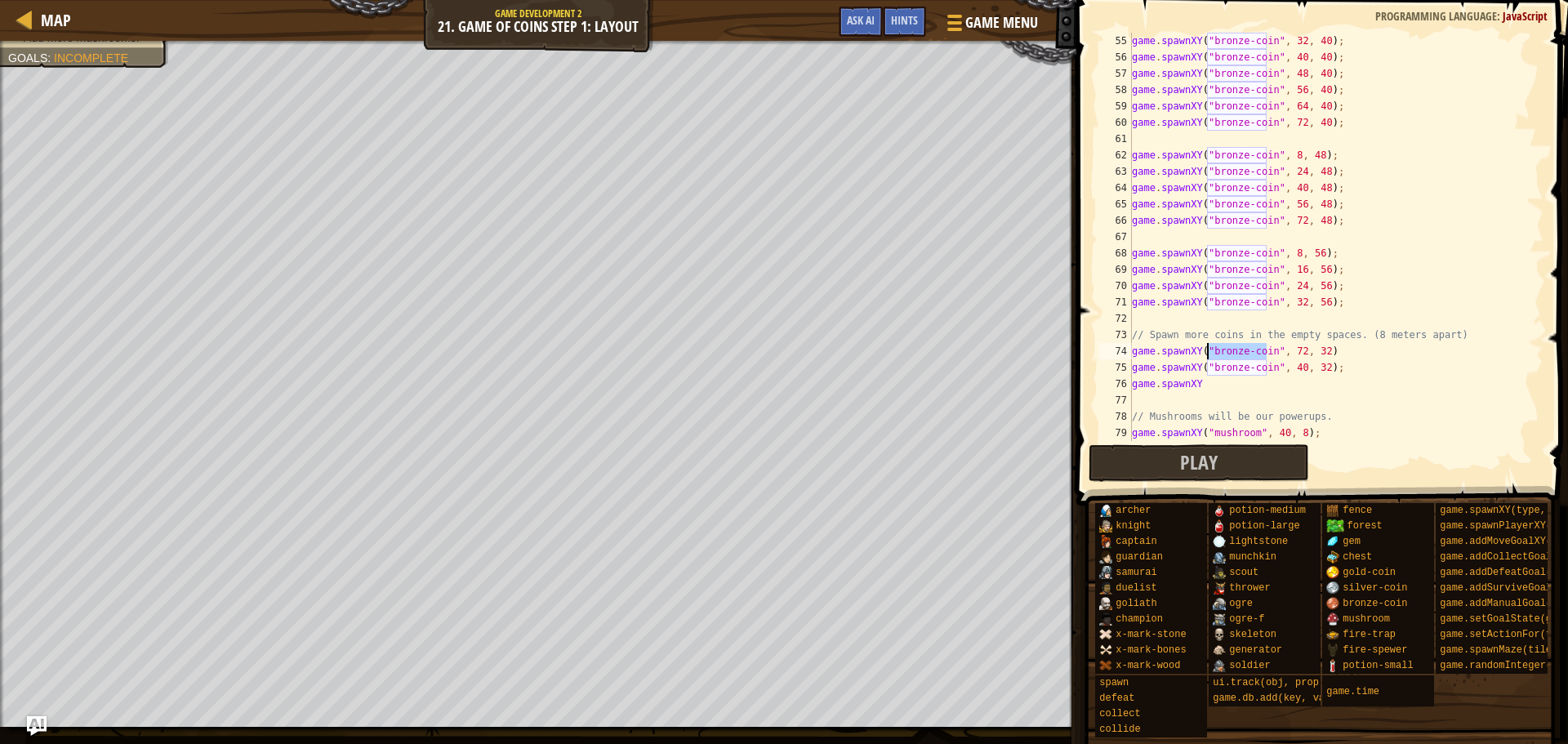
drag, startPoint x: 1266, startPoint y: 353, endPoint x: 1207, endPoint y: 356, distance: 59.1
click at [1207, 356] on div "game . spawnXY ( "bronze-coin" , 32 , 40 ) ; game . spawnXY ( "bronze-coin" , 4…" at bounding box center [1331, 253] width 403 height 441
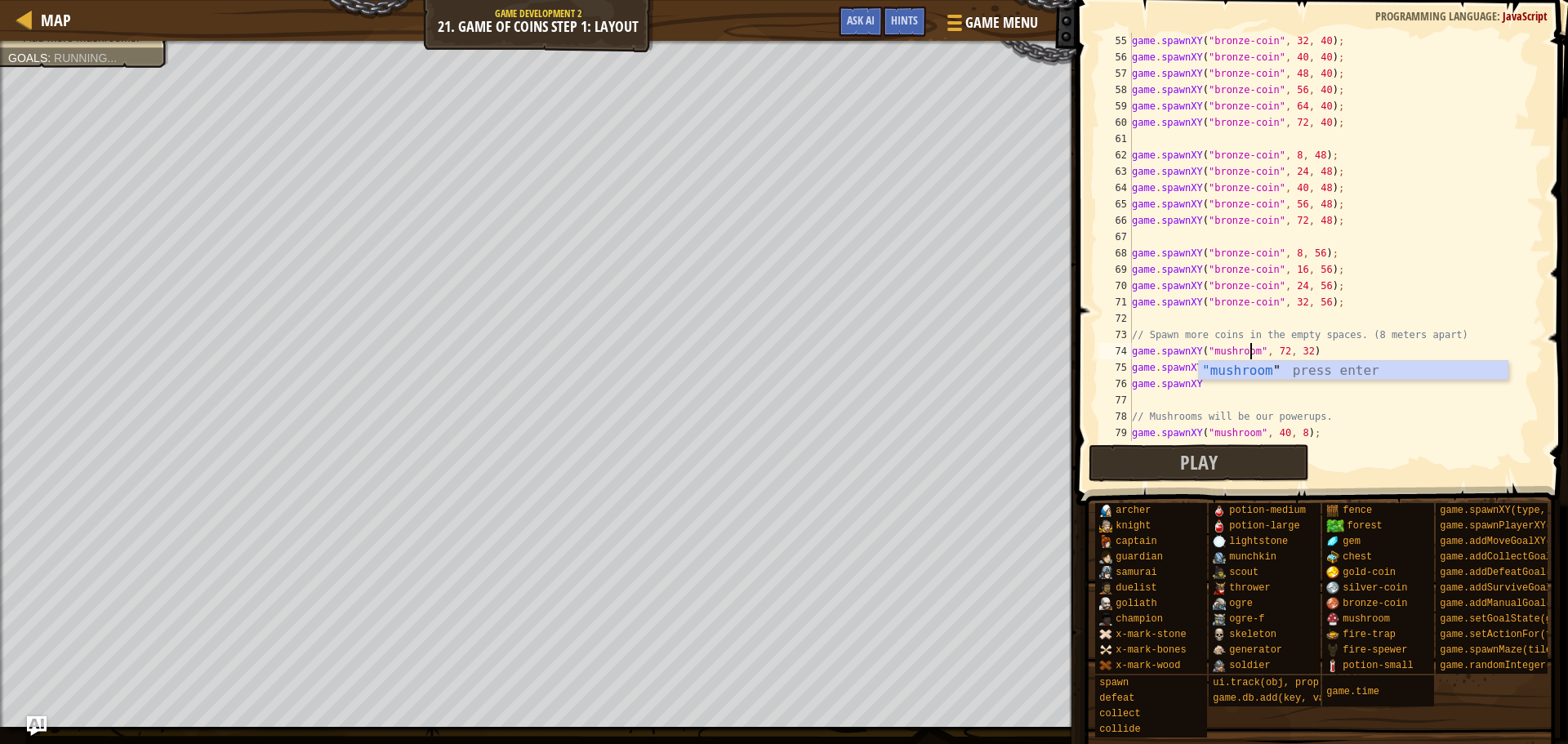
scroll to position [8, 10]
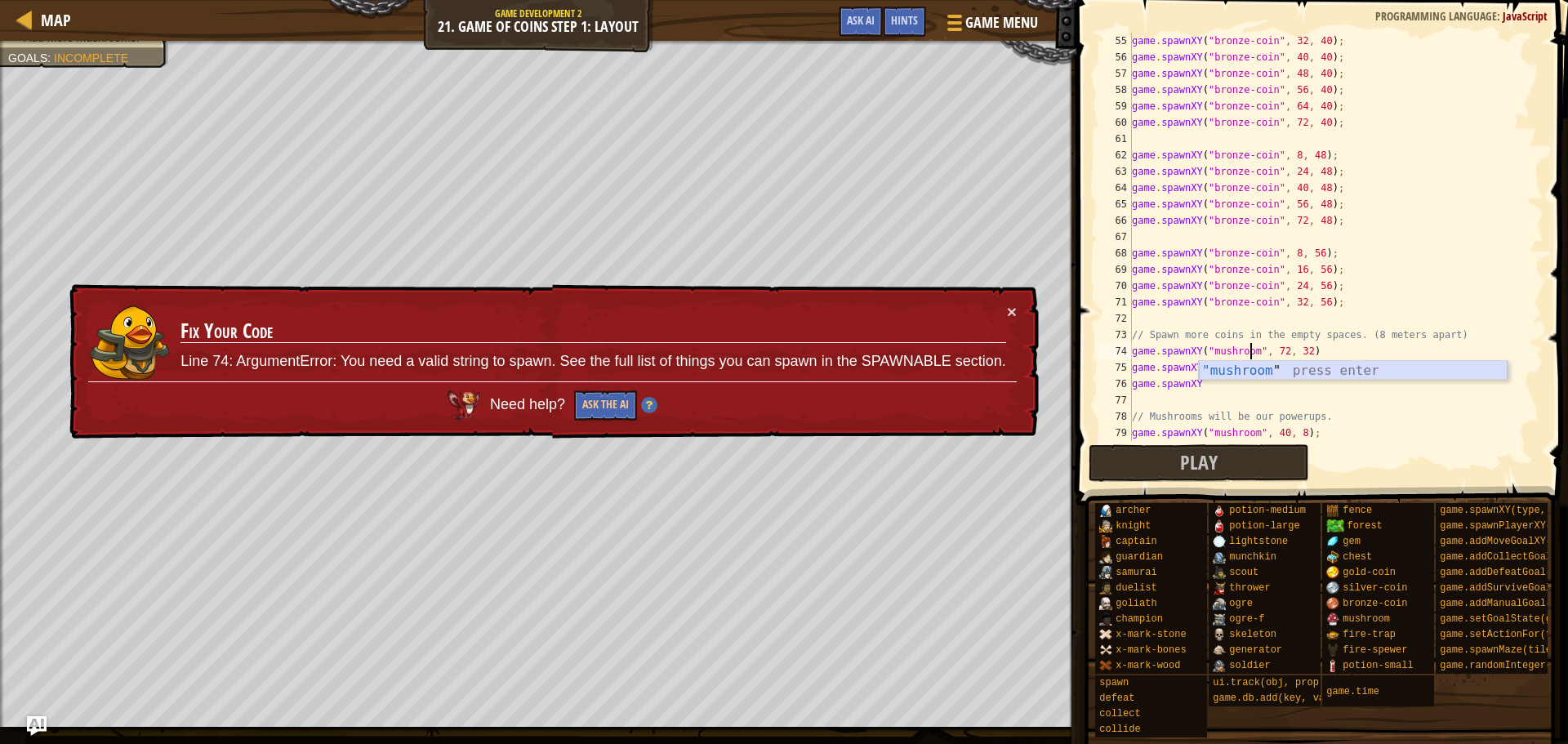
click at [1323, 372] on div ""mushroom " press enter" at bounding box center [1353, 390] width 309 height 59
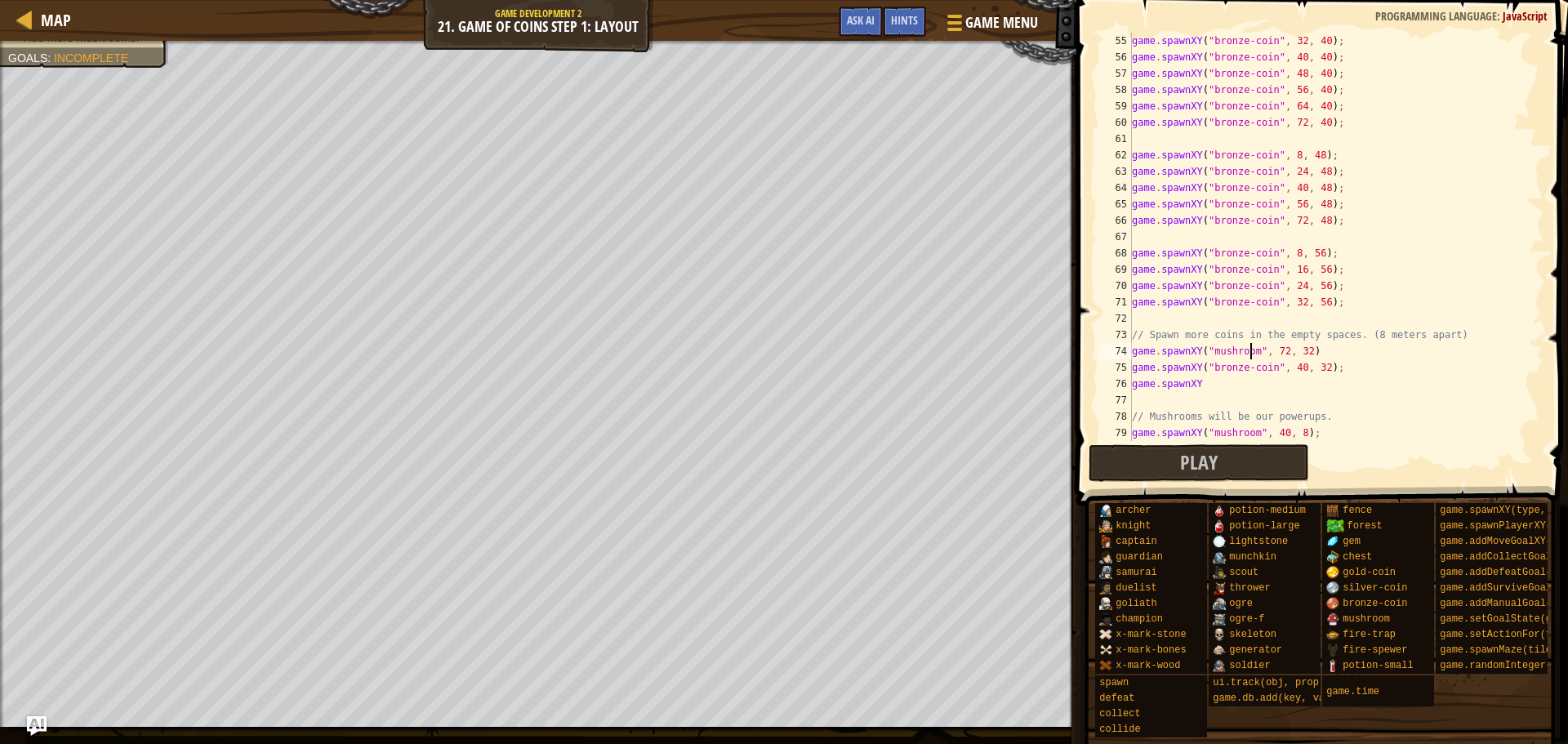
scroll to position [931, 0]
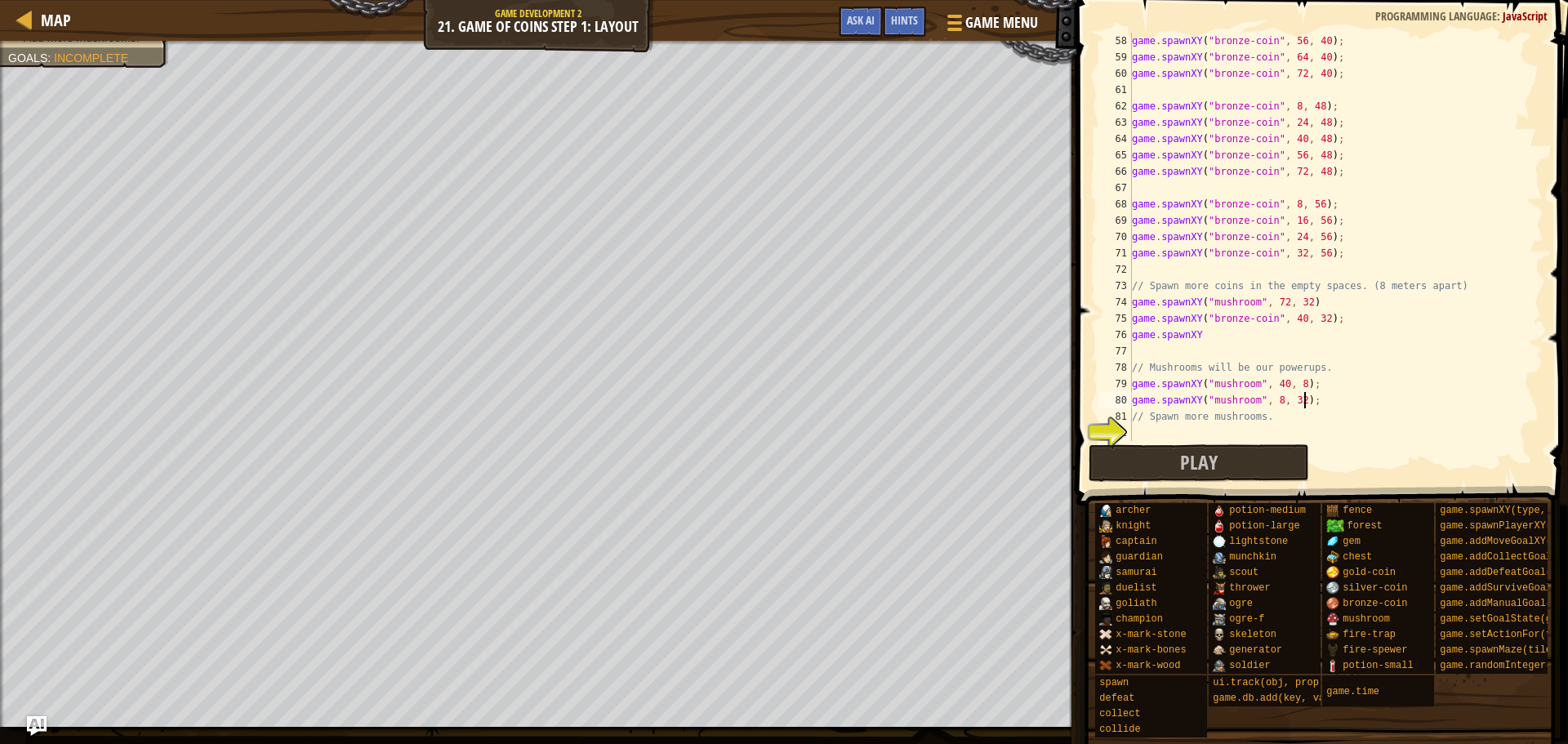
click at [1339, 399] on div "game . spawnXY ( "bronze-coin" , 56 , 40 ) ; game . spawnXY ( "bronze-coin" , 6…" at bounding box center [1331, 253] width 403 height 441
type textarea "game.spawnXY("mushroom", 8, 32);"
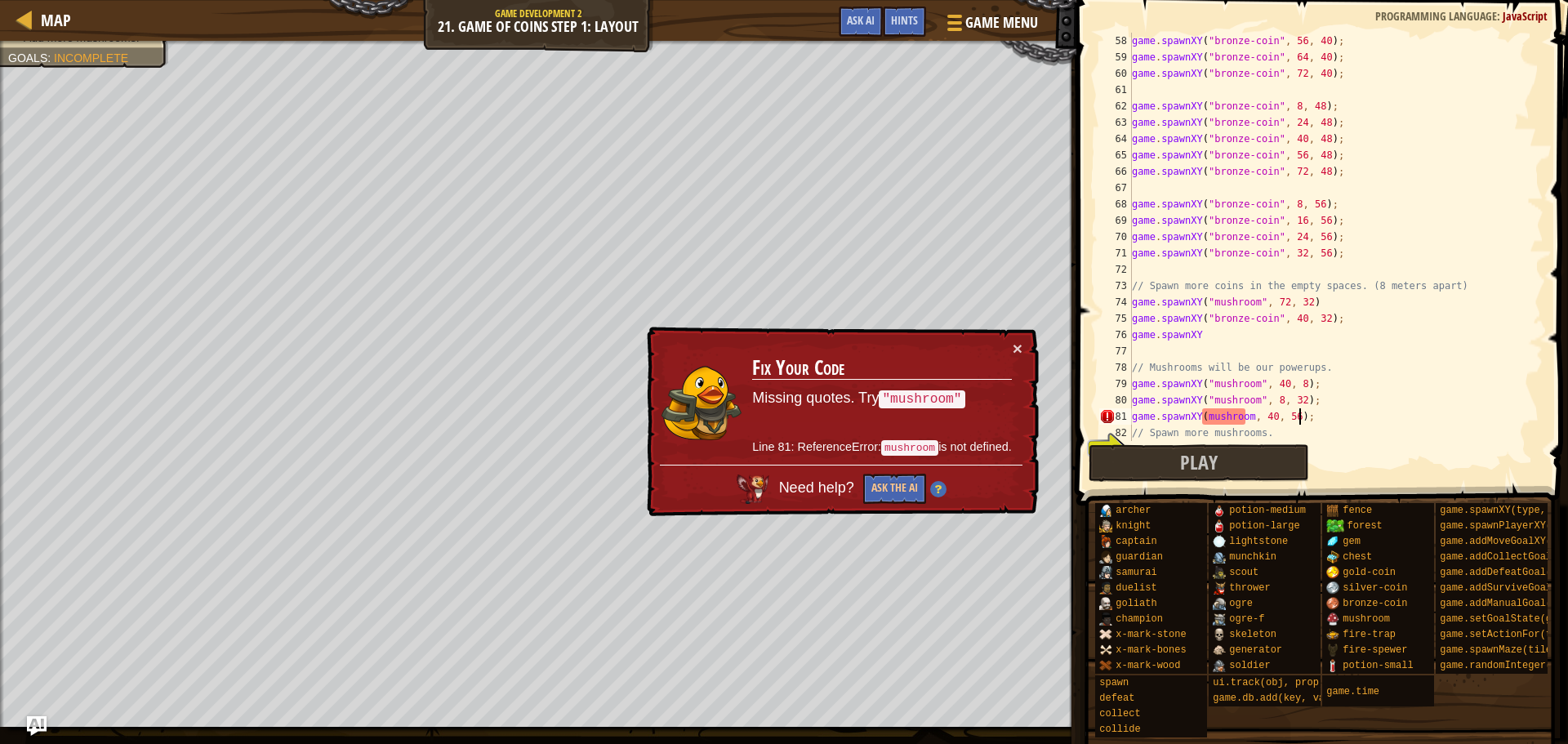
click at [1203, 417] on div "game . spawnXY ( "bronze-coin" , 56 , 40 ) ; game . spawnXY ( "bronze-coin" , 6…" at bounding box center [1331, 253] width 403 height 441
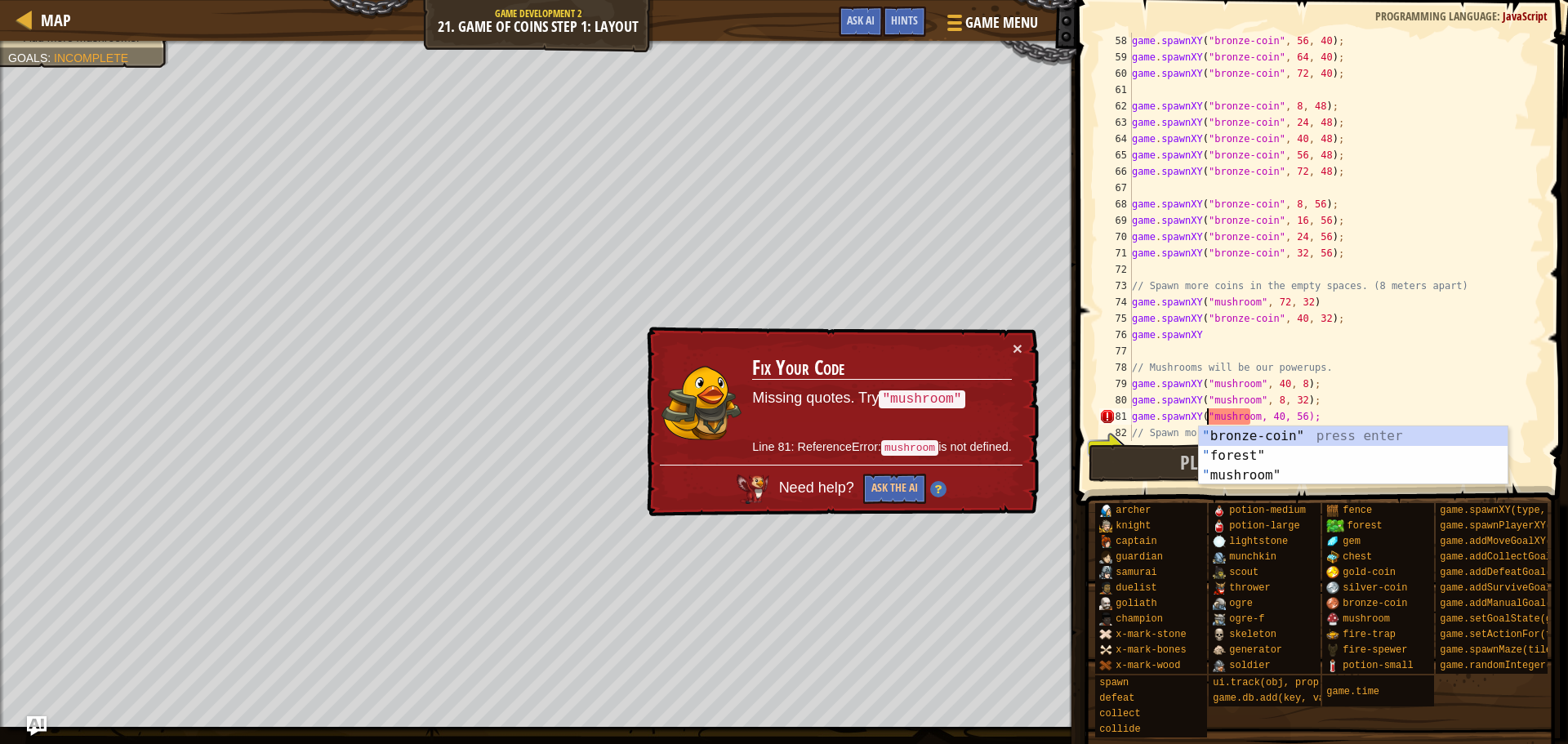
scroll to position [979, 0]
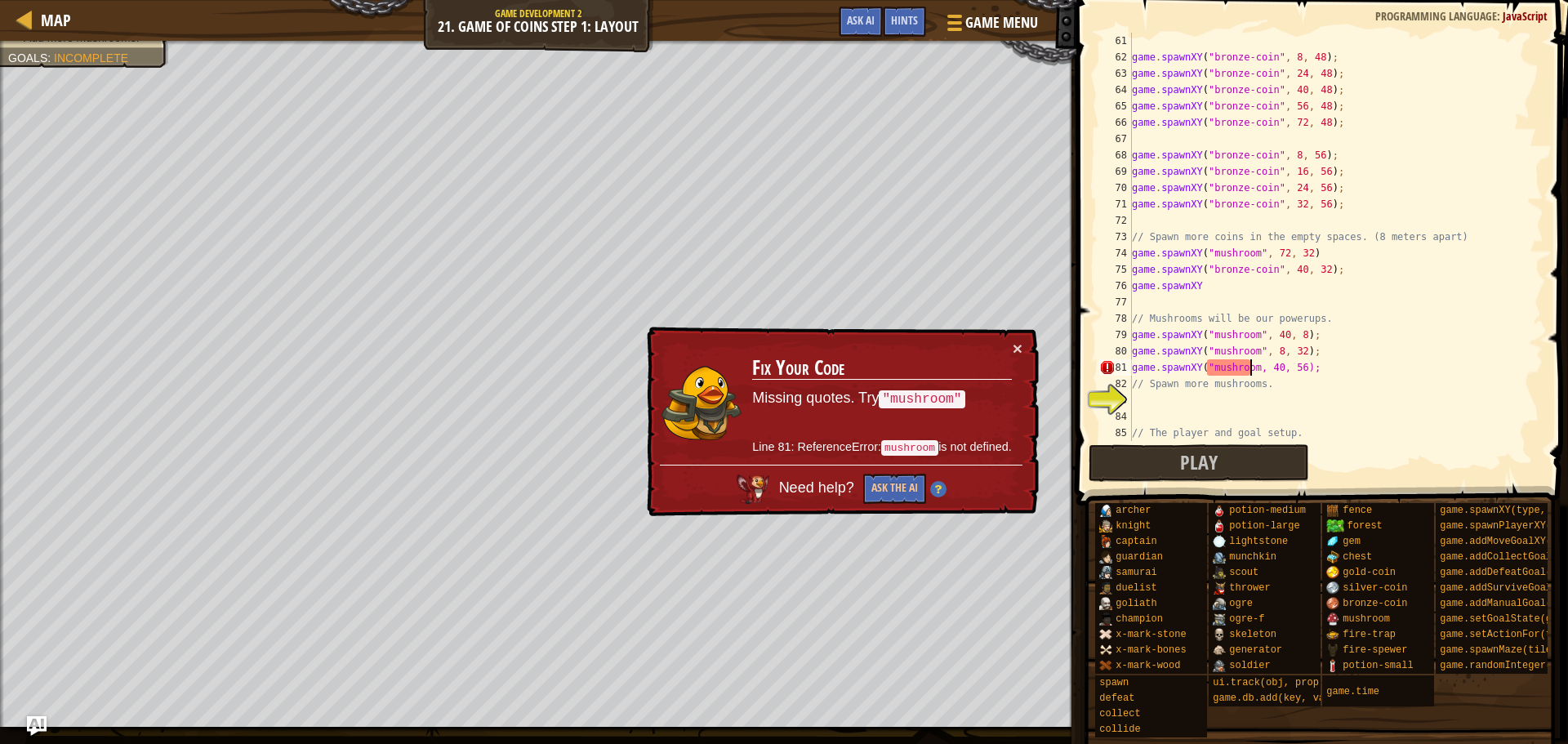
click at [1248, 365] on div "game . spawnXY ( "bronze-coin" , 8 , 48 ) ; game . spawnXY ( "bronze-coin" , 24…" at bounding box center [1331, 253] width 403 height 441
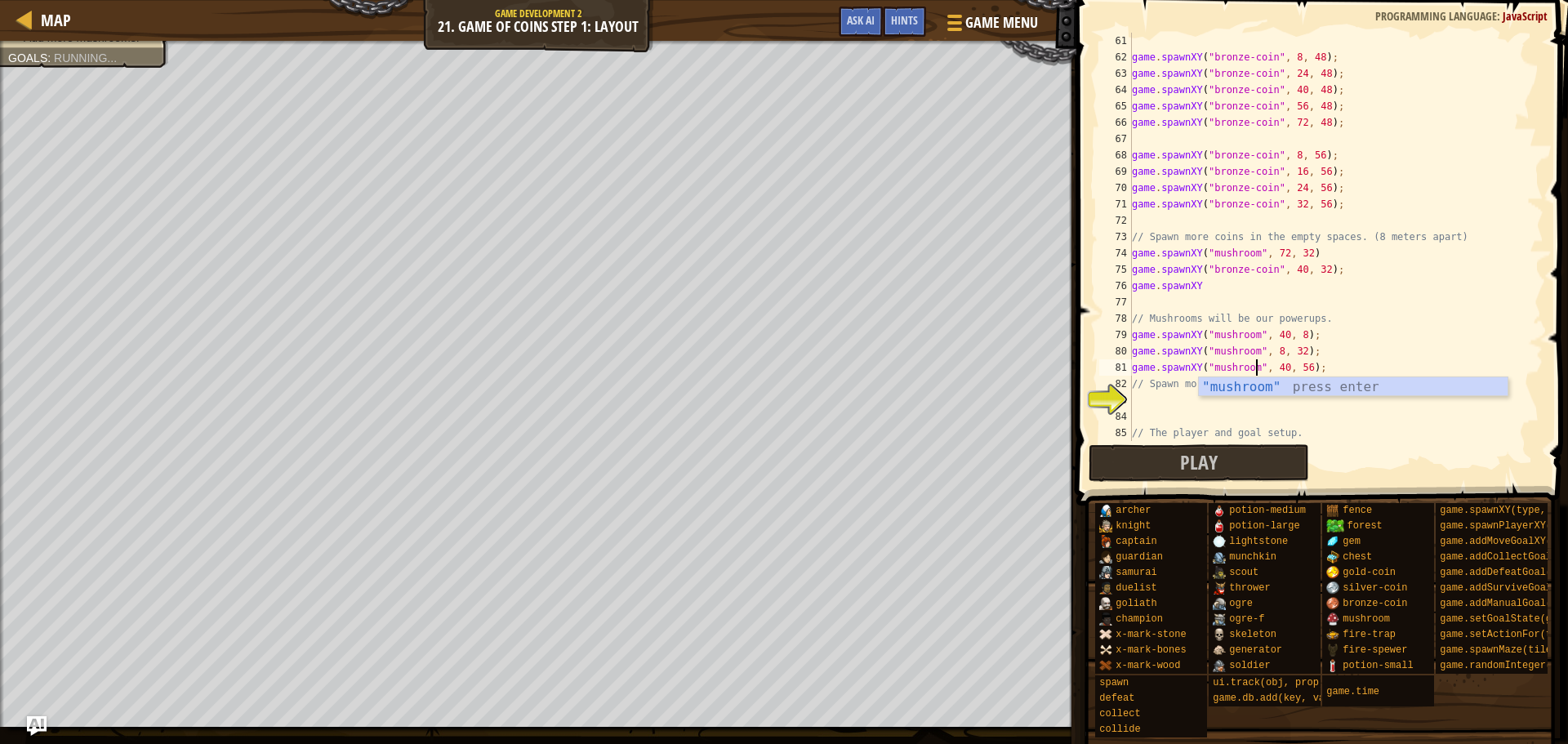
scroll to position [8, 10]
click at [1444, 325] on div "game . spawnXY ( "bronze-coin" , 8 , 48 ) ; game . spawnXY ( "bronze-coin" , 24…" at bounding box center [1331, 253] width 403 height 441
click at [1261, 284] on div "game . spawnXY ( "bronze-coin" , 8 , 48 ) ; game . spawnXY ( "bronze-coin" , 24…" at bounding box center [1331, 253] width 403 height 441
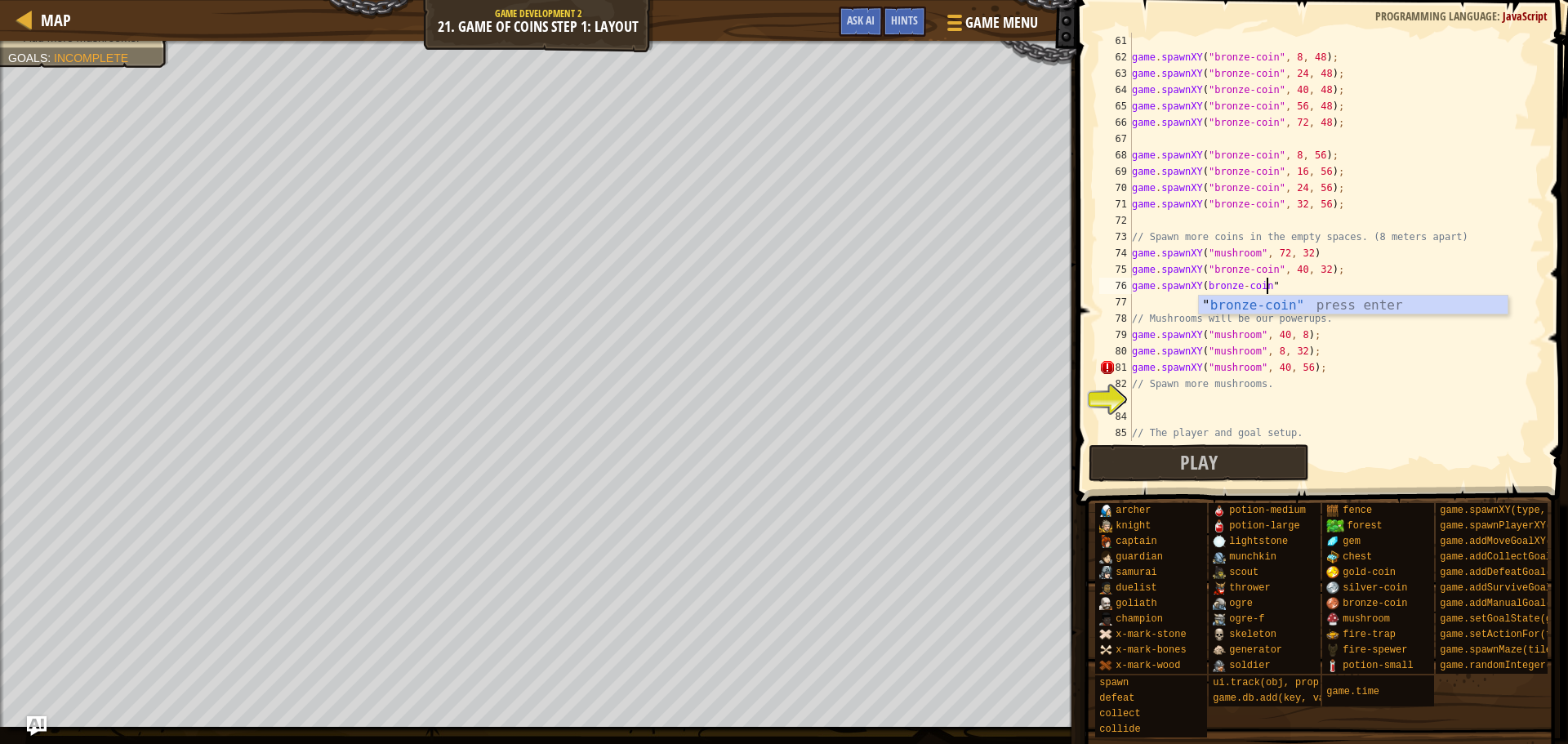
click at [1276, 295] on div "" bronze-coin" press enter" at bounding box center [1353, 325] width 309 height 59
type textarea "game.spawnXY("bronze-coin", 72, 56);"
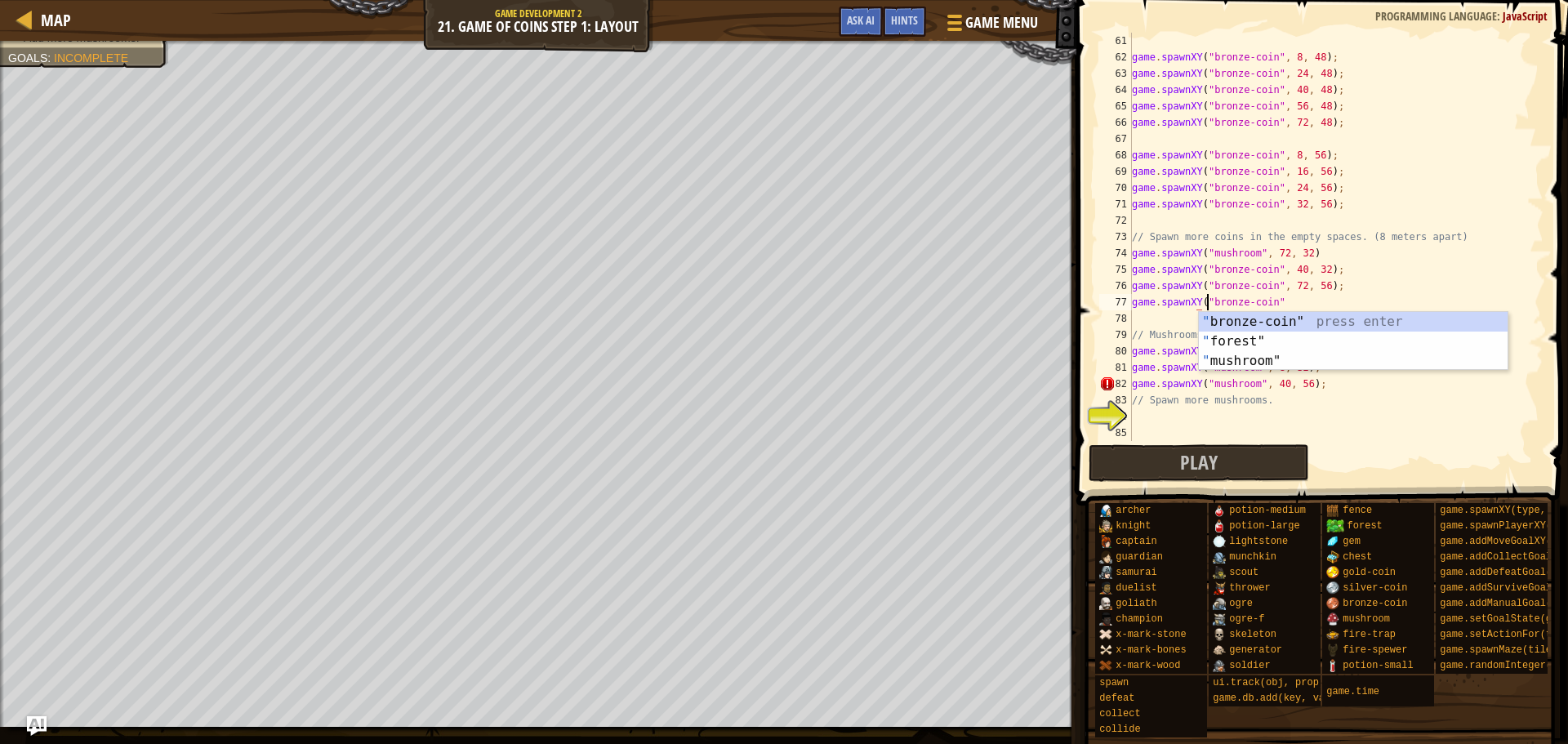
scroll to position [8, 7]
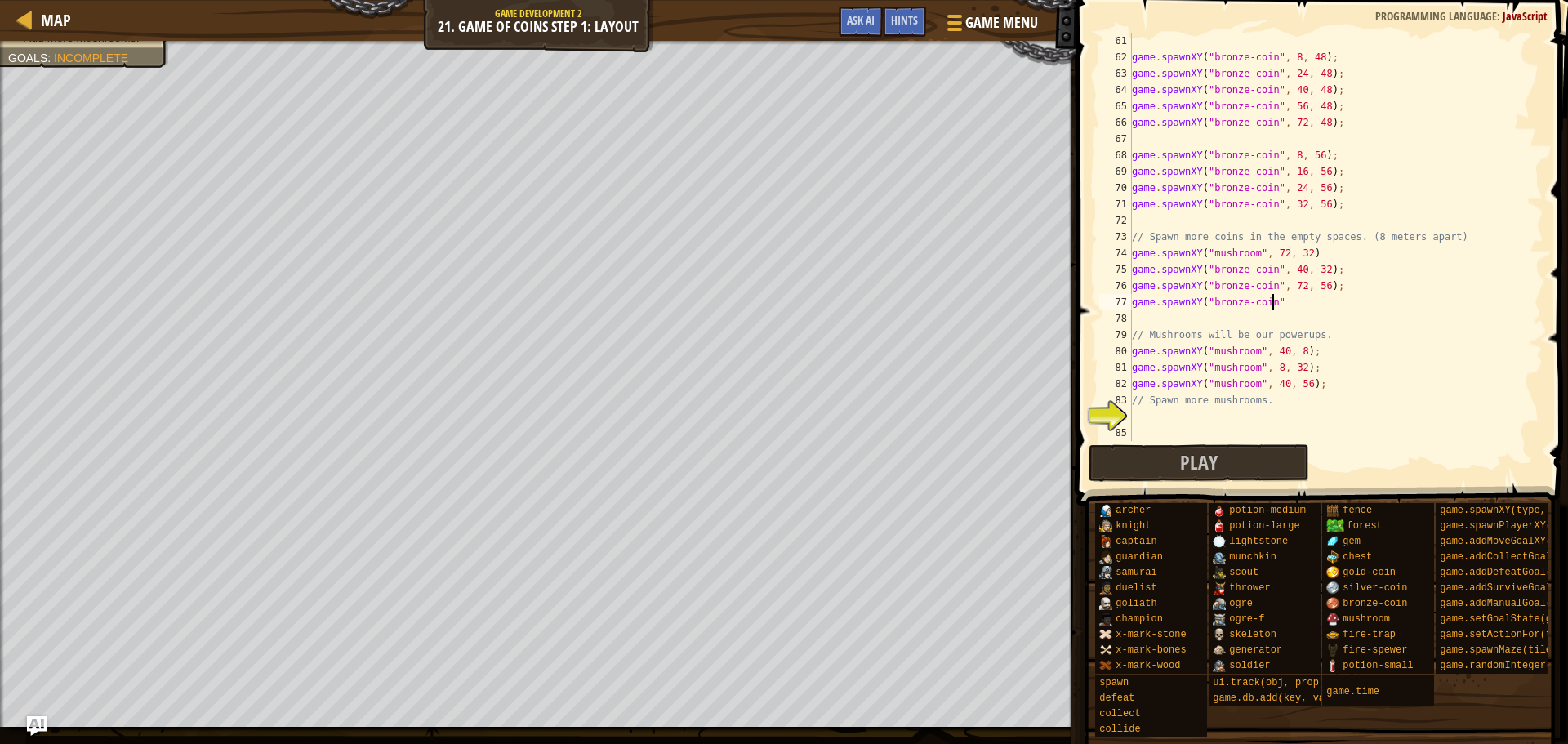
click at [1298, 304] on div "game . spawnXY ( "bronze-coin" , 8 , 48 ) ; game . spawnXY ( "bronze-coin" , 24…" at bounding box center [1331, 253] width 403 height 441
click at [1284, 304] on div "game . spawnXY ( "bronze-coin" , 8 , 48 ) ; game . spawnXY ( "bronze-coin" , 24…" at bounding box center [1331, 253] width 403 height 441
click at [1333, 309] on div "game . spawnXY ( "bronze-coin" , 8 , 48 ) ; game . spawnXY ( "bronze-coin" , 24…" at bounding box center [1331, 253] width 403 height 441
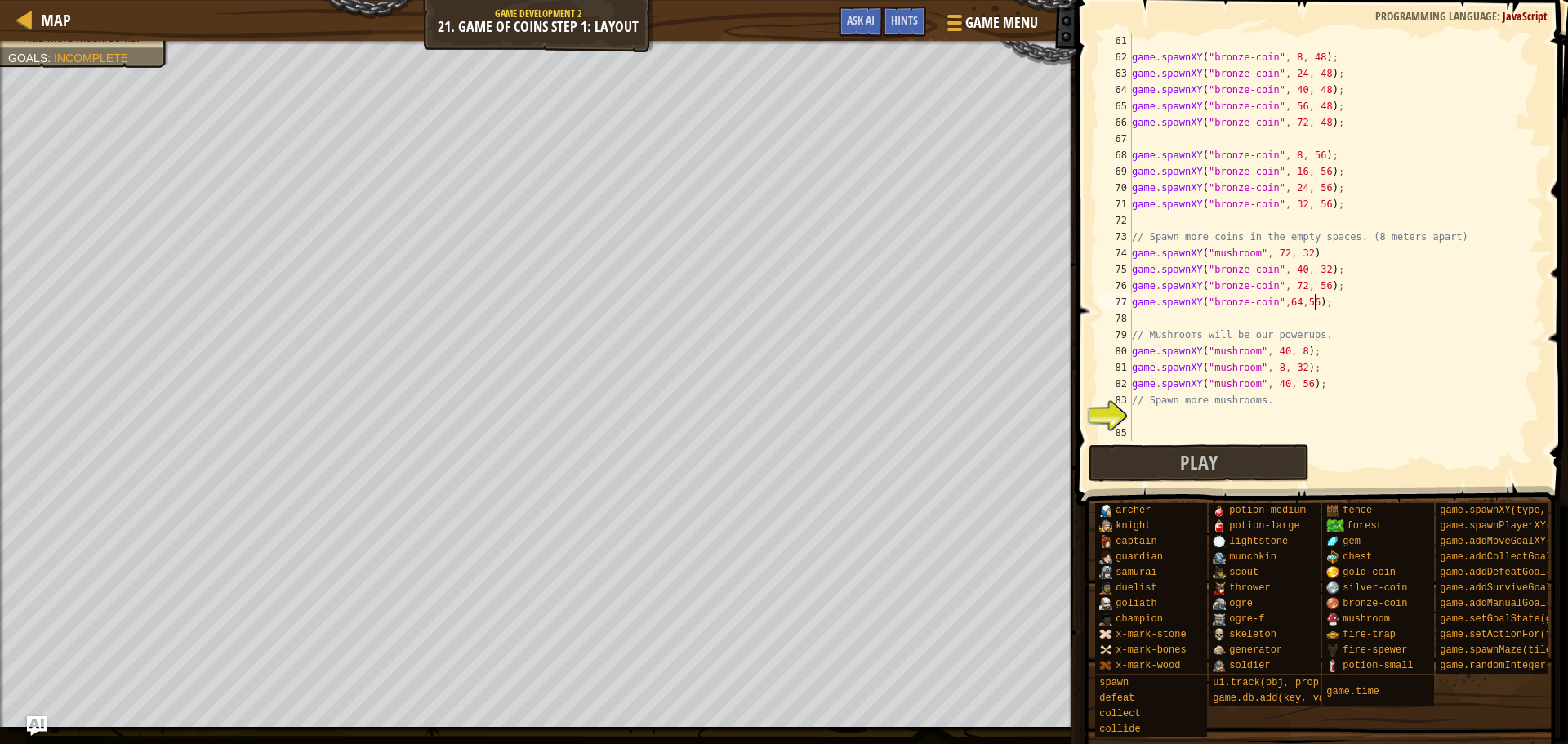
click at [1289, 302] on div "game . spawnXY ( "bronze-coin" , 8 , 48 ) ; game . spawnXY ( "bronze-coin" , 24…" at bounding box center [1331, 253] width 403 height 441
click at [1311, 303] on div "game . spawnXY ( "bronze-coin" , 8 , 48 ) ; game . spawnXY ( "bronze-coin" , 24…" at bounding box center [1331, 253] width 403 height 441
click at [1288, 304] on div "game . spawnXY ( "bronze-coin" , 8 , 48 ) ; game . spawnXY ( "bronze-coin" , 24…" at bounding box center [1331, 253] width 403 height 441
type textarea "game.spawnXY("bronze-coin", 64, 56);"
click at [1391, 302] on div "game . spawnXY ( "bronze-coin" , 8 , 48 ) ; game . spawnXY ( "bronze-coin" , 24…" at bounding box center [1331, 253] width 403 height 441
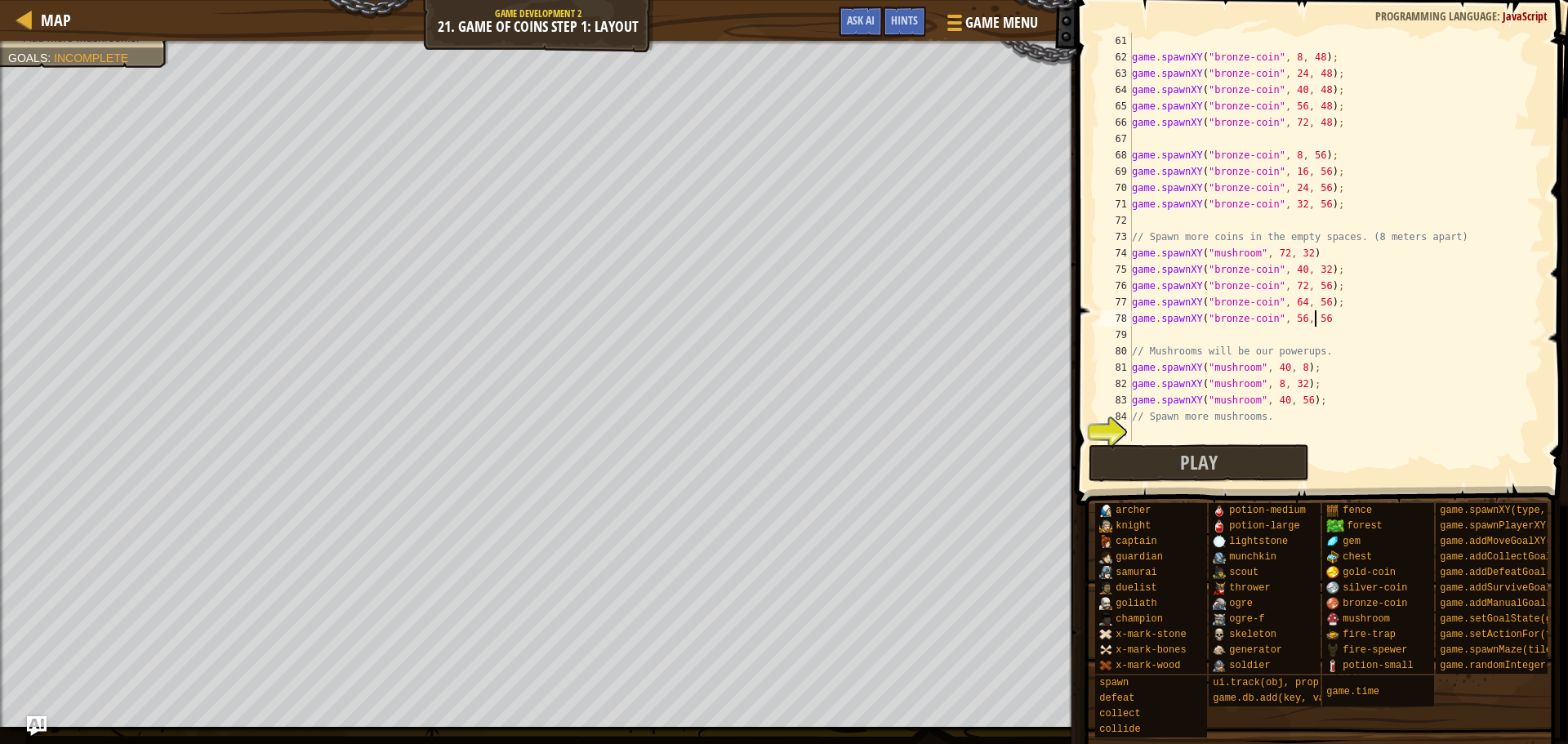
scroll to position [8, 15]
type textarea "game.spawnXY("bronze-coin", 56, 56);"
click at [1269, 334] on div "game . spawnXY ( "bronze-coin" , 8 , 48 ) ; game . spawnXY ( "bronze-coin" , 24…" at bounding box center [1331, 253] width 403 height 441
type textarea "game.spawnXY("bronze-coin", 48, 56);"
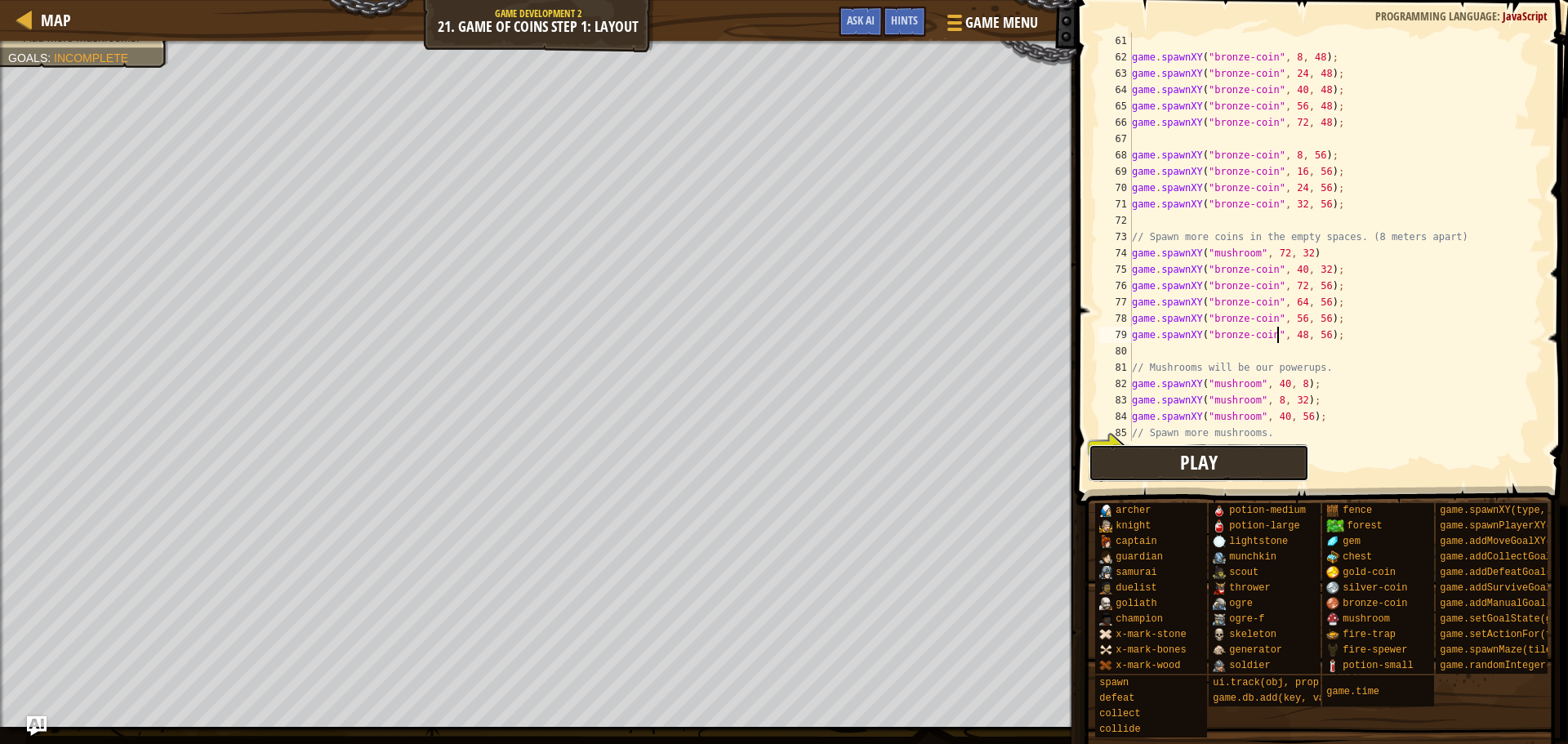
click at [1244, 456] on button "Play" at bounding box center [1200, 463] width 221 height 38
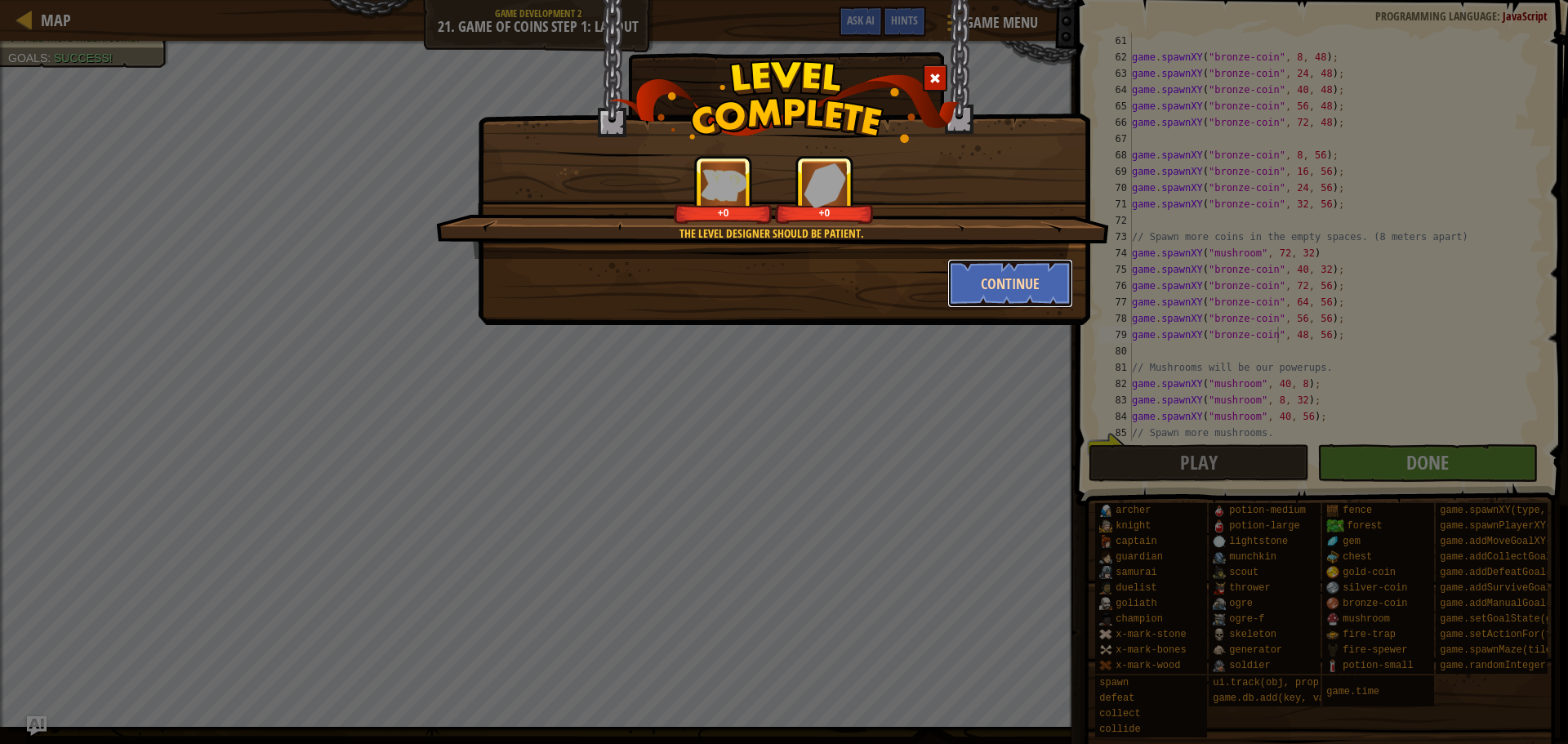
click at [985, 291] on button "Continue" at bounding box center [1011, 283] width 127 height 49
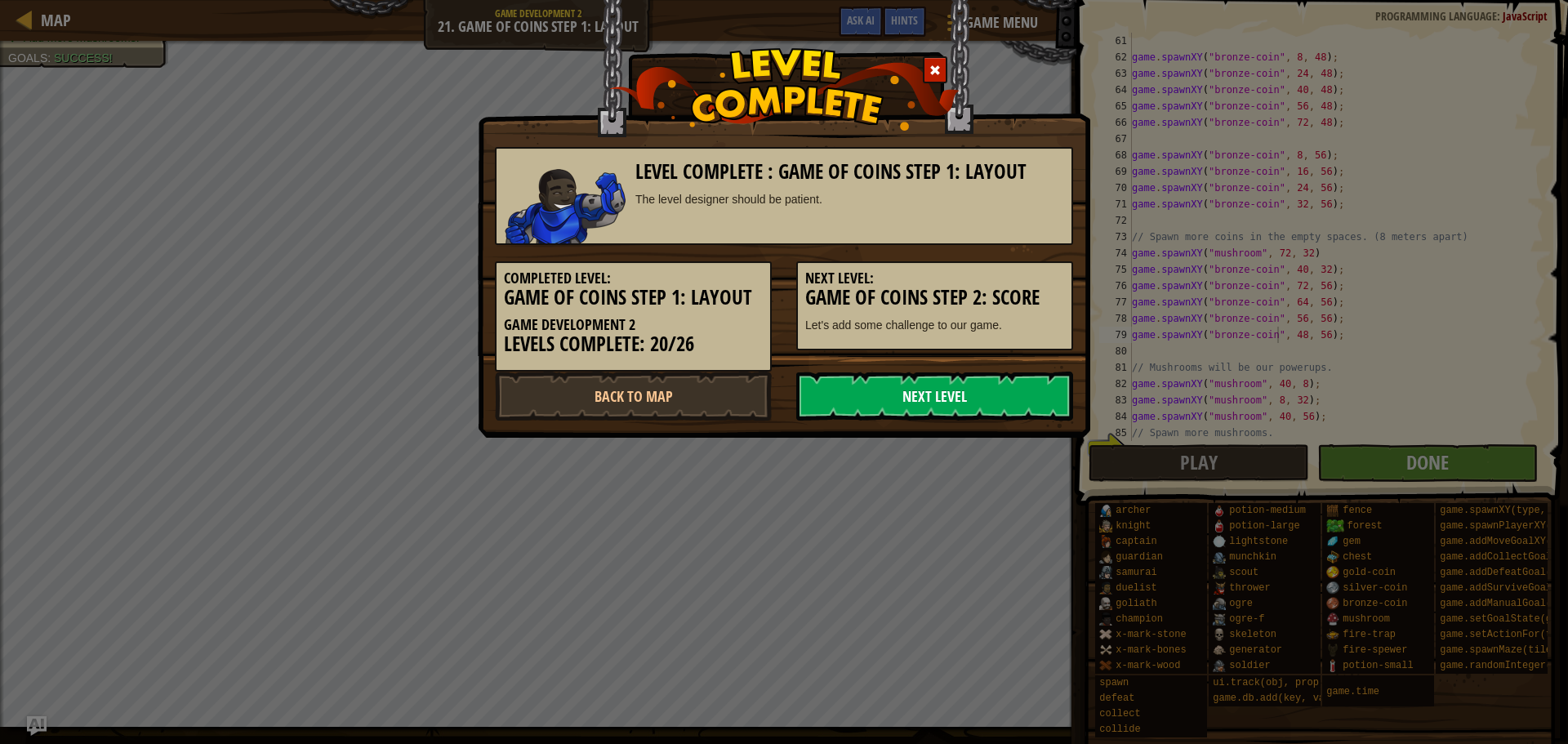
click at [949, 378] on link "Next Level" at bounding box center [935, 396] width 277 height 49
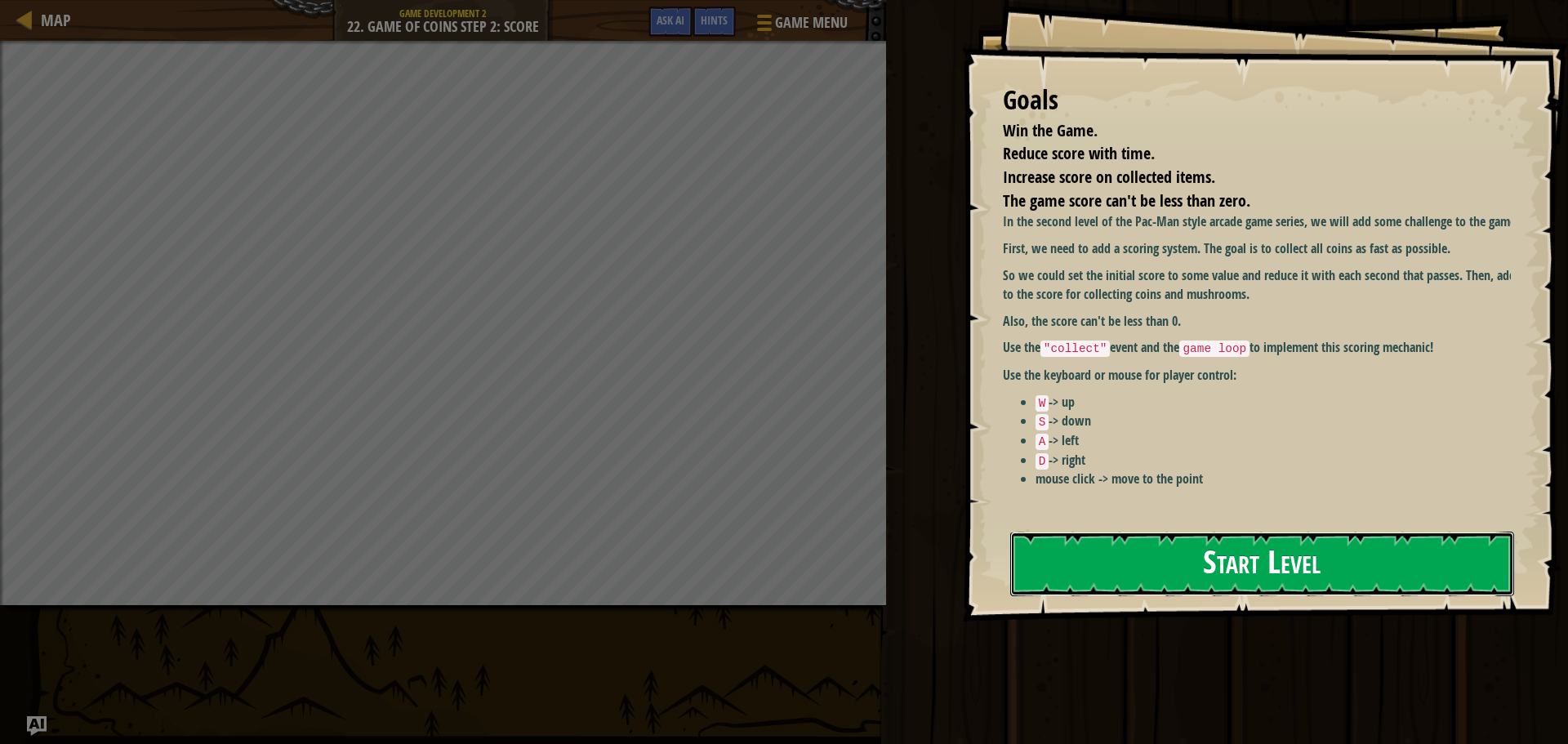
click at [1163, 549] on button "Start Level" at bounding box center [1263, 564] width 504 height 65
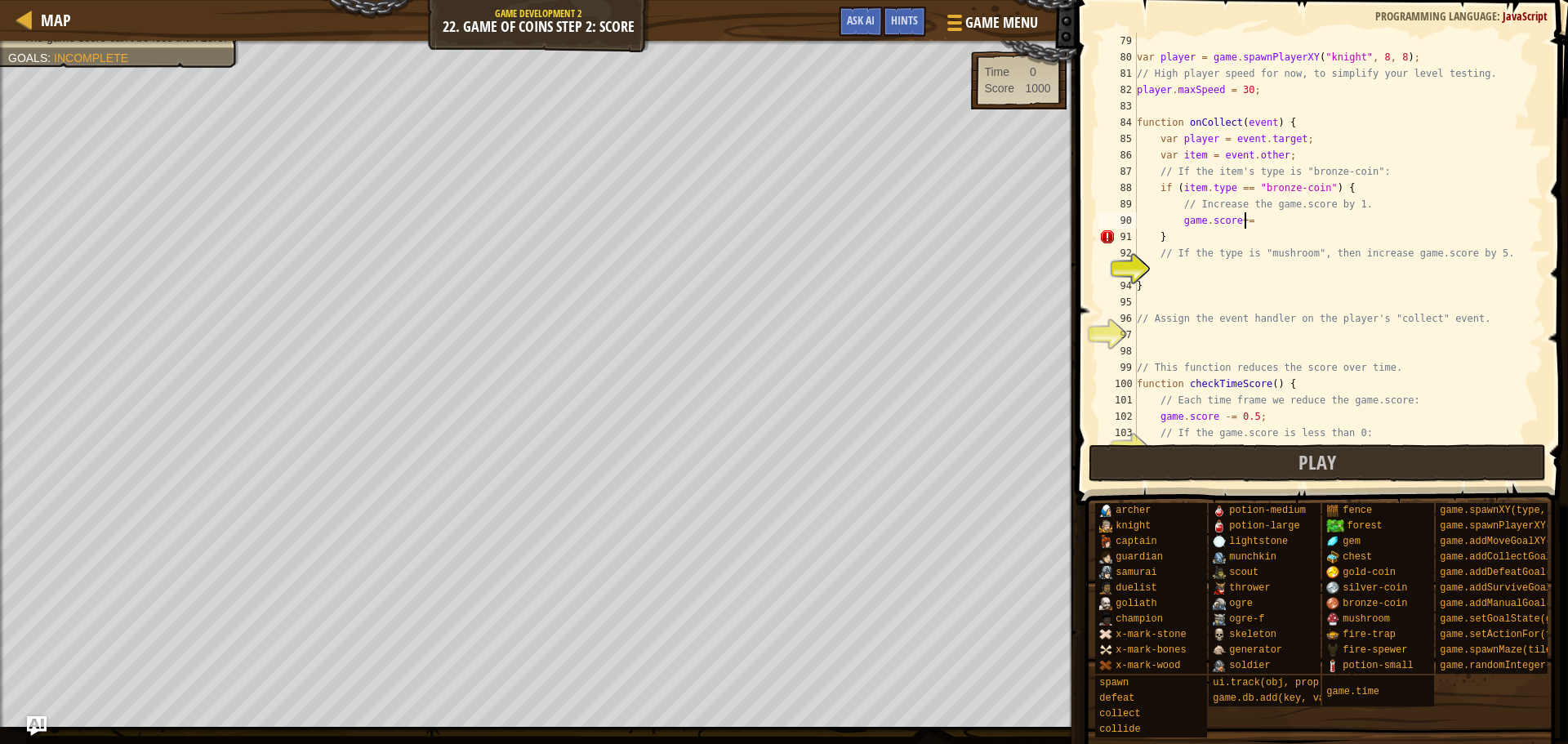
scroll to position [8, 8]
click at [1260, 281] on div "var player = game . spawnPlayerXY ( "knight" , 8 , 8 ) ; // High player speed f…" at bounding box center [1333, 253] width 397 height 441
type textarea "}"
type textarea "if (item.type == "mushroom")"
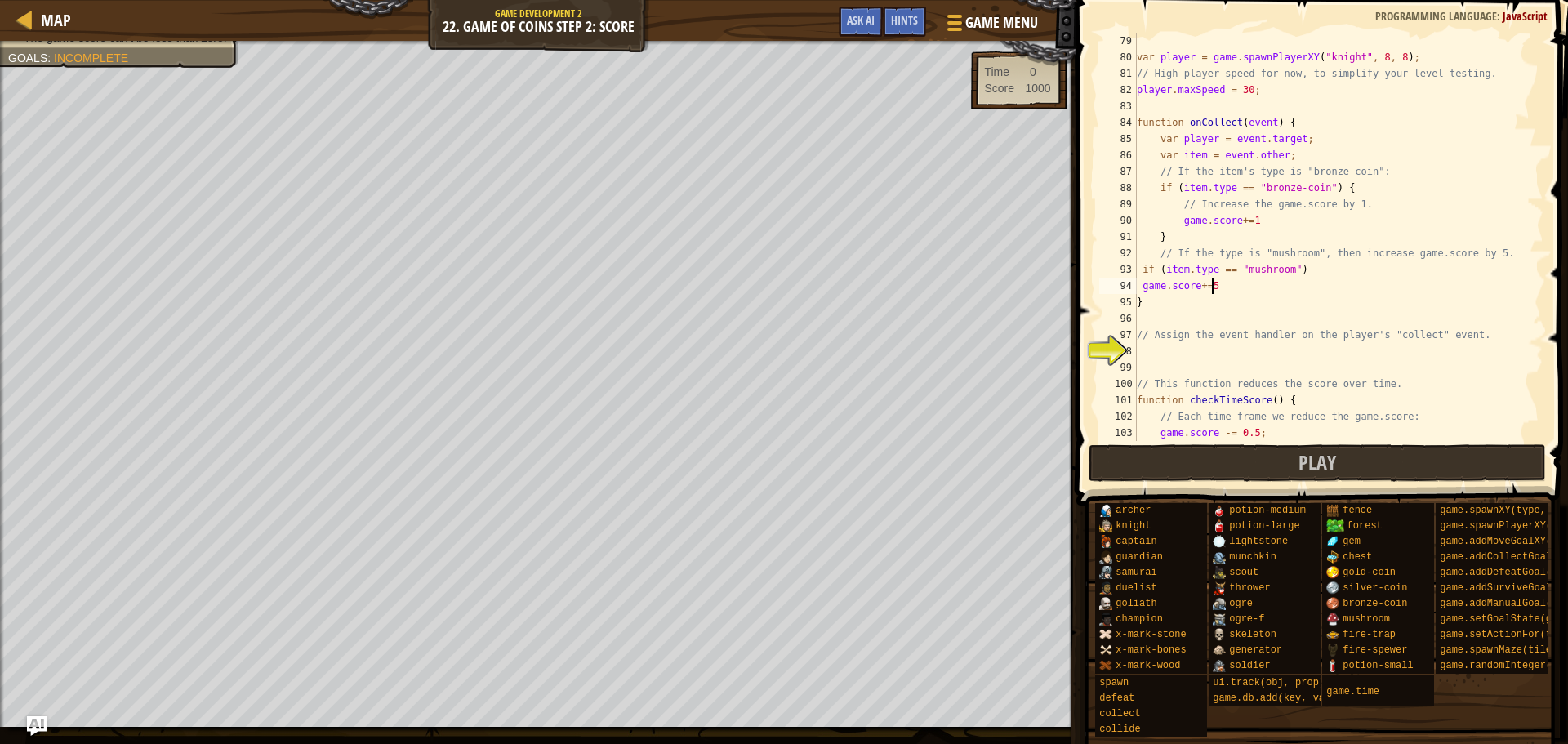
scroll to position [8, 6]
click at [1264, 212] on div "var player = game . spawnPlayerXY ( "knight" , 8 , 8 ) ; // High player speed f…" at bounding box center [1333, 253] width 397 height 441
type textarea "game.score+=1;"
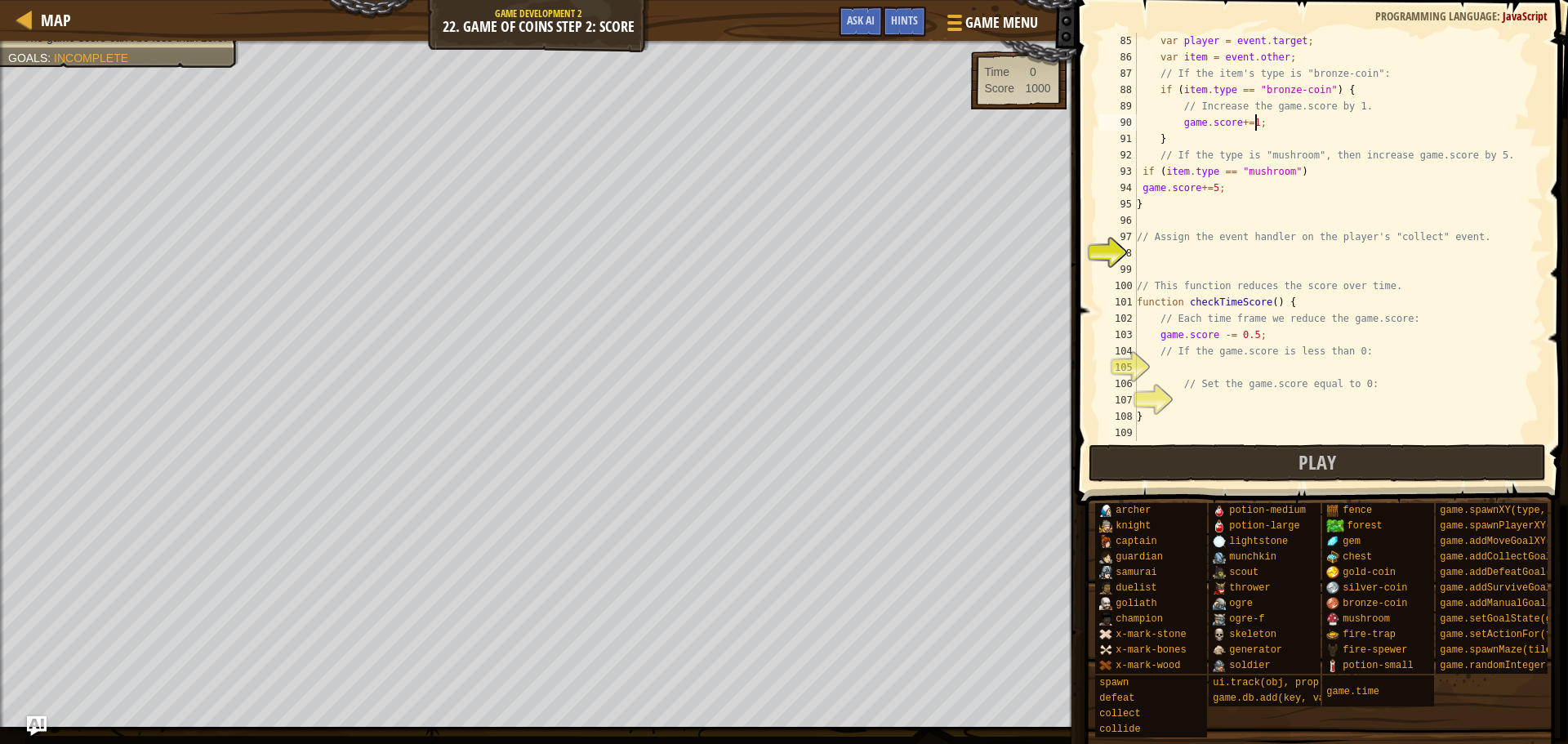
scroll to position [1372, 0]
click at [1284, 253] on div "var player = event . target ; var item = event . other ; // If the item's type …" at bounding box center [1333, 253] width 397 height 441
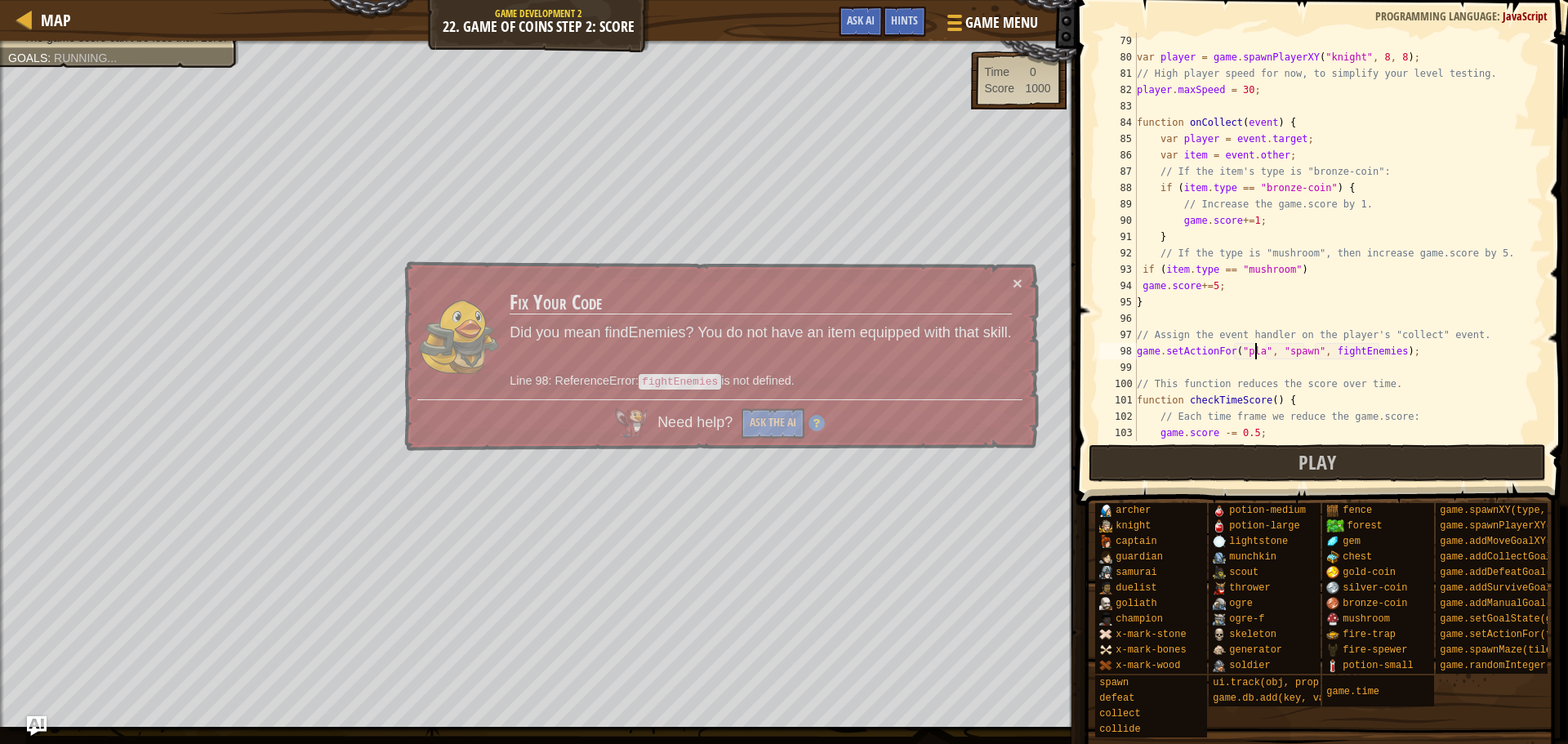
scroll to position [8, 11]
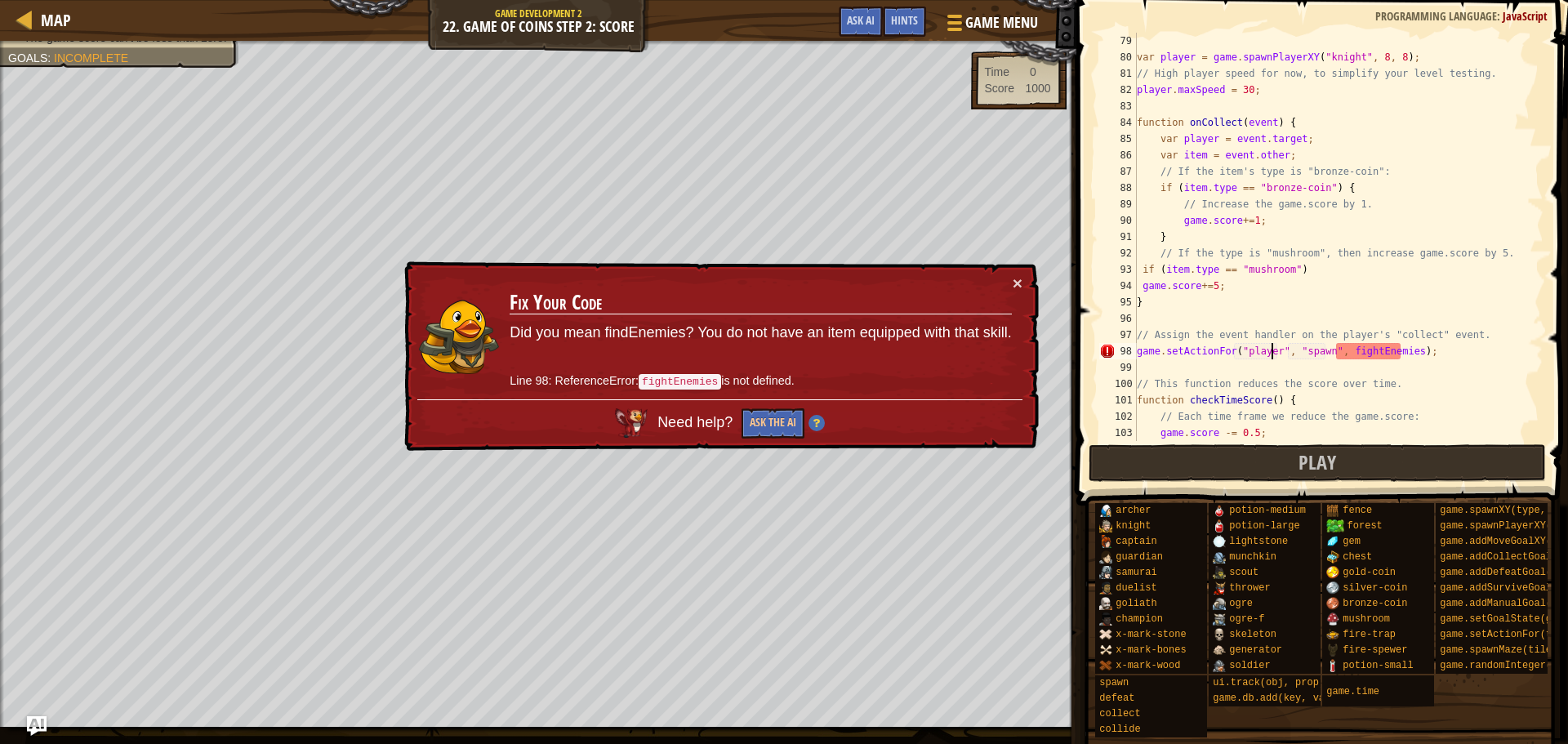
click at [1360, 351] on div "var player = game . spawnPlayerXY ( "knight" , 8 , 8 ) ; // High player speed f…" at bounding box center [1333, 253] width 397 height 441
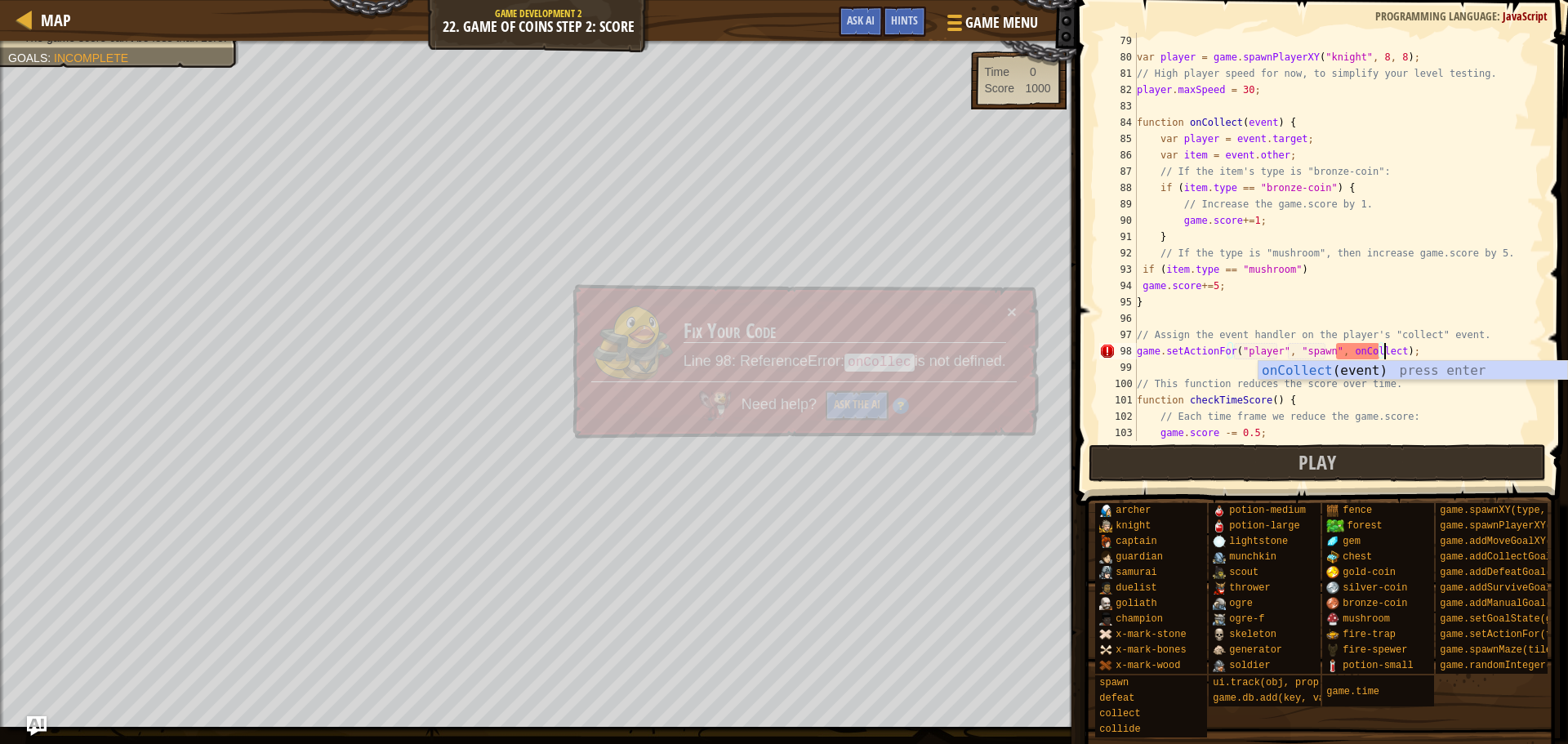
scroll to position [8, 20]
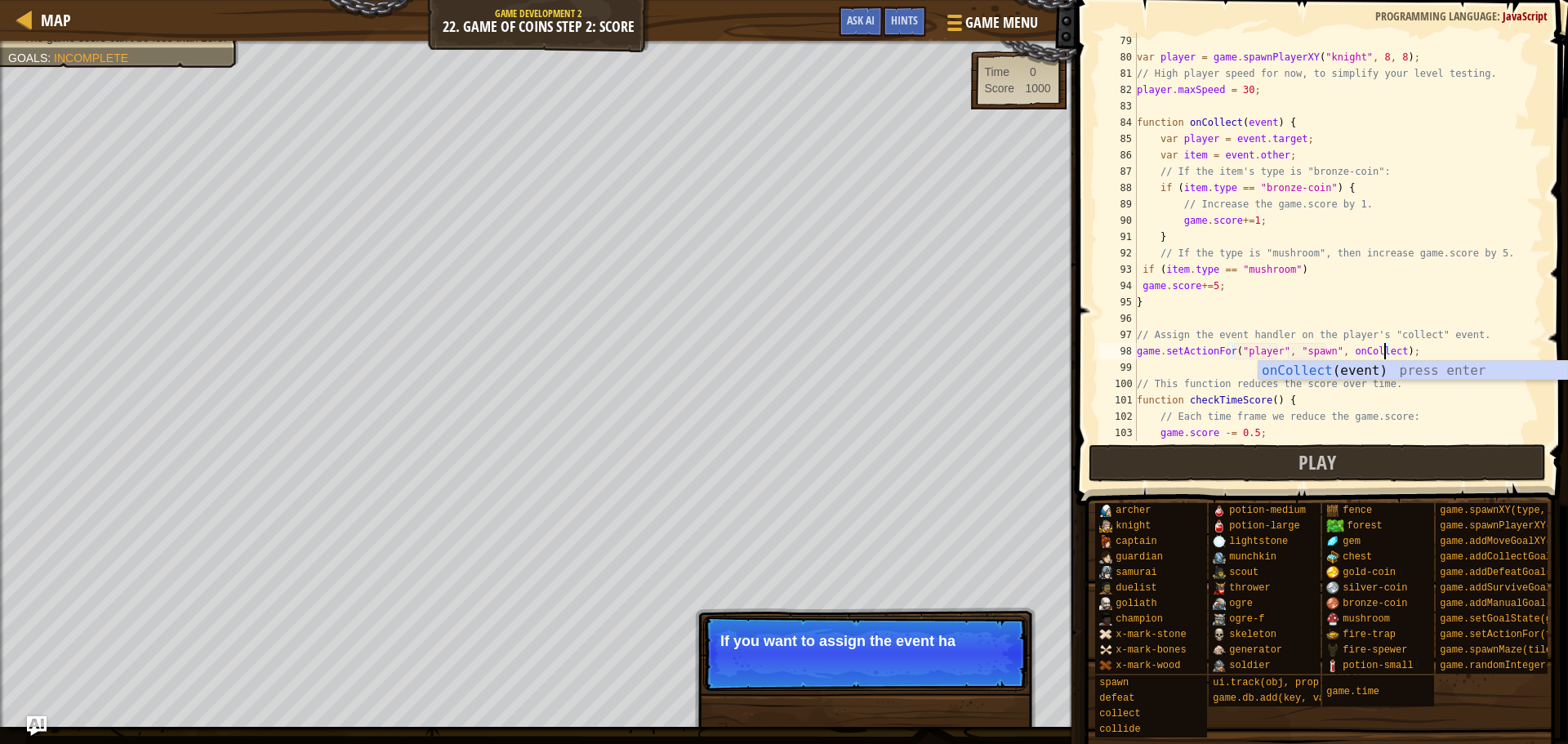
click at [1303, 350] on div "var player = game . spawnPlayerXY ( "knight" , 8 , 8 ) ; // High player speed f…" at bounding box center [1333, 253] width 397 height 441
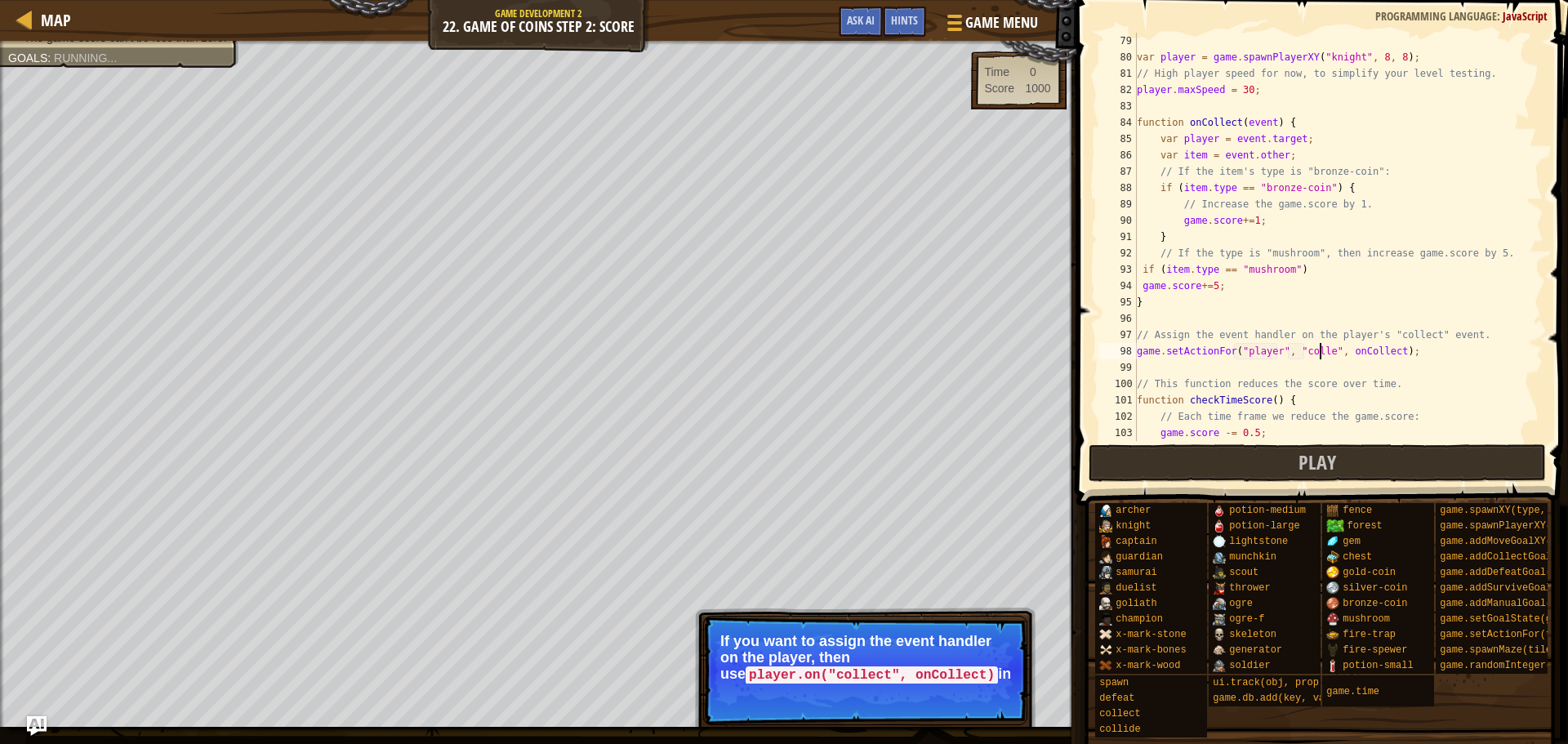
scroll to position [8, 16]
click at [974, 708] on button "Continue" at bounding box center [981, 698] width 68 height 21
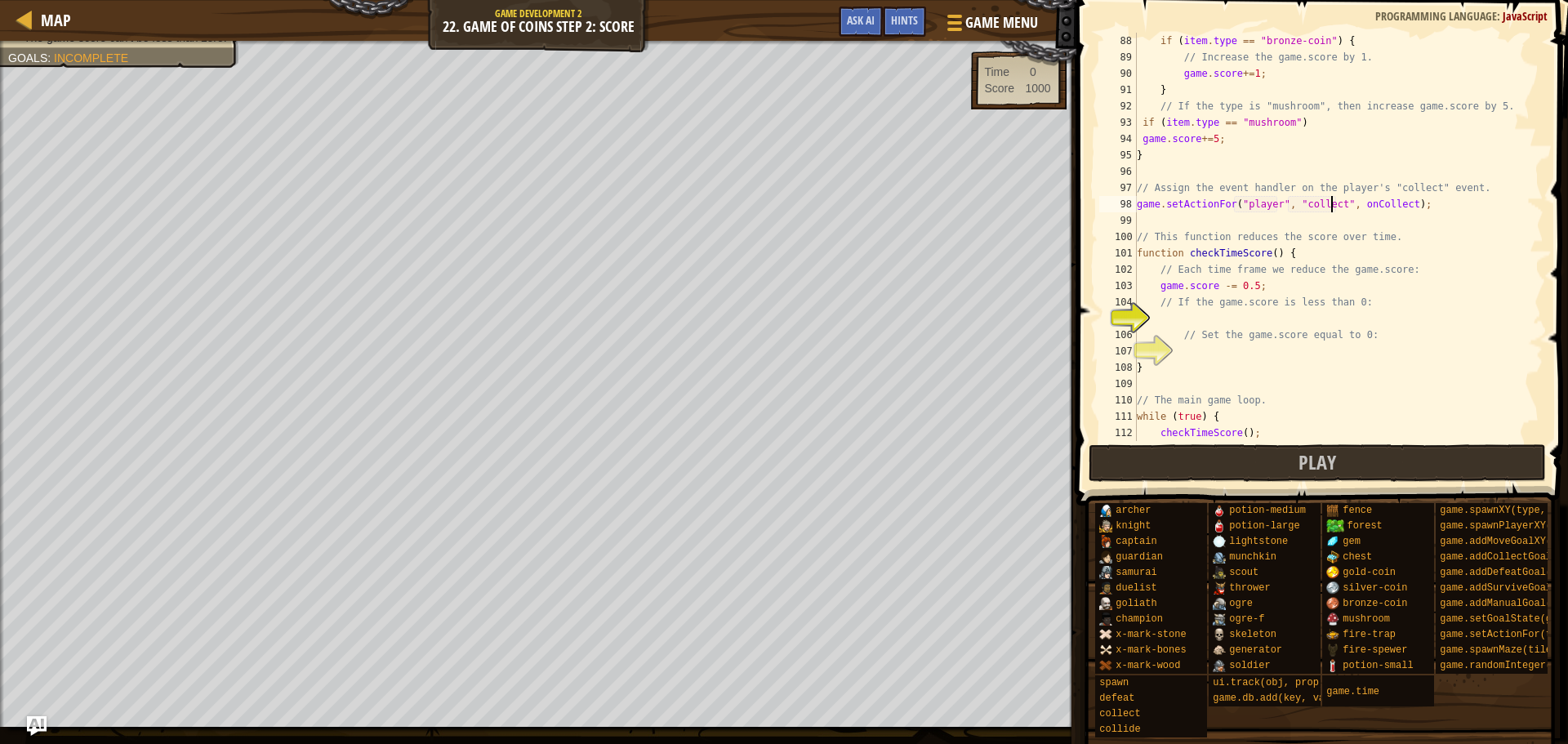
scroll to position [1470, 0]
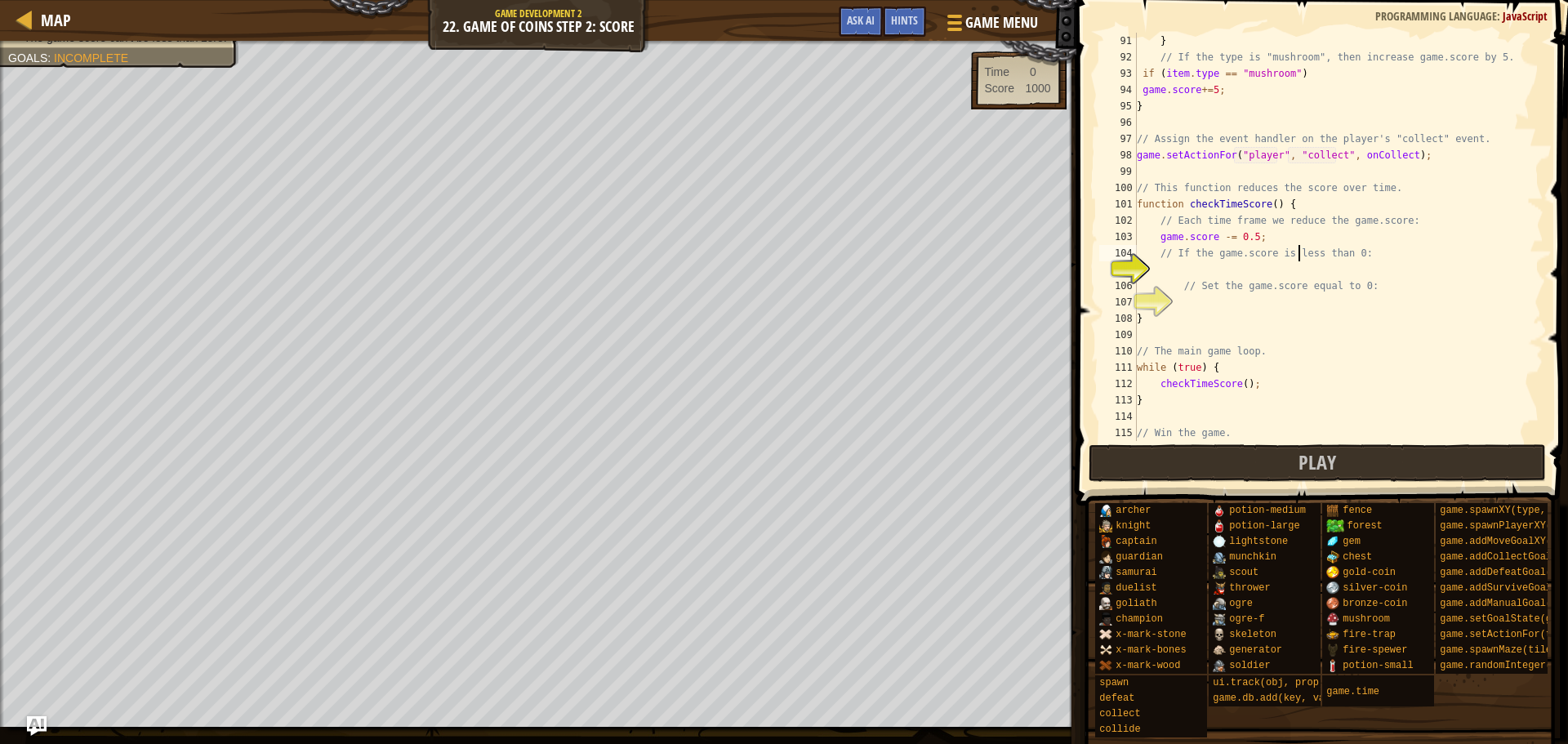
click at [1299, 261] on div "} // If the type is "mushroom", then increase game.score by 5. if ( item . type…" at bounding box center [1333, 253] width 397 height 441
type textarea "// If the game.score is less than 0:"
click at [1298, 266] on div "} // If the type is "mushroom", then increase game.score by 5. if ( item . type…" at bounding box center [1333, 253] width 397 height 441
type textarea "// Set the game.score equal to 0:"
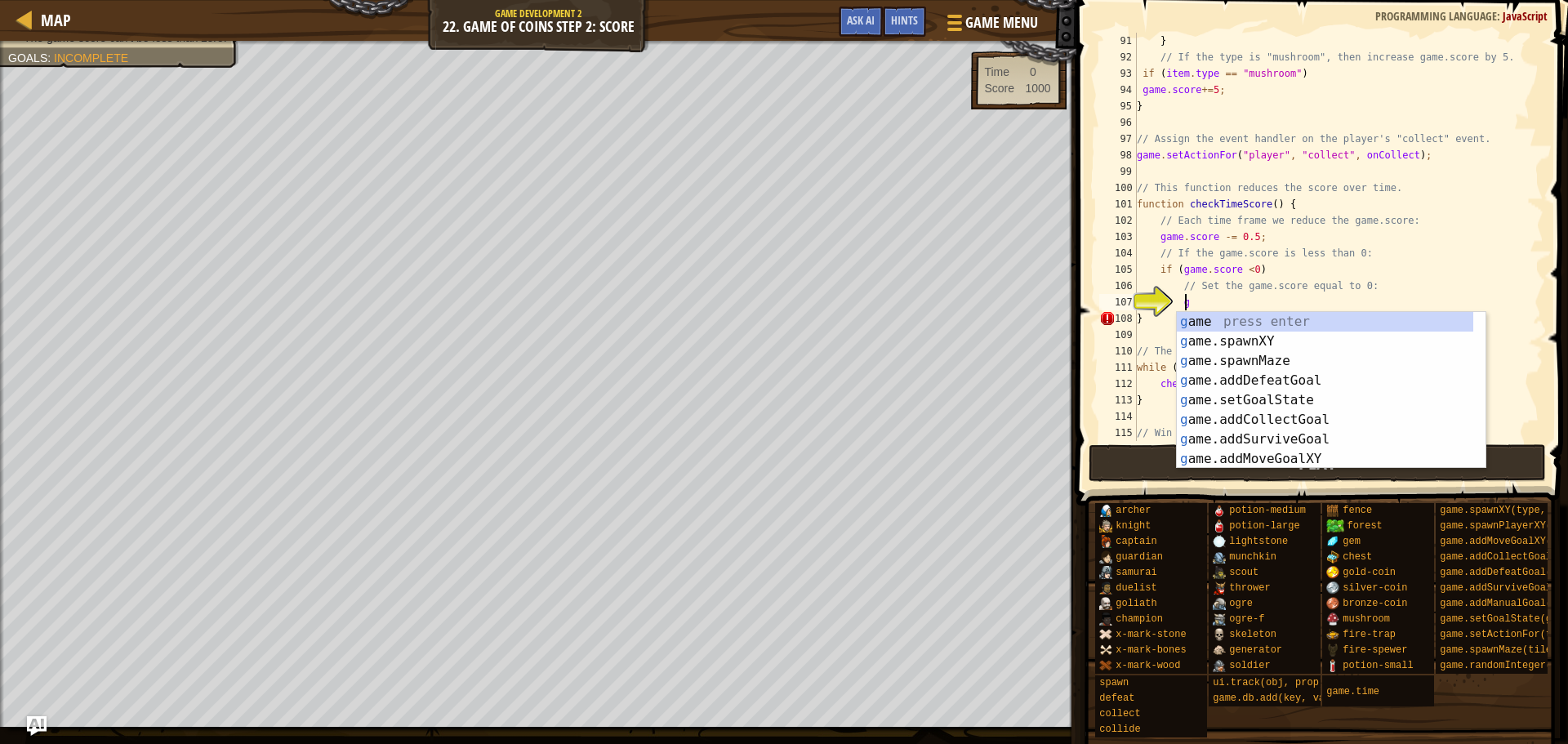
scroll to position [8, 4]
type textarea "g"
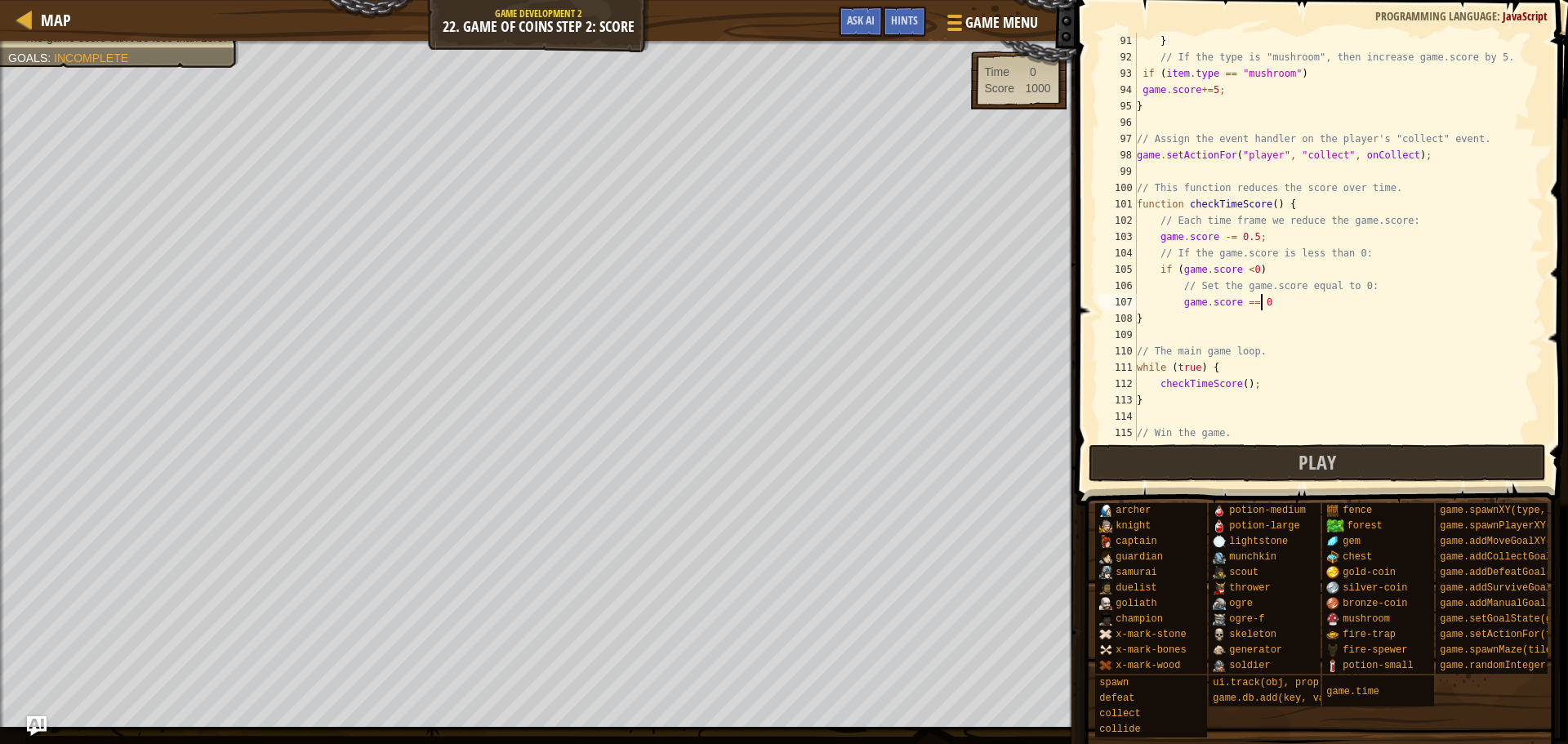
scroll to position [1486, 0]
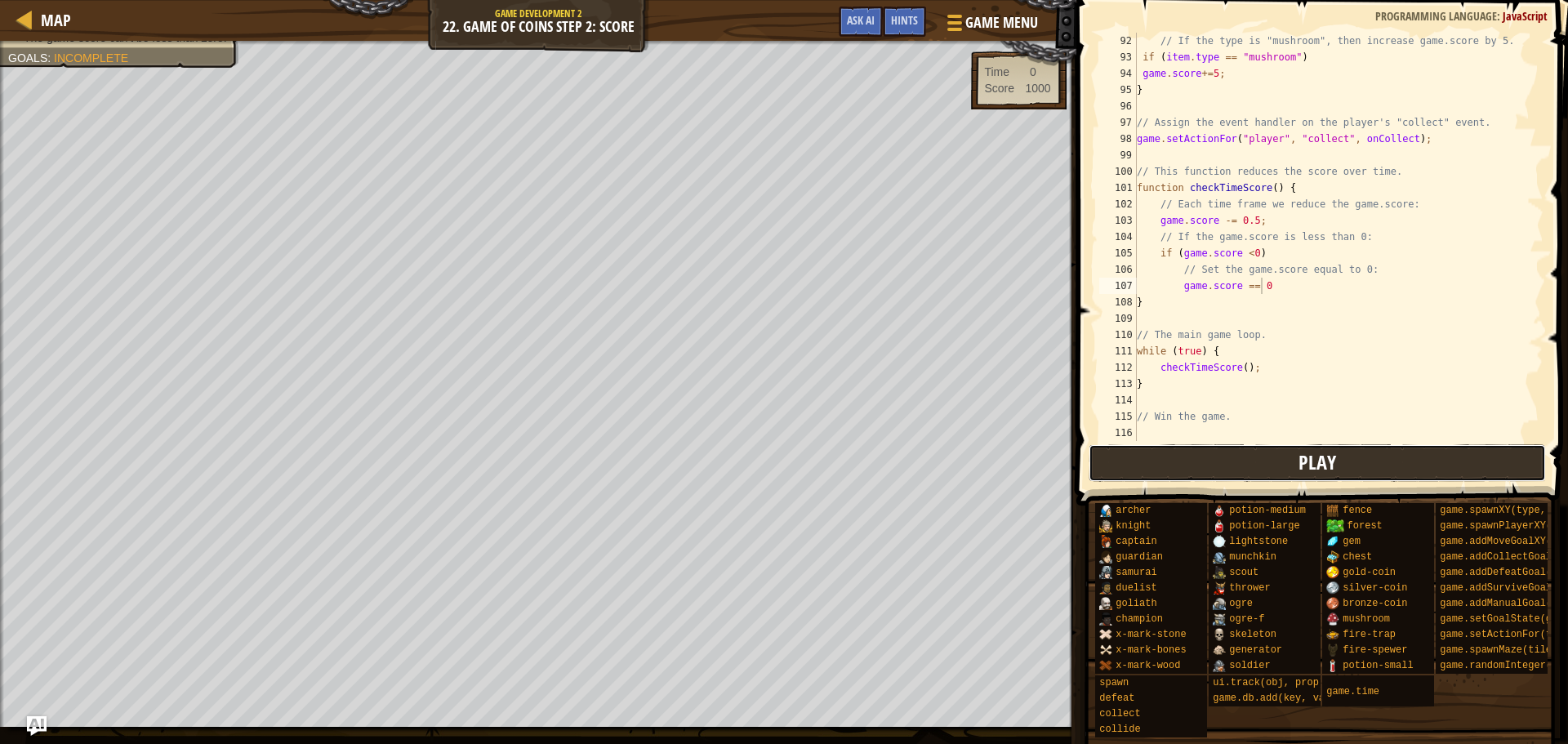
click at [1245, 447] on button "Play" at bounding box center [1318, 463] width 458 height 38
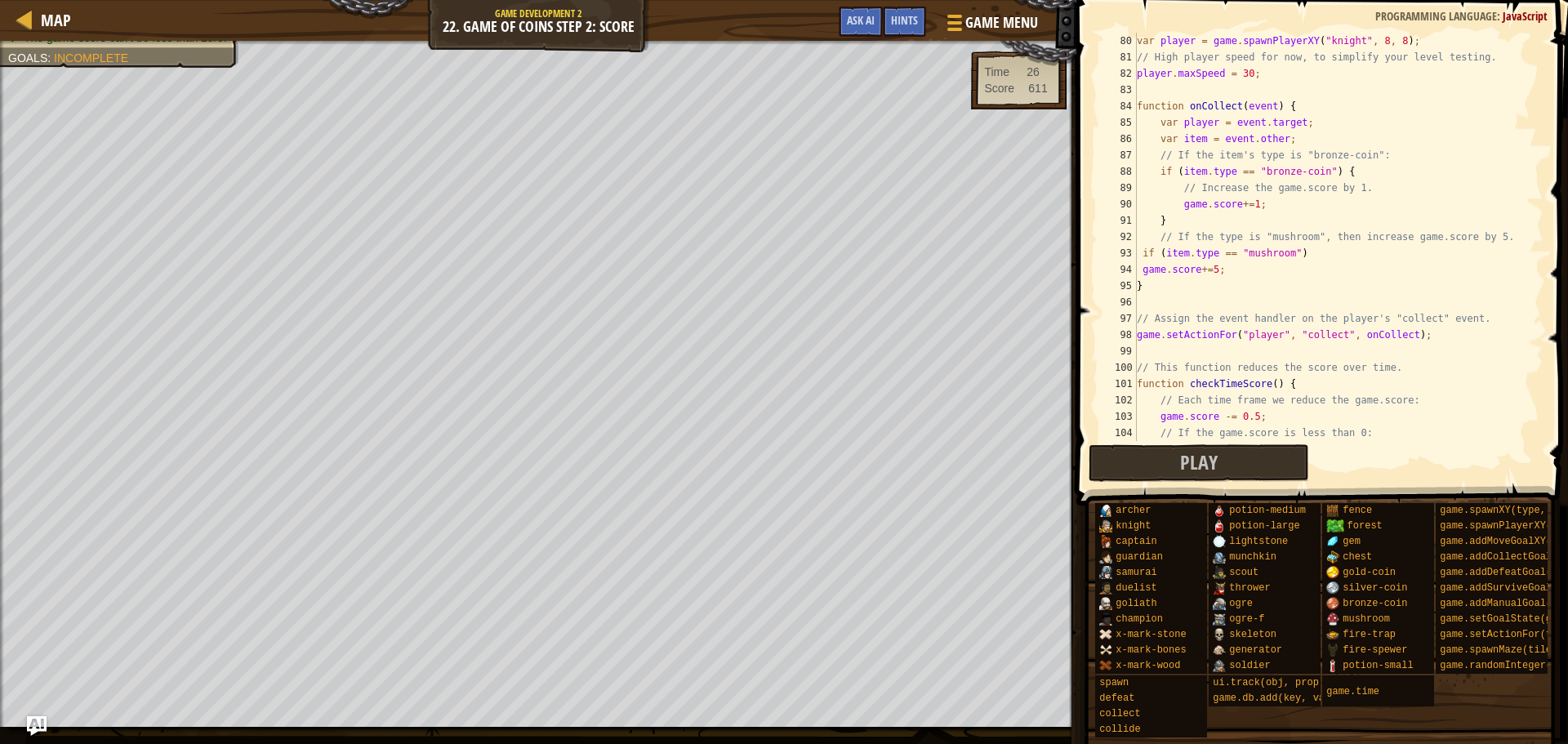
scroll to position [1290, 0]
click at [1251, 333] on div "var player = game . spawnPlayerXY ( "knight" , 8 , 8 ) ; // High player speed f…" at bounding box center [1333, 253] width 397 height 441
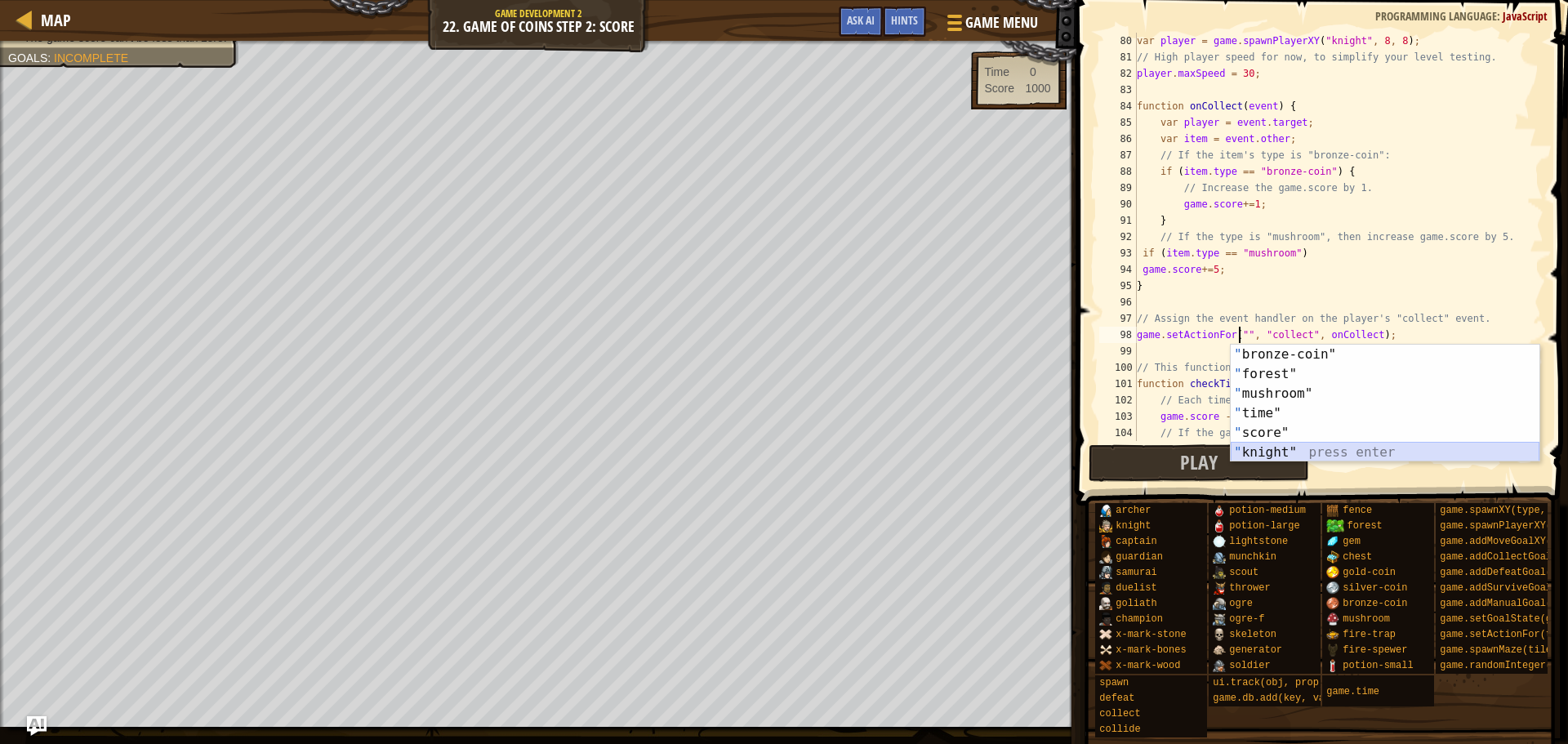
click at [1258, 450] on div "" bronze-coin" press enter " forest" press enter " mushroom" press enter " time…" at bounding box center [1385, 423] width 309 height 157
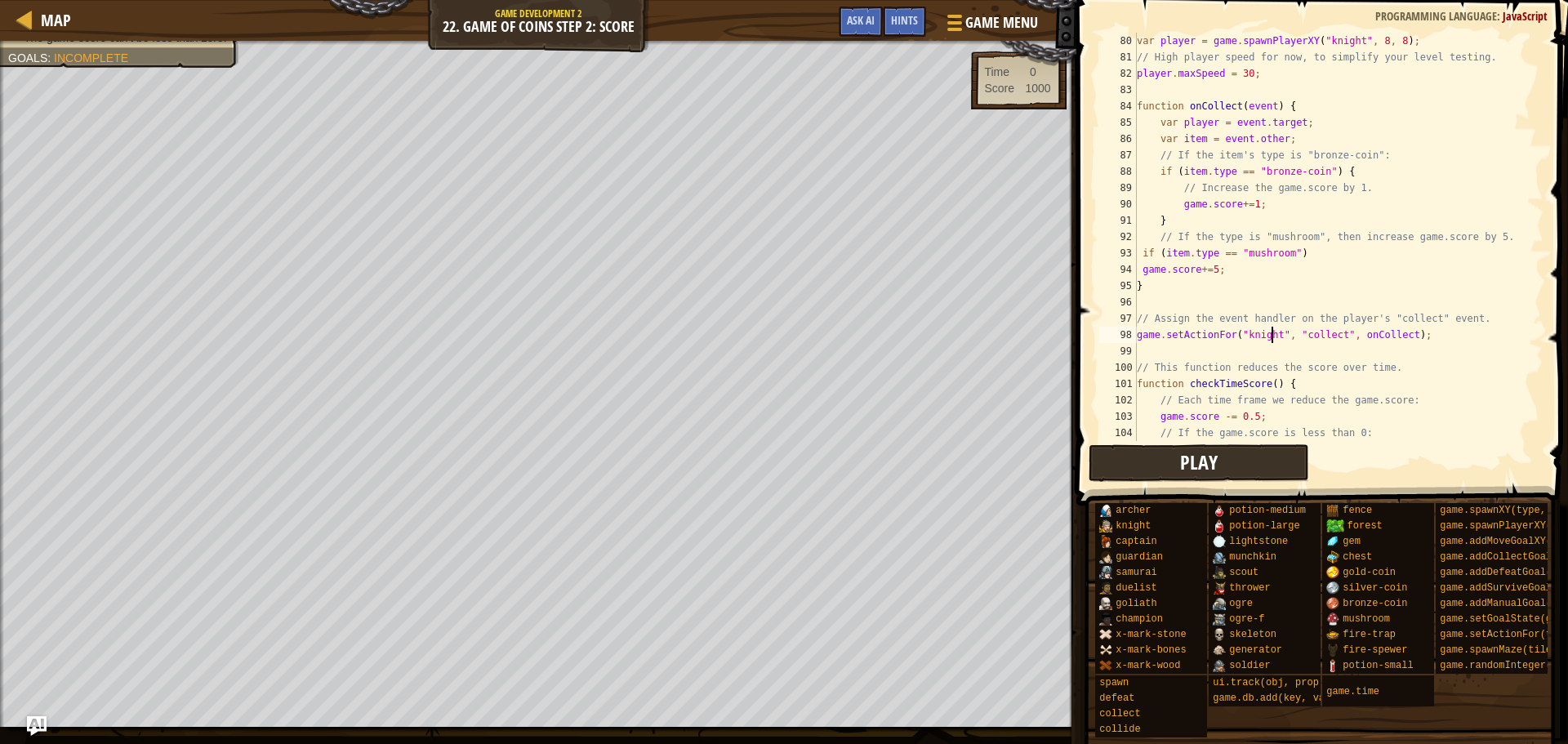
type textarea "game.setActionFor("knight", "collect", onCollect);"
click at [1237, 466] on button "Play" at bounding box center [1200, 463] width 221 height 38
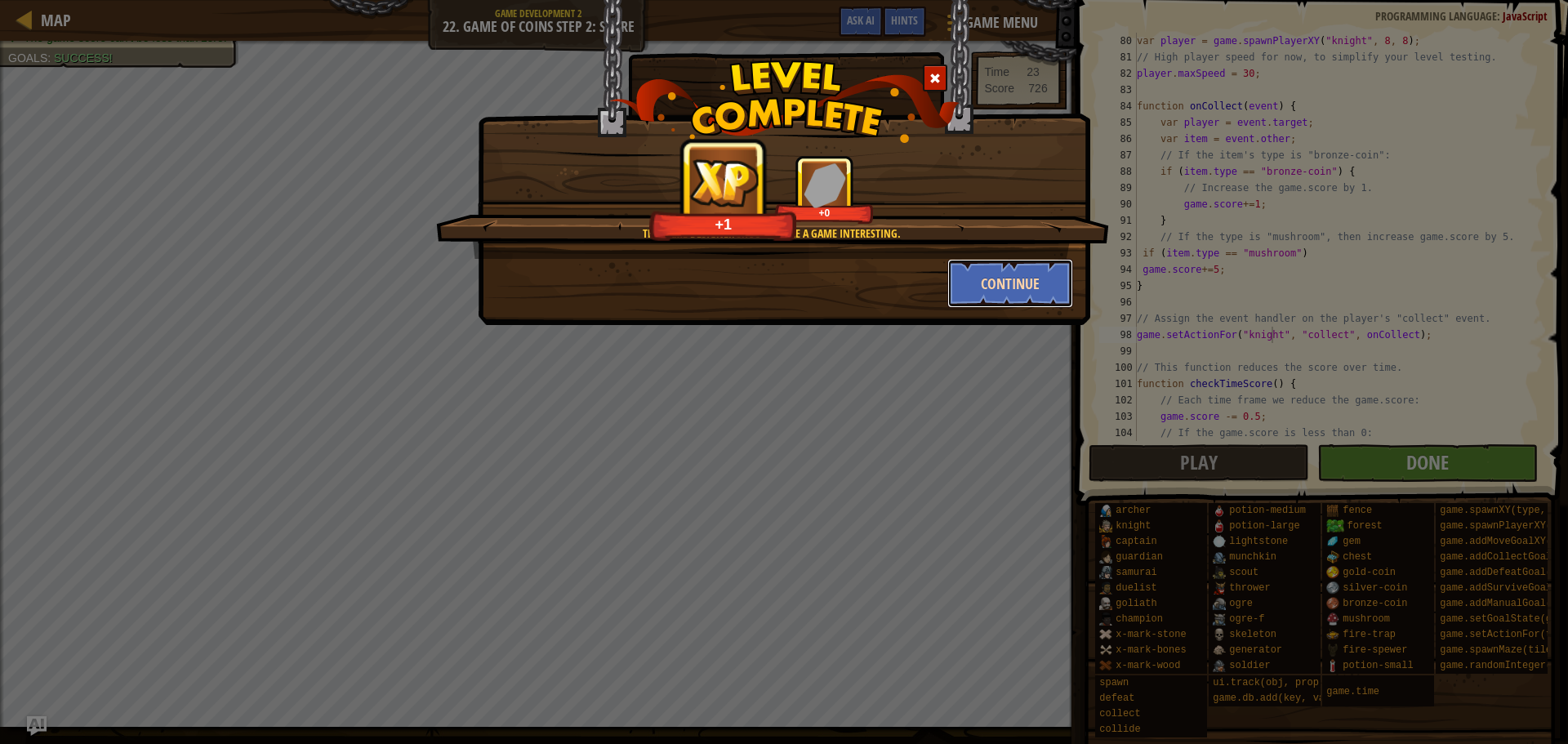
click at [987, 297] on button "Continue" at bounding box center [1011, 283] width 127 height 49
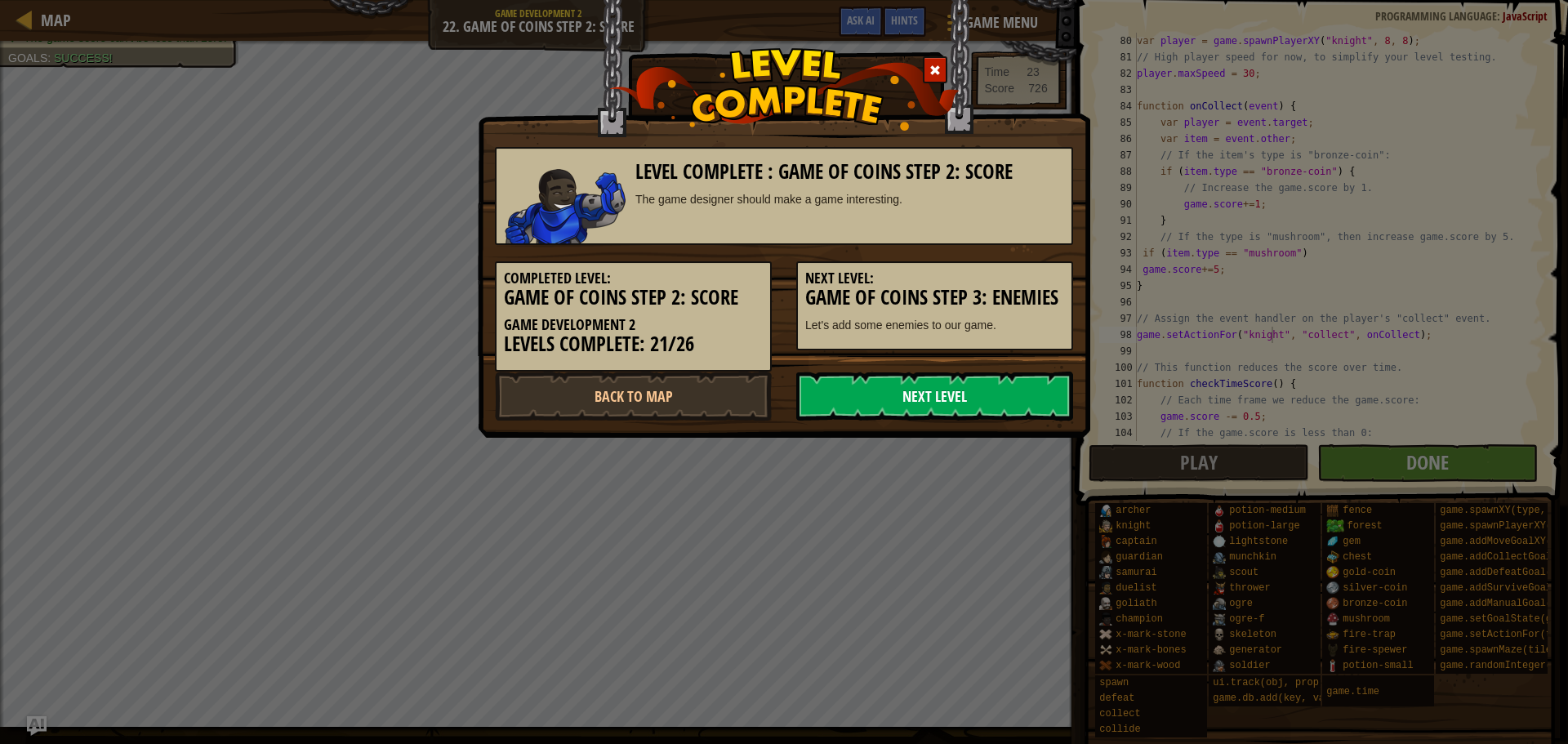
click at [862, 392] on link "Next Level" at bounding box center [935, 396] width 277 height 49
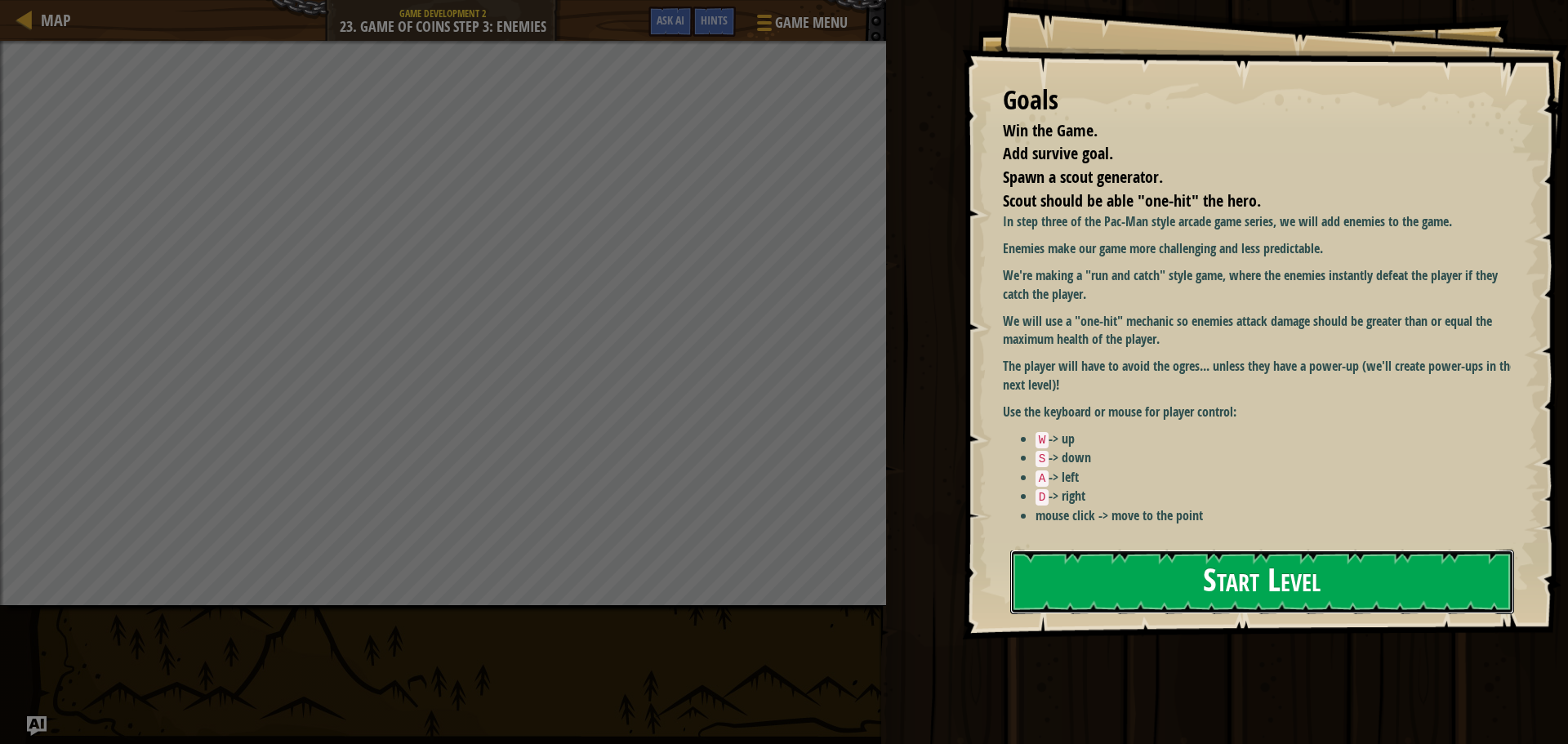
click at [1166, 586] on button "Start Level" at bounding box center [1263, 581] width 504 height 65
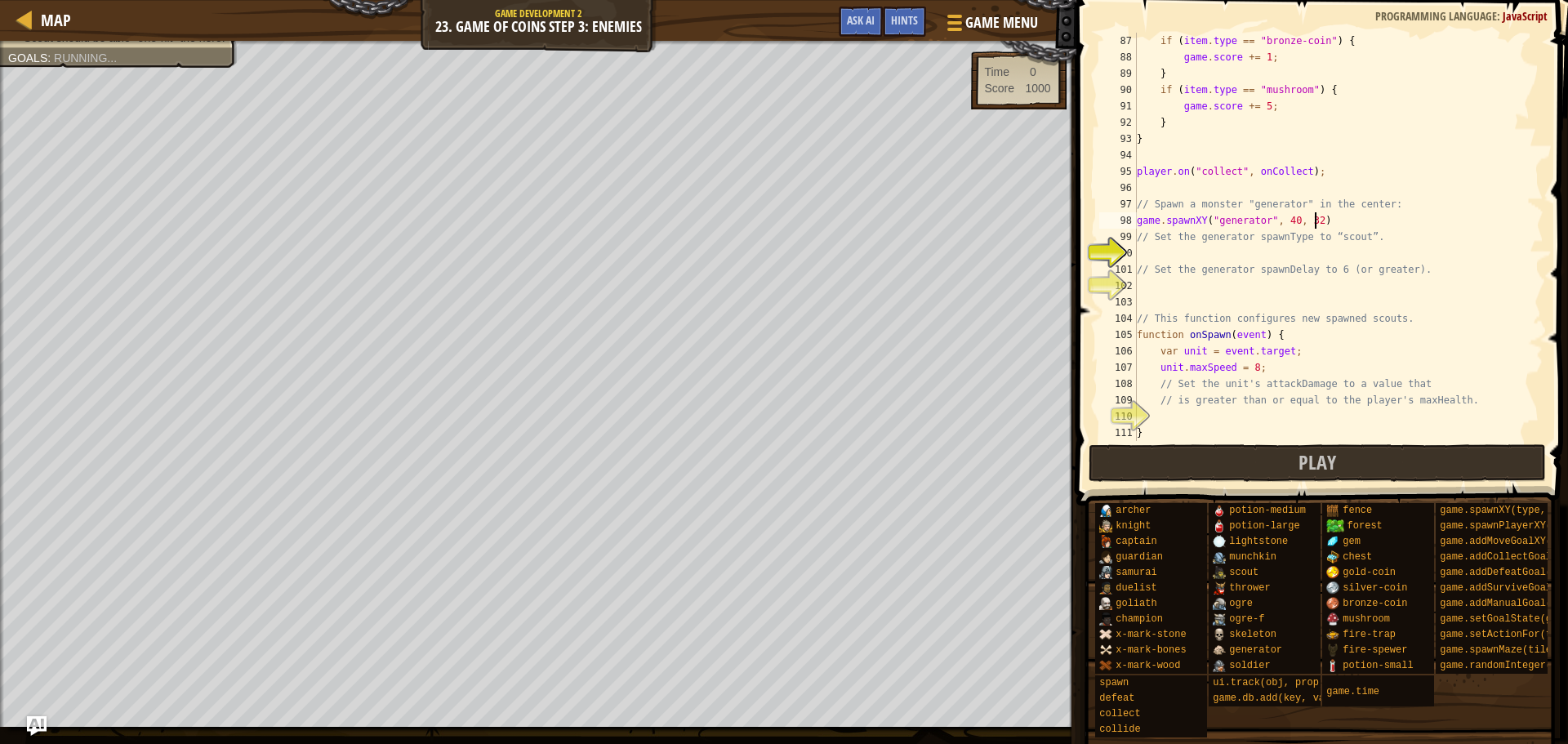
scroll to position [8, 14]
type textarea "game.spawnXY("generator", 40, 32);"
click at [1364, 247] on div "if ( item . type == "bronze-coin" ) { game . score += 1 ; } if ( item . type ==…" at bounding box center [1333, 253] width 397 height 441
type textarea ""generator"spawnType = "scout""
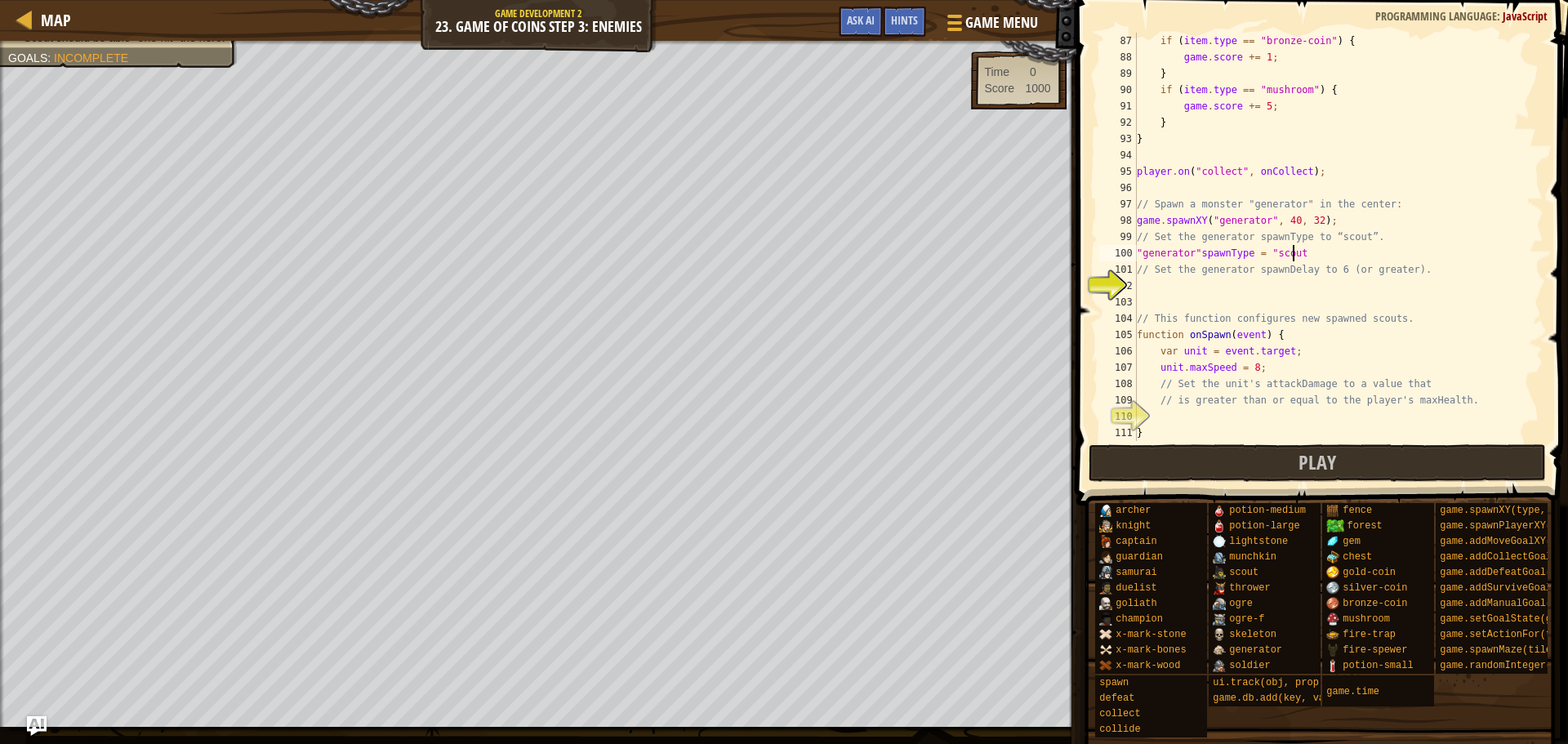
scroll to position [8, 13]
click at [1345, 283] on div "if ( item . type == "bronze-coin" ) { game . score += 1 ; } if ( item . type ==…" at bounding box center [1333, 253] width 397 height 441
click at [1255, 249] on div "if ( item . type == "bronze-coin" ) { game . score += 1 ; } if ( item . type ==…" at bounding box center [1333, 253] width 397 height 441
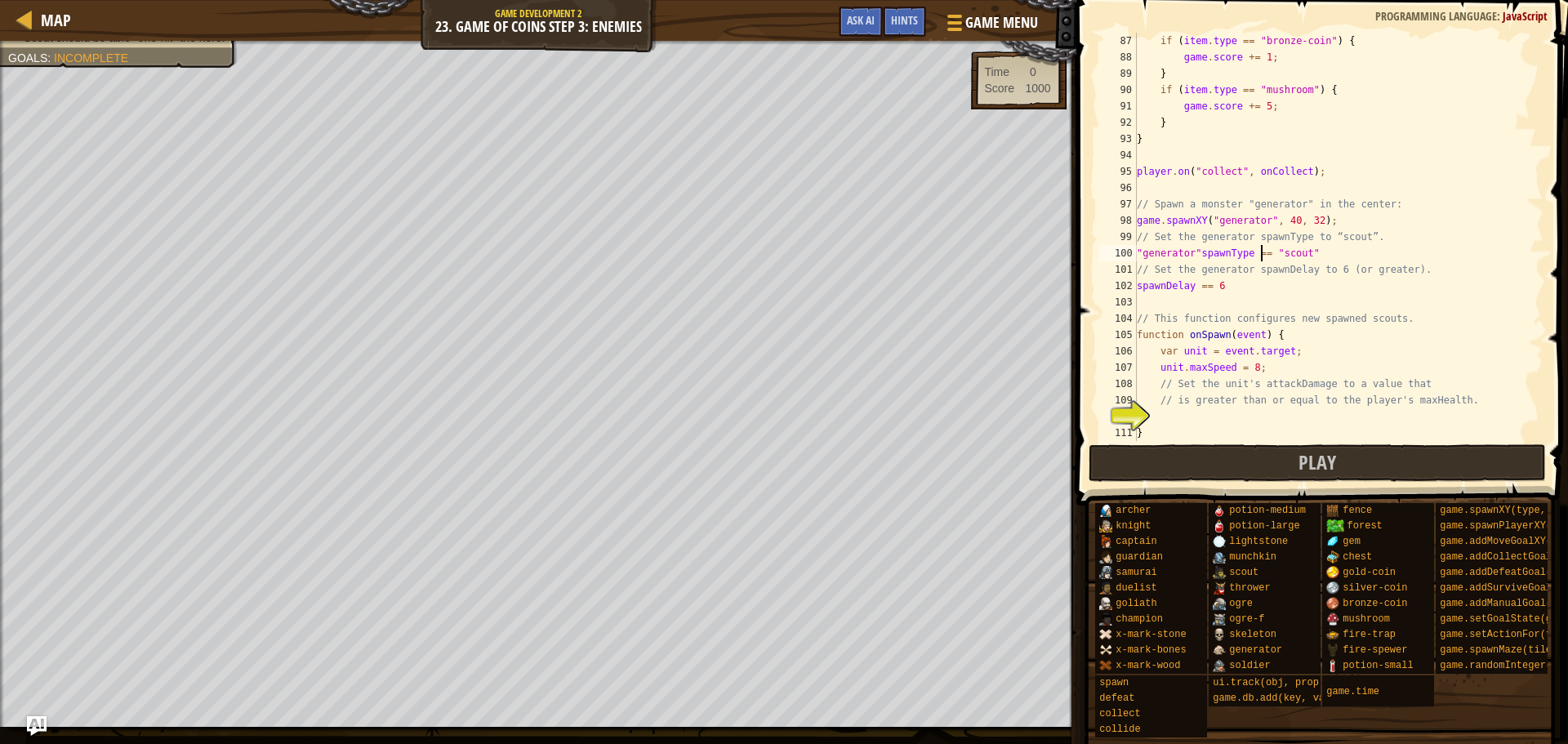
click at [1198, 254] on div "if ( item . type == "bronze-coin" ) { game . score += 1 ; } if ( item . type ==…" at bounding box center [1333, 253] width 397 height 441
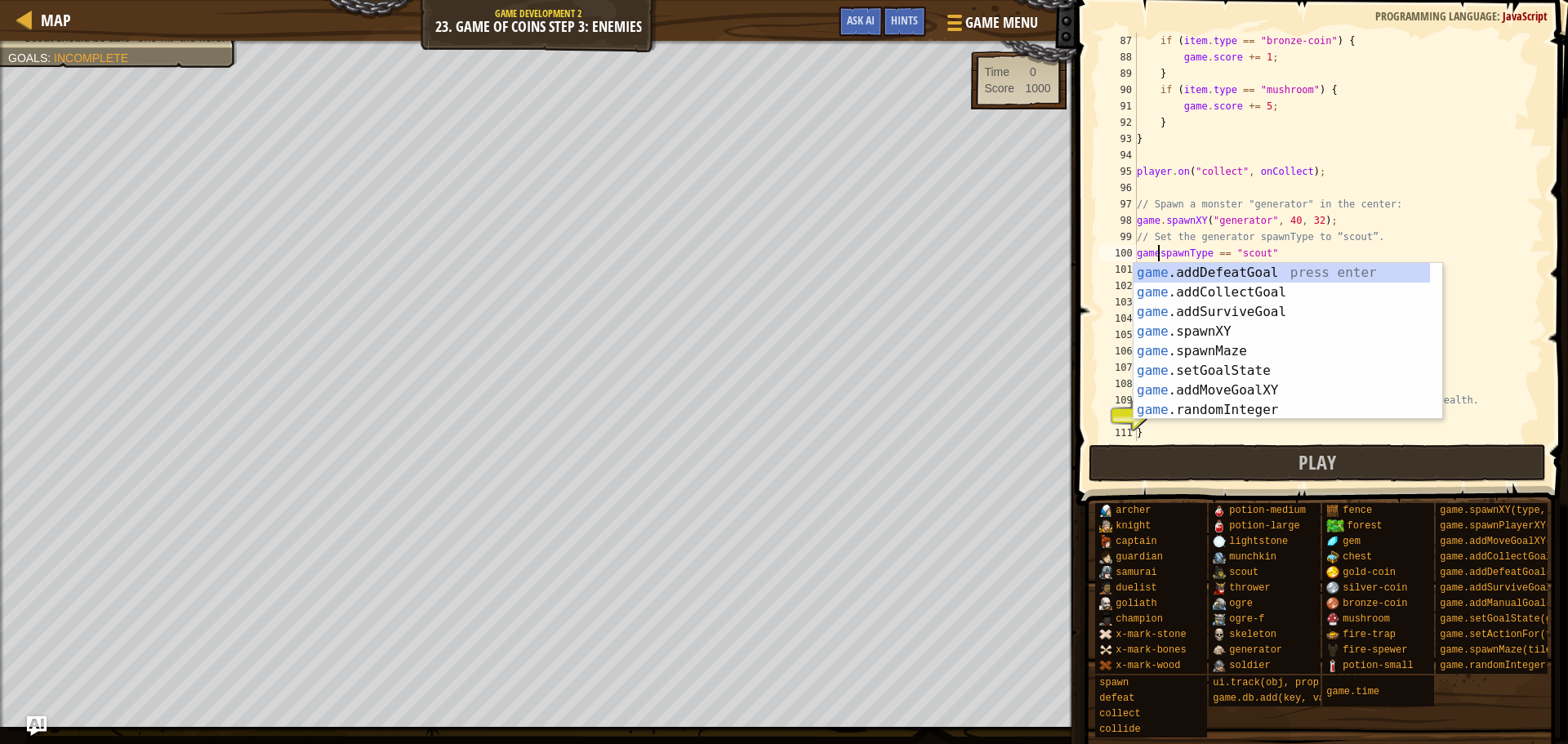
scroll to position [8, 2]
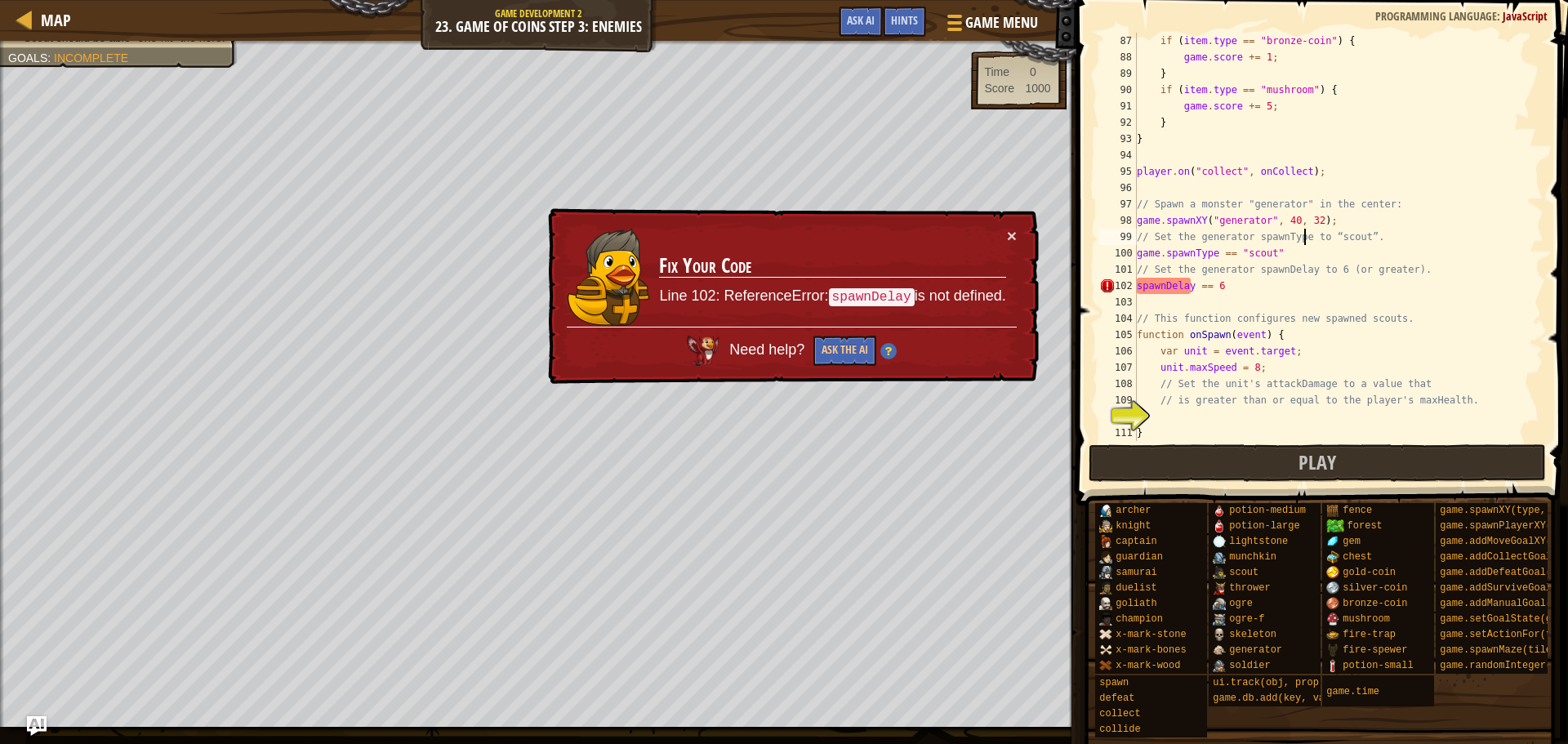
click at [1302, 235] on div "if ( item . type == "bronze-coin" ) { game . score += 1 ; } if ( item . type ==…" at bounding box center [1333, 253] width 397 height 441
click at [1137, 285] on div "if ( item . type == "bronze-coin" ) { game . score += 1 ; } if ( item . type ==…" at bounding box center [1333, 253] width 397 height 441
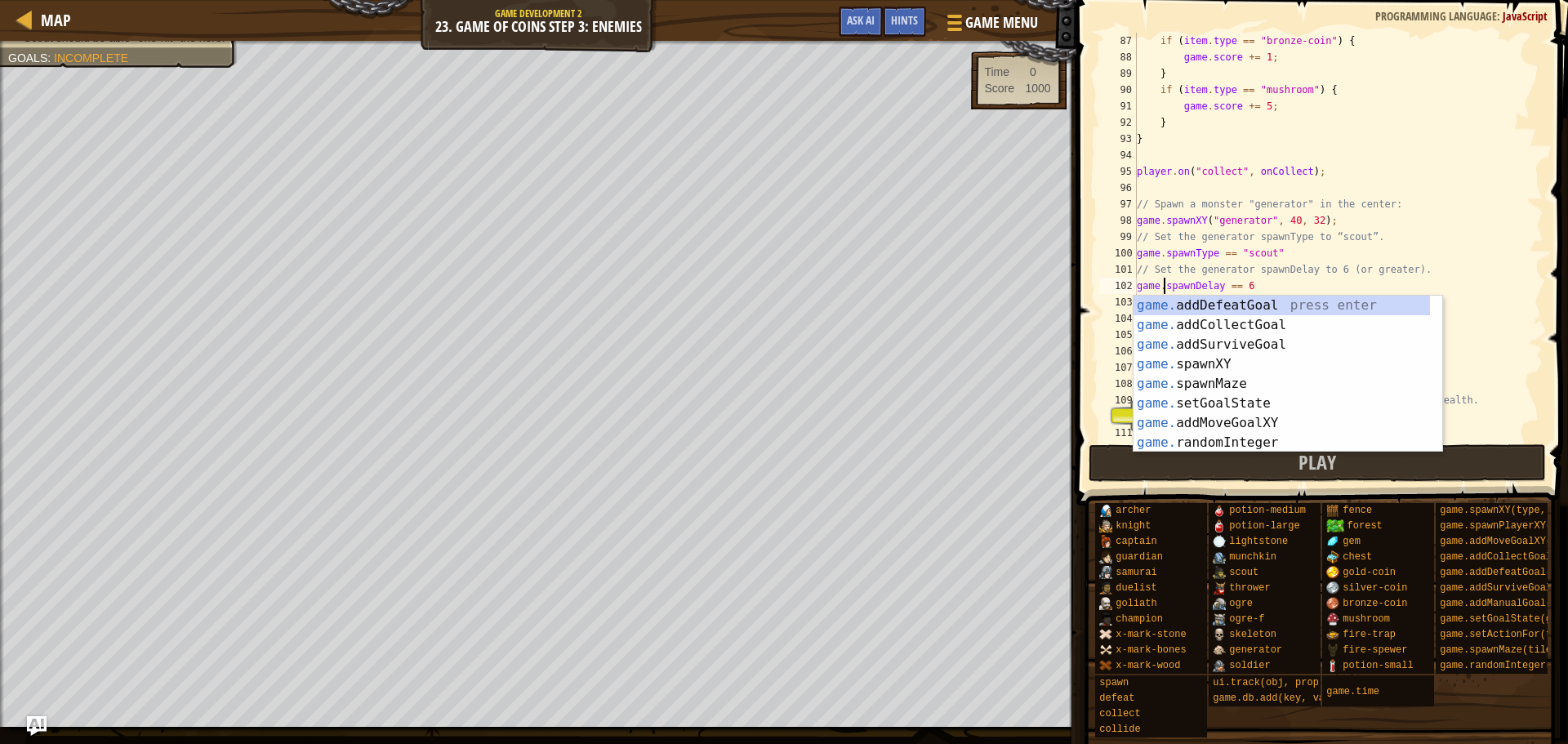
click at [1526, 231] on div "if ( item . type == "bronze-coin" ) { game . score += 1 ; } if ( item . type ==…" at bounding box center [1333, 253] width 397 height 441
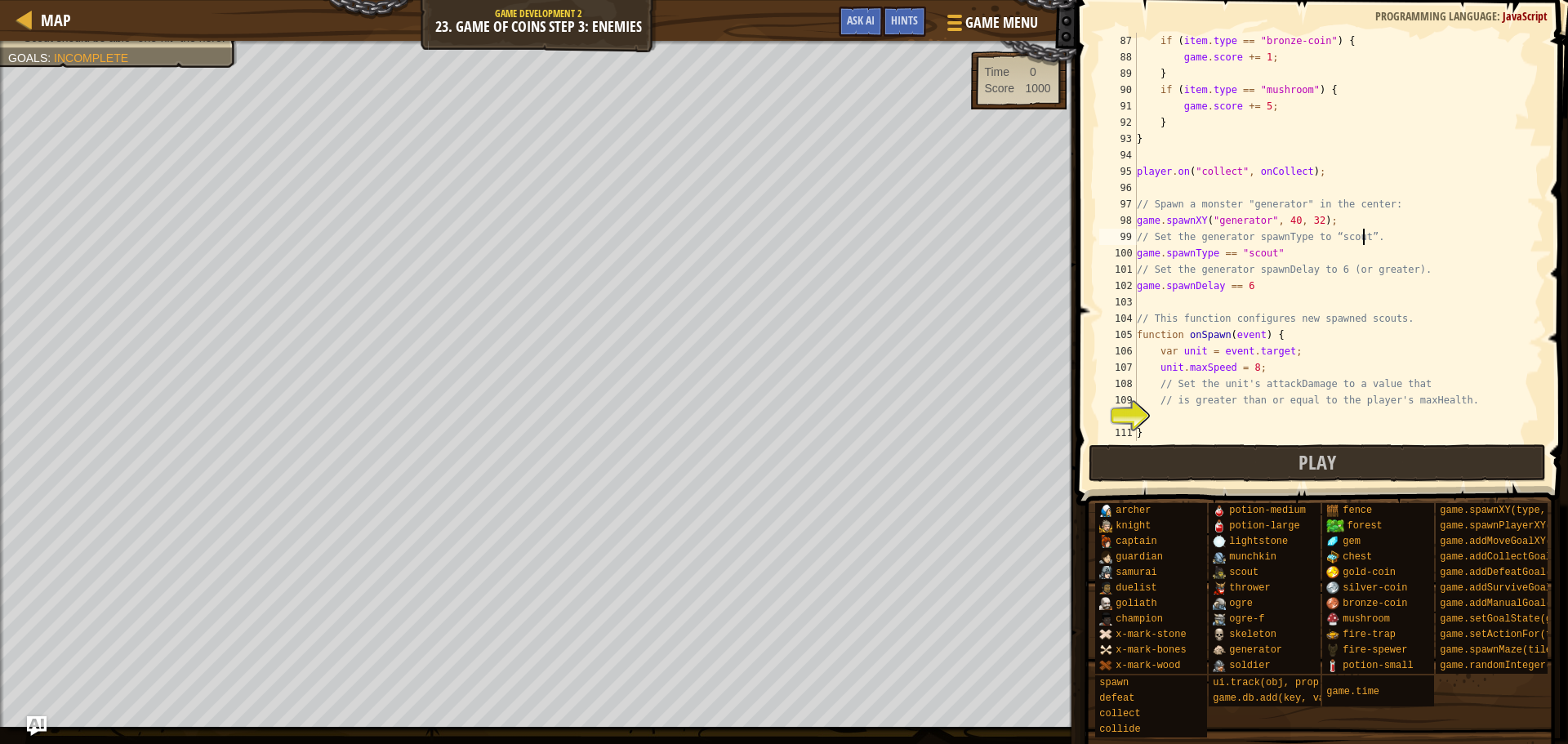
scroll to position [1453, 0]
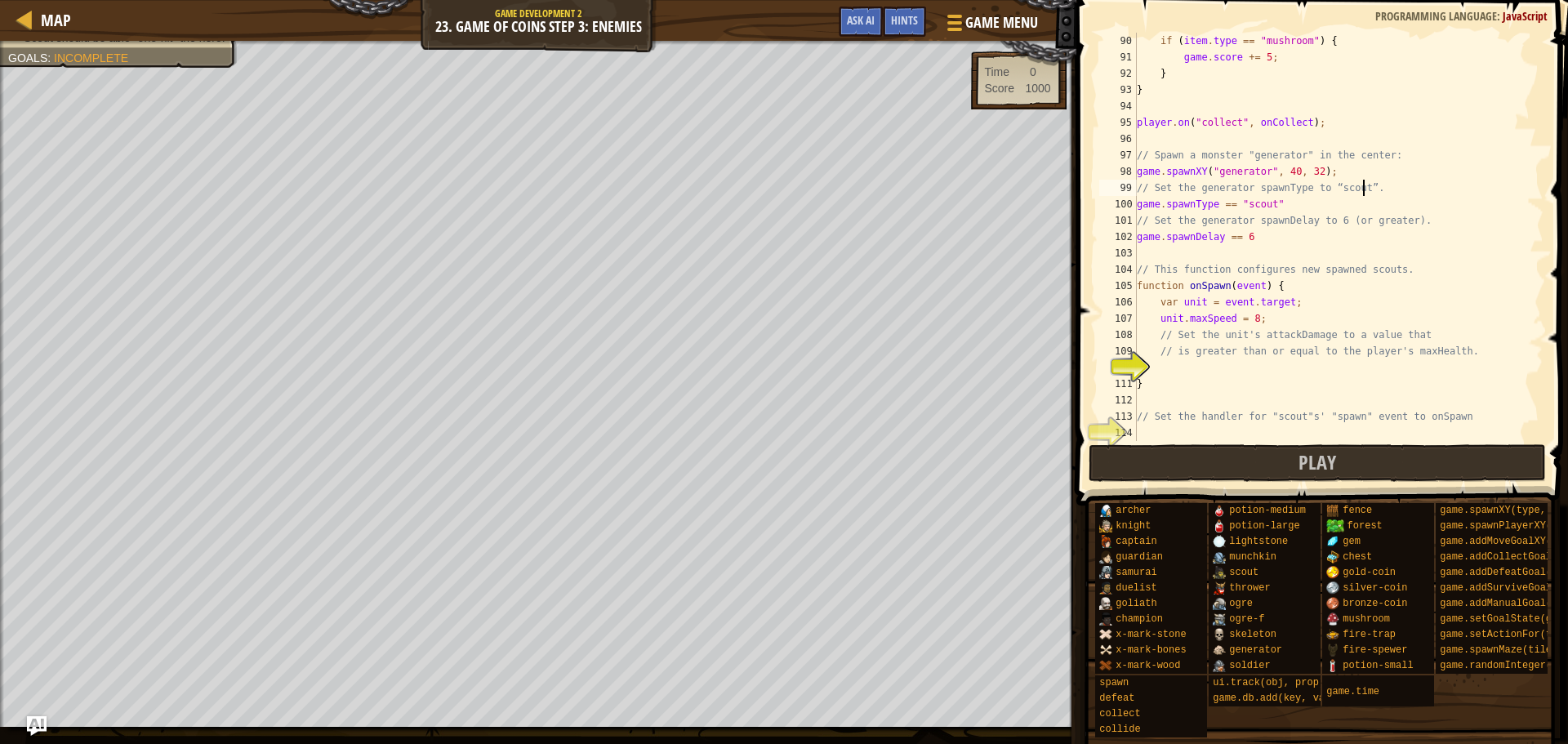
click at [1293, 233] on div "if ( item . type == "mushroom" ) { game . score += 5 ; } } player . on ( "colle…" at bounding box center [1333, 253] width 397 height 441
click at [1302, 200] on div "if ( item . type == "mushroom" ) { game . score += 5 ; } } player . on ( "colle…" at bounding box center [1333, 253] width 397 height 441
type textarea "game.spawnType == "scout";"
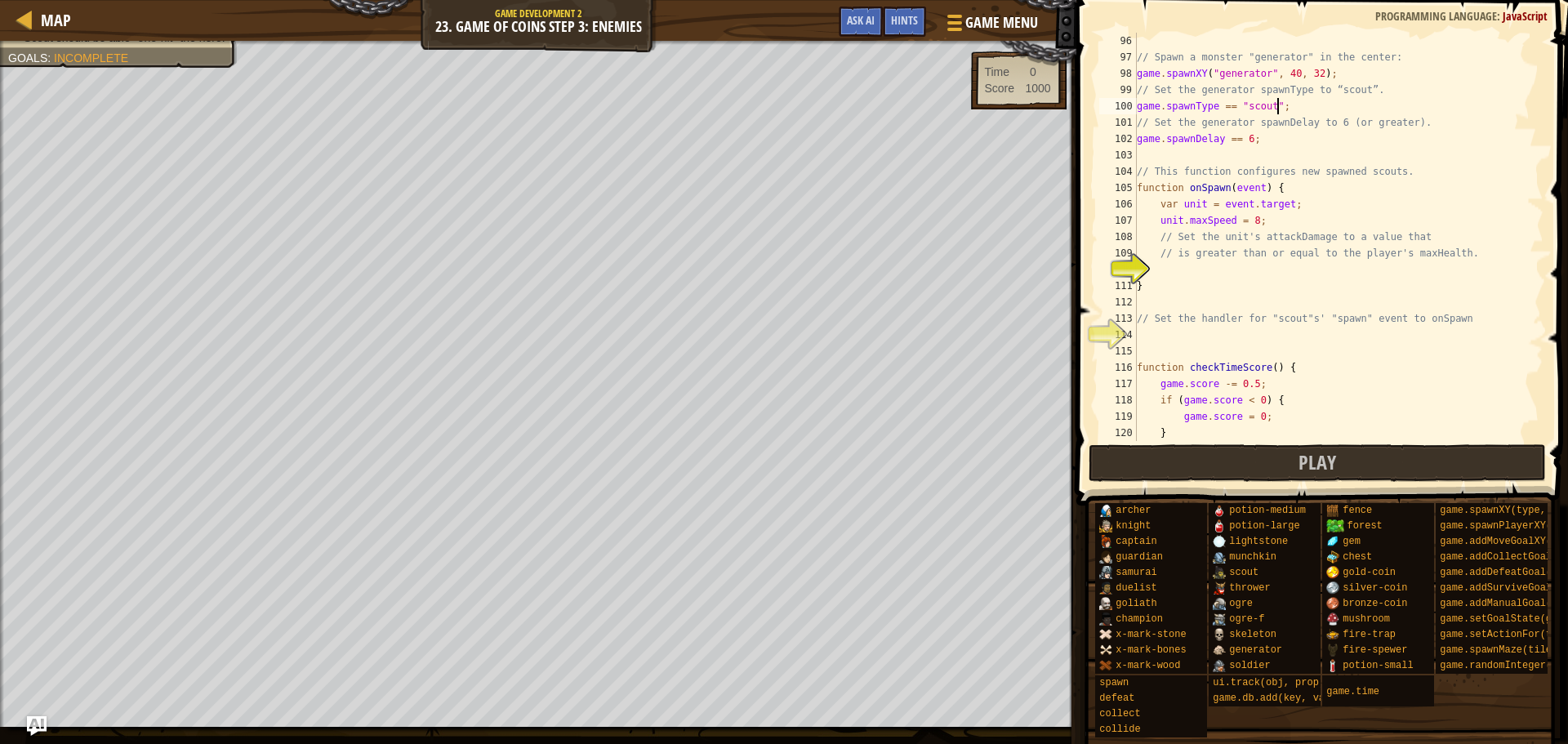
click at [1296, 271] on div "// Spawn a monster "generator" in the center: game . spawnXY ( "generator" , 40…" at bounding box center [1333, 253] width 397 height 441
type textarea "game.attackDamage == game.maxHealth;"
click at [1313, 332] on div "// Spawn a monster "generator" in the center: game . spawnXY ( "generator" , 40…" at bounding box center [1333, 253] width 397 height 441
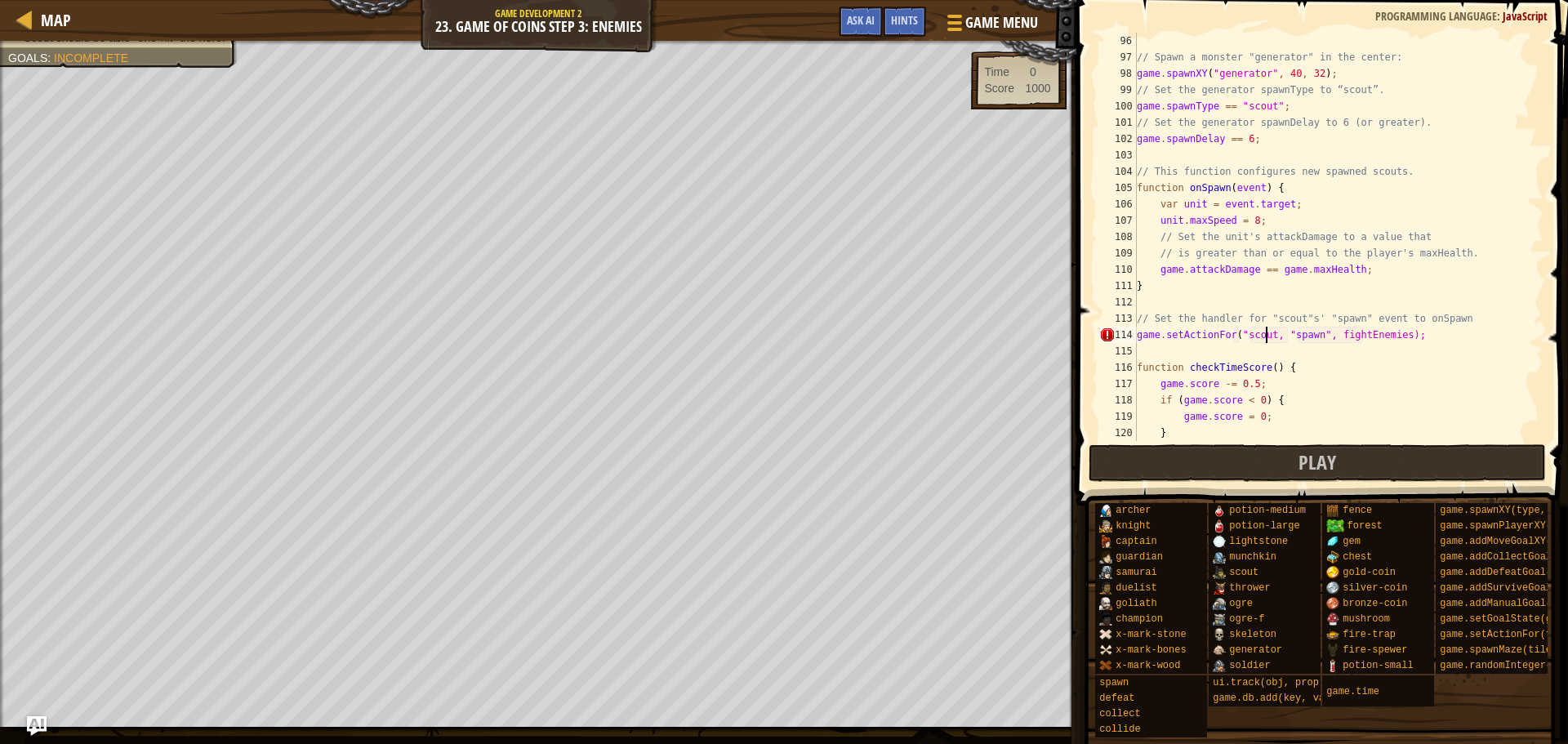
scroll to position [8, 11]
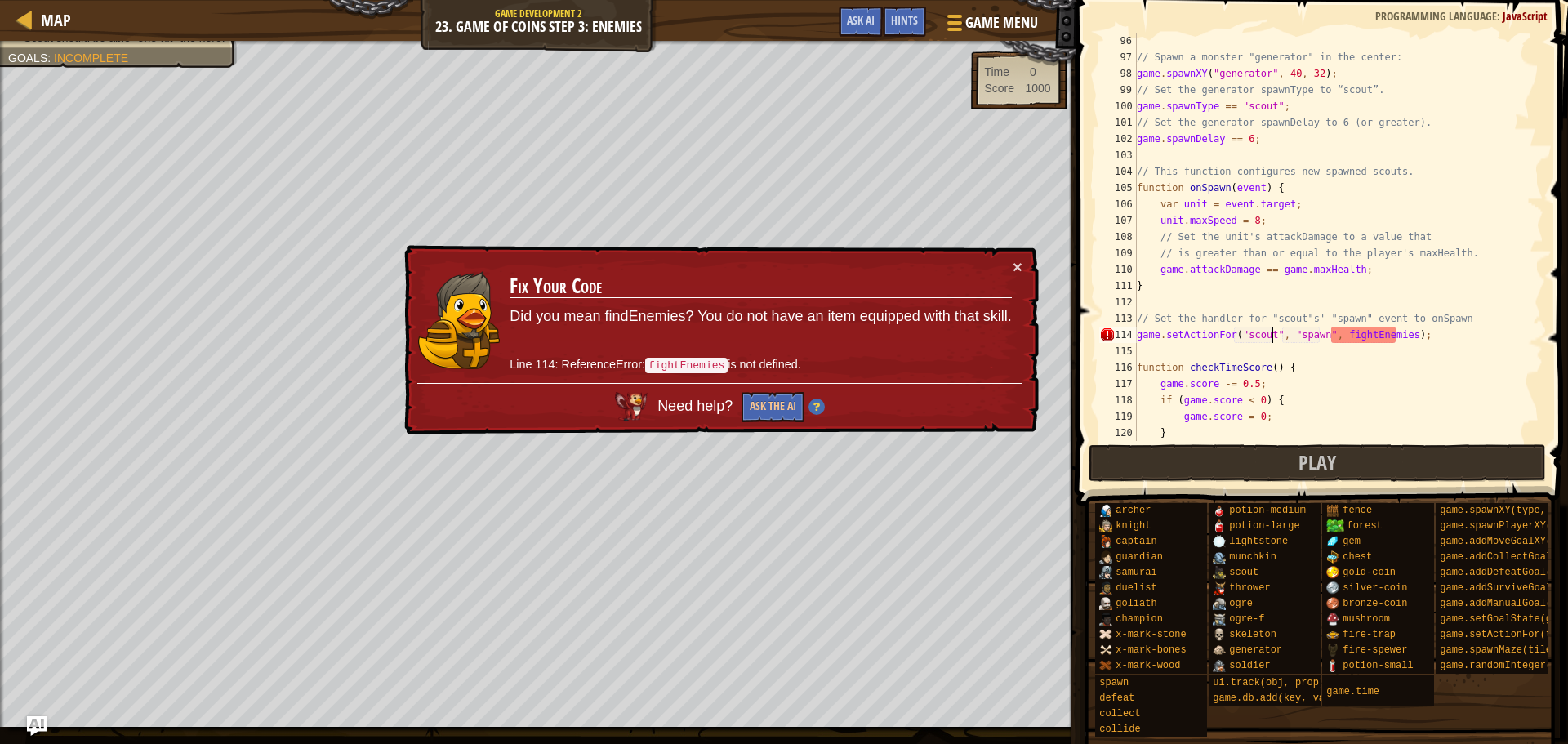
click at [1371, 338] on div "// Spawn a monster "generator" in the center: game . spawnXY ( "generator" , 40…" at bounding box center [1333, 253] width 397 height 441
click at [1373, 338] on div "// Spawn a monster "generator" in the center: game . spawnXY ( "generator" , 40…" at bounding box center [1333, 253] width 397 height 441
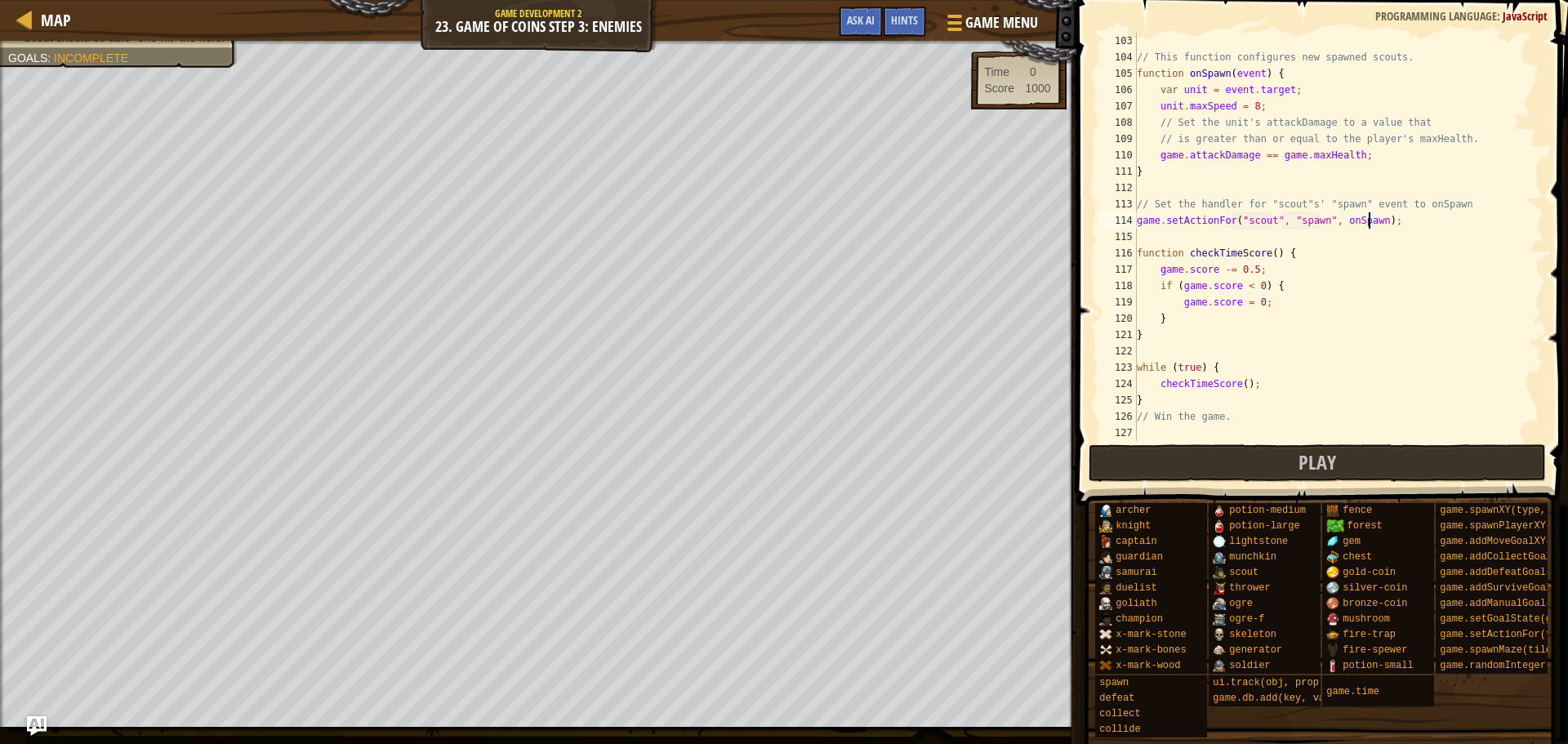
scroll to position [1666, 0]
click at [1337, 446] on button "Play" at bounding box center [1318, 463] width 458 height 38
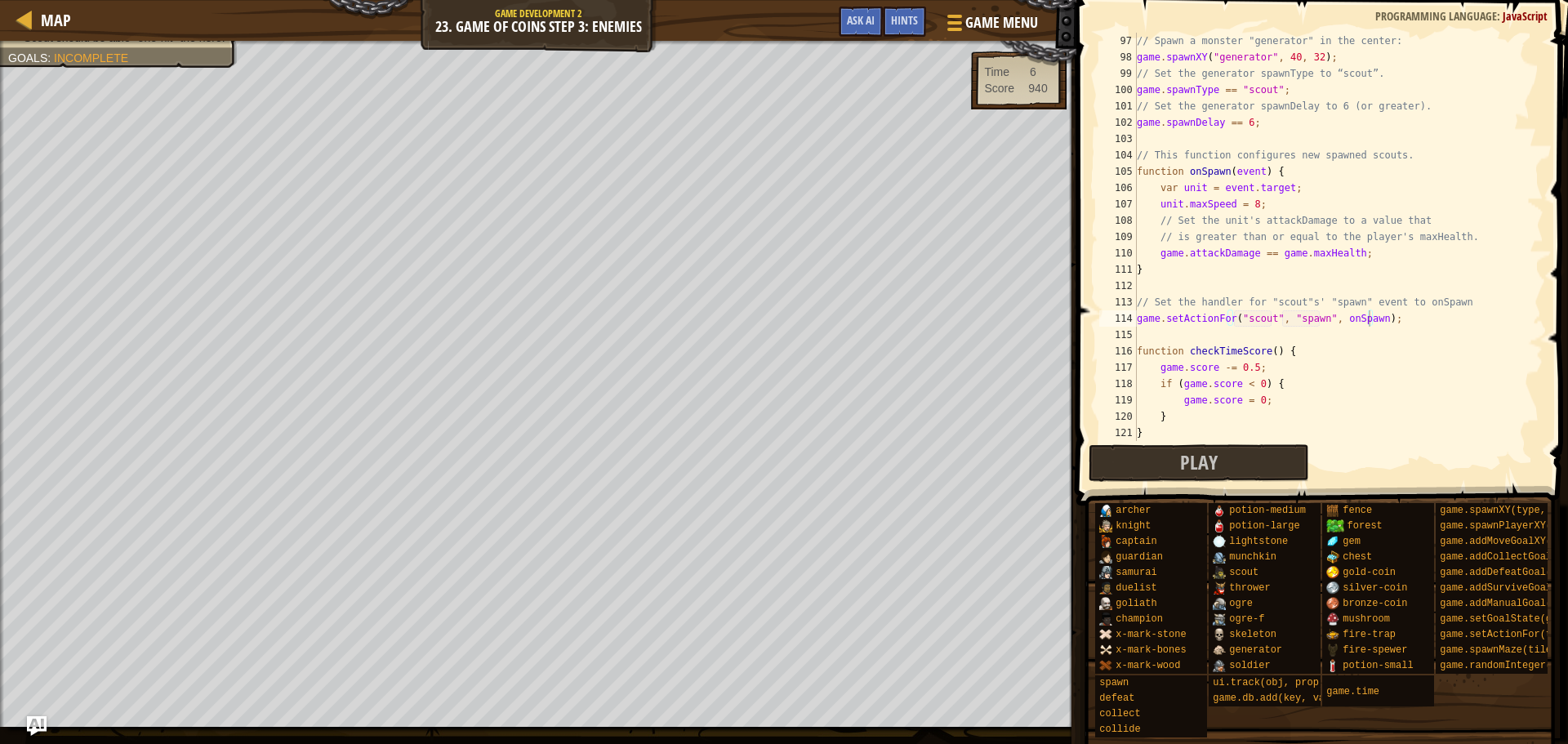
scroll to position [8, 17]
click at [1167, 252] on div "// Spawn a monster "generator" in the center: game . spawnXY ( "generator" , 40…" at bounding box center [1333, 253] width 397 height 441
click at [1185, 252] on div "// Spawn a monster "generator" in the center: game . spawnXY ( "generator" , 40…" at bounding box center [1333, 253] width 397 height 441
click at [1169, 254] on div "// Spawn a monster "generator" in the center: game . spawnXY ( "generator" , 40…" at bounding box center [1333, 253] width 397 height 441
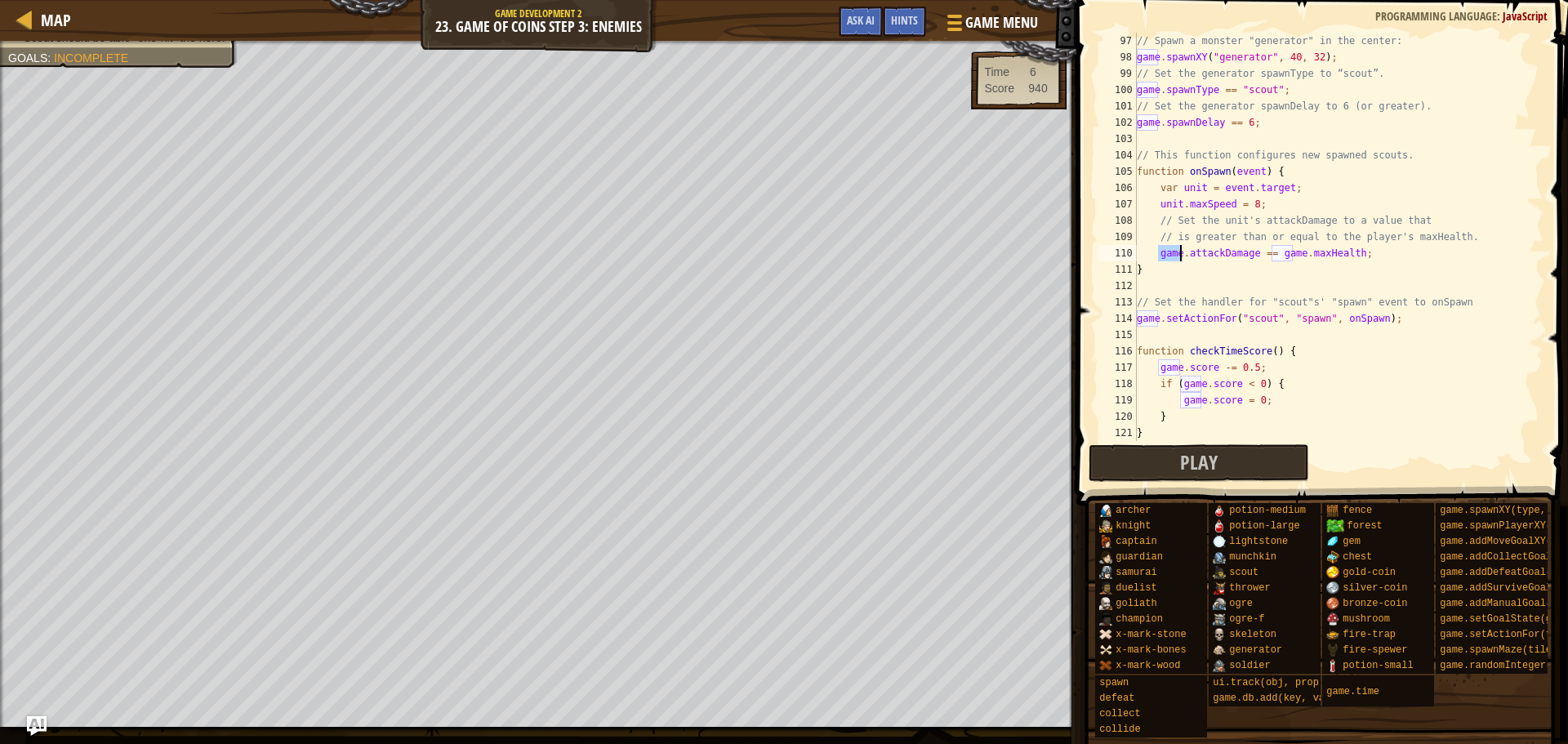
click at [1168, 254] on div "// Spawn a monster "generator" in the center: game . spawnXY ( "generator" , 40…" at bounding box center [1333, 253] width 397 height 441
click at [1274, 252] on div "// Spawn a monster "generator" in the center: game . spawnXY ( "generator" , 40…" at bounding box center [1333, 253] width 397 height 441
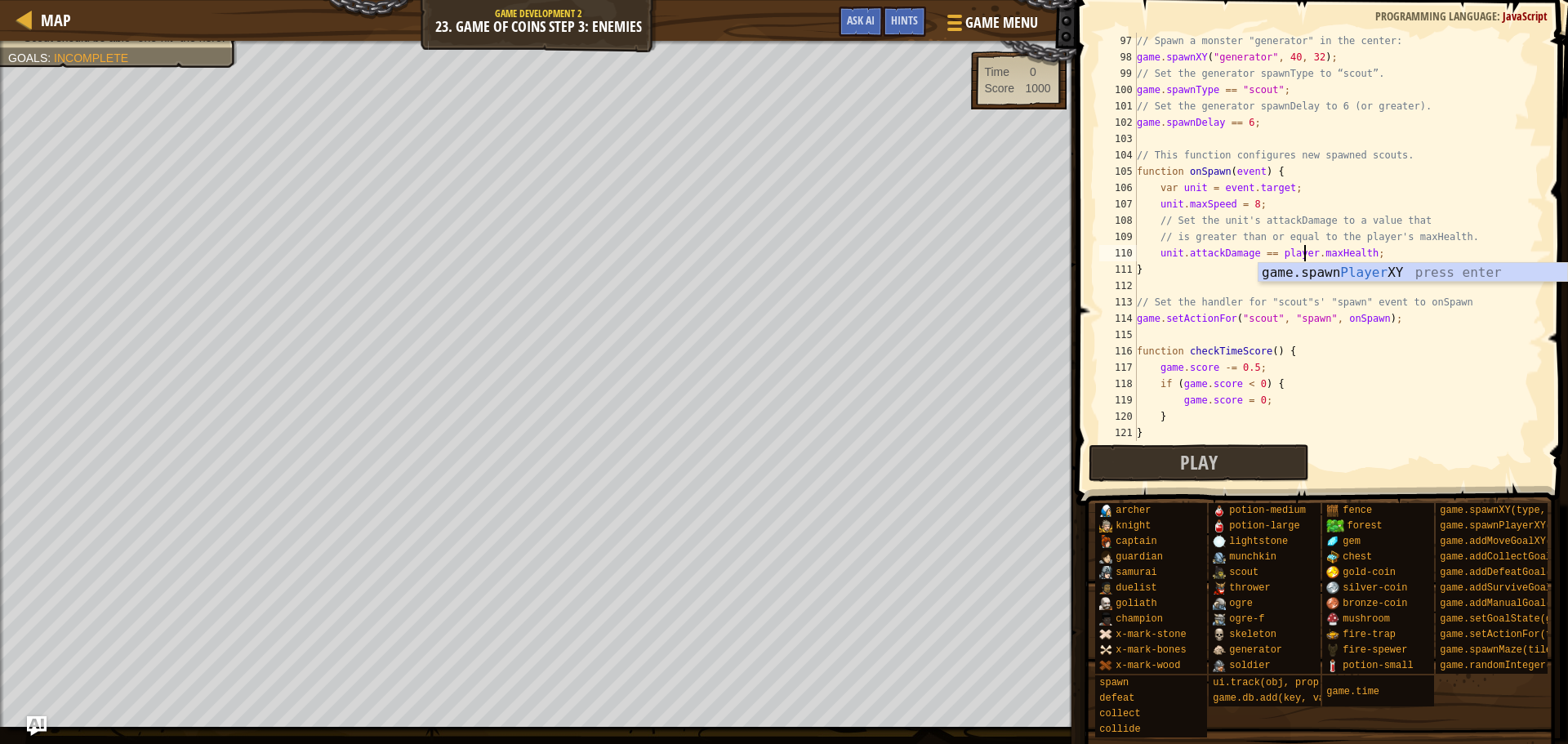
click at [1321, 348] on div "// Spawn a monster "generator" in the center: game . spawnXY ( "generator" , 40…" at bounding box center [1333, 253] width 397 height 441
drag, startPoint x: 1229, startPoint y: 457, endPoint x: 1126, endPoint y: 465, distance: 103.3
click at [1227, 458] on button "Play" at bounding box center [1200, 463] width 221 height 38
click at [1289, 257] on div "// Spawn a monster "generator" in the center: game . spawnXY ( "generator" , 40…" at bounding box center [1333, 253] width 397 height 441
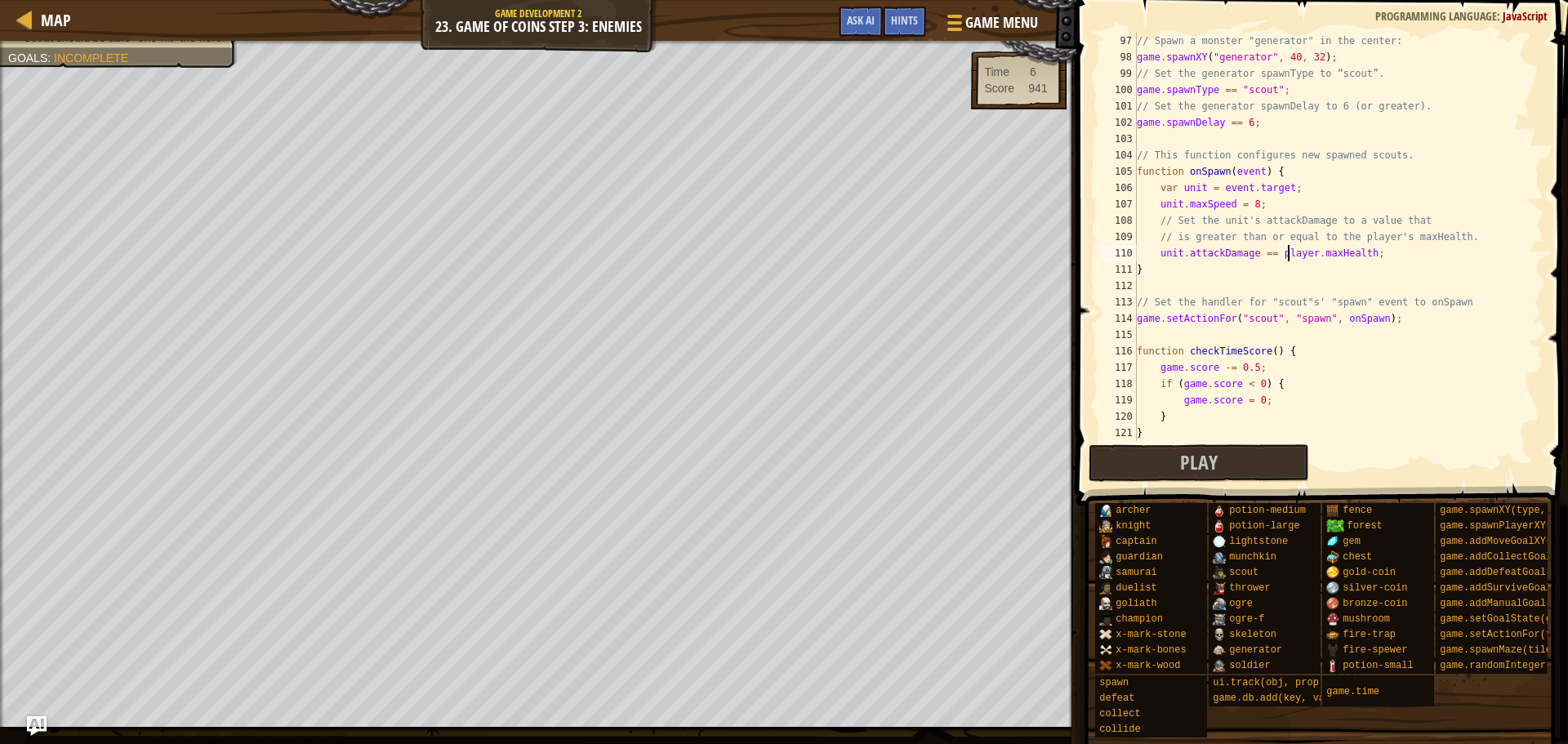
click at [1289, 257] on div "// Spawn a monster "generator" in the center: game . spawnXY ( "generator" , 40…" at bounding box center [1333, 253] width 397 height 441
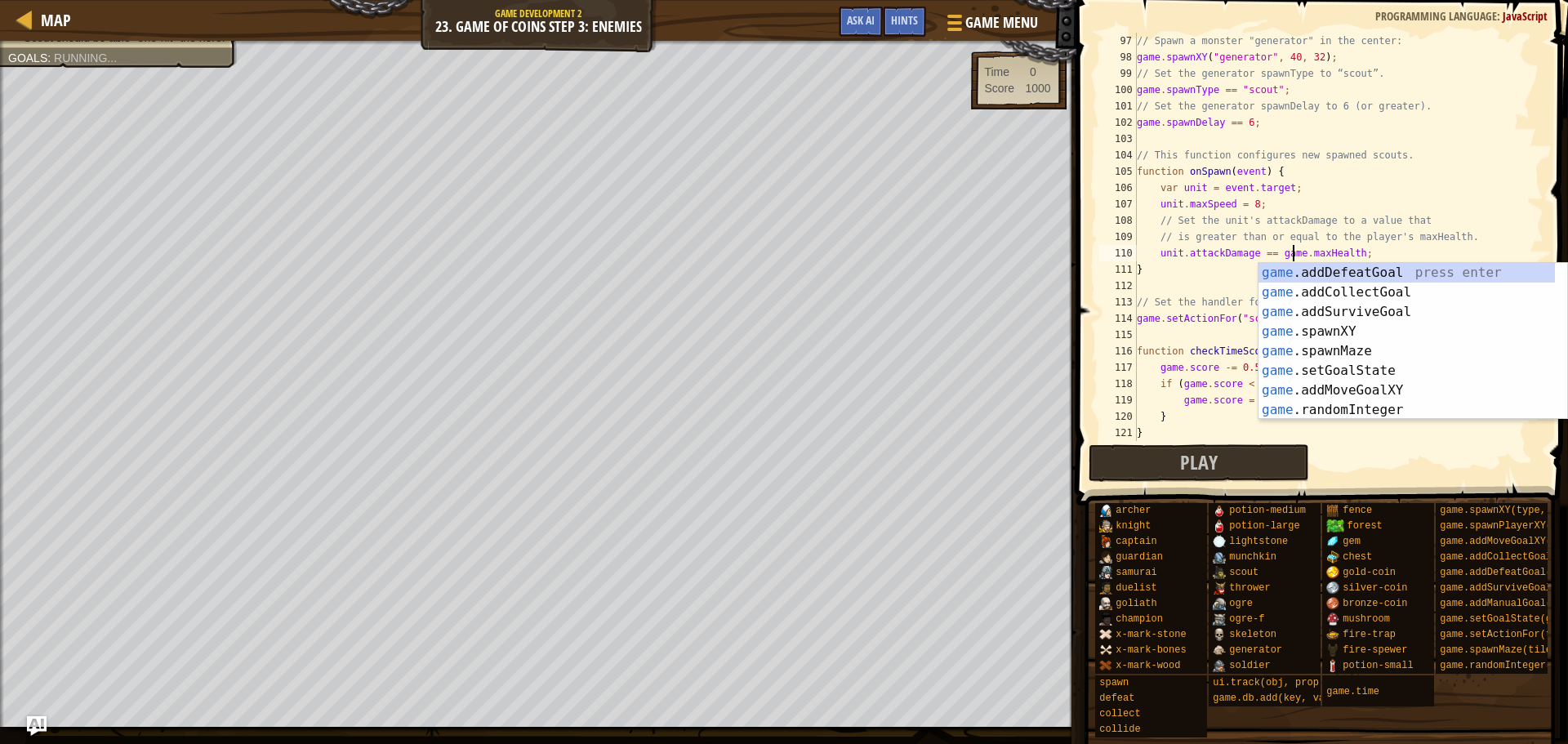
scroll to position [8, 13]
click at [1242, 471] on button "Play" at bounding box center [1200, 463] width 221 height 38
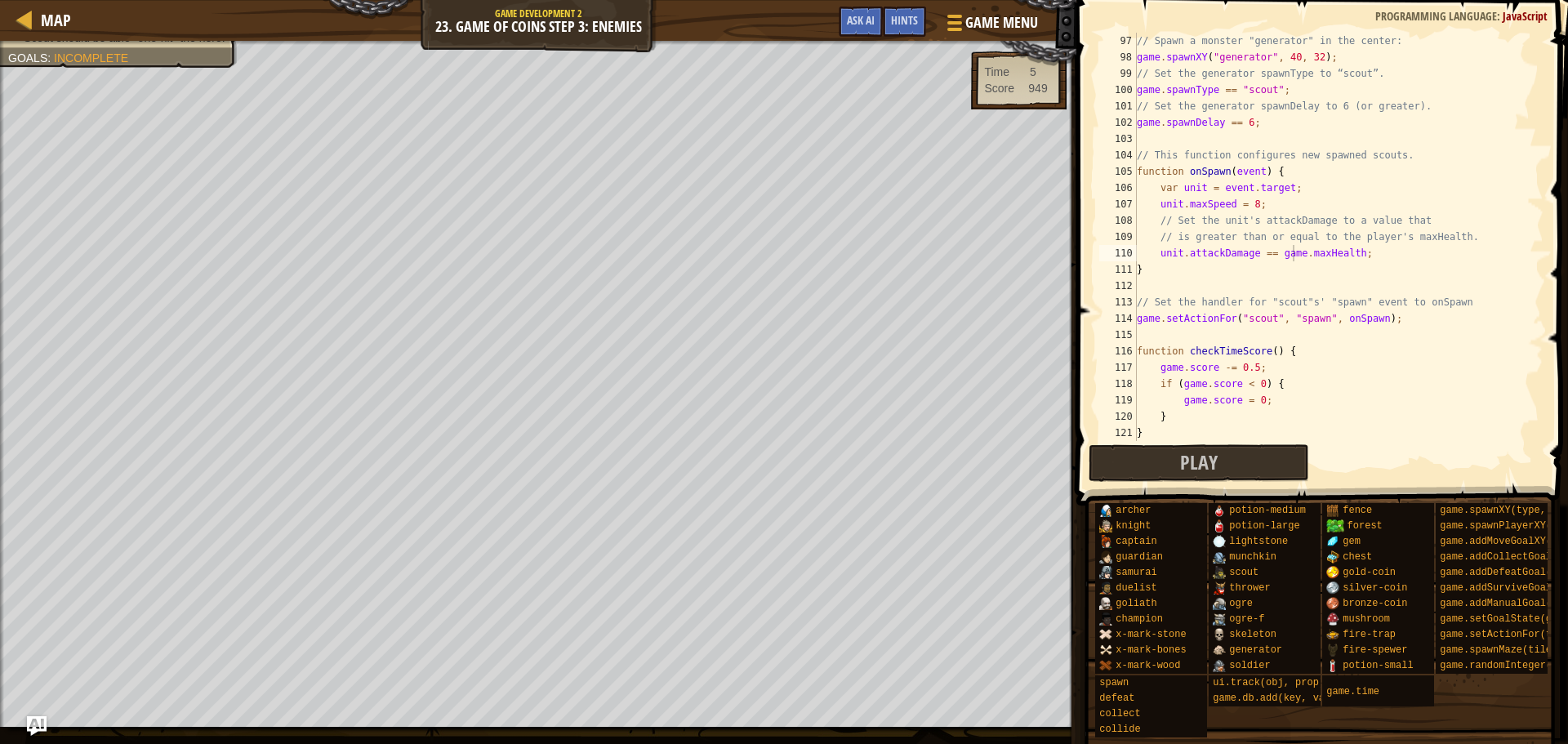
click at [1247, 320] on div "// Spawn a monster "generator" in the center: game . spawnXY ( "generator" , 40…" at bounding box center [1333, 253] width 397 height 441
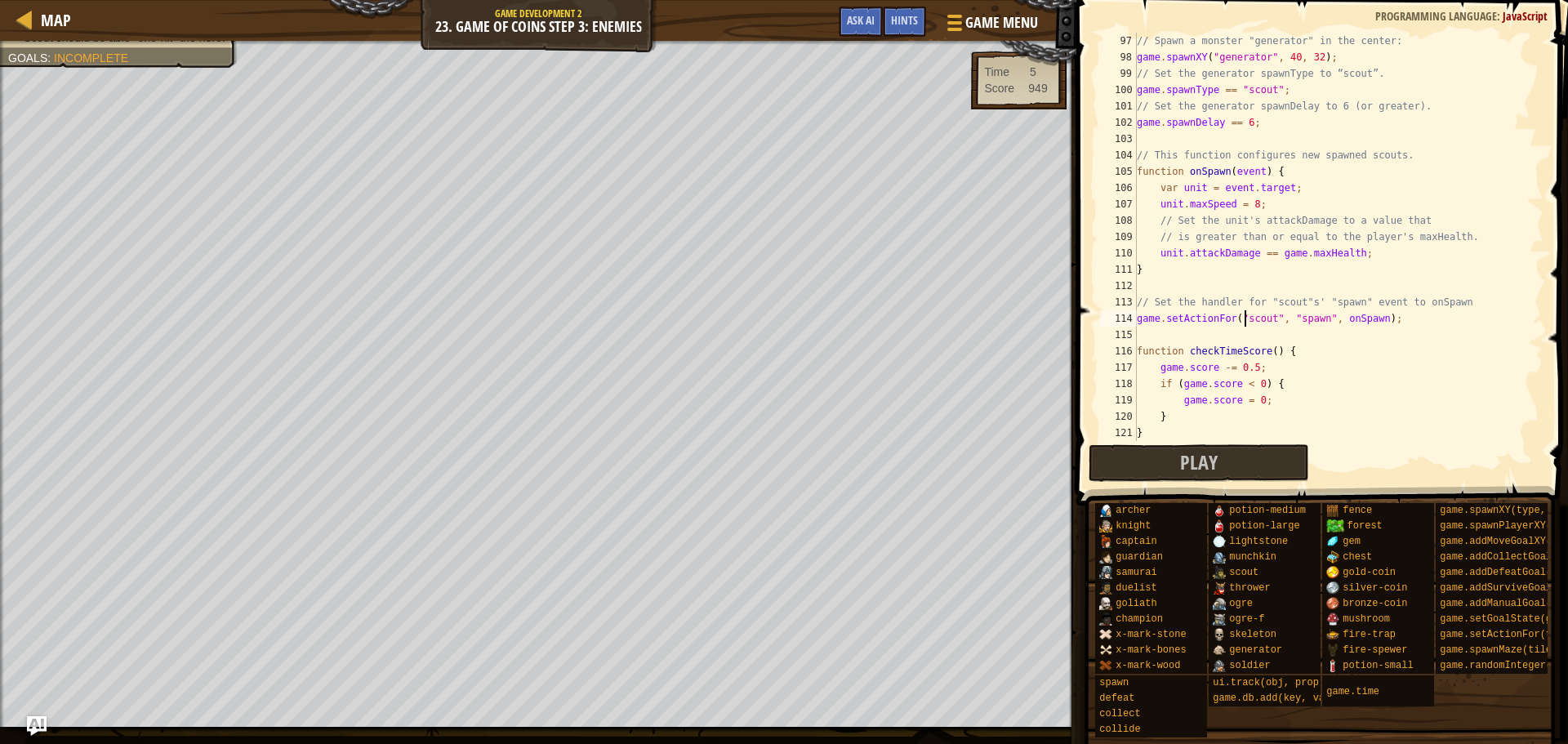
scroll to position [1666, 0]
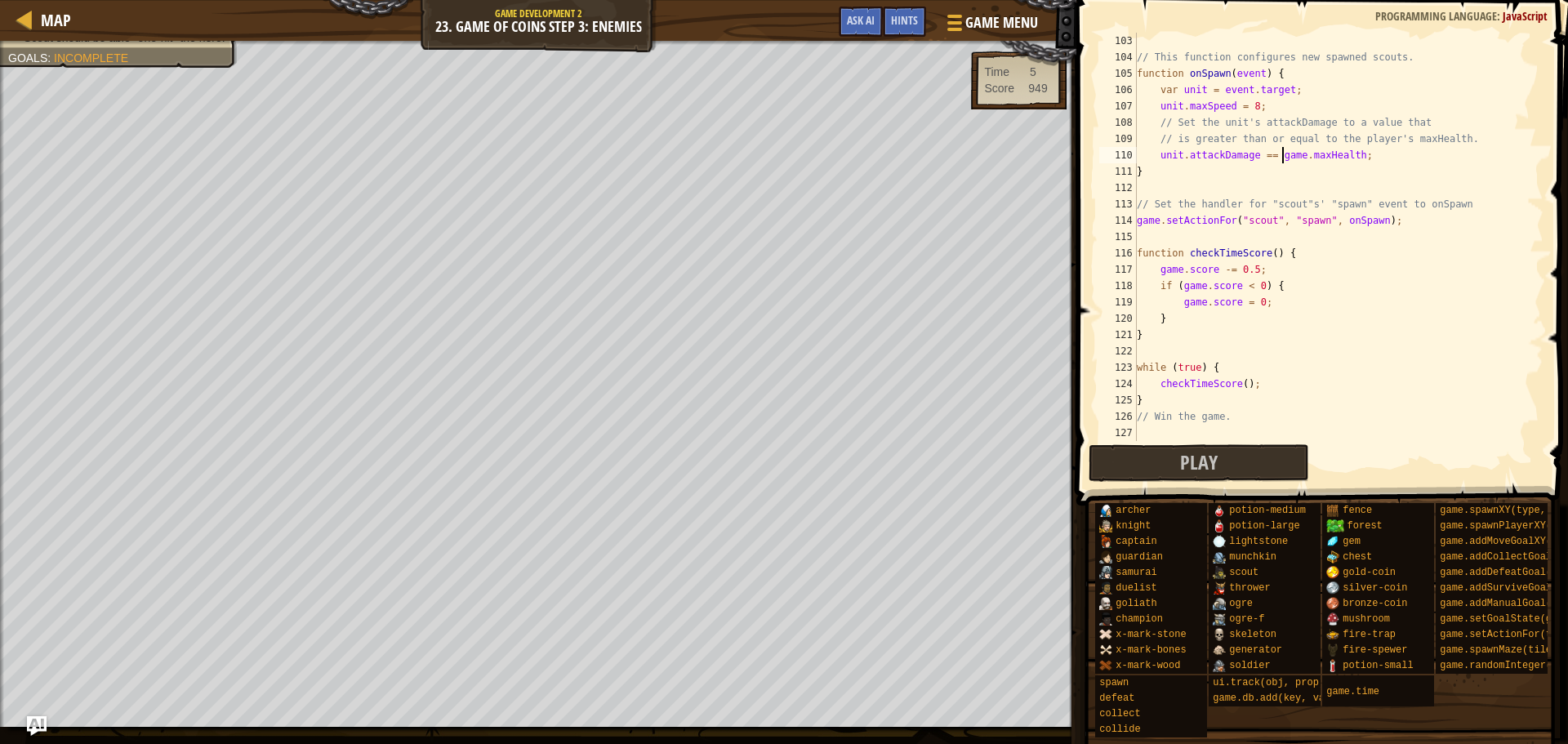
click at [1281, 155] on div "// This function configures new spawned scouts. function onSpawn ( event ) { va…" at bounding box center [1333, 253] width 397 height 441
click at [1385, 326] on div "// This function configures new spawned scouts. function onSpawn ( event ) { va…" at bounding box center [1333, 253] width 397 height 441
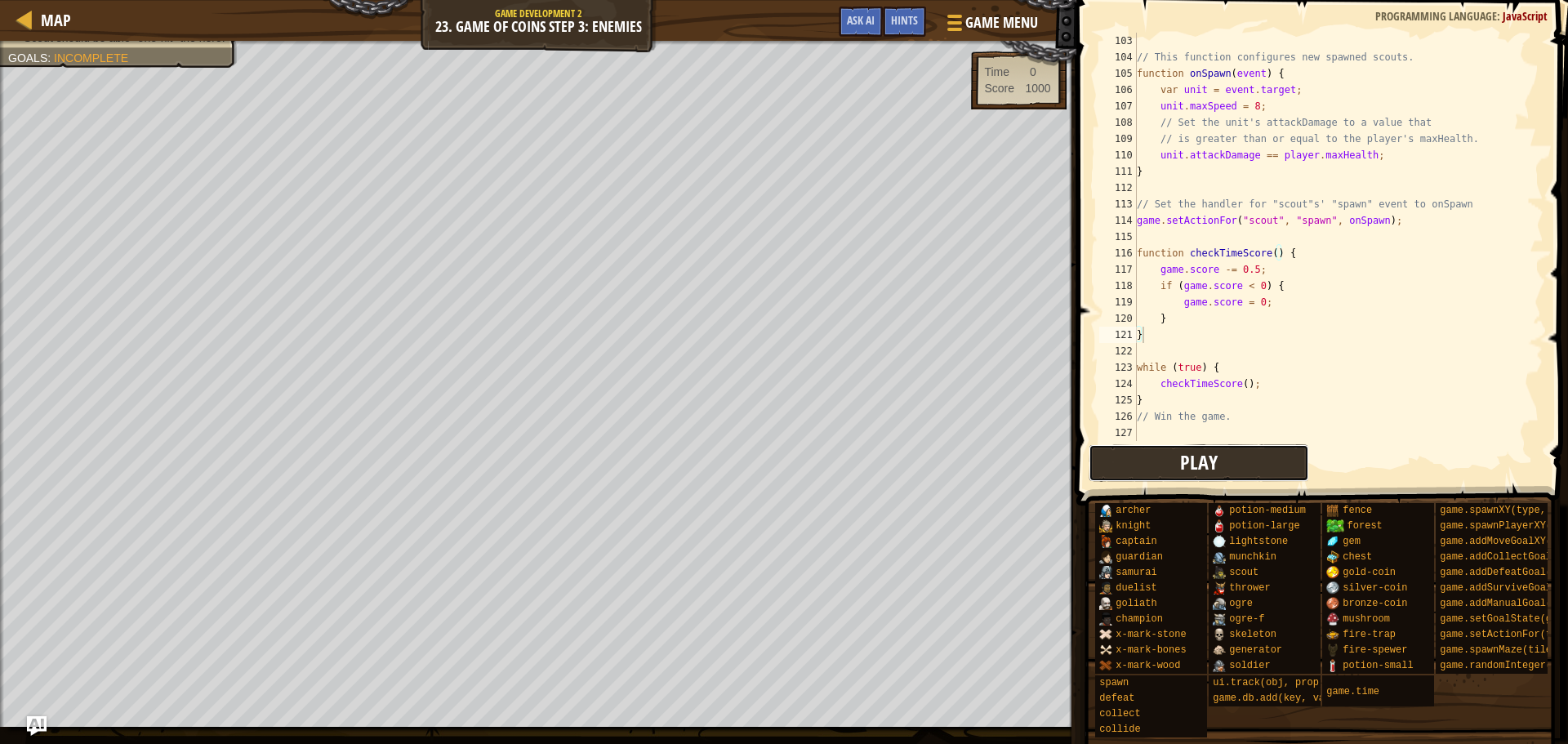
click at [1245, 464] on button "Play" at bounding box center [1200, 463] width 221 height 38
click at [1284, 154] on div "// This function configures new spawned scouts. function onSpawn ( event ) { va…" at bounding box center [1333, 253] width 397 height 441
type textarea "unit.attackDamage == hero.maxHealth;"
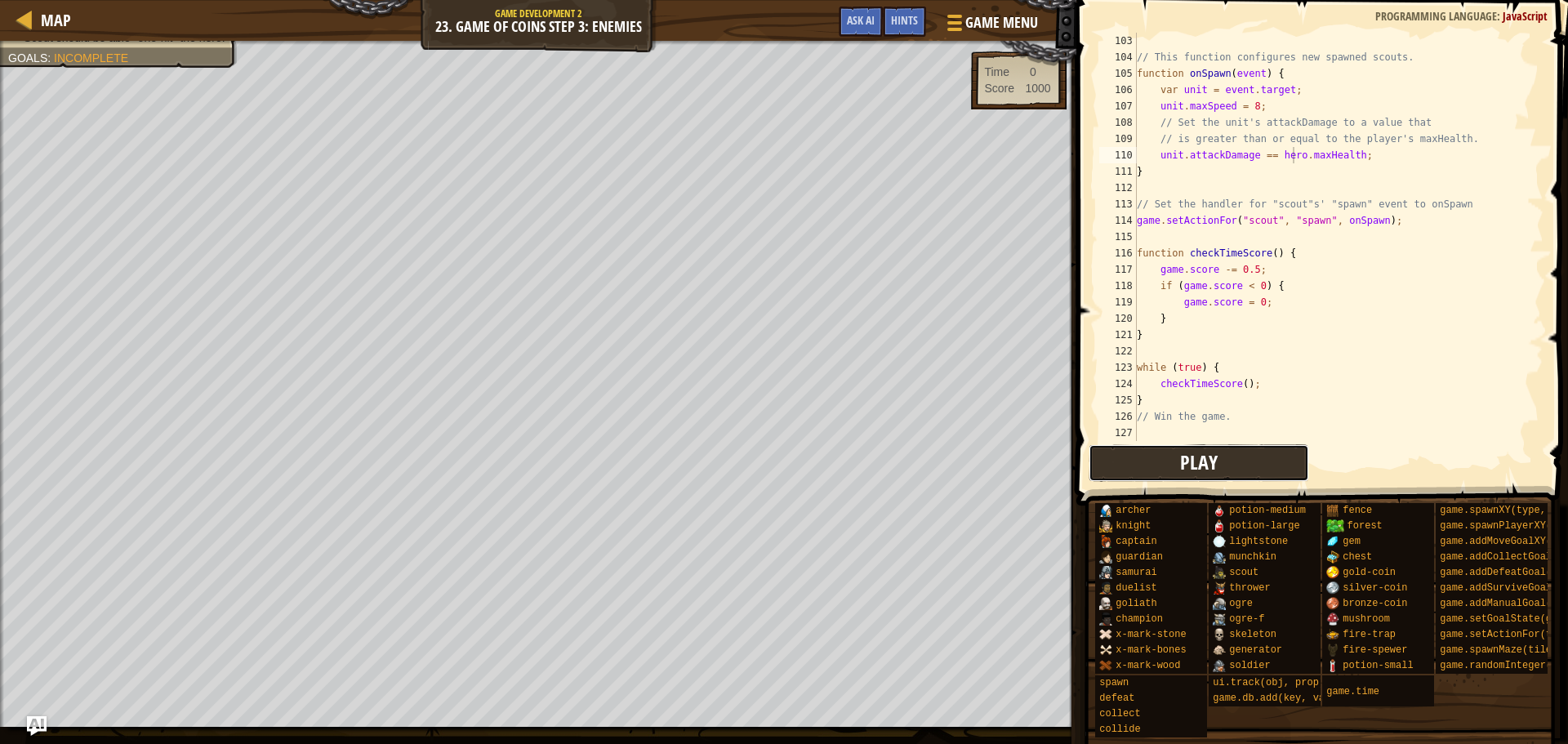
click at [1219, 464] on button "Play" at bounding box center [1200, 463] width 221 height 38
